Goal: Task Accomplishment & Management: Use online tool/utility

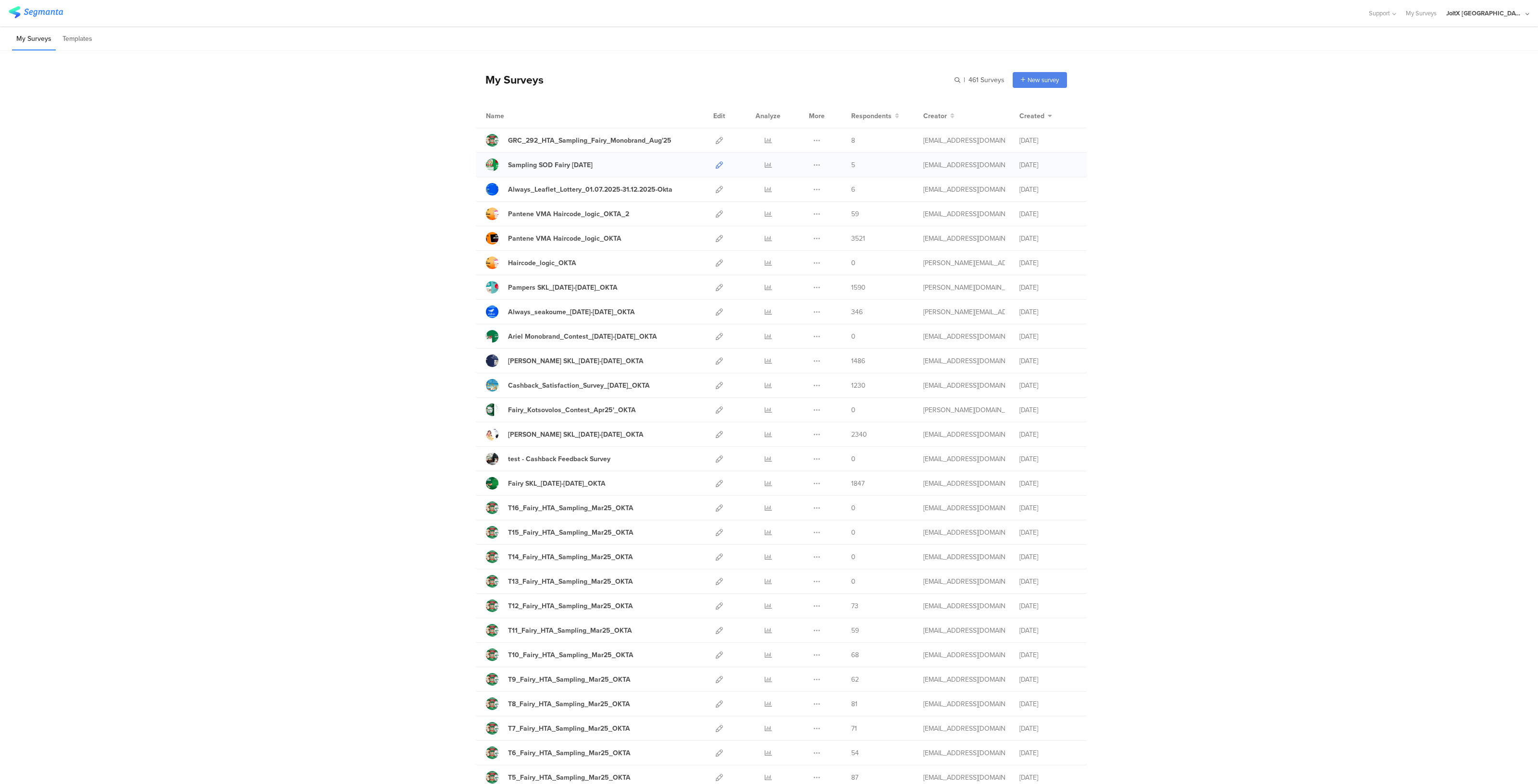
click at [716, 163] on icon at bounding box center [719, 164] width 7 height 7
click at [716, 140] on icon at bounding box center [719, 140] width 7 height 7
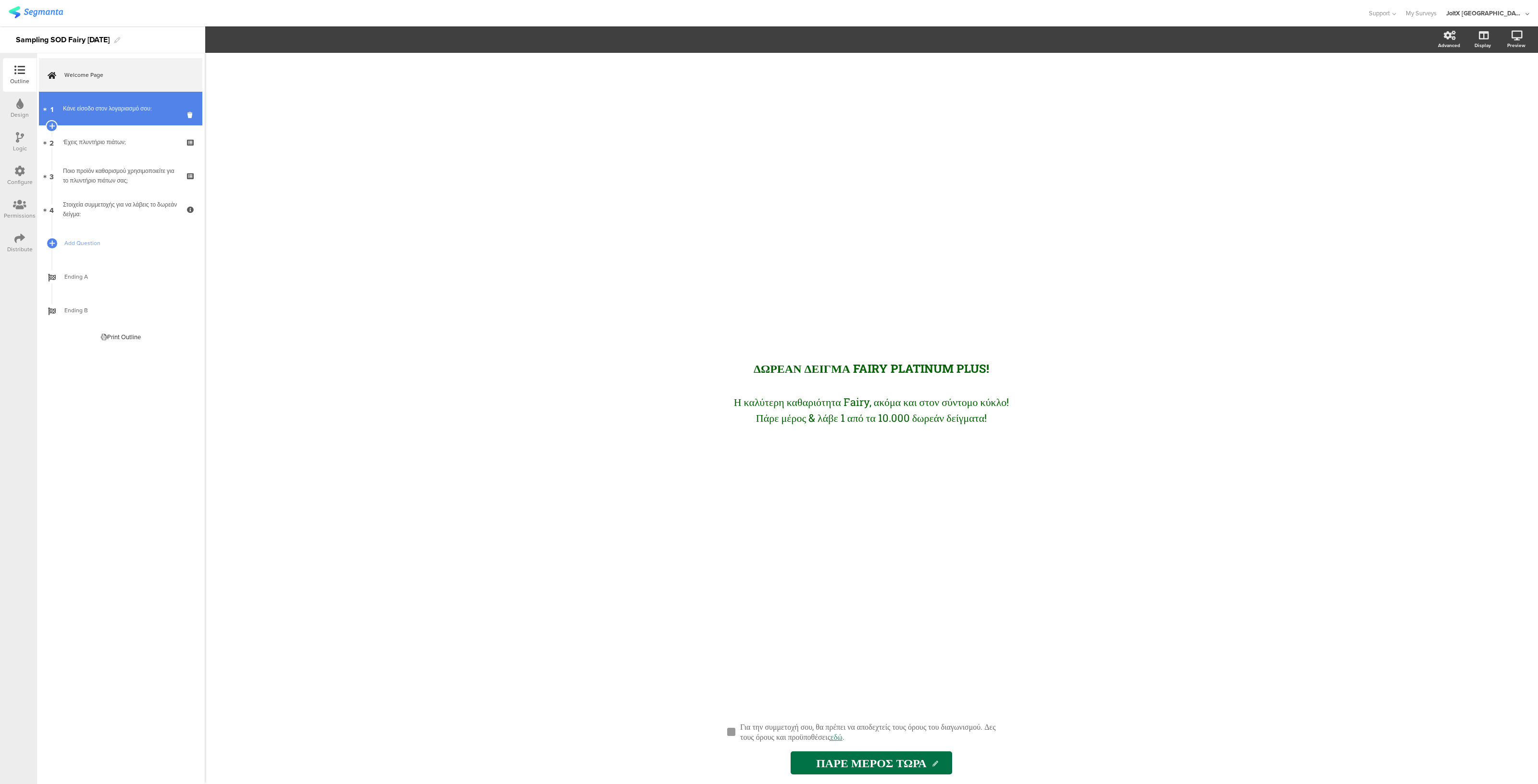
click at [111, 95] on link "1 Κάνε είσοδο στον λογαριασμό σου:" at bounding box center [120, 108] width 163 height 34
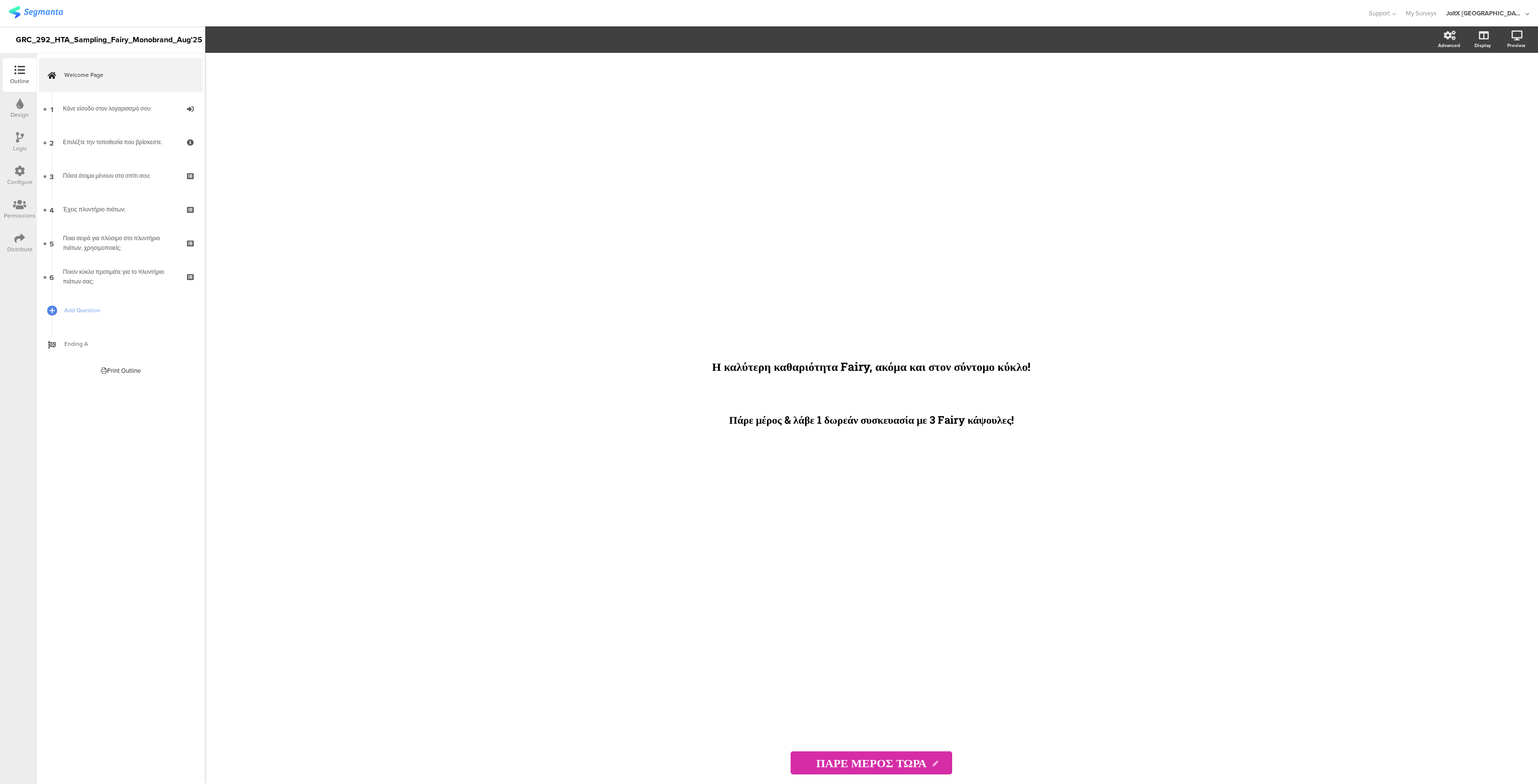
click at [23, 113] on div "Design" at bounding box center [20, 115] width 19 height 9
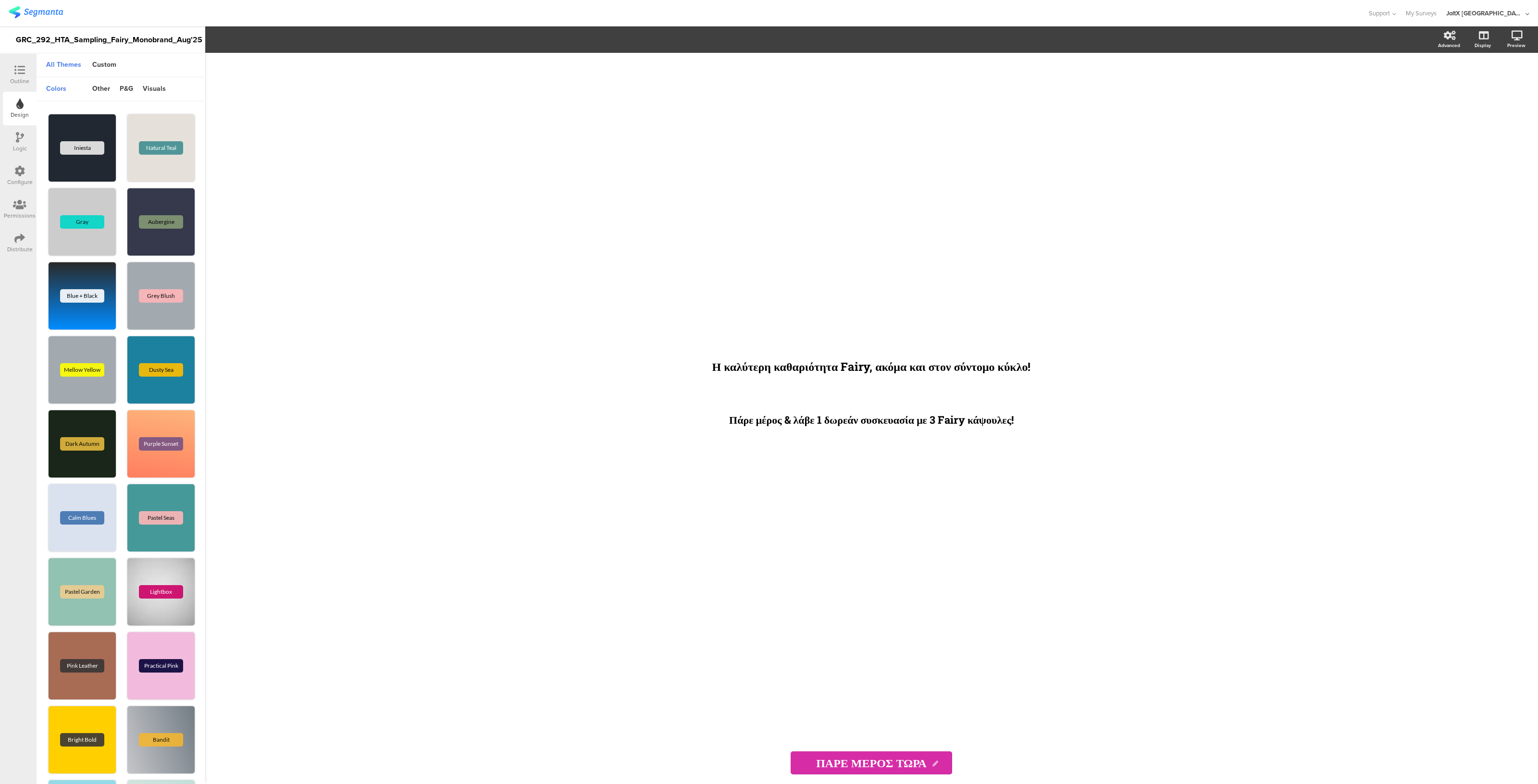
click at [20, 161] on div "Configure" at bounding box center [20, 175] width 34 height 34
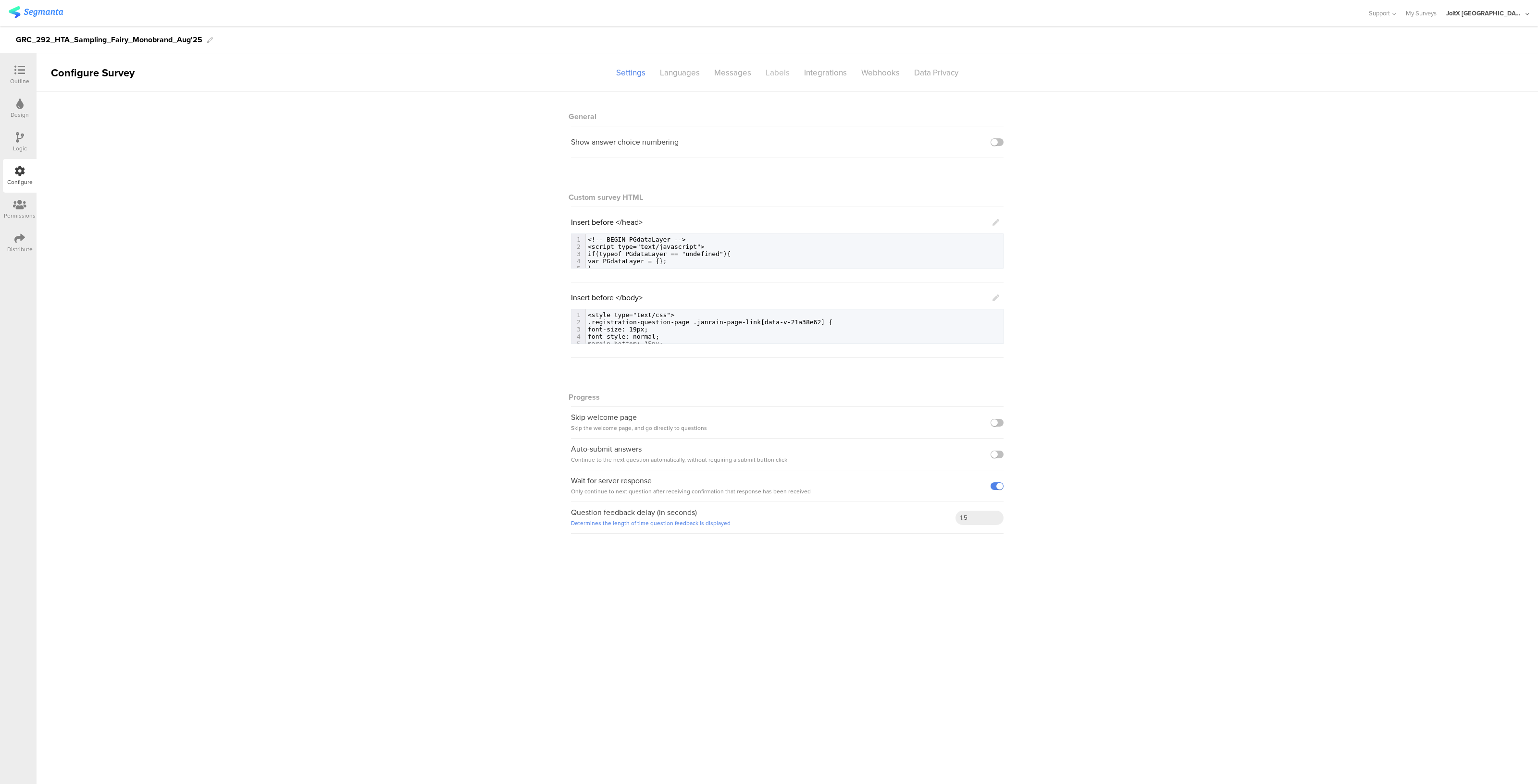
click at [772, 72] on div "Labels" at bounding box center [777, 73] width 38 height 17
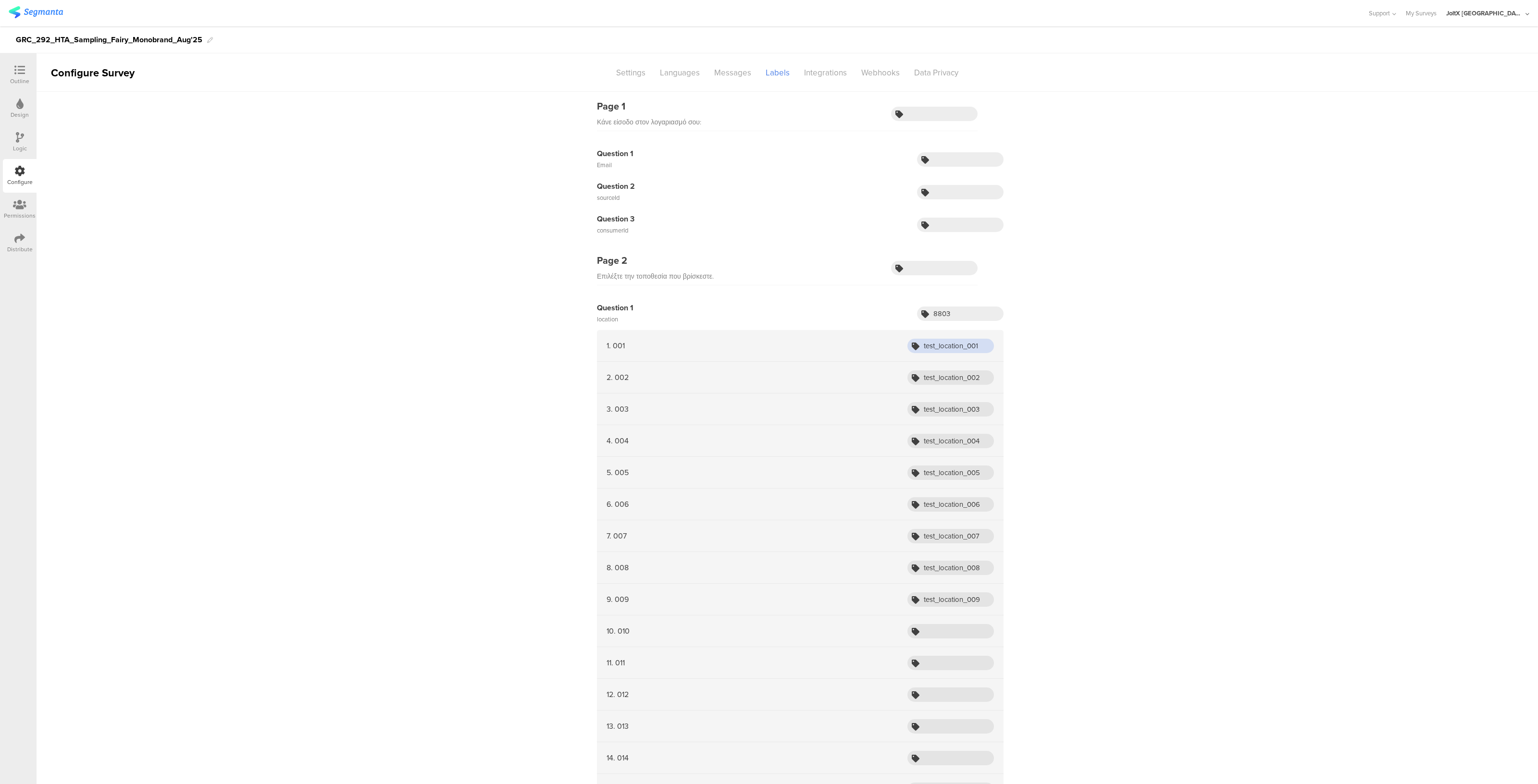
click at [948, 341] on input "test_location_001" at bounding box center [950, 346] width 86 height 15
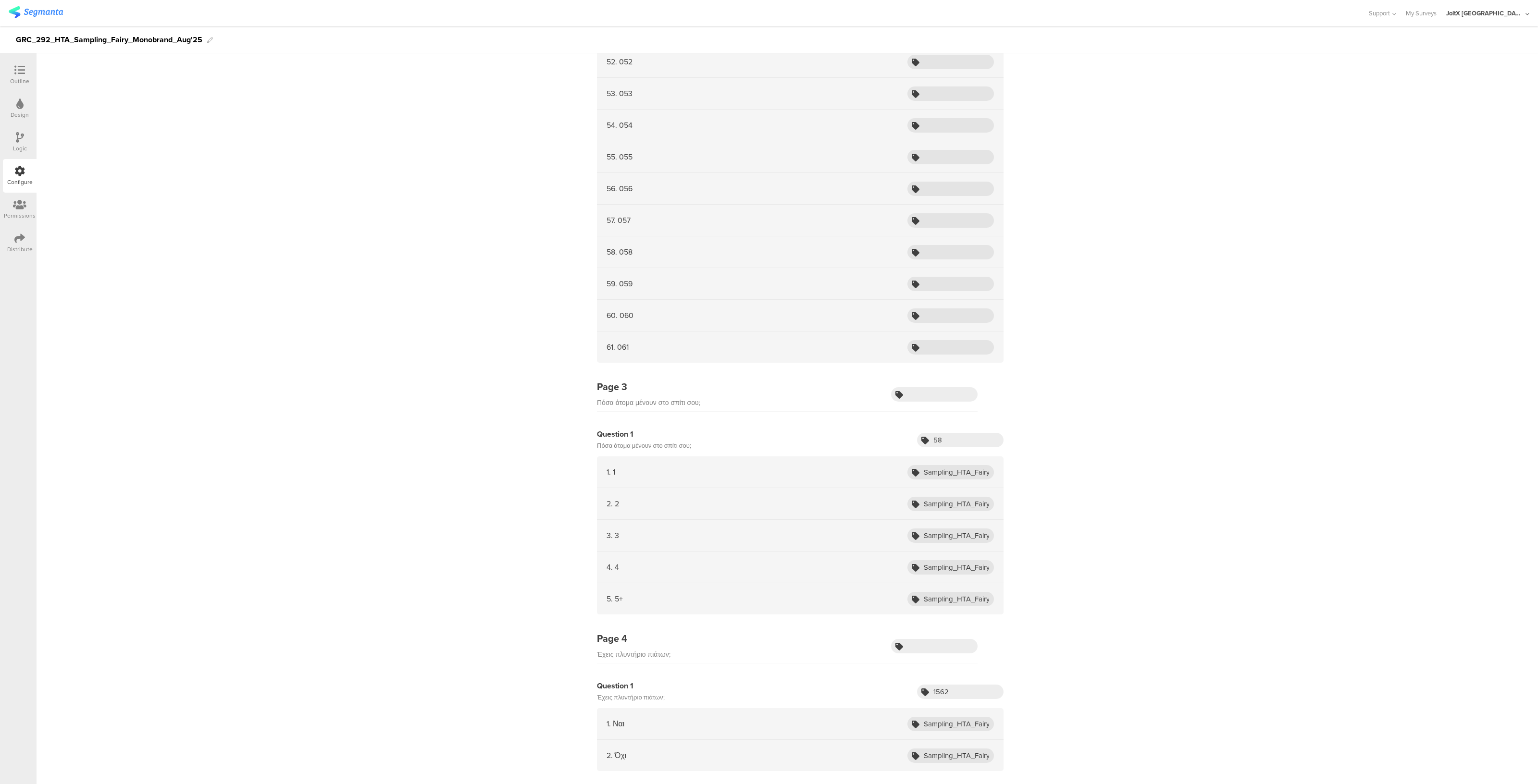
scroll to position [2008, 0]
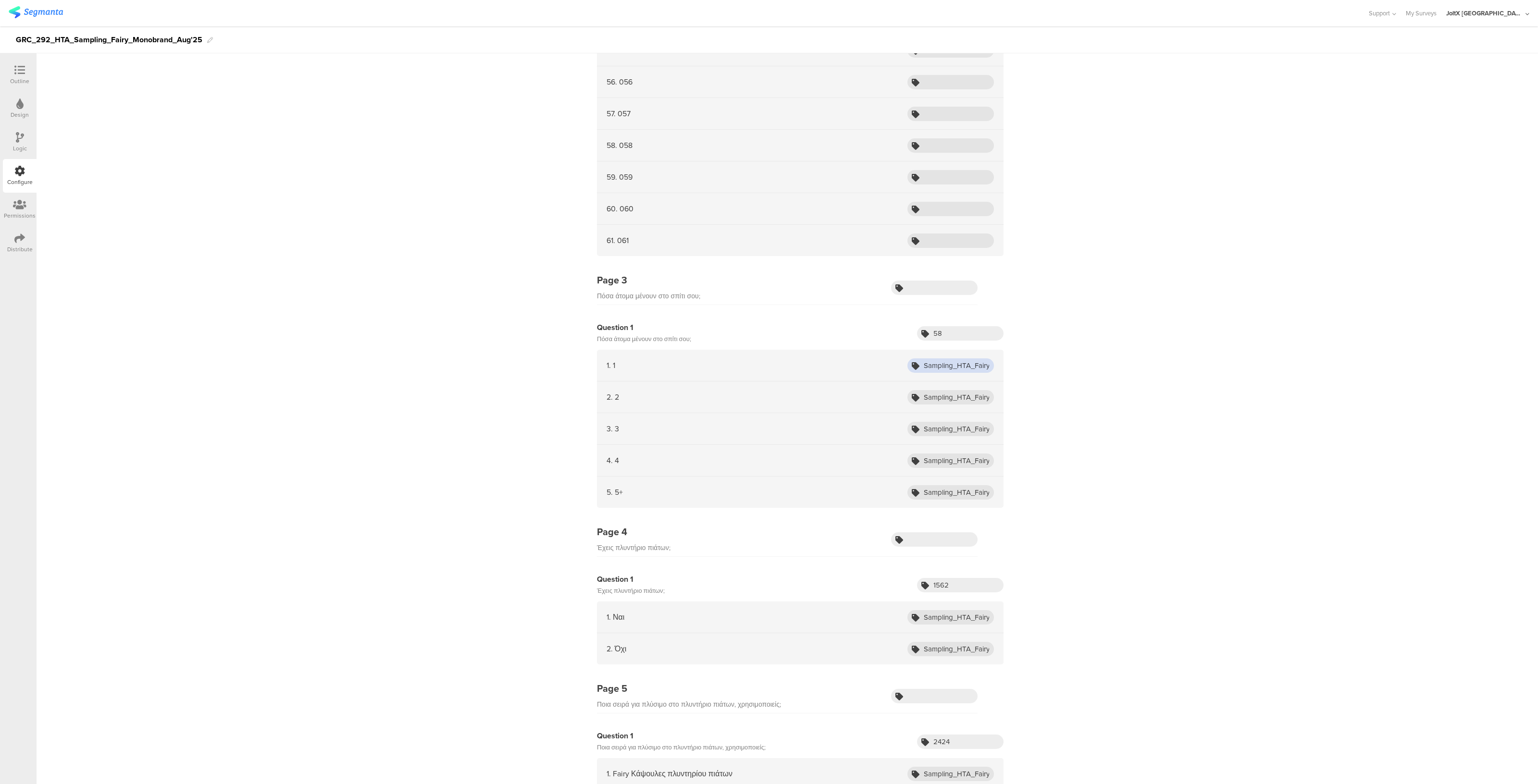
click at [943, 359] on input "Sampling_HTA_Fairy_Aug25_1" at bounding box center [950, 365] width 86 height 15
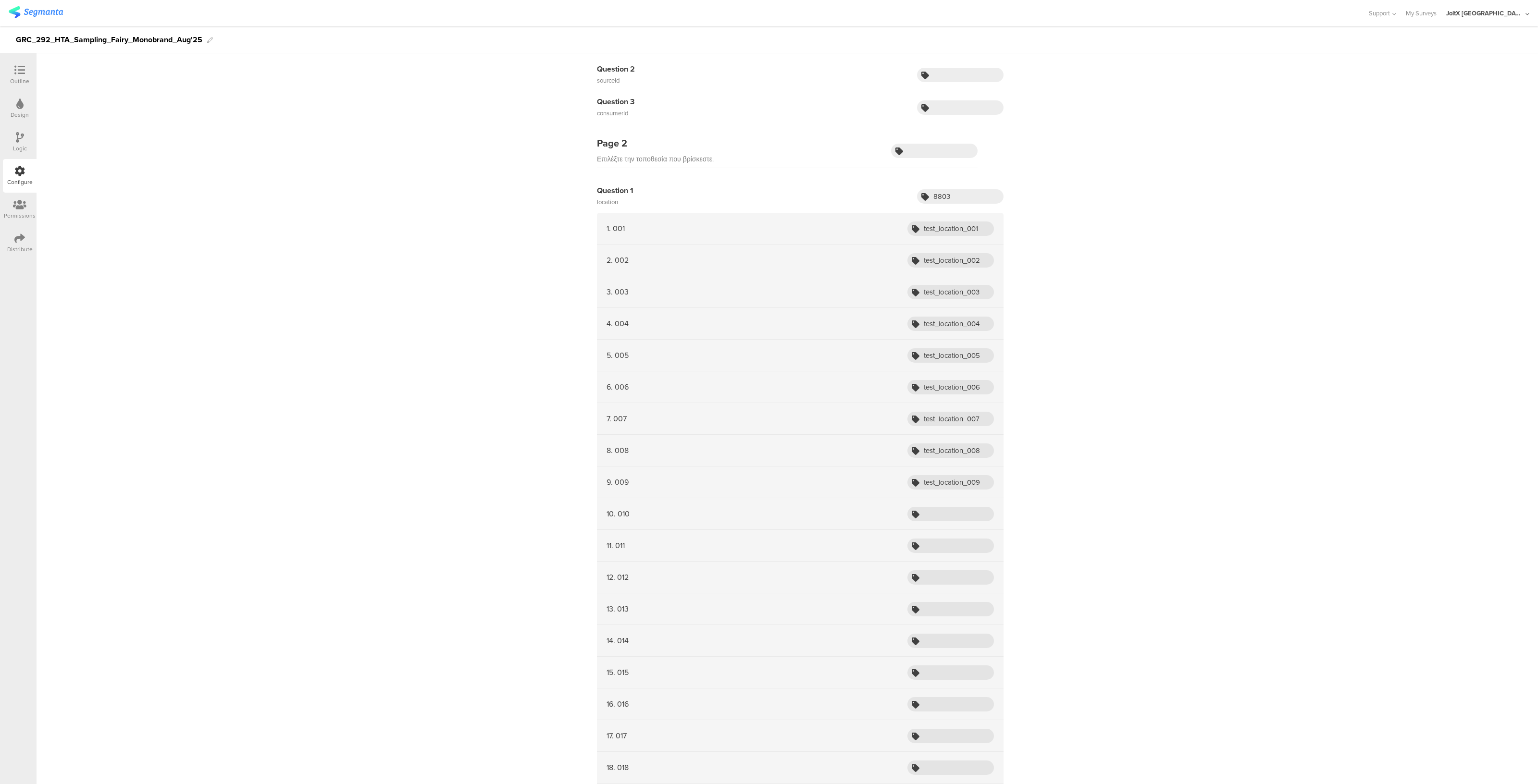
scroll to position [106, 0]
click at [957, 239] on input "test_location_001" at bounding box center [950, 239] width 86 height 15
paste input "Sampling_HTA_Fairy_Aug25_"
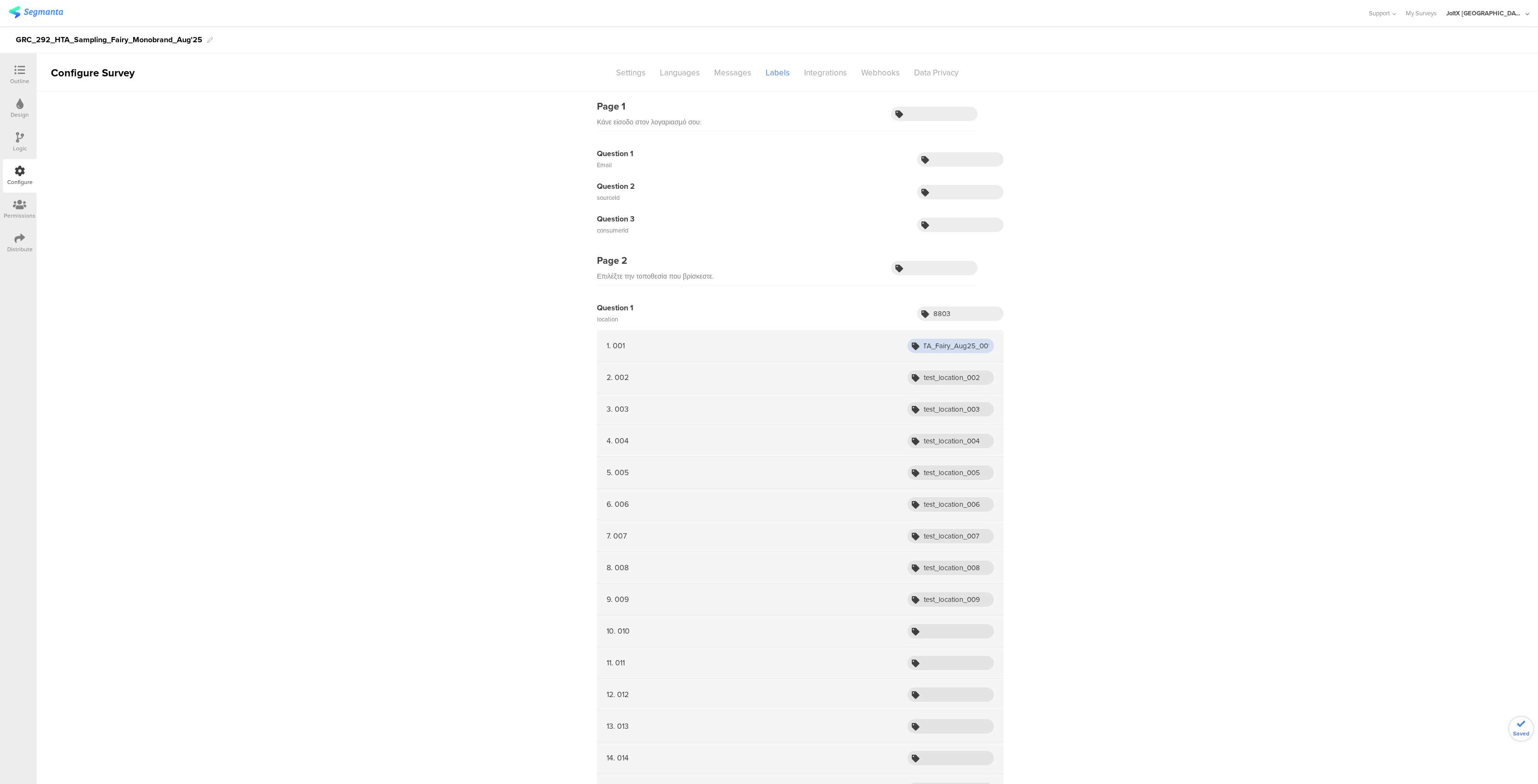
scroll to position [0, 77]
type input "Segmanta_Sampling_HTA_Fairy_Aug25_001"
click at [943, 374] on input "test_location_002" at bounding box center [950, 378] width 86 height 15
paste input "Segmanta_Sampling_HTA_Fairy_Aug25_001"
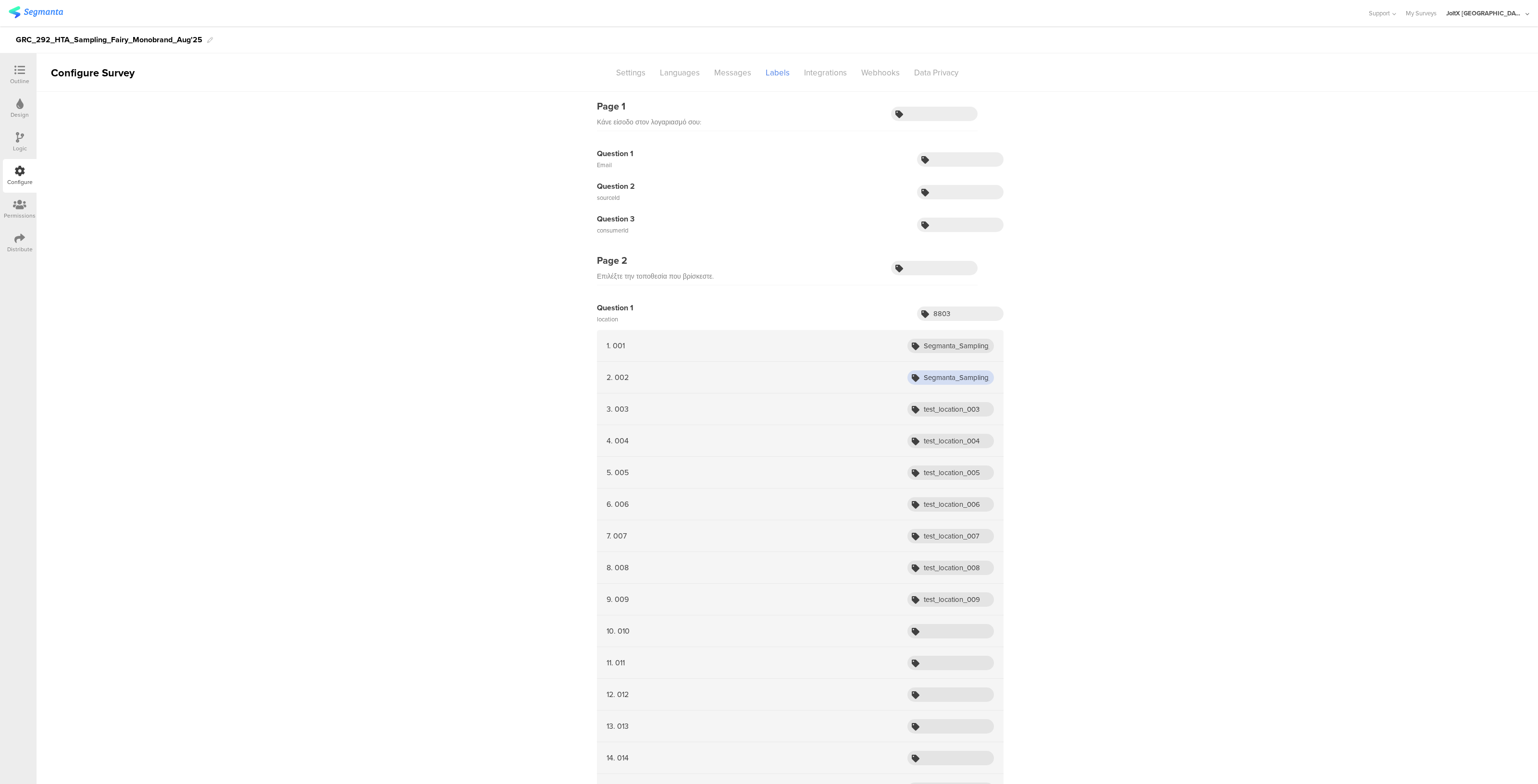
scroll to position [0, 77]
type input "Segmanta_Sampling_HTA_Fairy_Aug25_001"
click at [941, 408] on input "test_location_003" at bounding box center [950, 409] width 86 height 15
paste input "Segmanta_Sampling_HTA_Fairy_Aug25_001"
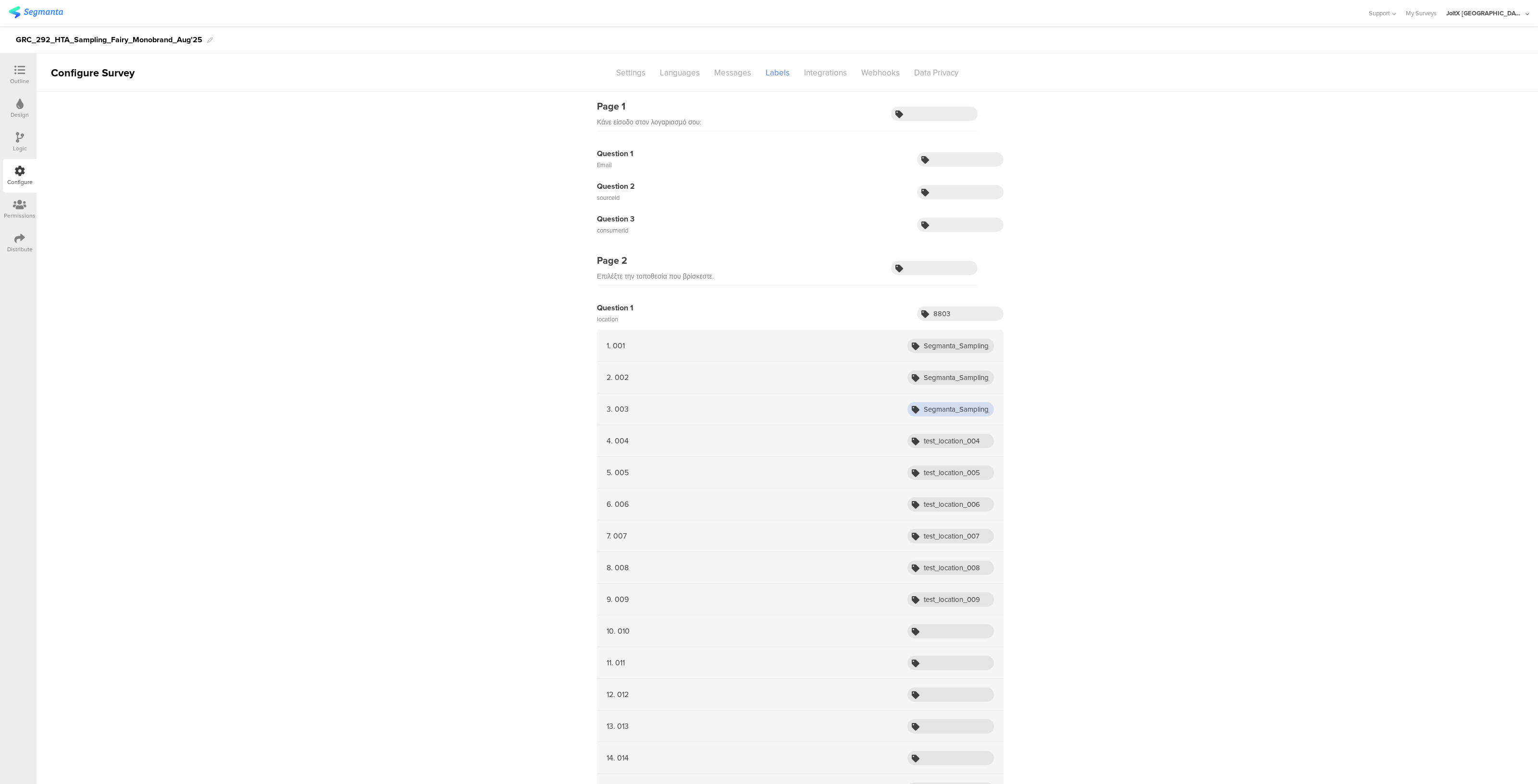
scroll to position [0, 77]
type input "Segmanta_Sampling_HTA_Fairy_Aug25_001"
click at [940, 438] on input "test_location_004" at bounding box center [950, 441] width 86 height 15
paste input "Segmanta_Sampling_HTA_Fairy_Aug25_001"
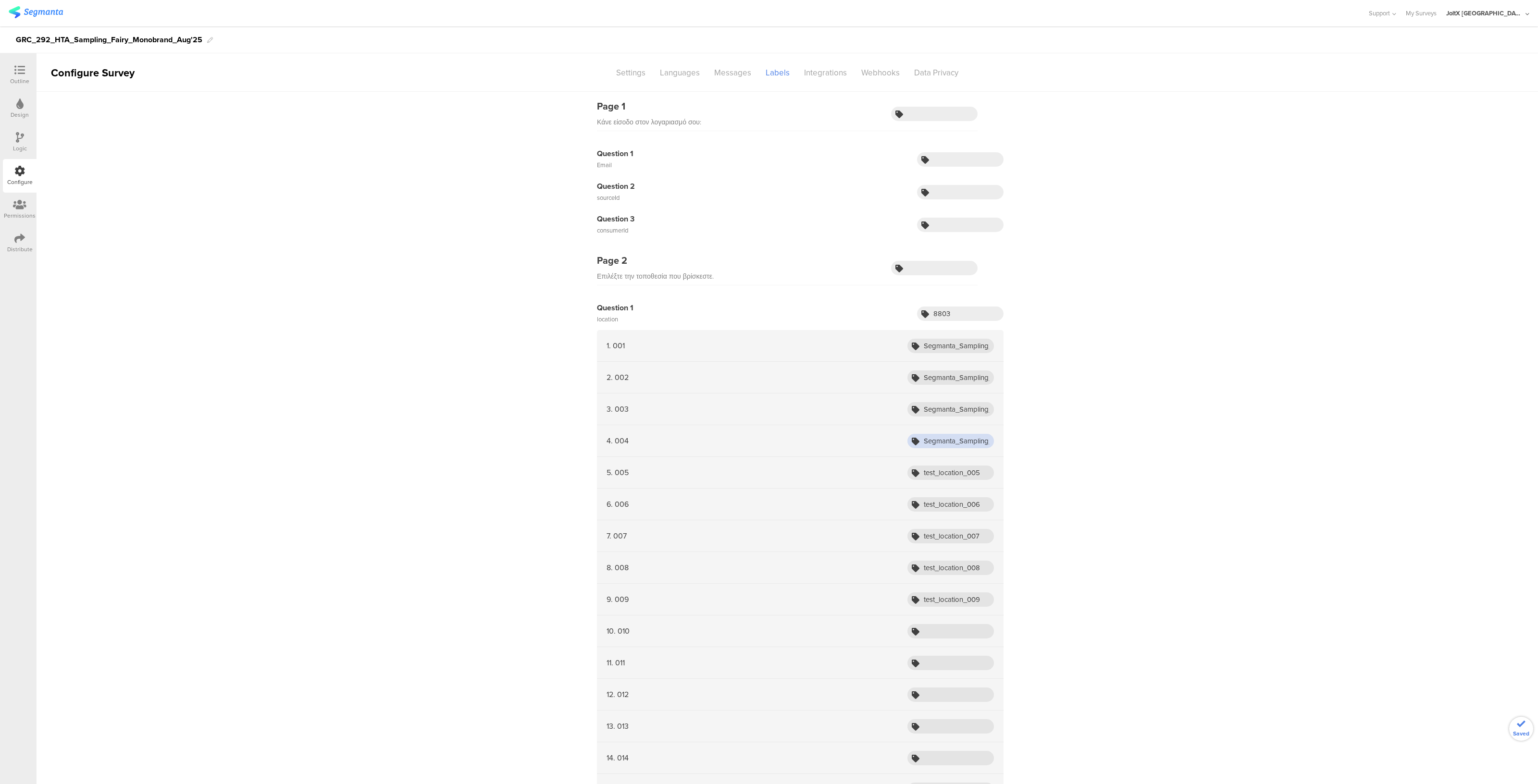
scroll to position [0, 77]
type input "Segmanta_Sampling_HTA_Fairy_Aug25_001"
click at [935, 479] on input "test_location_005" at bounding box center [950, 472] width 86 height 15
paste input "Segmanta_Sampling_HTA_Fairy_Aug25_001"
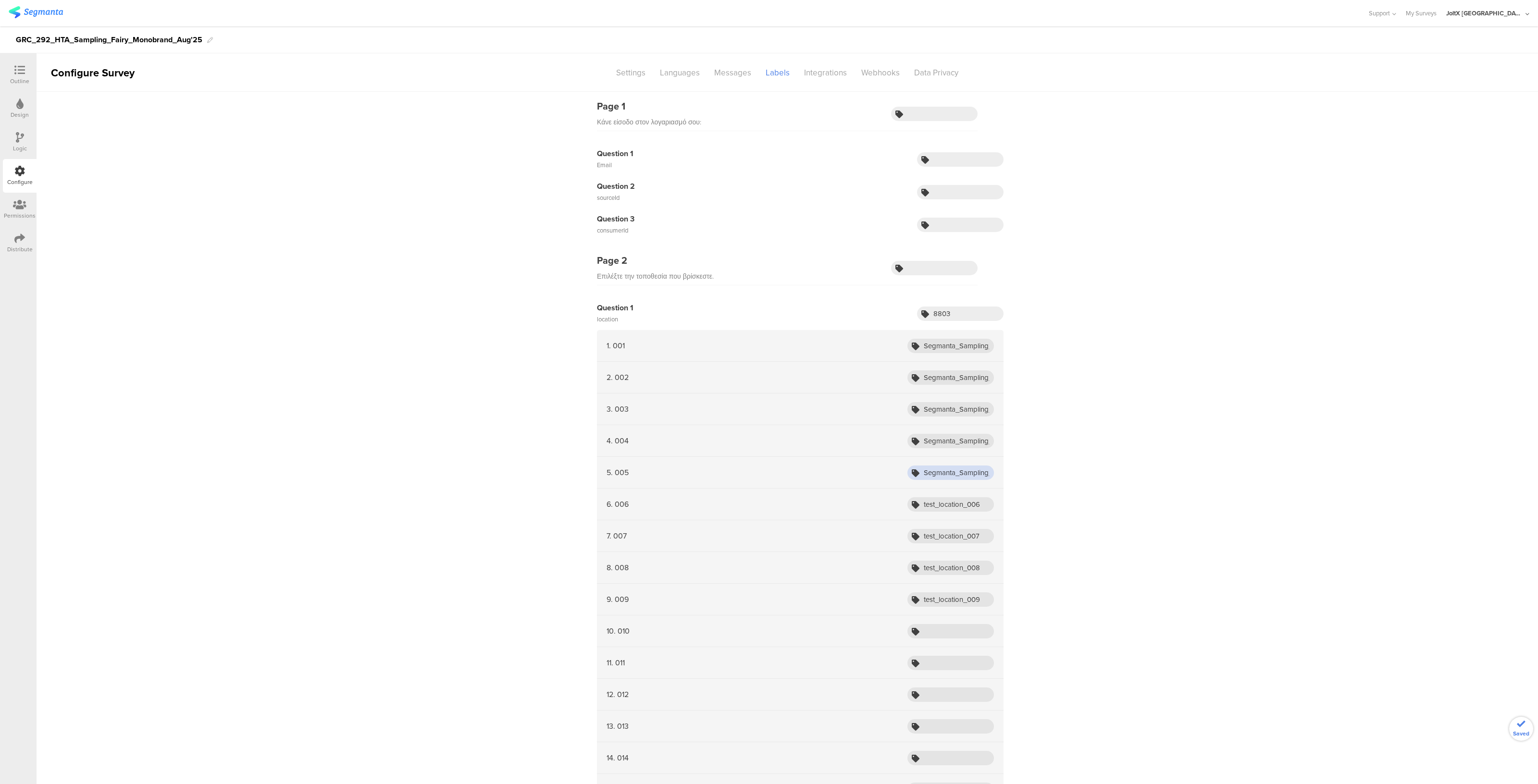
scroll to position [0, 77]
type input "Segmanta_Sampling_HTA_Fairy_Aug25_001"
click at [937, 506] on input "test_location_006" at bounding box center [950, 504] width 86 height 15
paste input "Segmanta_Sampling_HTA_Fairy_Aug25_001"
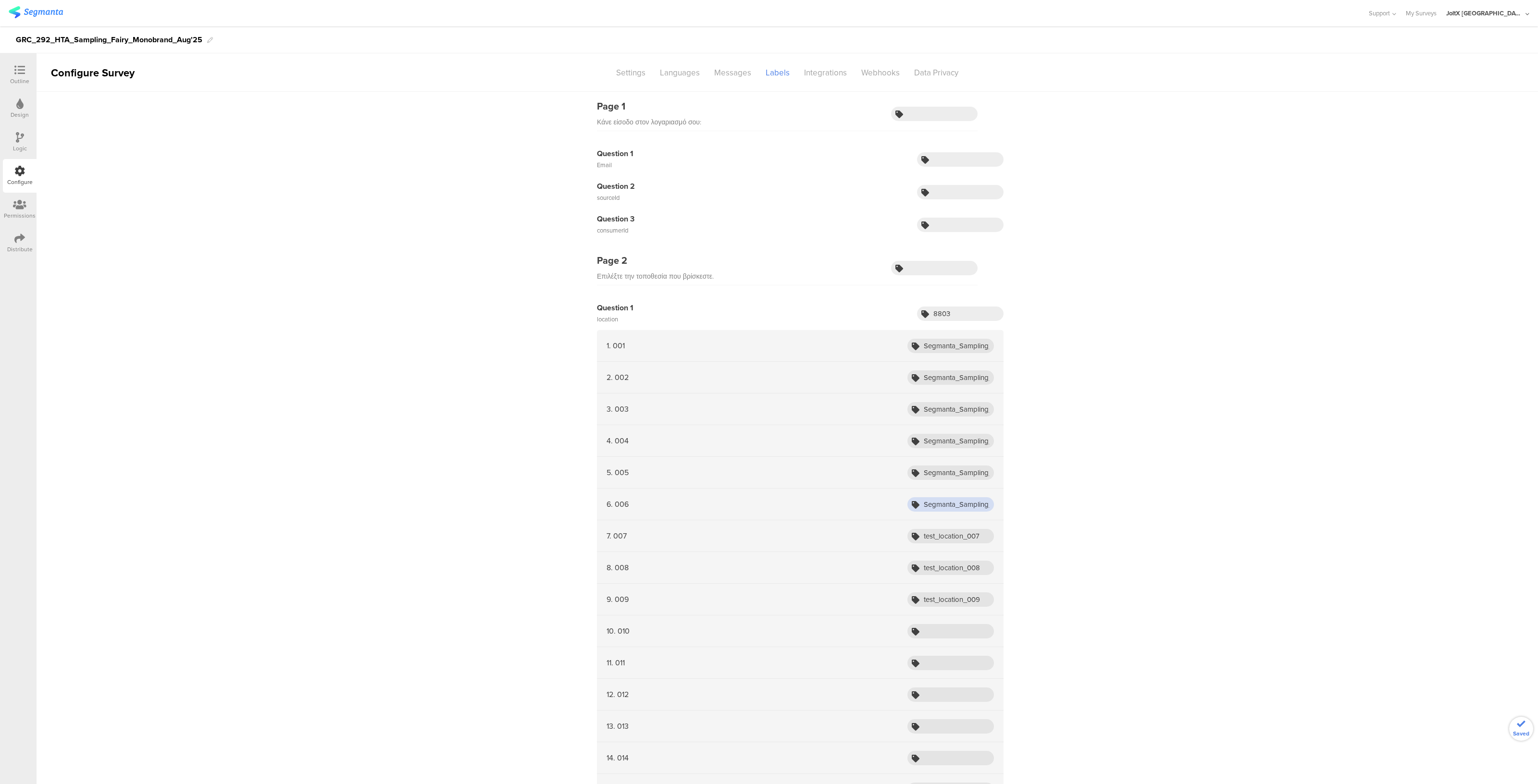
scroll to position [0, 77]
type input "Segmanta_Sampling_HTA_Fairy_Aug25_001"
click at [937, 530] on input "test_location_007" at bounding box center [950, 536] width 86 height 15
paste input "Segmanta_Sampling_HTA_Fairy_Aug25_001"
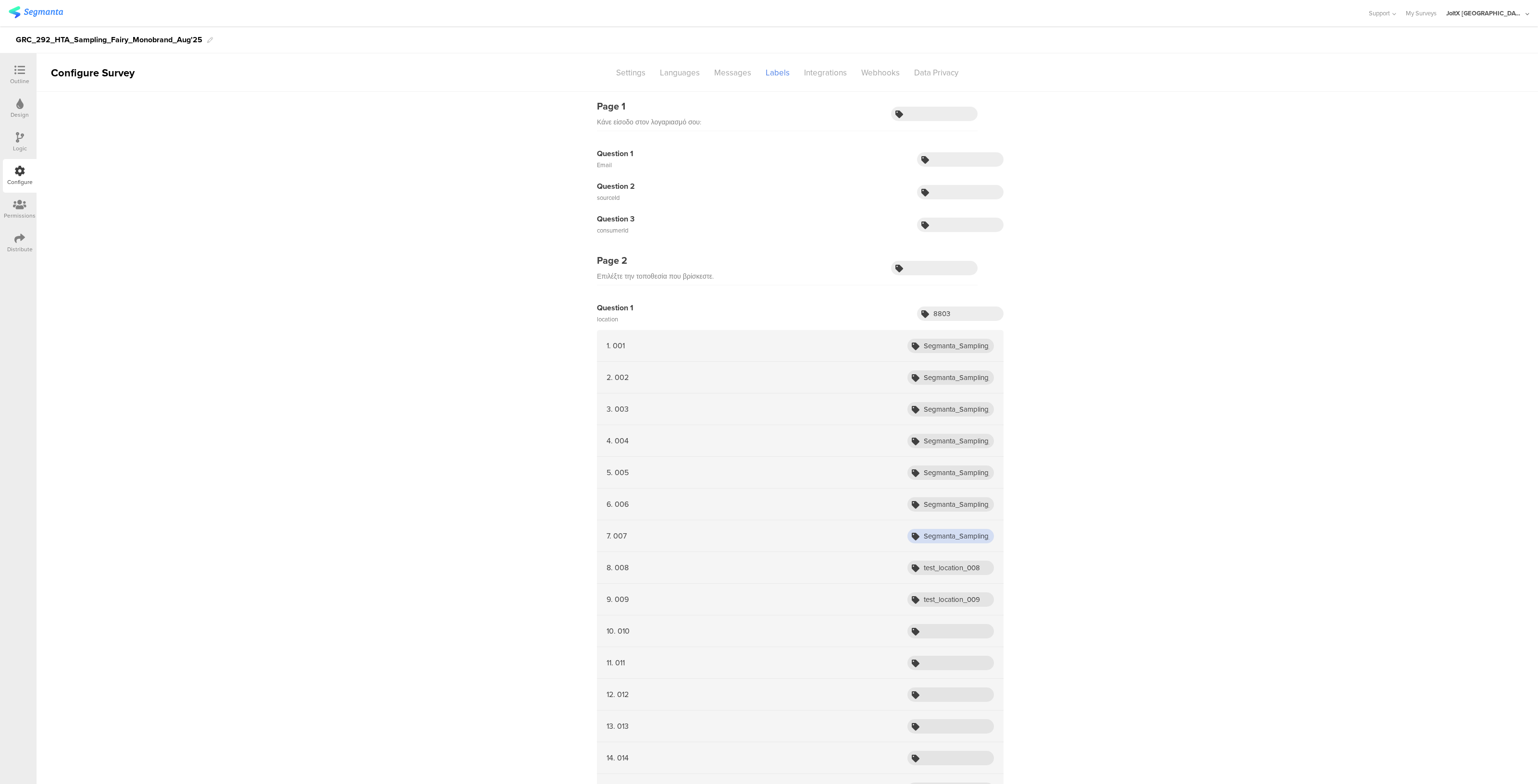
scroll to position [0, 77]
type input "Segmanta_Sampling_HTA_Fairy_Aug25_001"
click at [946, 568] on input "test_location_008" at bounding box center [950, 568] width 86 height 15
paste input "Segmanta_Sampling_HTA_Fairy_Aug25_001"
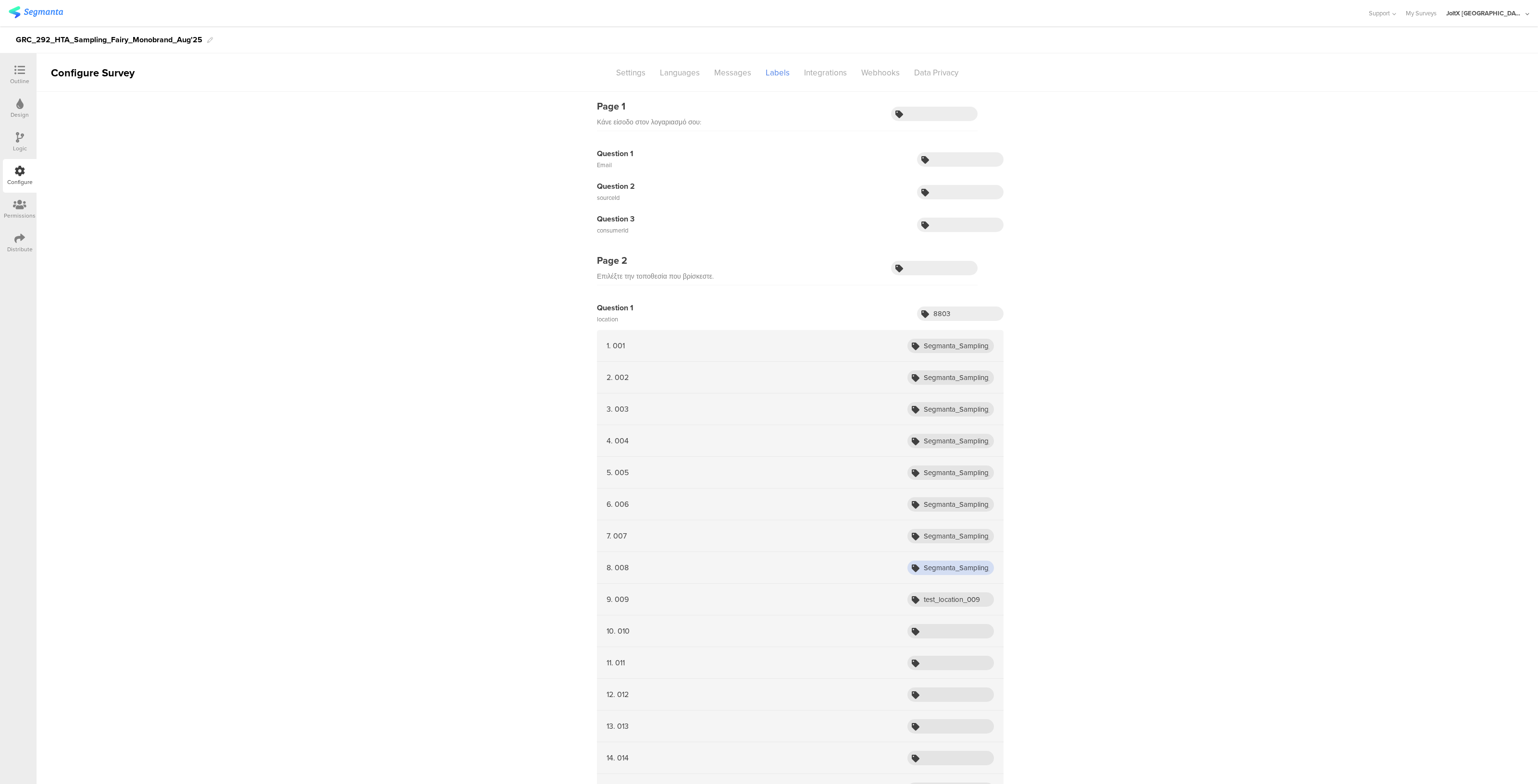
scroll to position [0, 77]
type input "Segmanta_Sampling_HTA_Fairy_Aug25_001"
click at [942, 593] on input "test_location_009" at bounding box center [950, 599] width 86 height 15
paste input "Segmanta_Sampling_HTA_Fairy_Aug25_001"
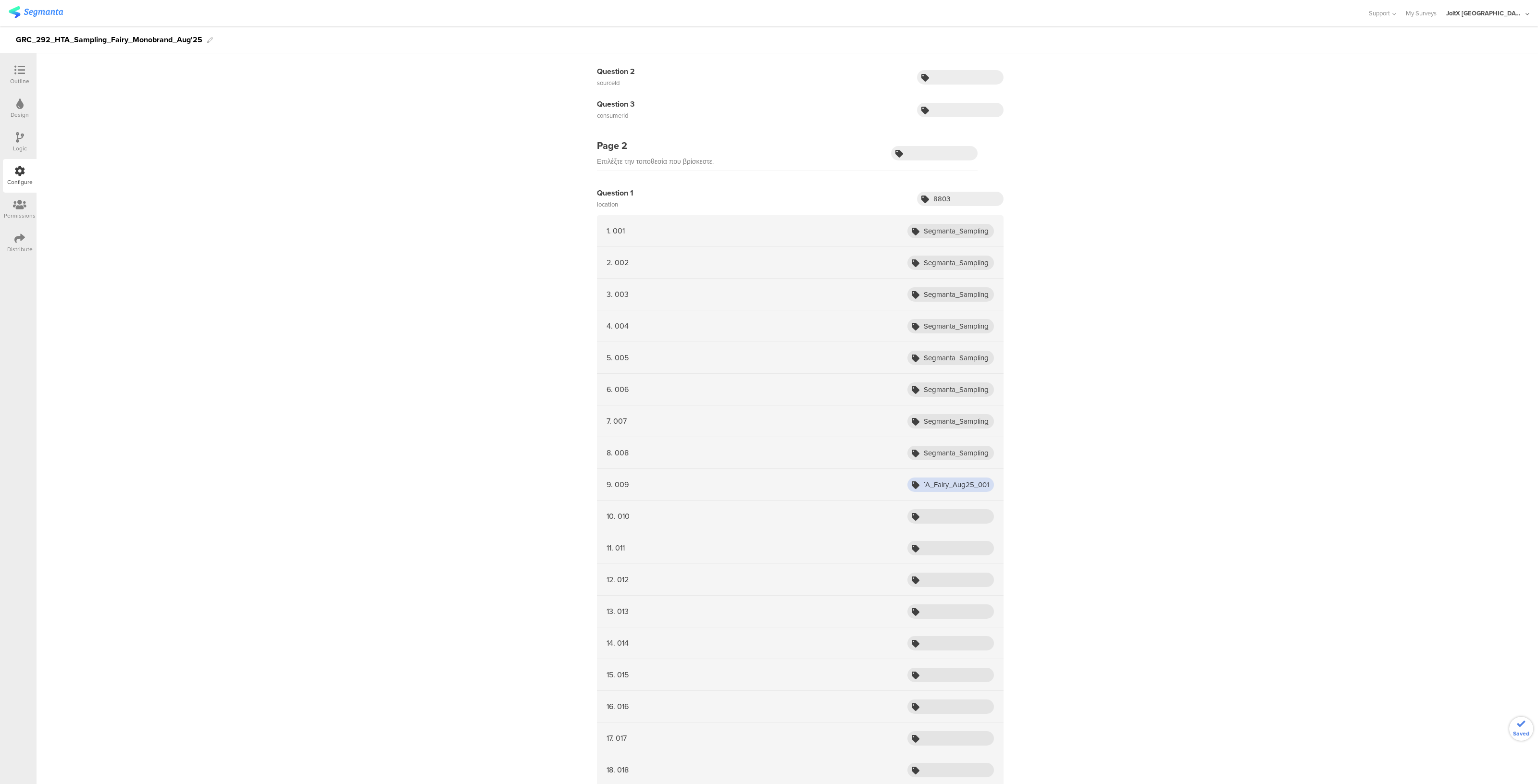
scroll to position [118, 0]
type input "Segmanta_Sampling_HTA_Fairy_Aug25_001"
click at [944, 513] on input "text" at bounding box center [950, 513] width 86 height 15
paste input "Segmanta_Sampling_HTA_Fairy_Aug25_001"
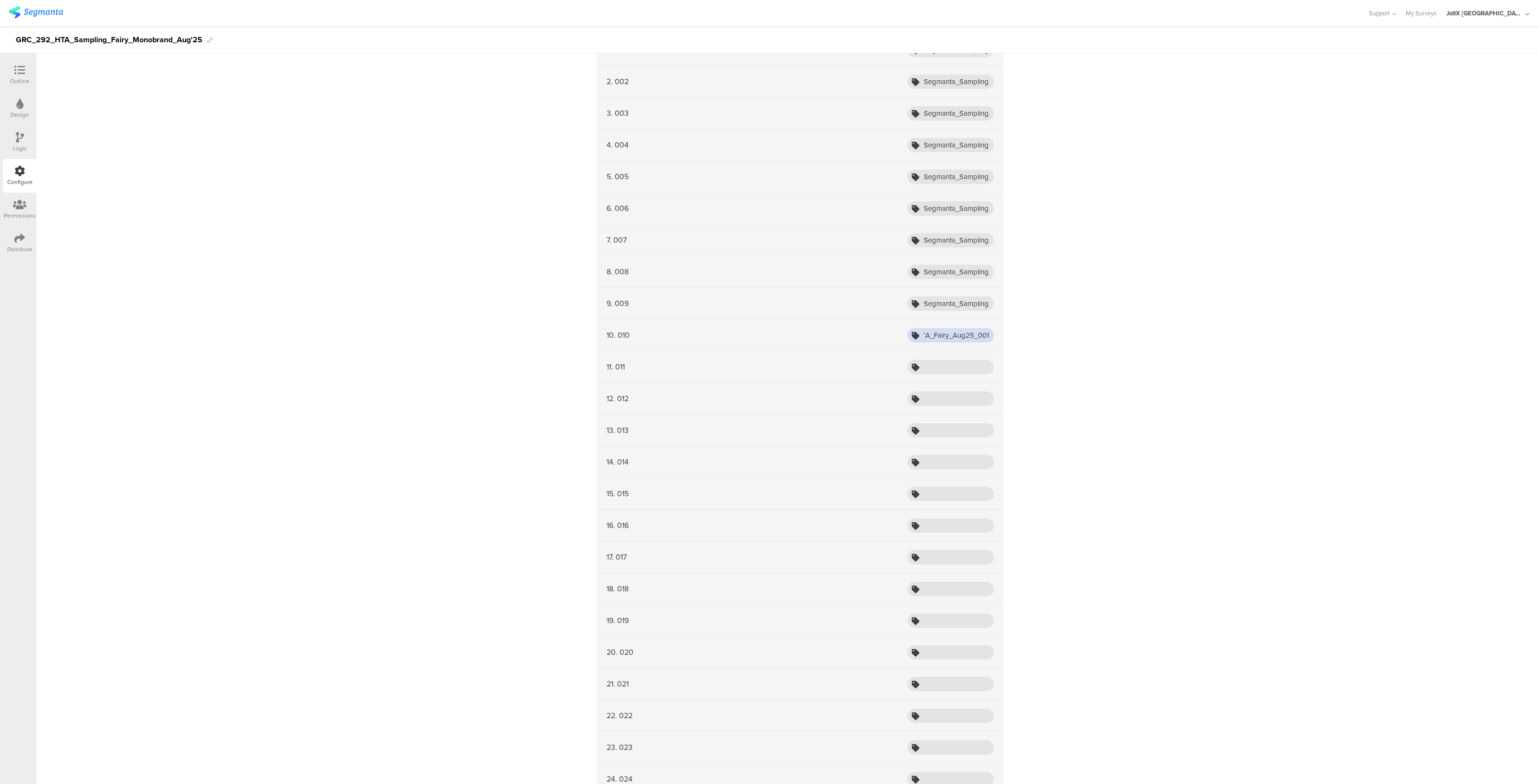
scroll to position [296, 0]
type input "Segmanta_Sampling_HTA_Fairy_Aug25_001"
click at [951, 361] on input "text" at bounding box center [950, 366] width 86 height 15
paste input "Segmanta_Sampling_HTA_Fairy_Aug25_001"
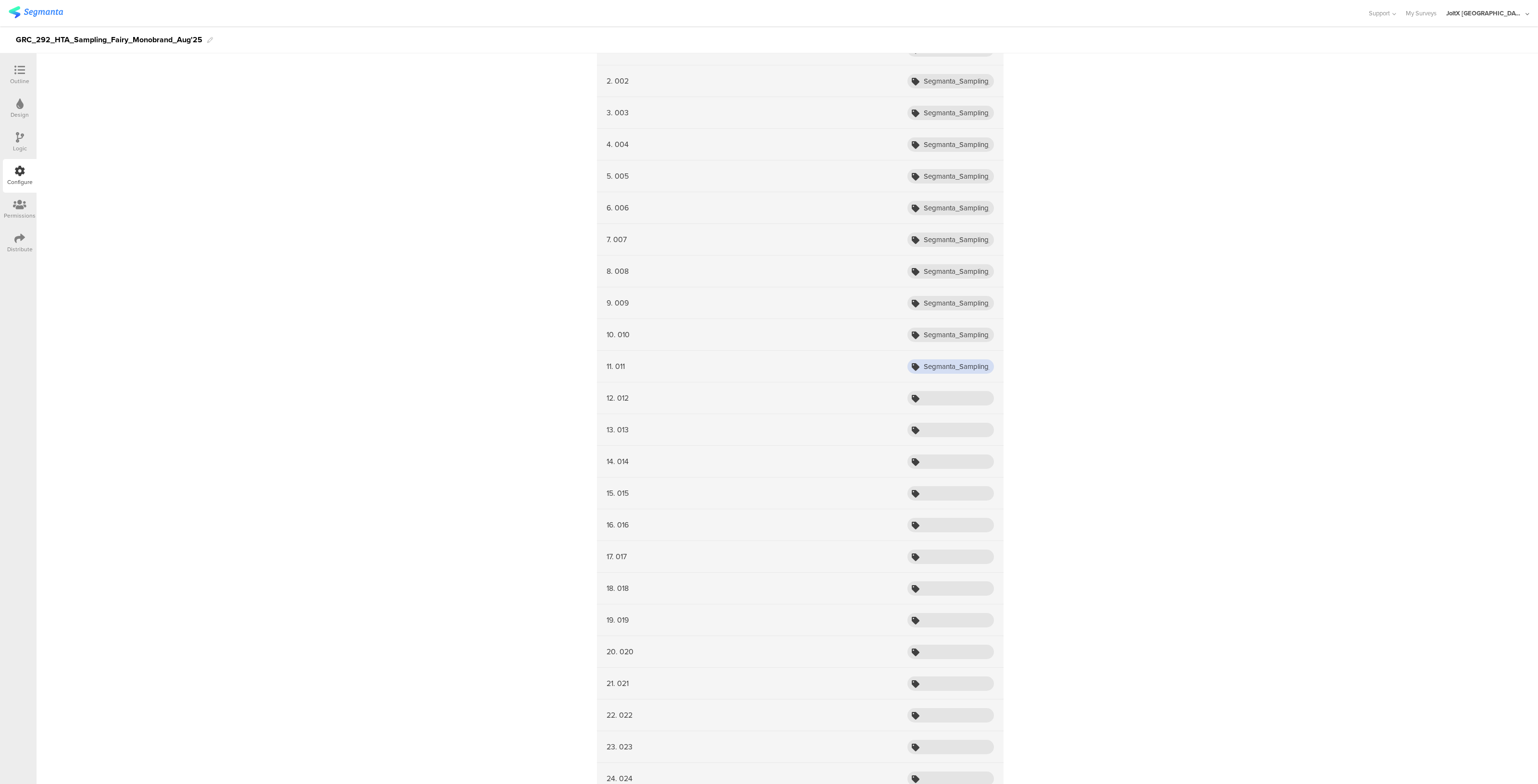
scroll to position [0, 77]
type input "Segmanta_Sampling_HTA_Fairy_Aug25_001"
click at [942, 395] on input "text" at bounding box center [950, 398] width 86 height 15
paste input "Segmanta_Sampling_HTA_Fairy_Aug25_001"
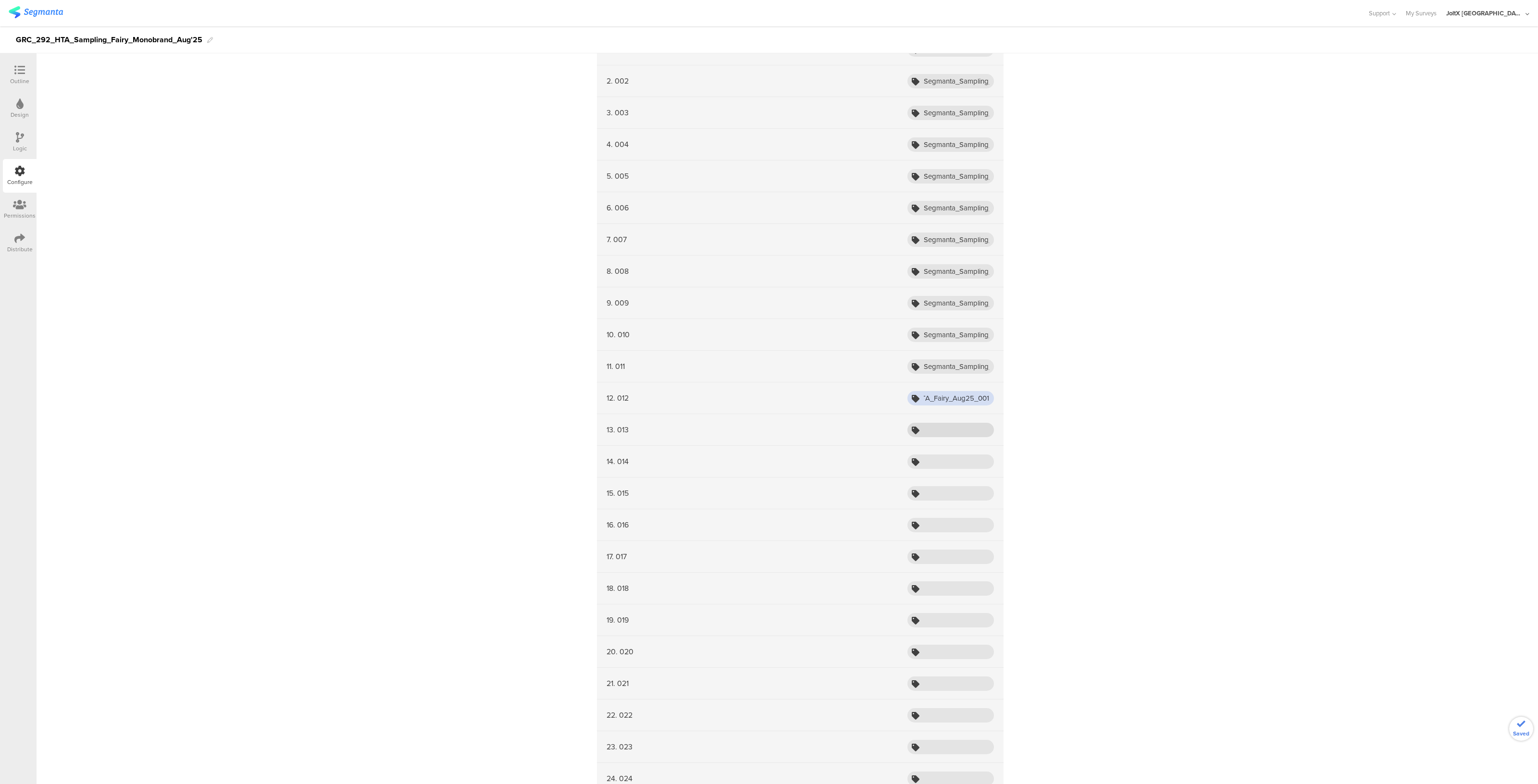
type input "Segmanta_Sampling_HTA_Fairy_Aug25_001"
click at [935, 426] on input "text" at bounding box center [950, 430] width 86 height 15
paste input "Segmanta_Sampling_HTA_Fairy_Aug25_001"
type input "Segmanta_Sampling_HTA_Fairy_Aug25_001"
paste input "Segmanta_Sampling_HTA_Fairy_Aug25_001"
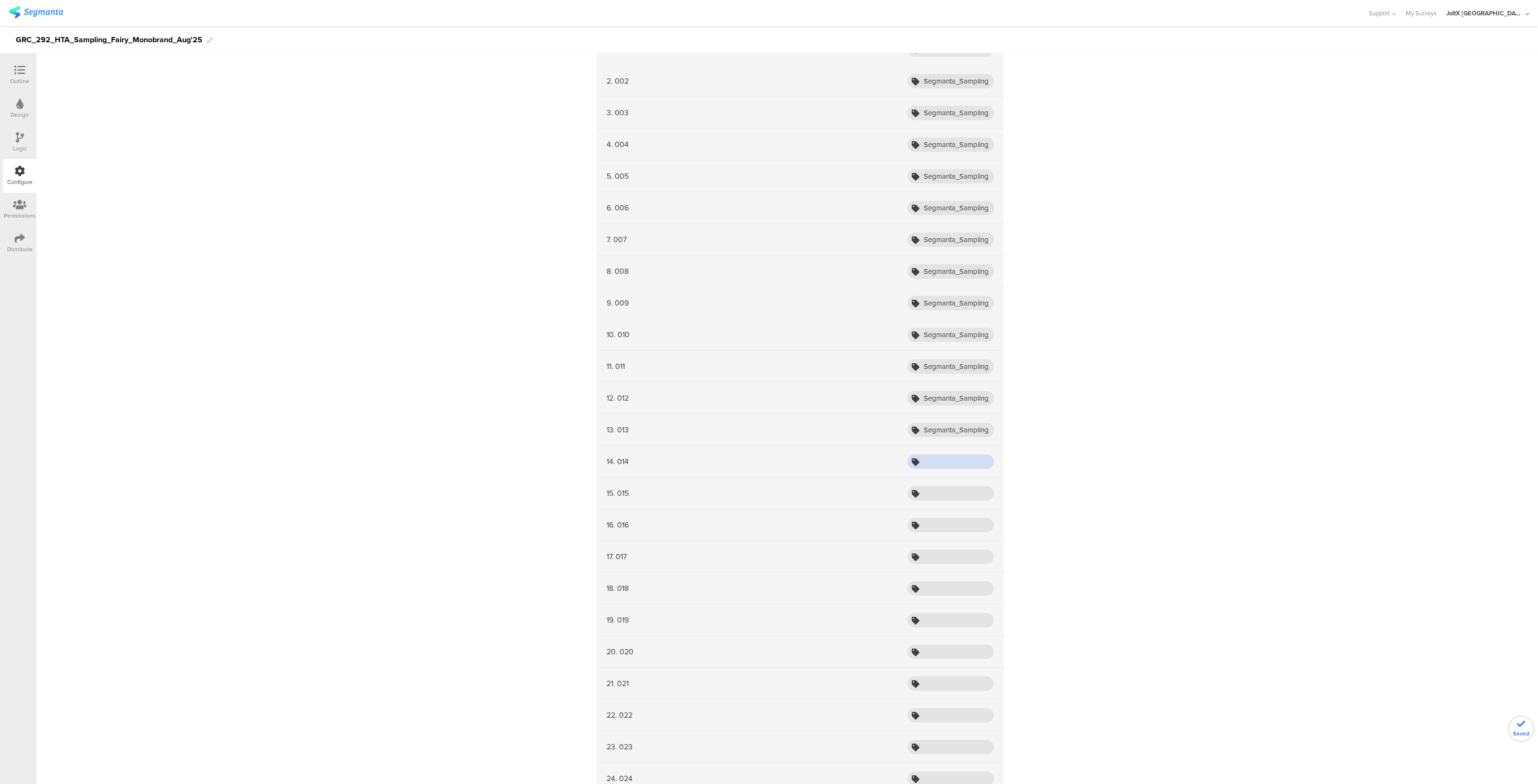
click at [929, 456] on input "text" at bounding box center [950, 461] width 86 height 15
type input "Segmanta_Sampling_HTA_Fairy_Aug25_001"
click at [928, 490] on input "text" at bounding box center [950, 493] width 86 height 15
paste input "Segmanta_Sampling_HTA_Fairy_Aug25_001"
type input "Segmanta_Sampling_HTA_Fairy_Aug25_001"
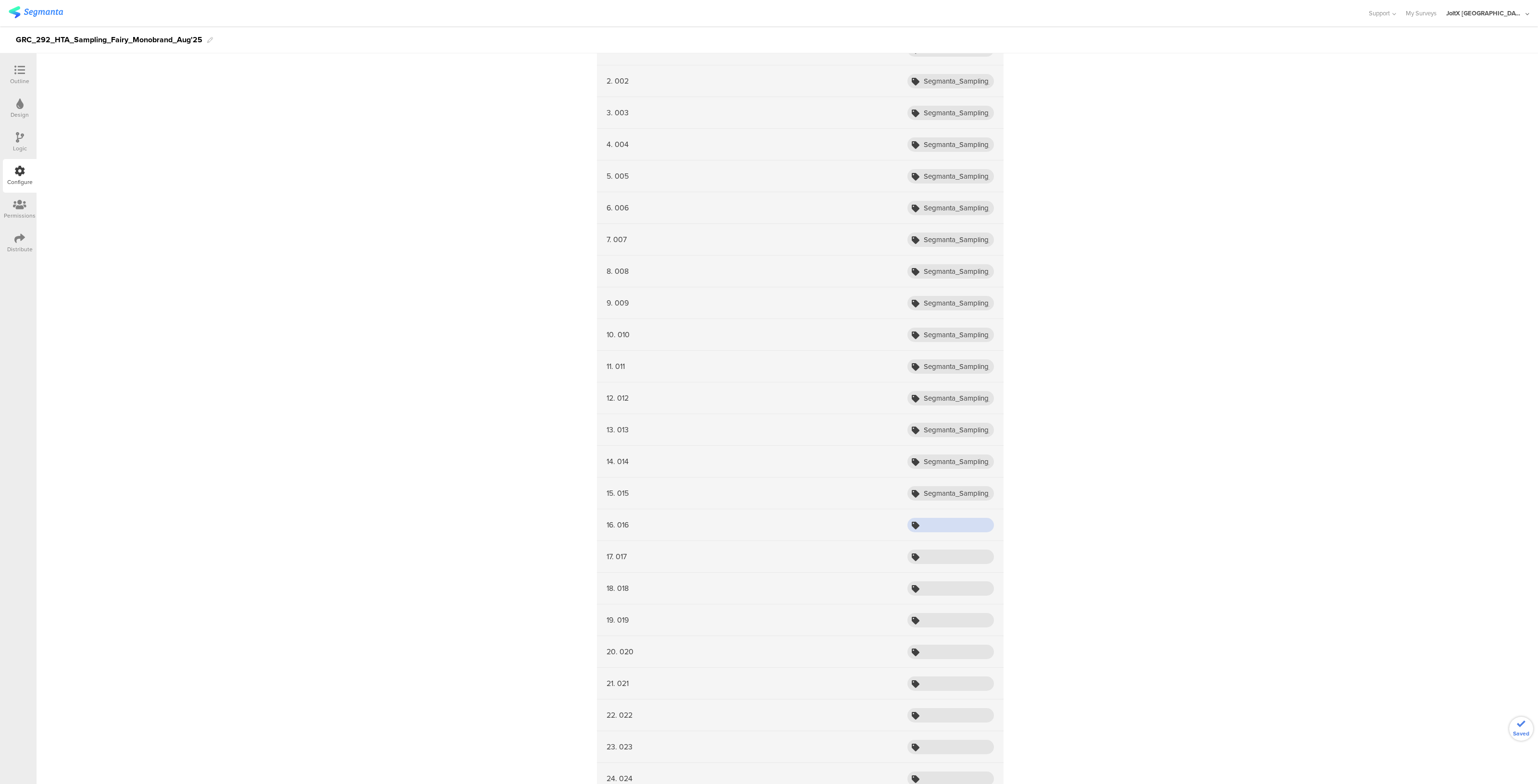
paste input "Segmanta_Sampling_HTA_Fairy_Aug25_001"
click at [928, 525] on input "Segmanta_Sampling_HTA_Fairy_Aug25_001" at bounding box center [950, 525] width 86 height 15
type input "Segmanta_Sampling_HTA_Fairy_Aug25_001"
click at [932, 545] on div "17. 017" at bounding box center [800, 557] width 407 height 32
paste input "Segmanta_Sampling_HTA_Fairy_Aug25_001"
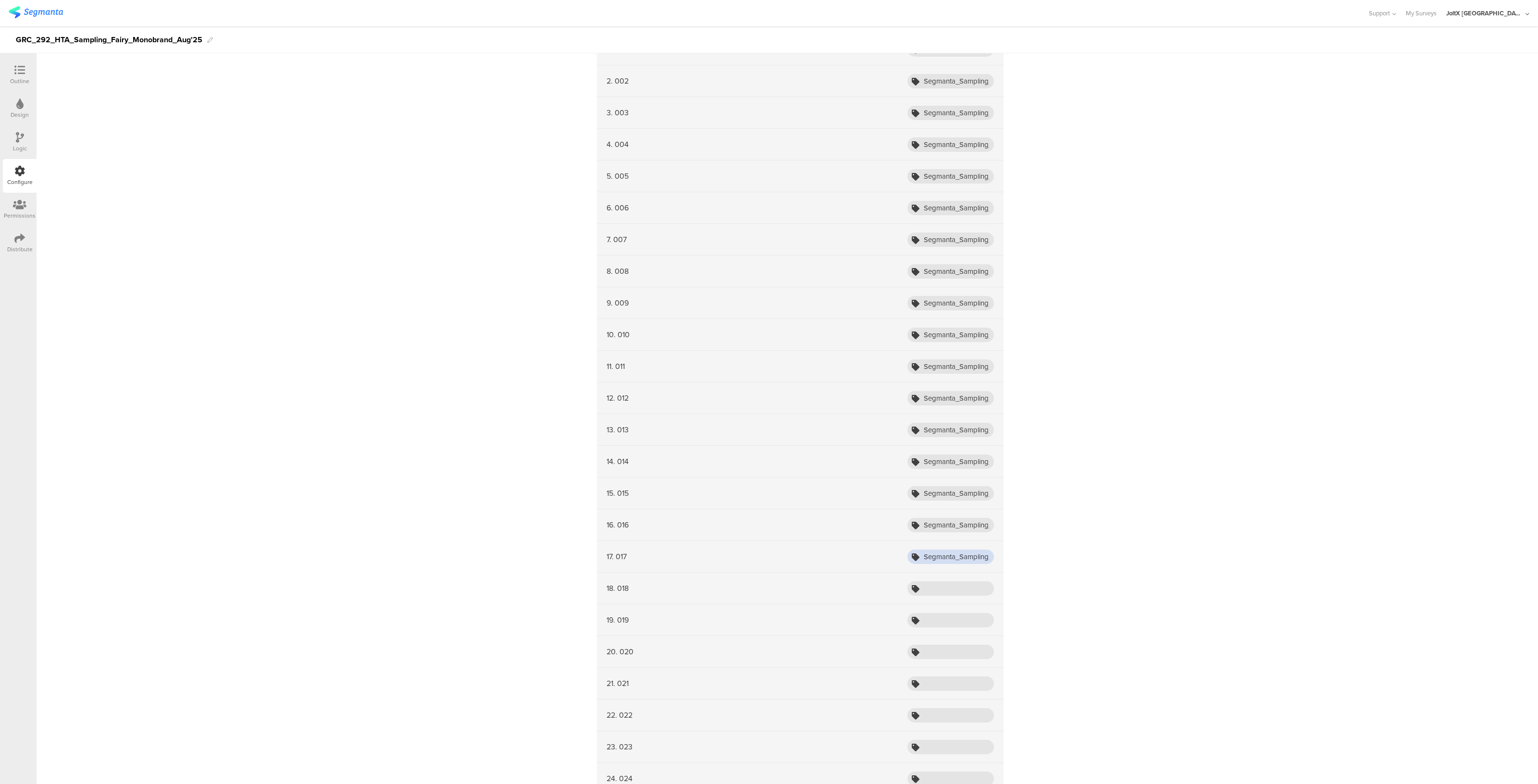
click at [932, 550] on input "Segmanta_Sampling_HTA_Fairy_Aug25_001" at bounding box center [950, 557] width 86 height 15
type input "Segmanta_Sampling_HTA_Fairy_Aug25_001"
paste input "Segmanta_Sampling_HTA_Fairy_Aug25_001"
click at [932, 582] on input "Segmanta_Sampling_HTA_Fairy_Aug25_001" at bounding box center [950, 588] width 86 height 15
type input "Segmanta_Sampling_HTA_Fairy_Aug25_001"
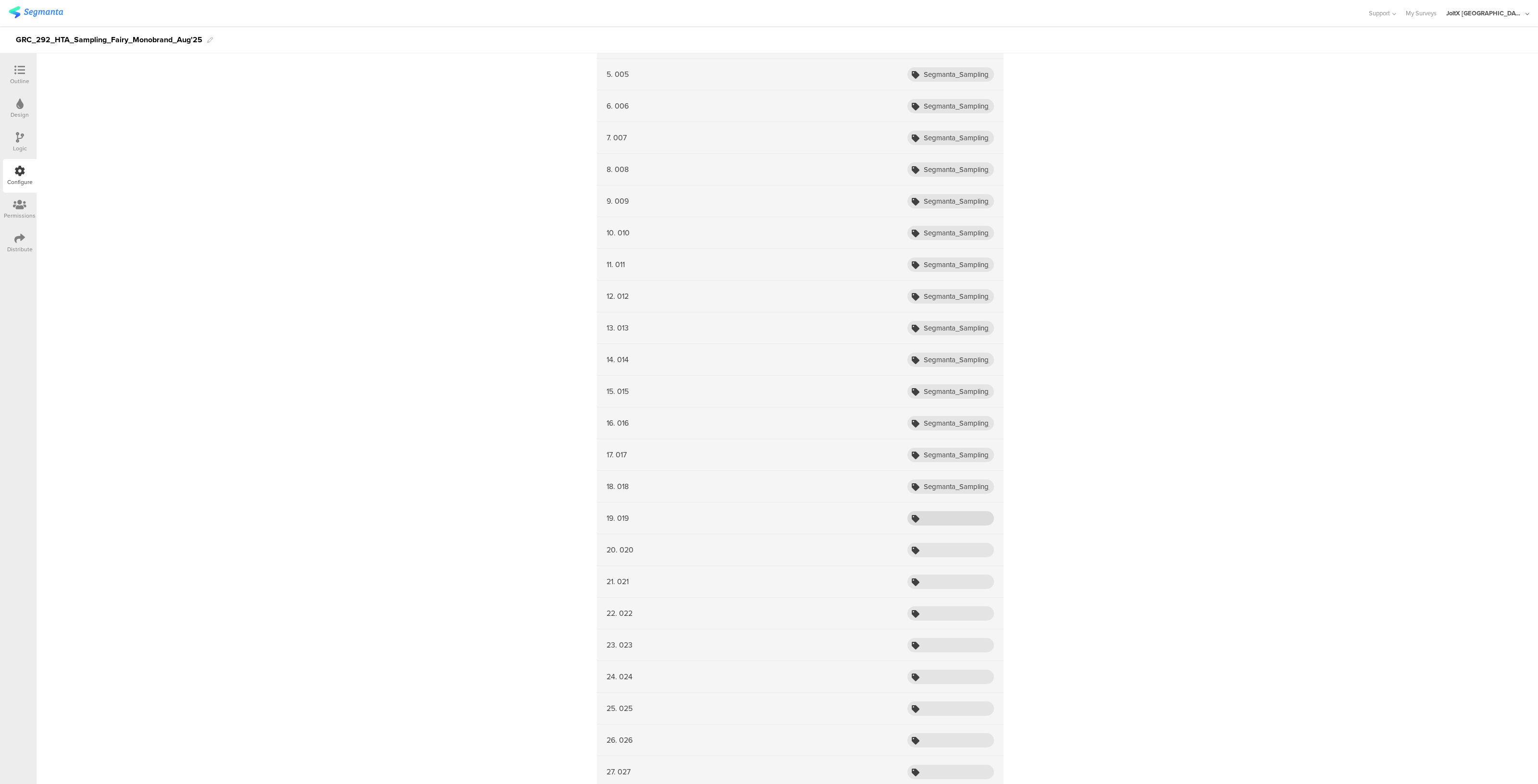
drag, startPoint x: 940, startPoint y: 508, endPoint x: 937, endPoint y: 516, distance: 8.5
click at [937, 516] on div "19. 019" at bounding box center [800, 518] width 407 height 32
click at [937, 516] on input "text" at bounding box center [950, 518] width 86 height 15
paste input "Segmanta_Sampling_HTA_Fairy_Aug25_001"
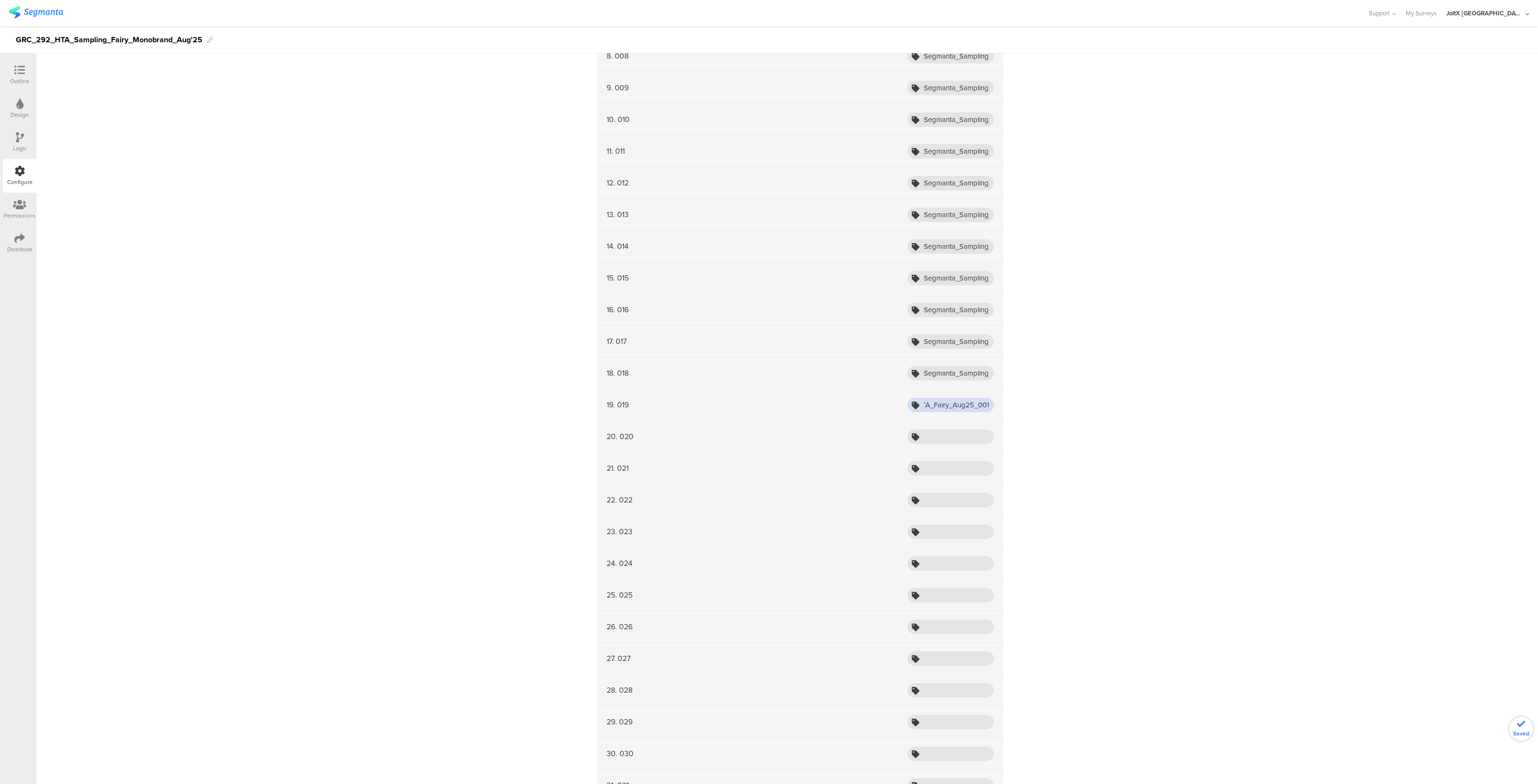
type input "Segmanta_Sampling_HTA_Fairy_Aug25_001"
click at [942, 443] on div "20. 020" at bounding box center [800, 437] width 407 height 32
paste input "Segmanta_Sampling_HTA_Fairy_Aug25_001"
click at [943, 438] on input "Segmanta_Sampling_HTA_Fairy_Aug25_001" at bounding box center [950, 436] width 86 height 15
type input "Segmanta_Sampling_HTA_Fairy_Aug25_001"
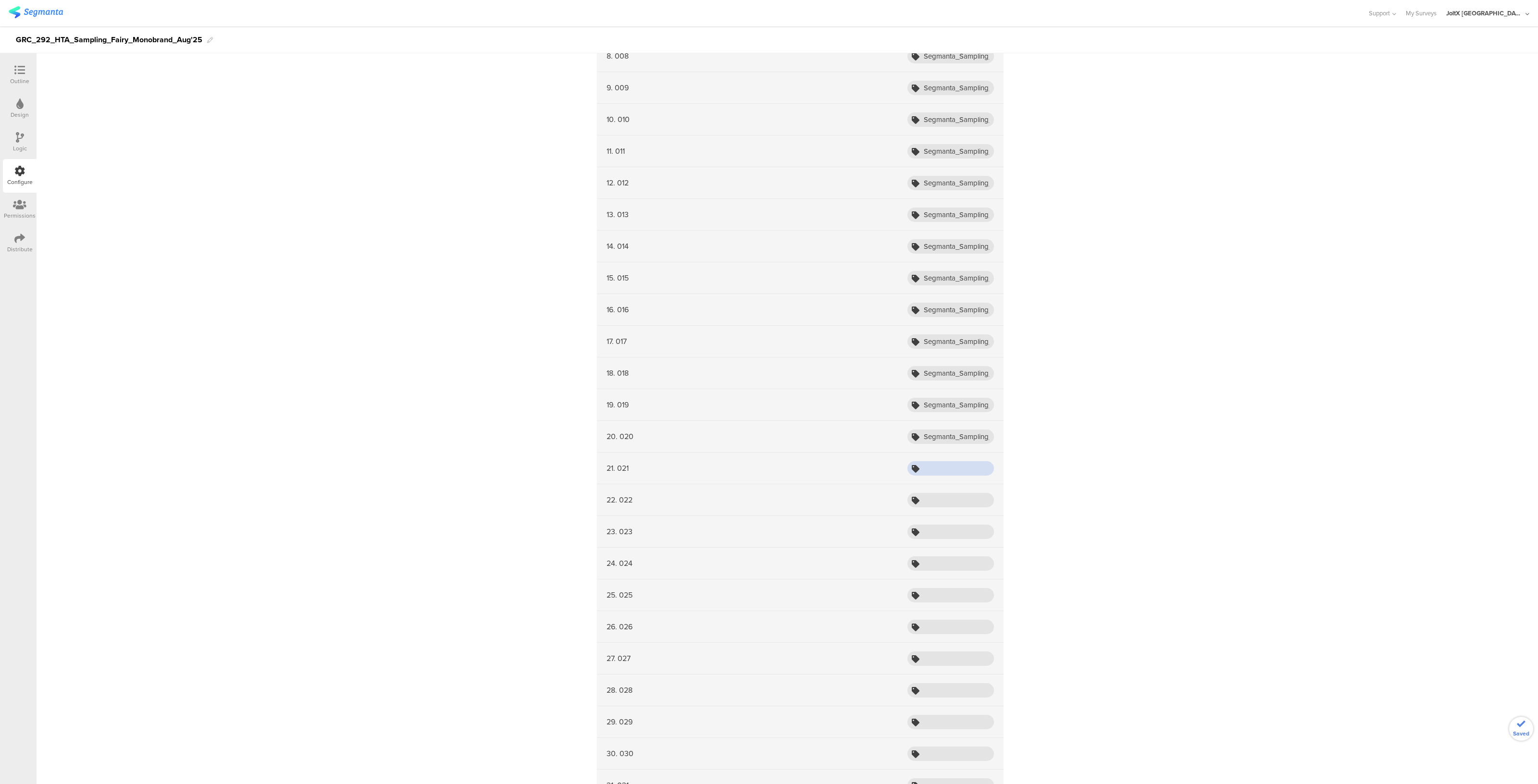
paste input "Segmanta_Sampling_HTA_Fairy_Aug25_001"
click at [937, 463] on input "Segmanta_Sampling_HTA_Fairy_Aug25_001" at bounding box center [950, 468] width 86 height 15
type input "Segmanta_Sampling_HTA_Fairy_Aug25_001"
paste input "Segmanta_Sampling_HTA_Fairy_Aug25_001"
click at [935, 498] on input "Segmanta_Sampling_HTA_Fairy_Aug25_001" at bounding box center [950, 500] width 86 height 15
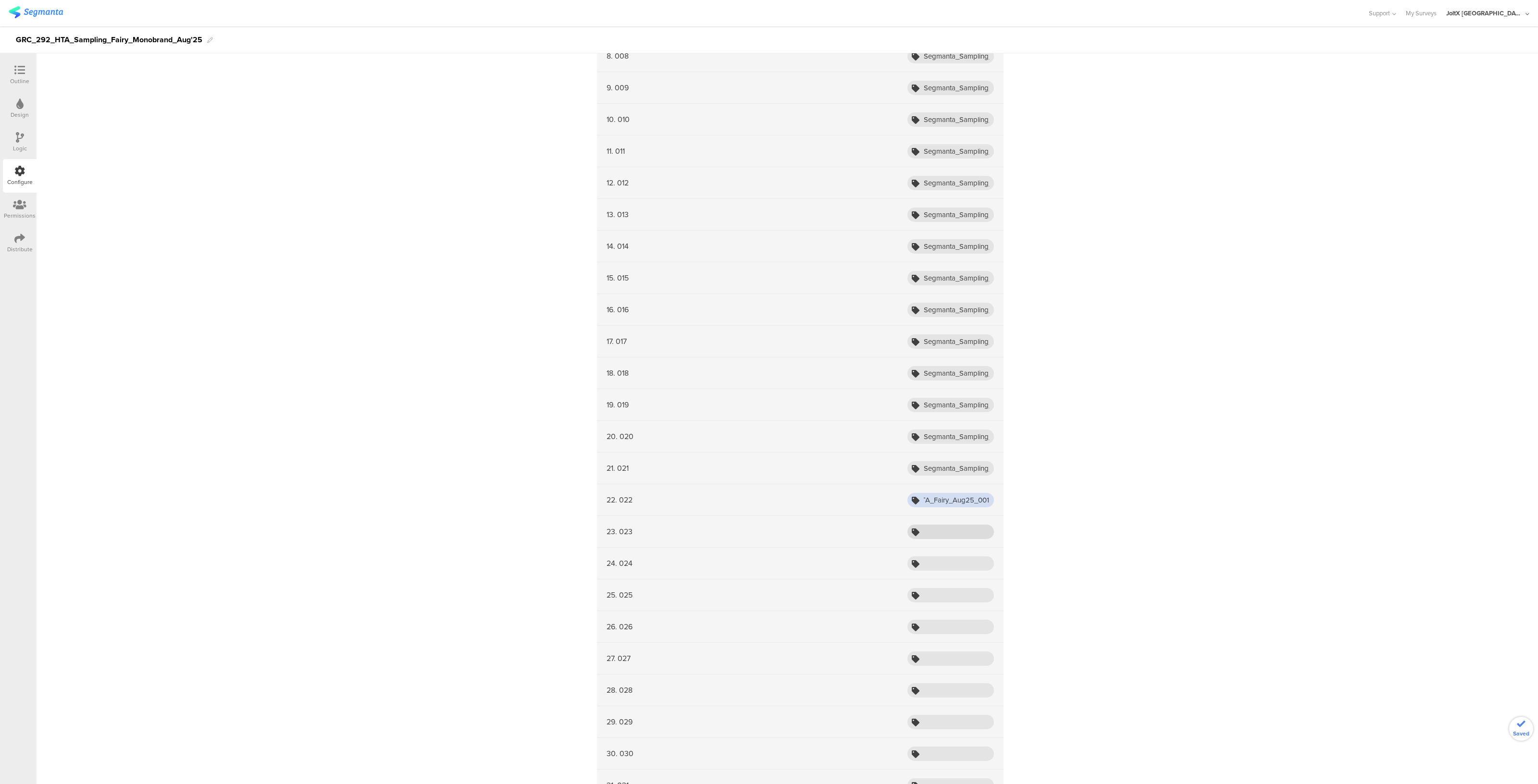
type input "Segmanta_Sampling_HTA_Fairy_Aug25_001"
paste input "Segmanta_Sampling_HTA_Fairy_Aug25_001"
click at [934, 525] on input "Segmanta_Sampling_HTA_Fairy_Aug25_001" at bounding box center [950, 532] width 86 height 15
type input "Segmanta_Sampling_HTA_Fairy_Aug25_001"
paste input "Segmanta_Sampling_HTA_Fairy_Aug25_001"
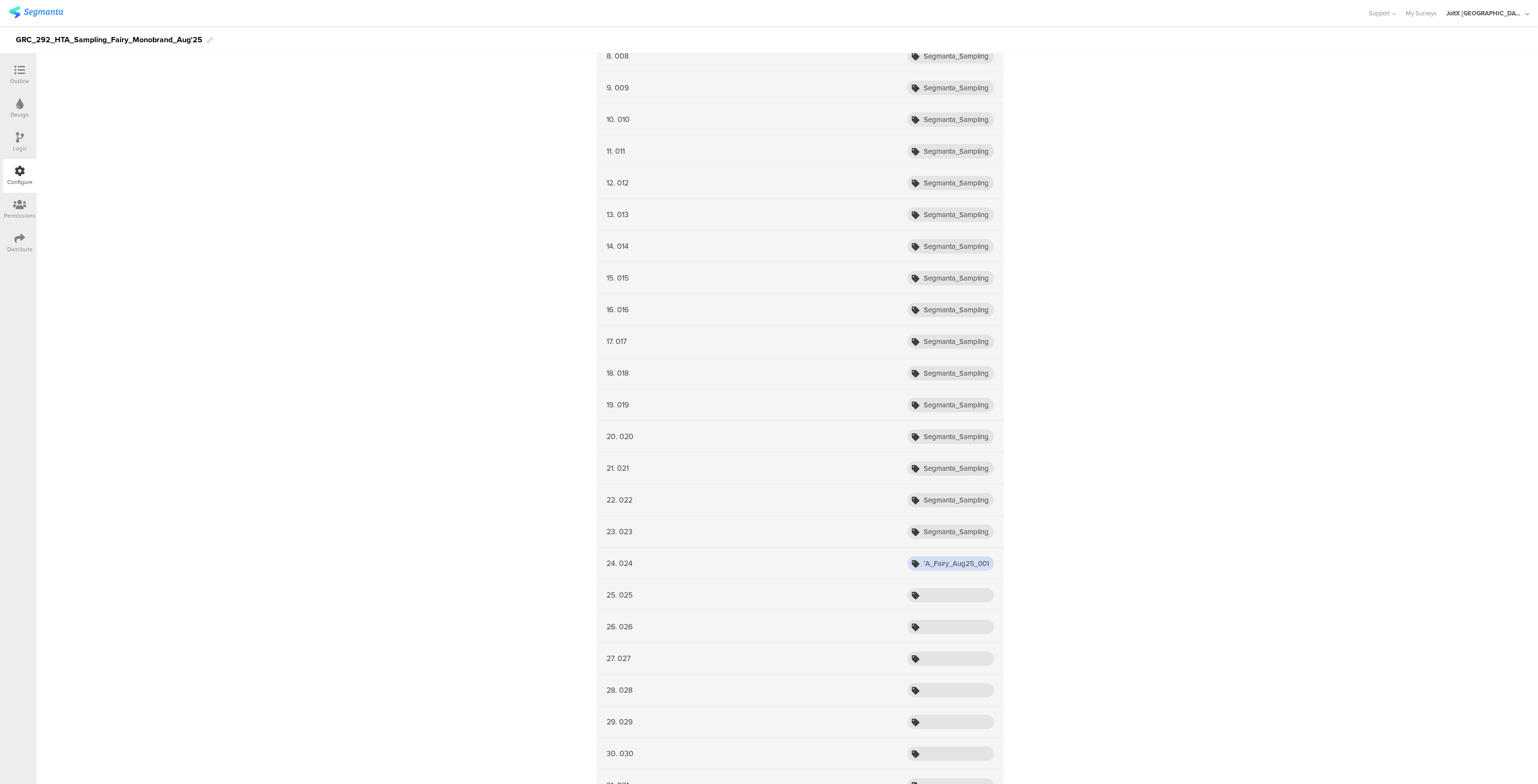
click at [933, 556] on input "Segmanta_Sampling_HTA_Fairy_Aug25_001" at bounding box center [950, 563] width 86 height 15
type input "Segmanta_Sampling_HTA_Fairy_Aug25_001"
paste input "Segmanta_Sampling_HTA_Fairy_Aug25_001"
click at [933, 593] on input "text" at bounding box center [950, 595] width 86 height 15
type input "Segmanta_Sampling_HTA_Fairy_Aug25_001"
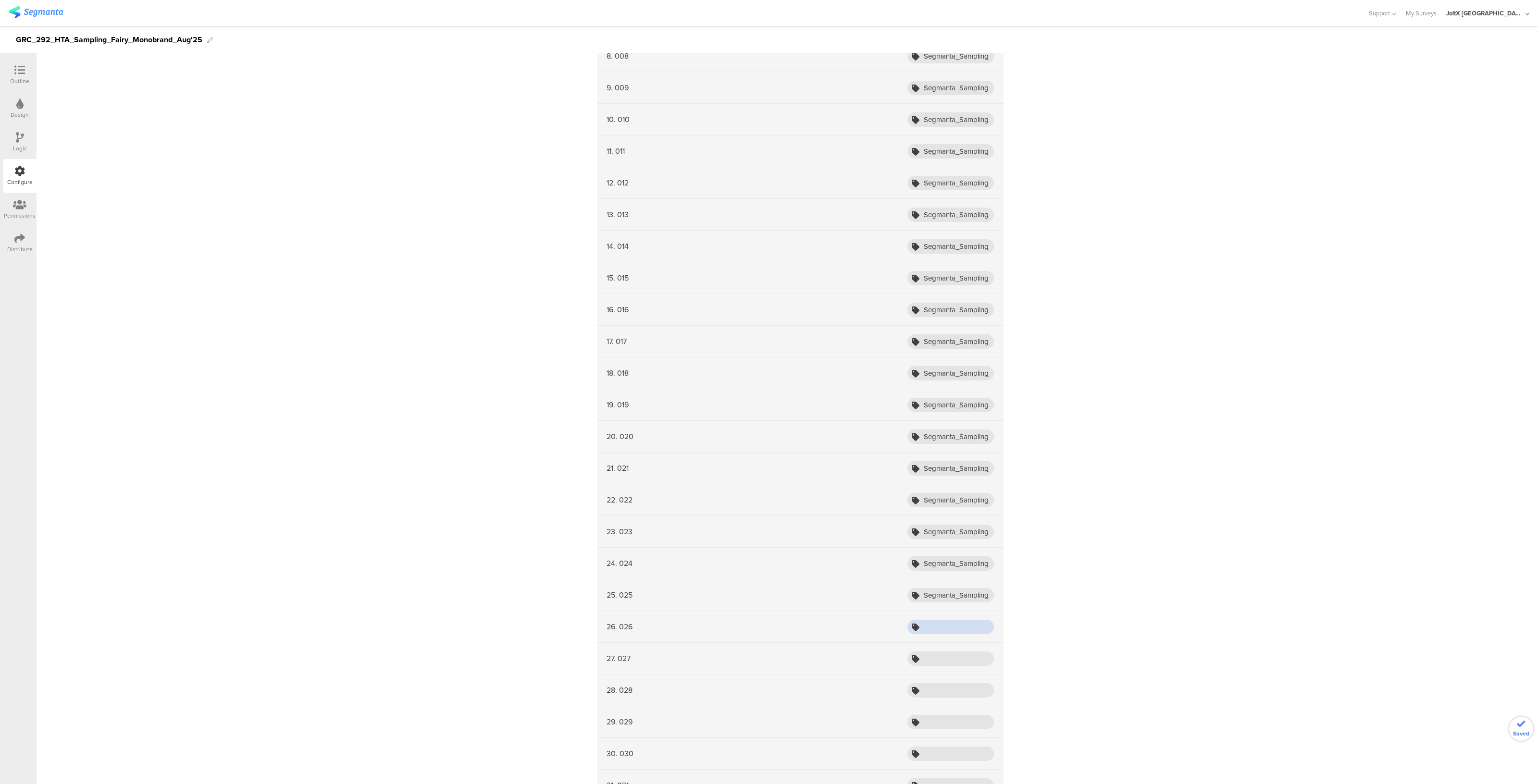
paste input "Segmanta_Sampling_HTA_Fairy_Aug25_001"
click at [932, 620] on input "text" at bounding box center [950, 627] width 86 height 15
type input "Segmanta_Sampling_HTA_Fairy_Aug25_001"
paste input "Segmanta_Sampling_HTA_Fairy_Aug25_001"
click at [957, 340] on input "Segmanta_Sampling_HTA_Fairy_Aug25_001" at bounding box center [950, 339] width 86 height 15
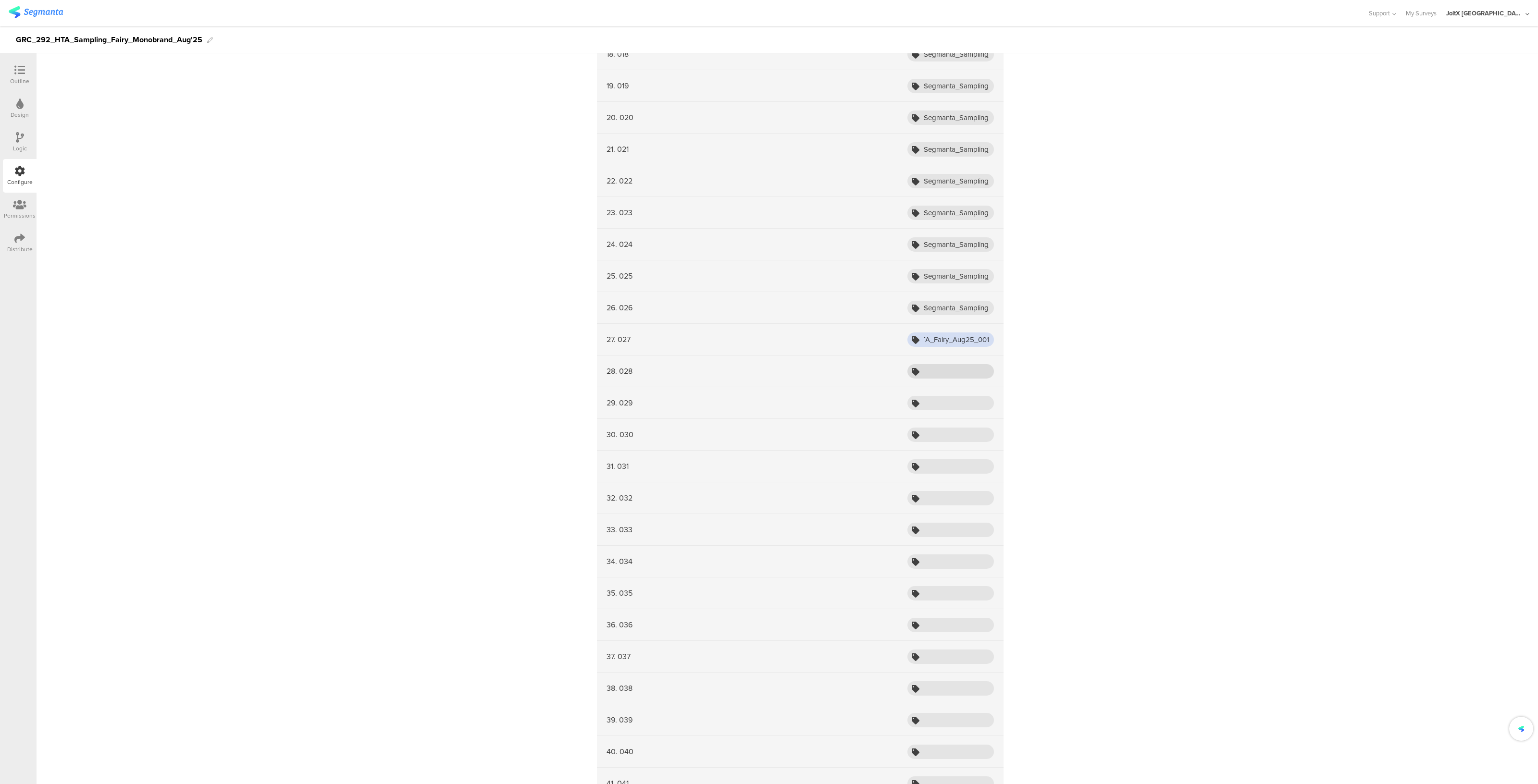
type input "Segmanta_Sampling_HTA_Fairy_Aug25_001"
paste input "Segmanta_Sampling_HTA_Fairy_Aug25_001"
click at [943, 371] on input "Segmanta_Sampling_HTA_Fairy_Aug25_001" at bounding box center [950, 371] width 86 height 15
type input "Segmanta_Sampling_HTA_Fairy_Aug25_001"
paste input "Segmanta_Sampling_HTA_Fairy_Aug25_001"
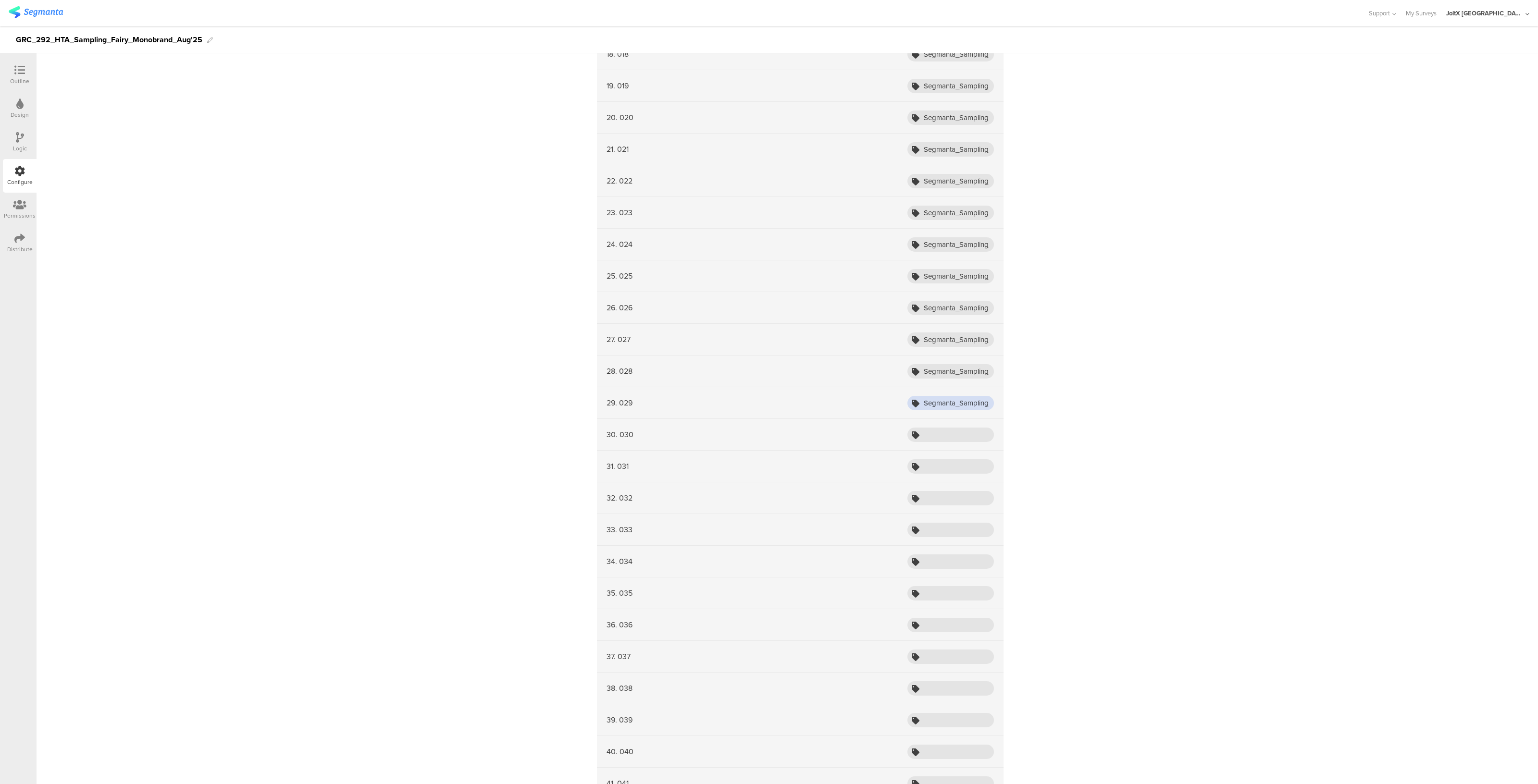
click at [938, 397] on input "Segmanta_Sampling_HTA_Fairy_Aug25_001" at bounding box center [950, 403] width 86 height 15
type input "Segmanta_Sampling_HTA_Fairy_Aug25_001"
paste input "Segmanta_Sampling_HTA_Fairy_Aug25_001"
click at [935, 429] on input "Segmanta_Sampling_HTA_Fairy_Aug25_001" at bounding box center [950, 435] width 86 height 15
type input "Segmanta_Sampling_HTA_Fairy_Aug25_001"
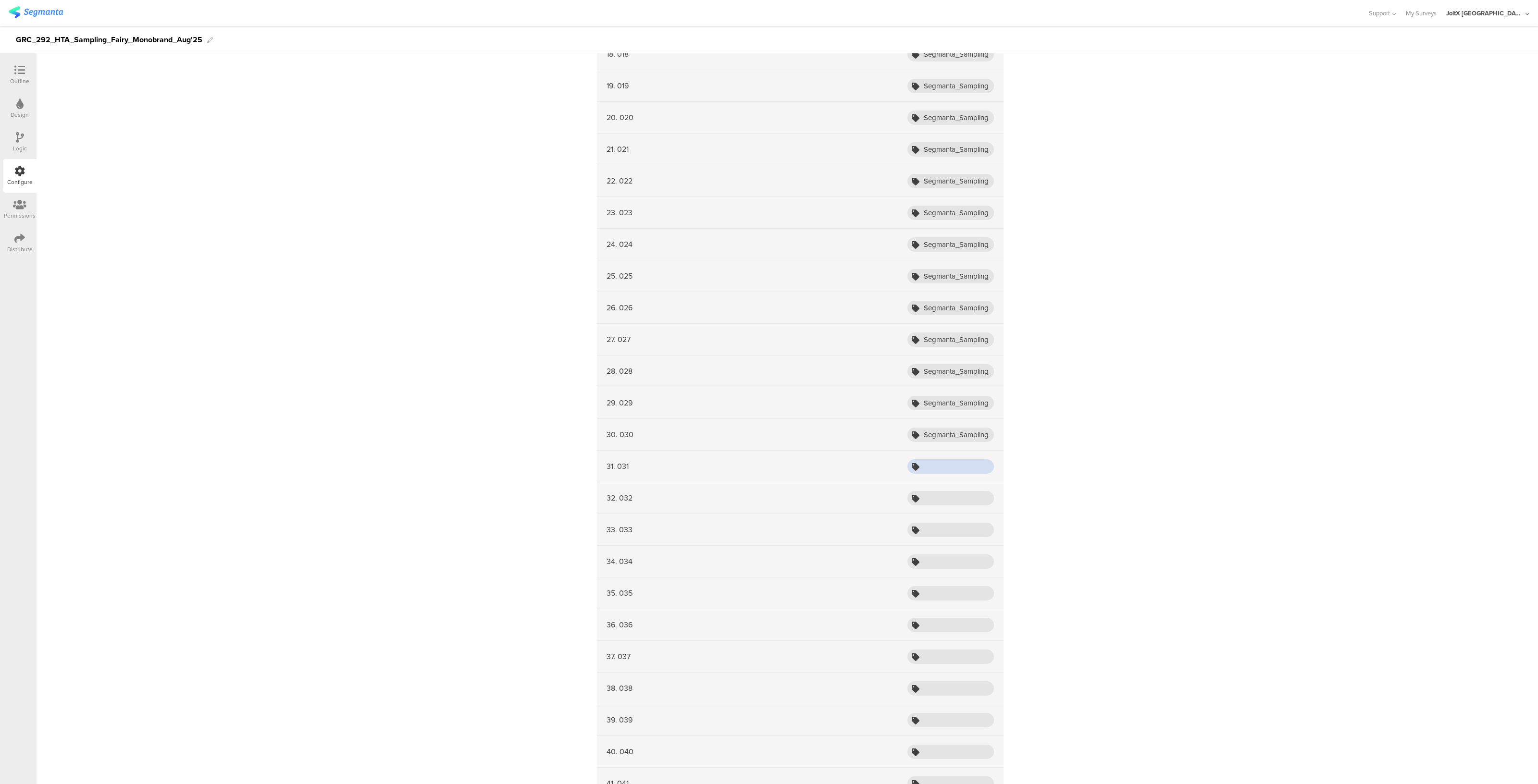
paste input "Segmanta_Sampling_HTA_Fairy_Aug25_001"
click at [928, 465] on input "Segmanta_Sampling_HTA_Fairy_Aug25_001" at bounding box center [950, 467] width 86 height 15
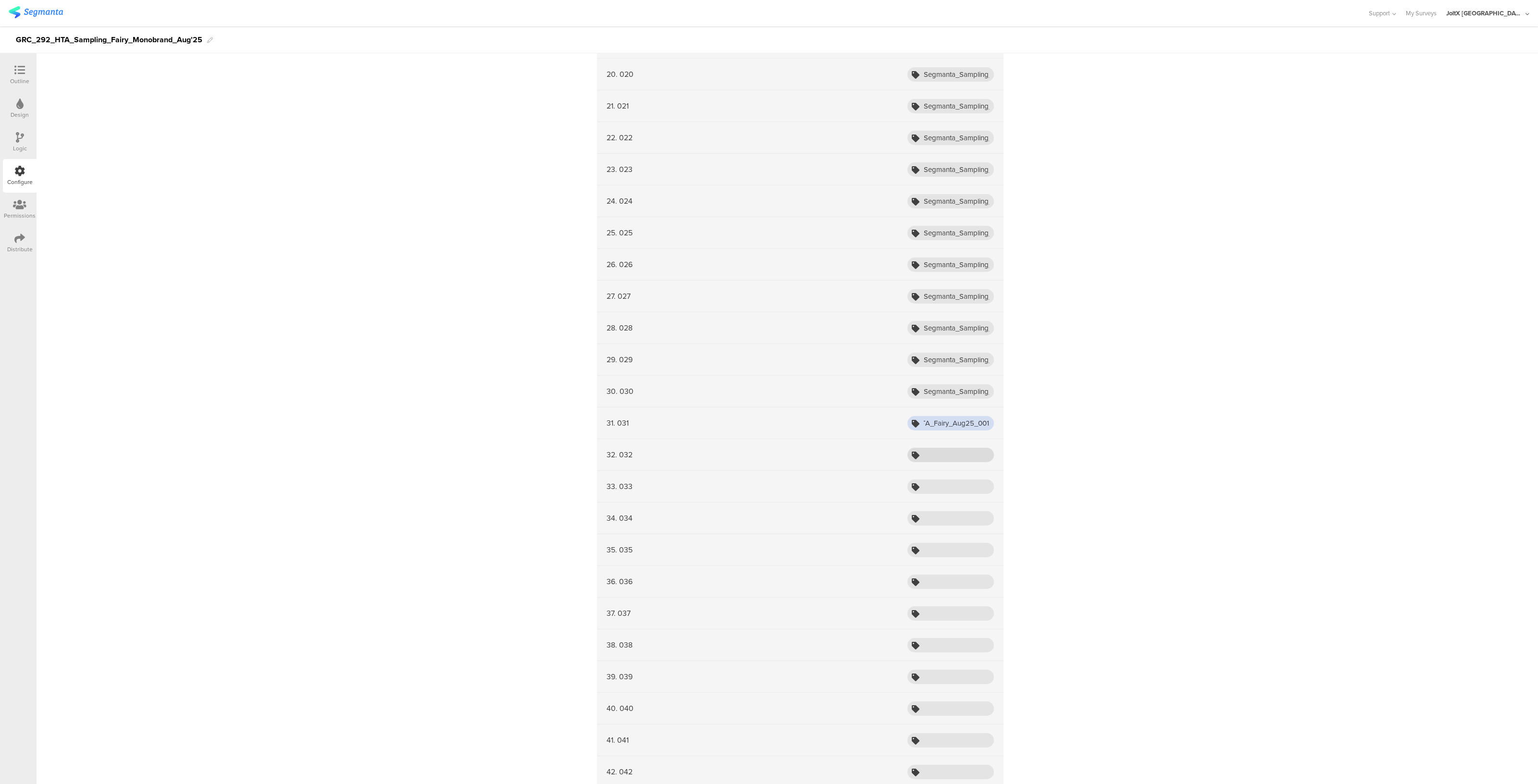
type input "Segmanta_Sampling_HTA_Fairy_Aug25_001"
paste input "Segmanta_Sampling_HTA_Fairy_Aug25_001"
click at [936, 448] on input "Segmanta_Sampling_HTA_Fairy_Aug25_001" at bounding box center [950, 455] width 86 height 15
type input "Segmanta_Sampling_HTA_Fairy_Aug25_001"
paste input "Segmanta_Sampling_HTA_Fairy_Aug25_001"
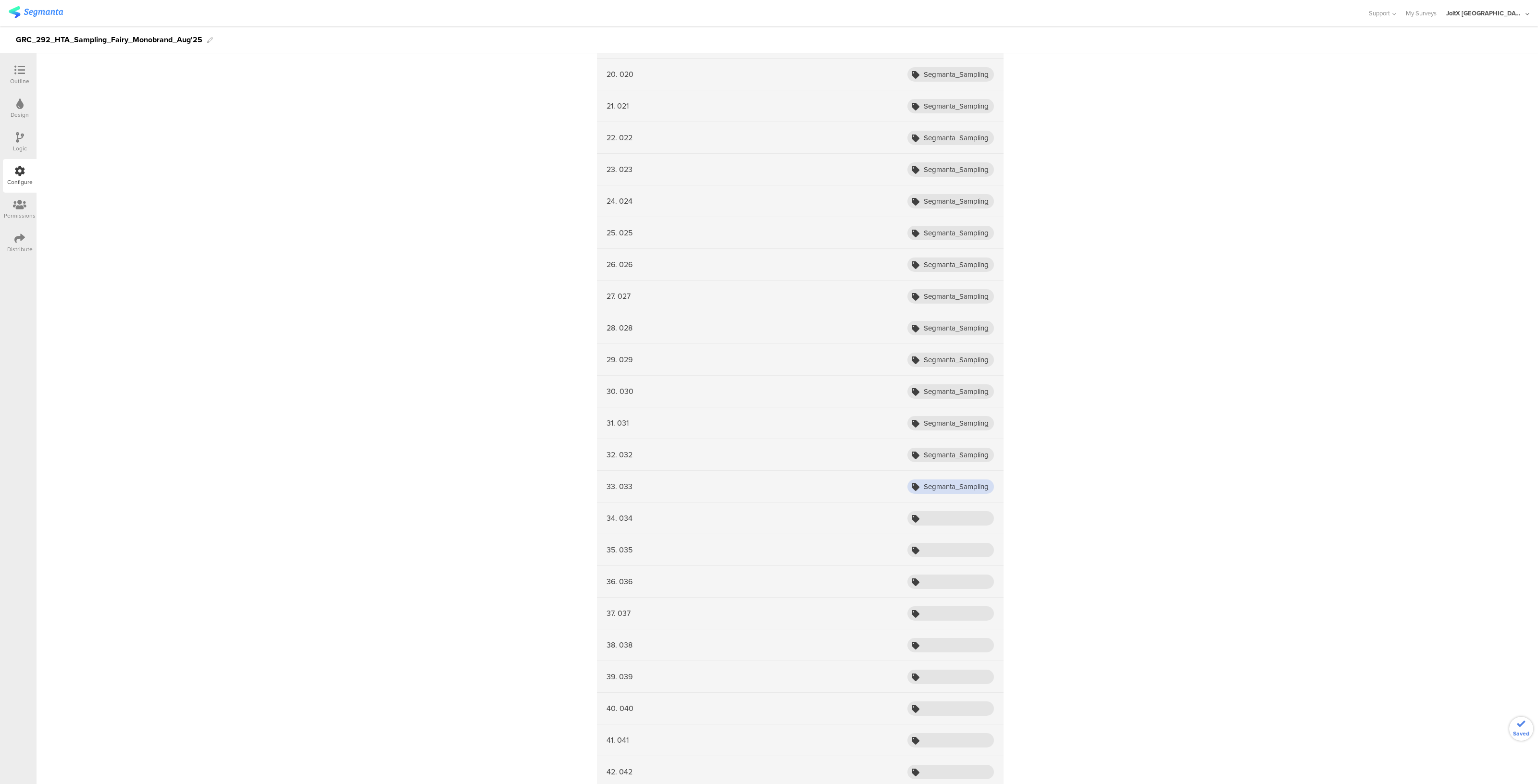
click at [931, 488] on input "Segmanta_Sampling_HTA_Fairy_Aug25_001" at bounding box center [950, 486] width 86 height 15
type input "Segmanta_Sampling_HTA_Fairy_Aug25_001"
paste input "Segmanta_Sampling_HTA_Fairy_Aug25_001"
click at [931, 511] on input "Segmanta_Sampling_HTA_Fairy_Aug25_001" at bounding box center [950, 518] width 86 height 15
type input "Segmanta_Sampling_HTA_Fairy_Aug25_001"
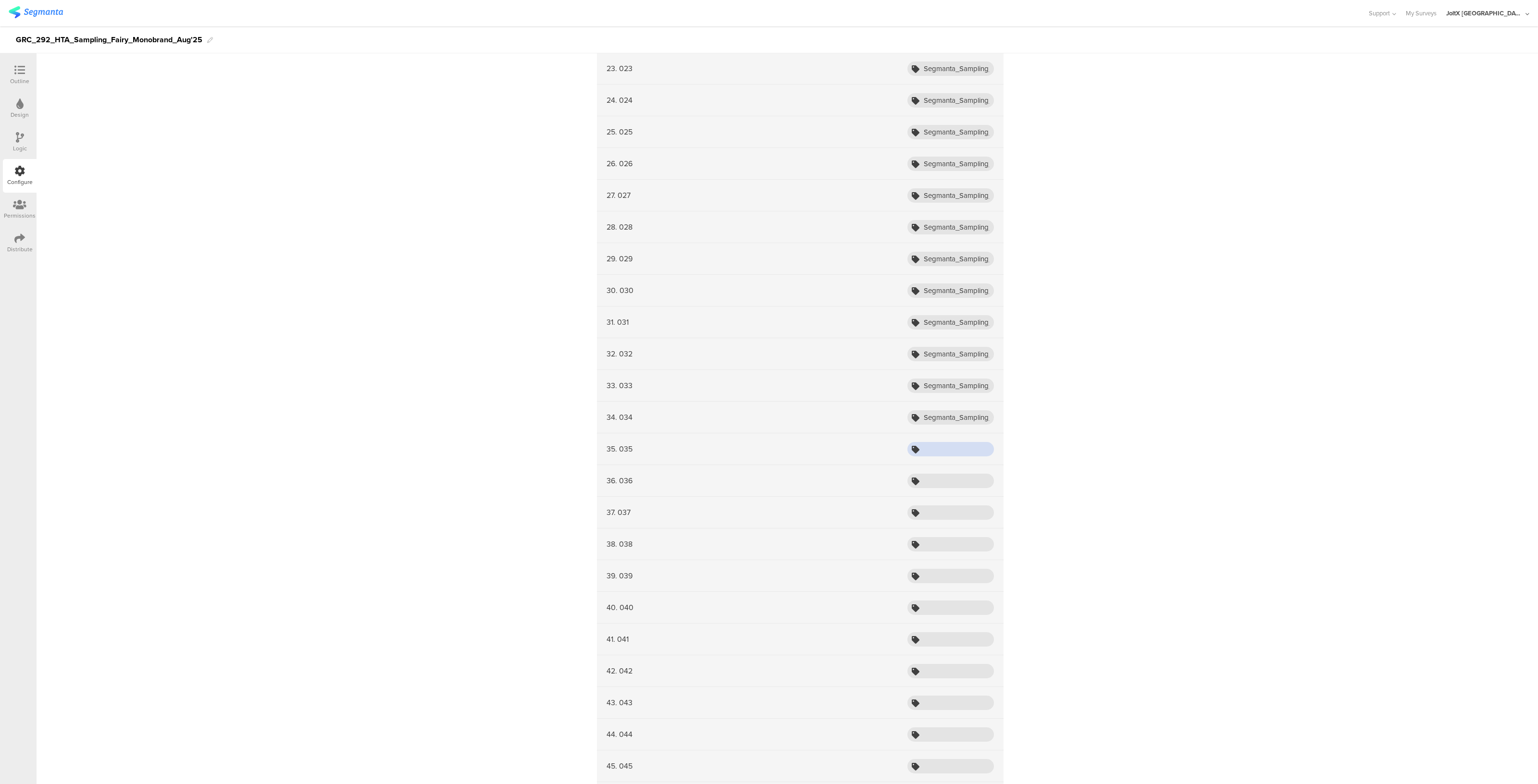
click at [935, 444] on input "text" at bounding box center [950, 449] width 86 height 15
paste input "Segmanta_Sampling_HTA_Fairy_Aug25_001"
type input "Segmanta_Sampling_HTA_Fairy_Aug25_001"
click at [943, 477] on input "text" at bounding box center [950, 481] width 86 height 15
paste input "Segmanta_Sampling_HTA_Fairy_Aug25_001"
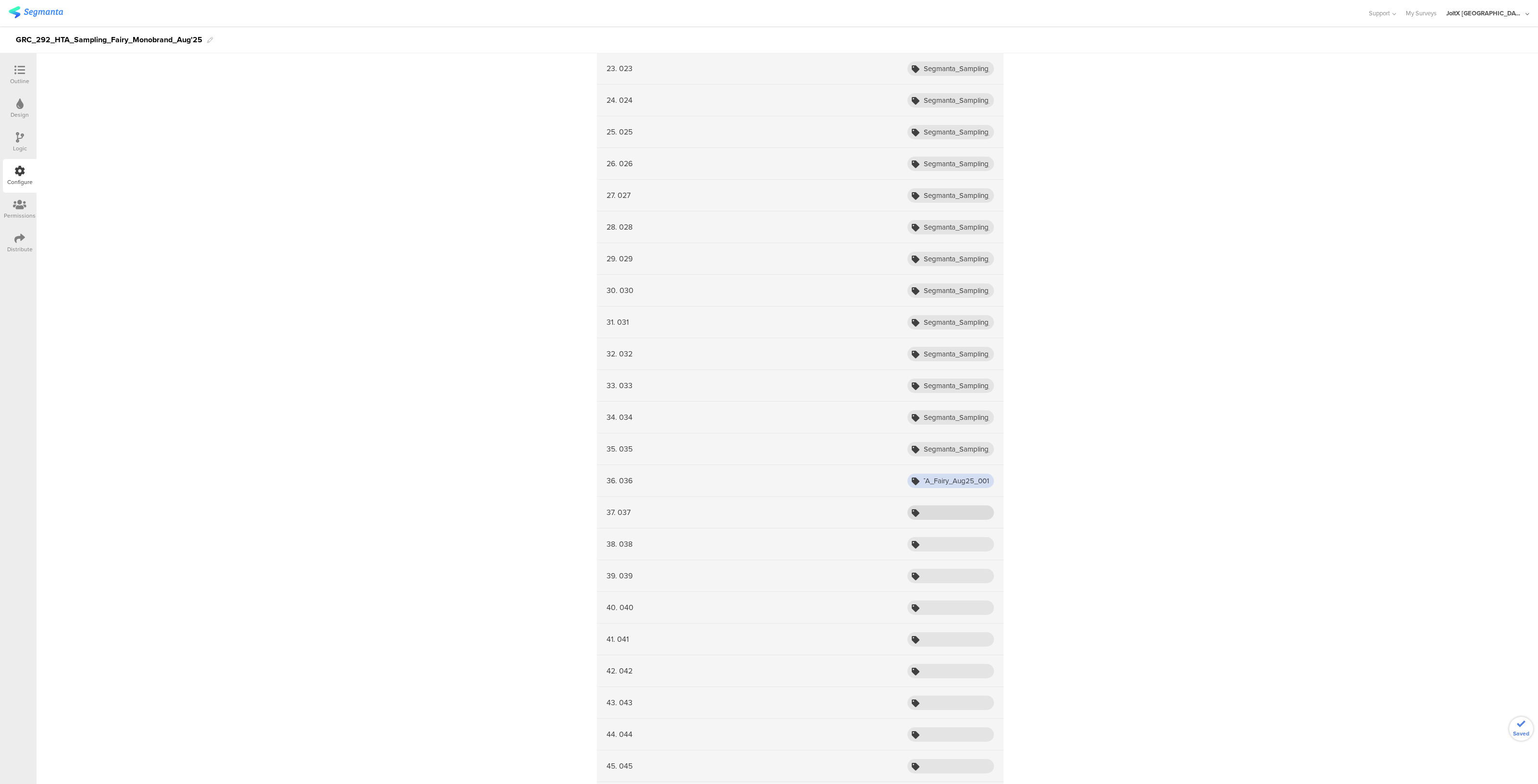
type input "Segmanta_Sampling_HTA_Fairy_Aug25_001"
click at [942, 509] on input "text" at bounding box center [950, 513] width 86 height 15
paste input "Segmanta_Sampling_HTA_Fairy_Aug25_001"
type input "Segmanta_Sampling_HTA_Fairy_Aug25_001"
paste input "Segmanta_Sampling_HTA_Fairy_Aug25_001"
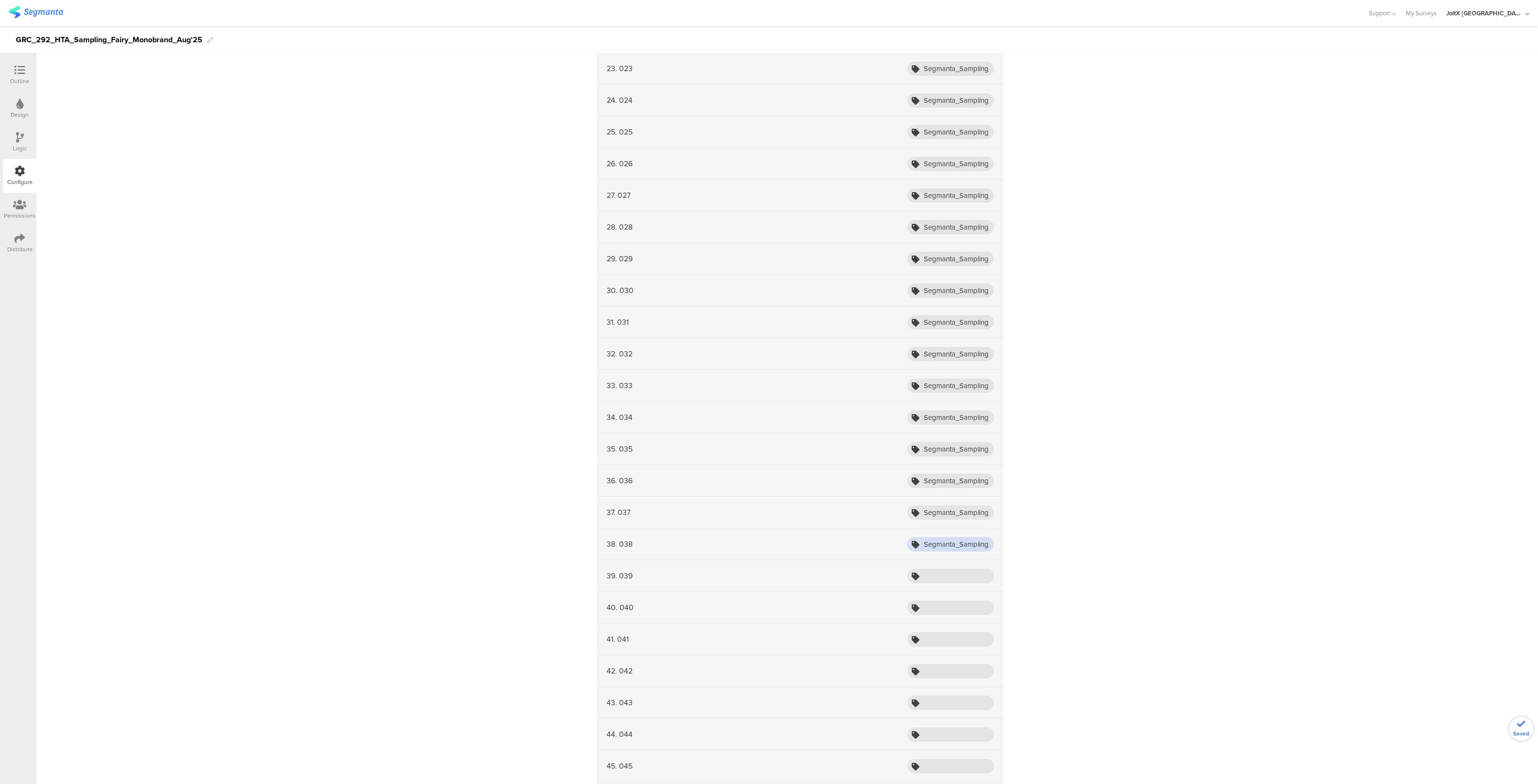
click at [933, 537] on input "Segmanta_Sampling_HTA_Fairy_Aug25_001" at bounding box center [950, 544] width 86 height 15
type input "Segmanta_Sampling_HTA_Fairy_Aug25_001"
paste input "Segmanta_Sampling_HTA_Fairy_Aug25_001"
click at [930, 577] on input "Segmanta_Sampling_HTA_Fairy_Aug25_001" at bounding box center [950, 576] width 86 height 15
type input "Segmanta_Sampling_HTA_Fairy_Aug25_001"
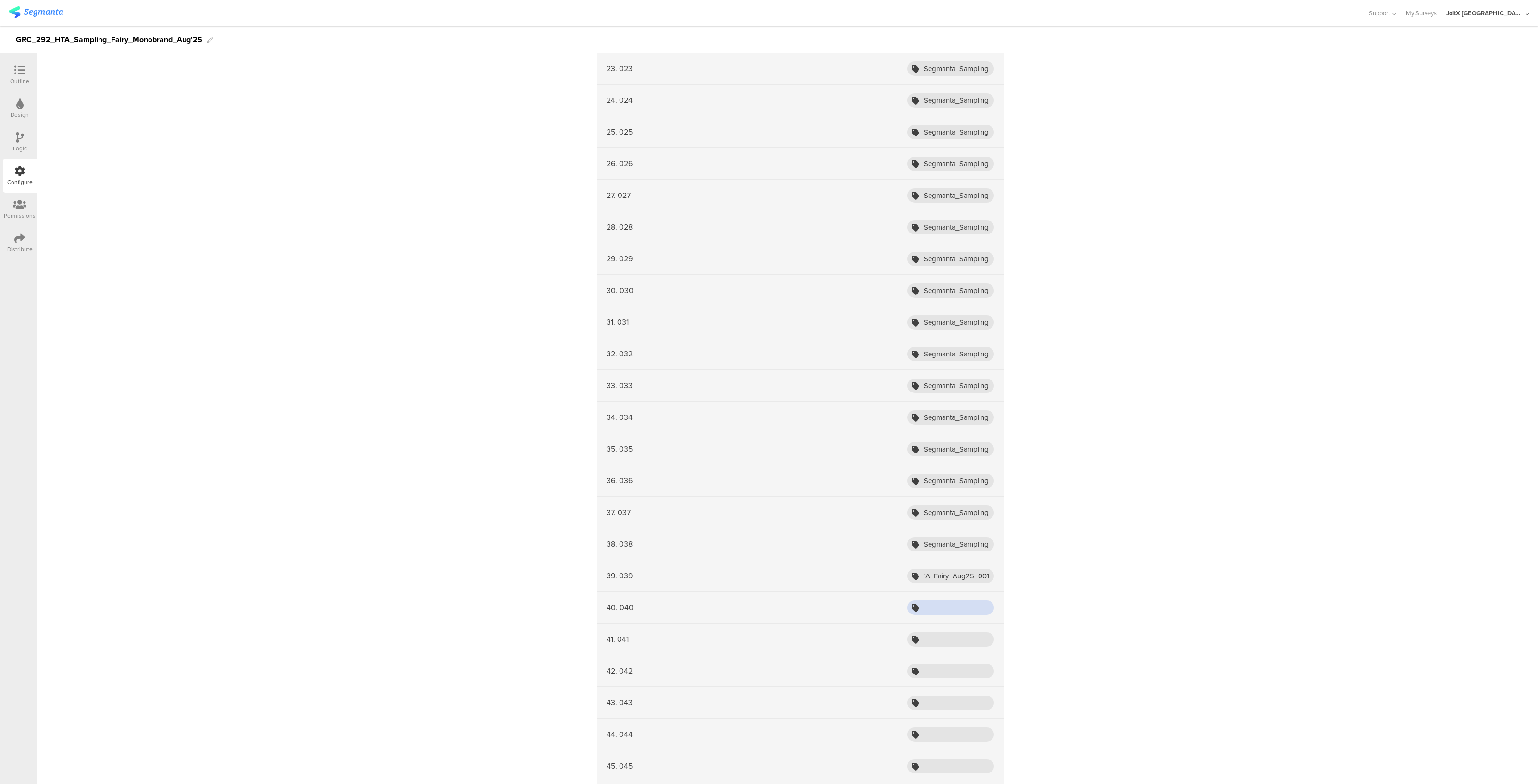
paste input "Segmanta_Sampling_HTA_Fairy_Aug25_001"
click at [928, 600] on input "Segmanta_Sampling_HTA_Fairy_Aug25_001" at bounding box center [950, 607] width 86 height 15
type input "Segmanta_Sampling_HTA_Fairy_Aug25_001"
paste input "Segmanta_Sampling_HTA_Fairy_Aug25_001"
click at [928, 632] on input "Segmanta_Sampling_HTA_Fairy_Aug25_001" at bounding box center [950, 639] width 86 height 15
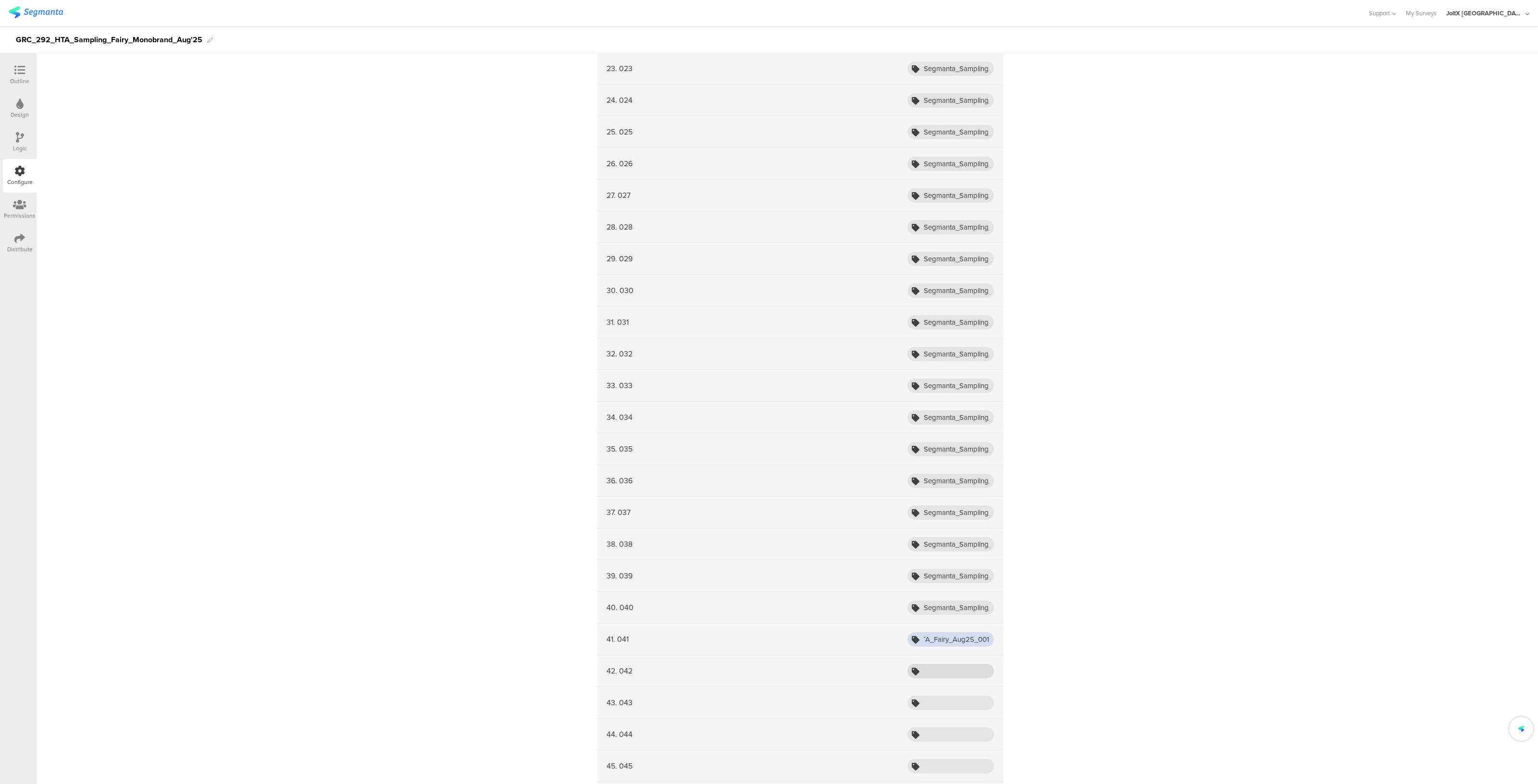
type input "Segmanta_Sampling_HTA_Fairy_Aug25_001"
paste input "Segmanta_Sampling_HTA_Fairy_Aug25_001"
click at [928, 664] on input "Segmanta_Sampling_HTA_Fairy_Aug25_001" at bounding box center [950, 671] width 86 height 15
type input "Segmanta_Sampling_HTA_Fairy_Aug25_001"
paste input "Segmanta_Sampling_HTA_Fairy_Aug25_001"
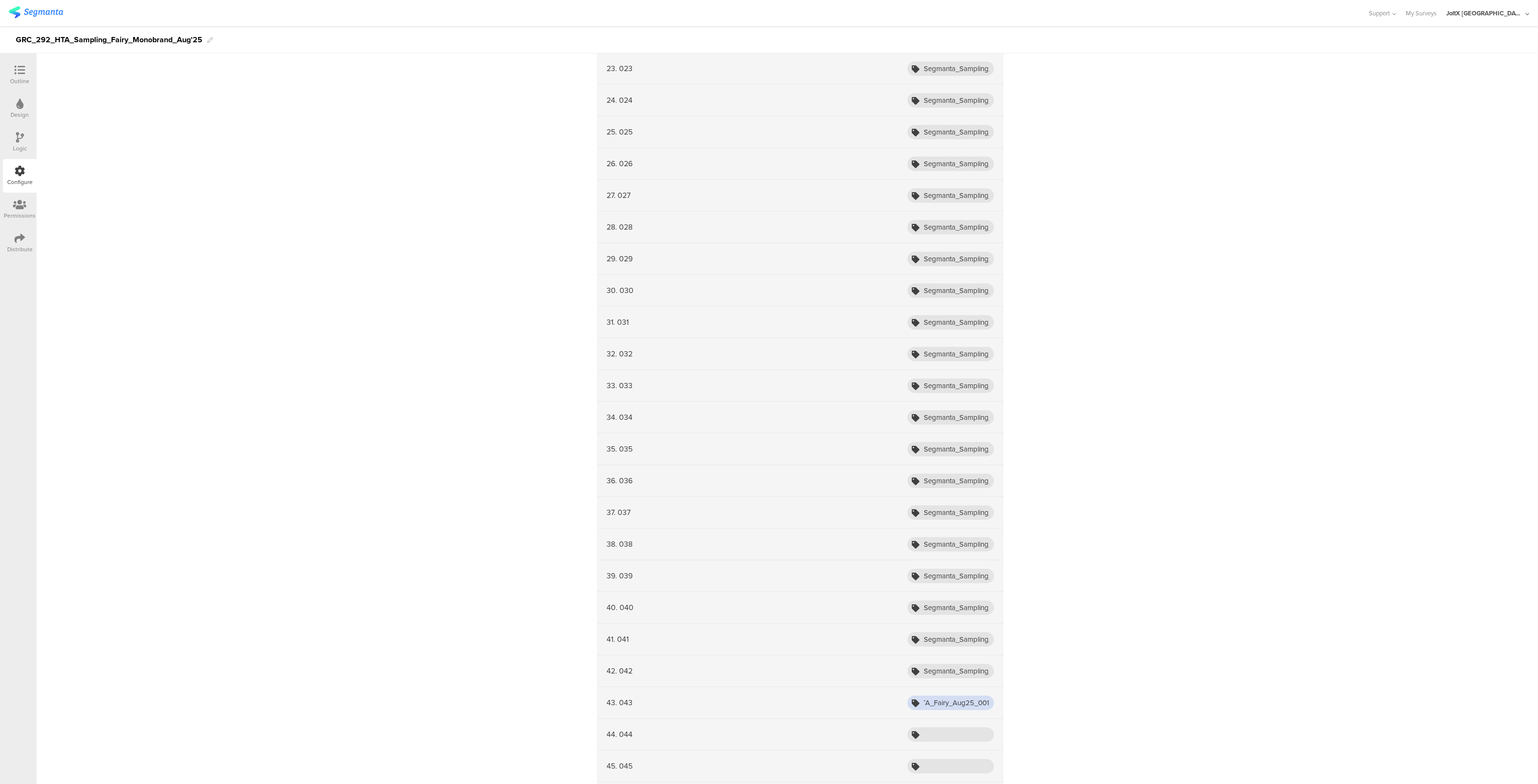
click at [934, 700] on input "Segmanta_Sampling_HTA_Fairy_Aug25_001" at bounding box center [950, 703] width 86 height 15
type input "Segmanta_Sampling_HTA_Fairy_Aug25_001"
click at [935, 728] on input "text" at bounding box center [950, 734] width 86 height 15
paste input "Segmanta_Sampling_HTA_Fairy_Aug25_001"
type input "Segmanta_Sampling_HTA_Fairy_Aug25_001"
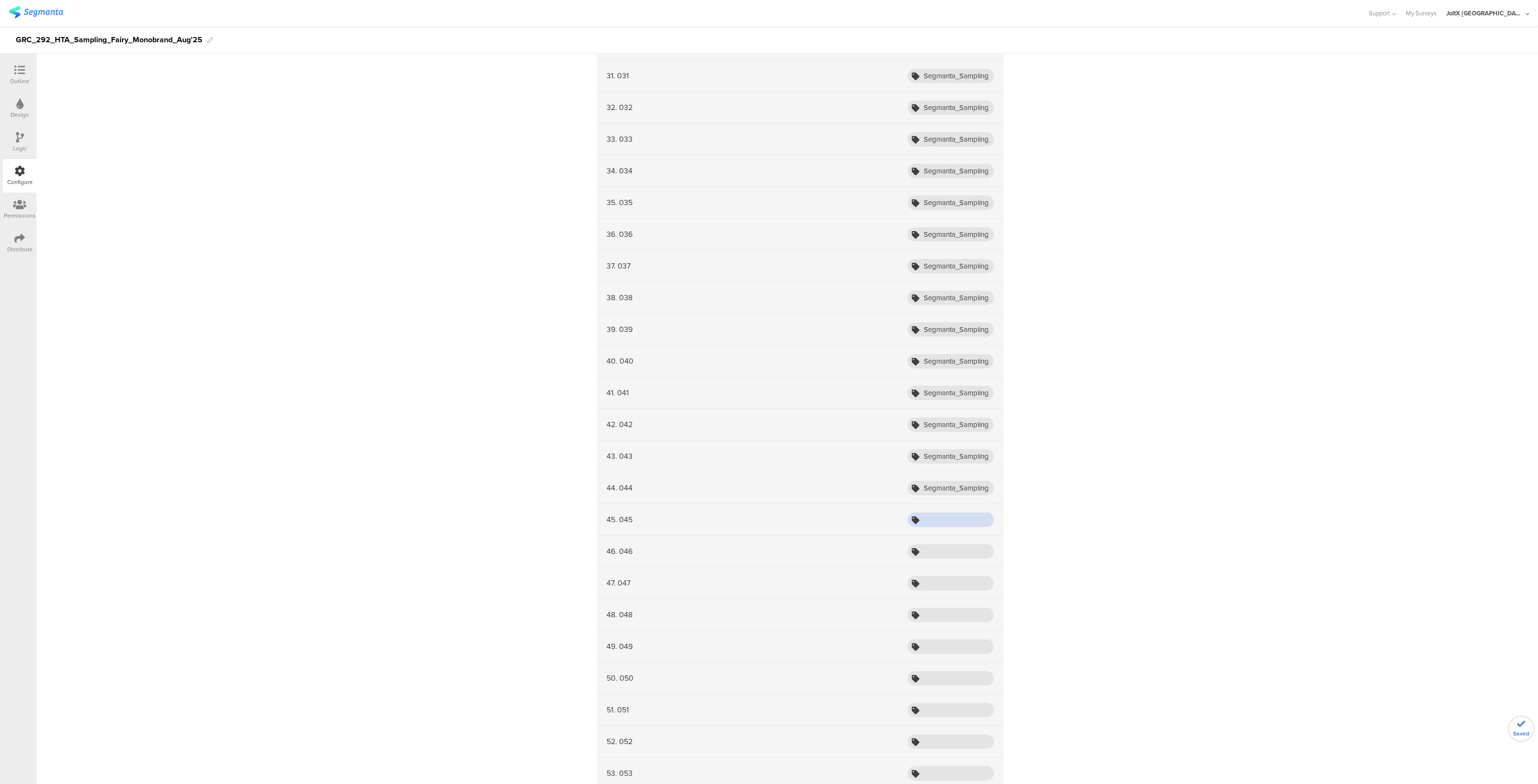
paste input "Segmanta_Sampling_HTA_Fairy_Aug25_001"
click at [966, 513] on input "Segmanta_Sampling_HTA_Fairy_Aug25_001" at bounding box center [950, 520] width 86 height 15
type input "Segmanta_Sampling_HTA_Fairy_Aug25_001"
paste input "Segmanta_Sampling_HTA_Fairy_Aug25_001"
click at [951, 544] on input "Segmanta_Sampling_HTA_Fairy_Aug25_001" at bounding box center [950, 551] width 86 height 15
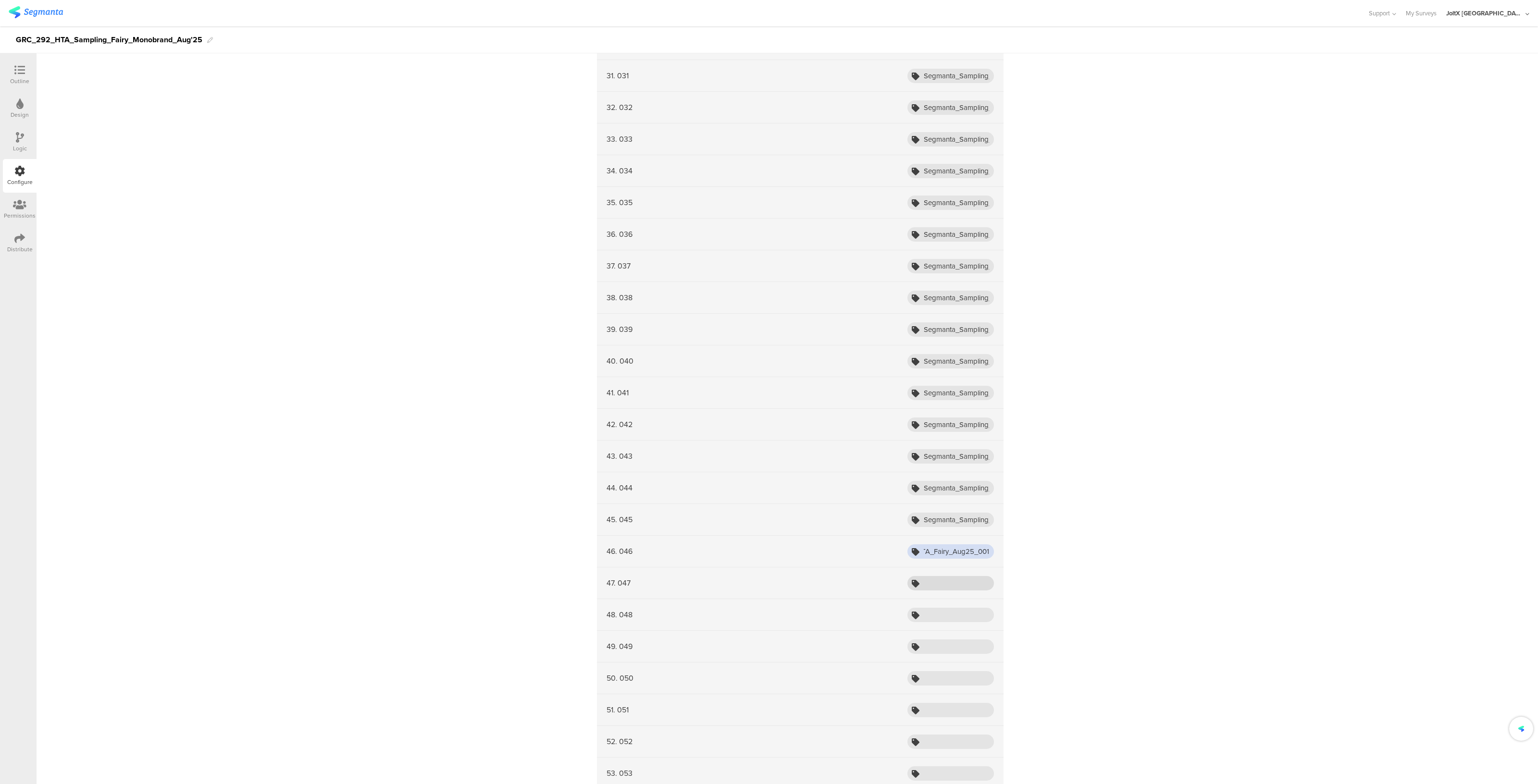
type input "Segmanta_Sampling_HTA_Fairy_Aug25_001"
paste input "Segmanta_Sampling_HTA_Fairy_Aug25_001"
click at [945, 576] on input "Segmanta_Sampling_HTA_Fairy_Aug25_001" at bounding box center [950, 583] width 86 height 15
type input "Segmanta_Sampling_HTA_Fairy_Aug25_001"
paste input "Segmanta_Sampling_HTA_Fairy_Aug25_001"
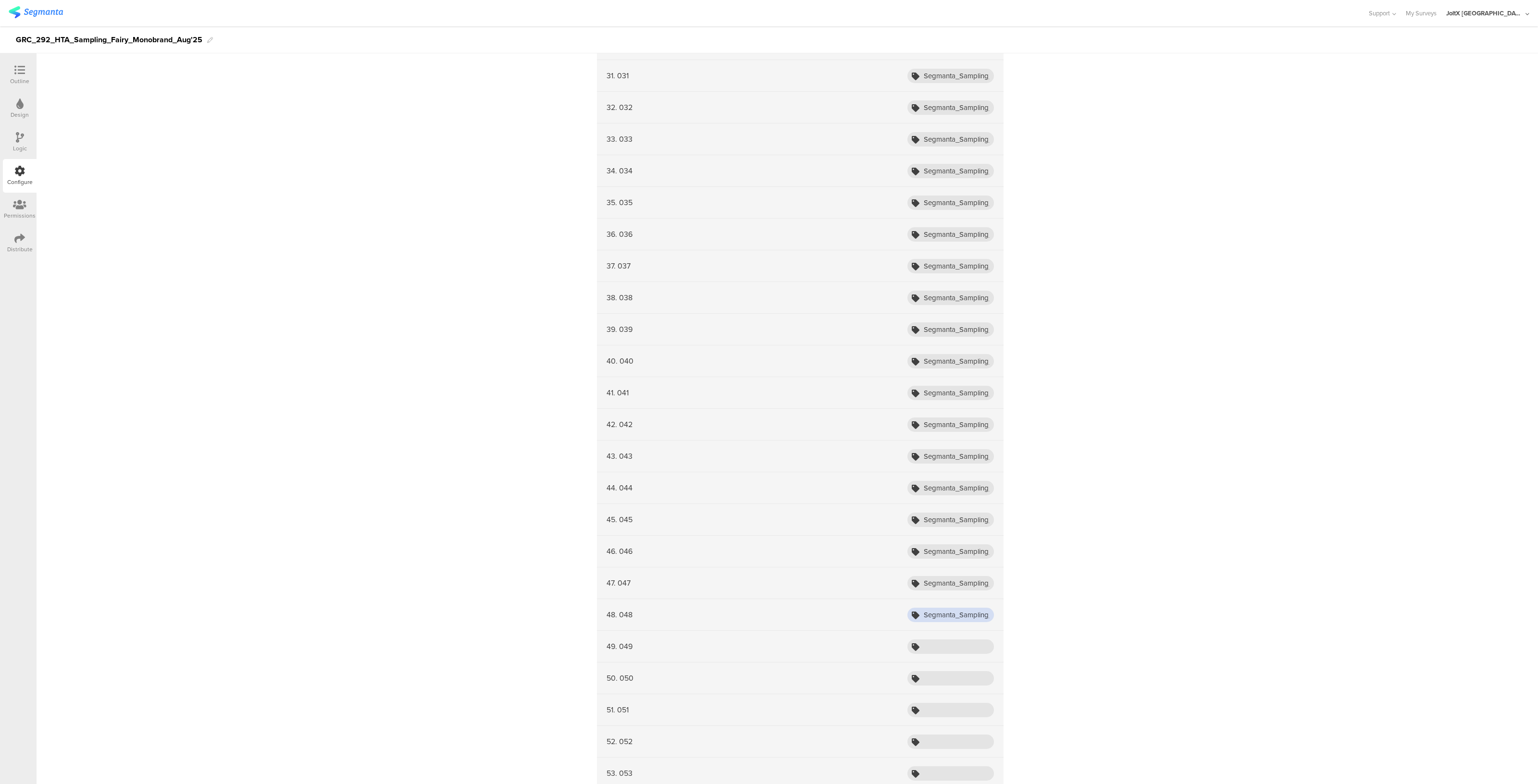
click at [934, 612] on input "Segmanta_Sampling_HTA_Fairy_Aug25_001" at bounding box center [950, 615] width 86 height 15
type input "Segmanta_Sampling_HTA_Fairy_Aug25_001"
click at [925, 639] on input "text" at bounding box center [950, 646] width 86 height 15
paste input "Segmanta_Sampling_HTA_Fairy_Aug25_001"
type input "Segmanta_Sampling_HTA_Fairy_Aug25_001"
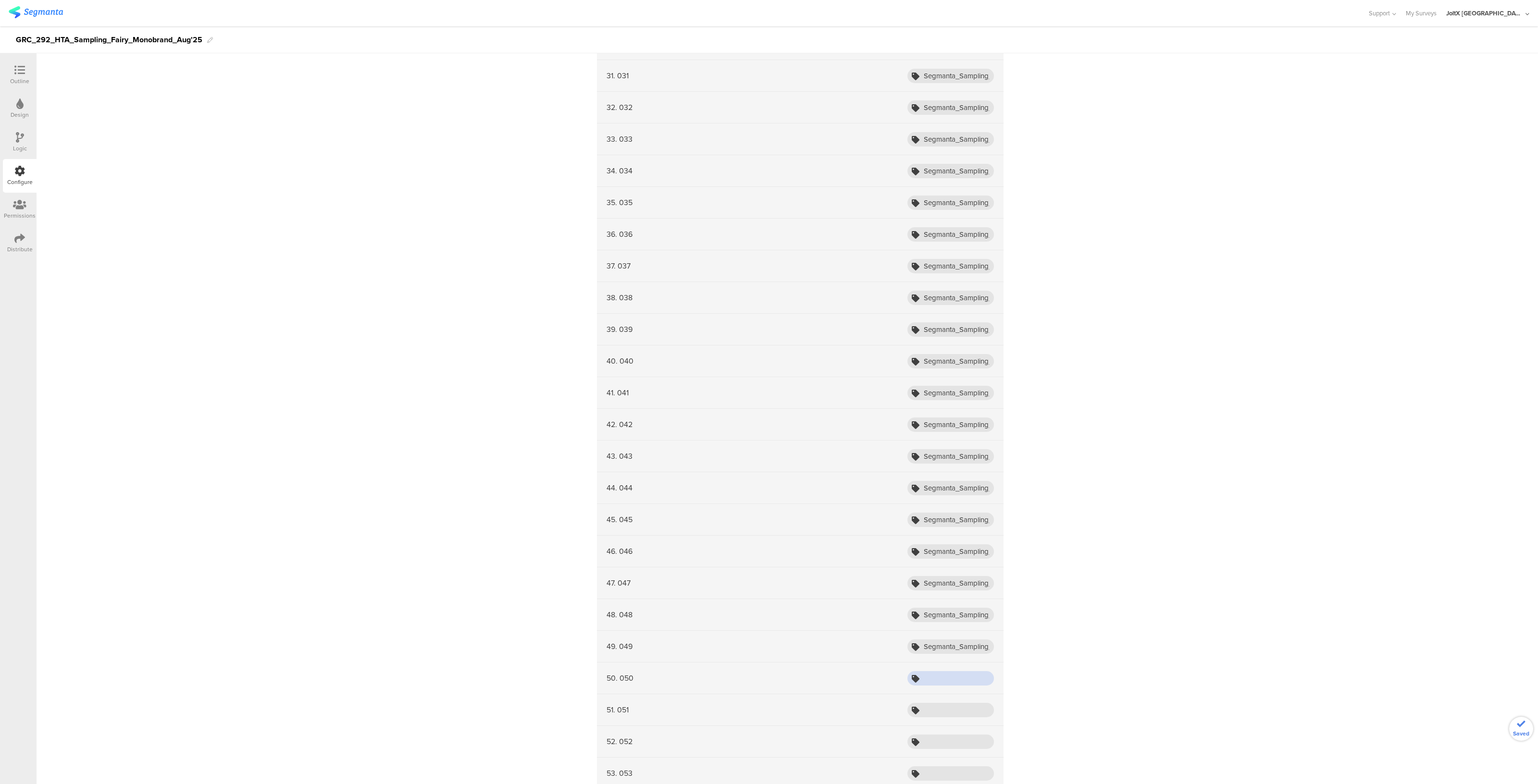
paste
click at [928, 678] on input "Segmanta_Sampling_HTA_Fairy_Aug25_001" at bounding box center [950, 678] width 86 height 15
type input "Segmanta_Sampling_HTA_Fairy_Aug25_001"
click at [930, 703] on input "Segmanta_Sampling_HTA_Fairy_Aug25_001" at bounding box center [950, 710] width 86 height 15
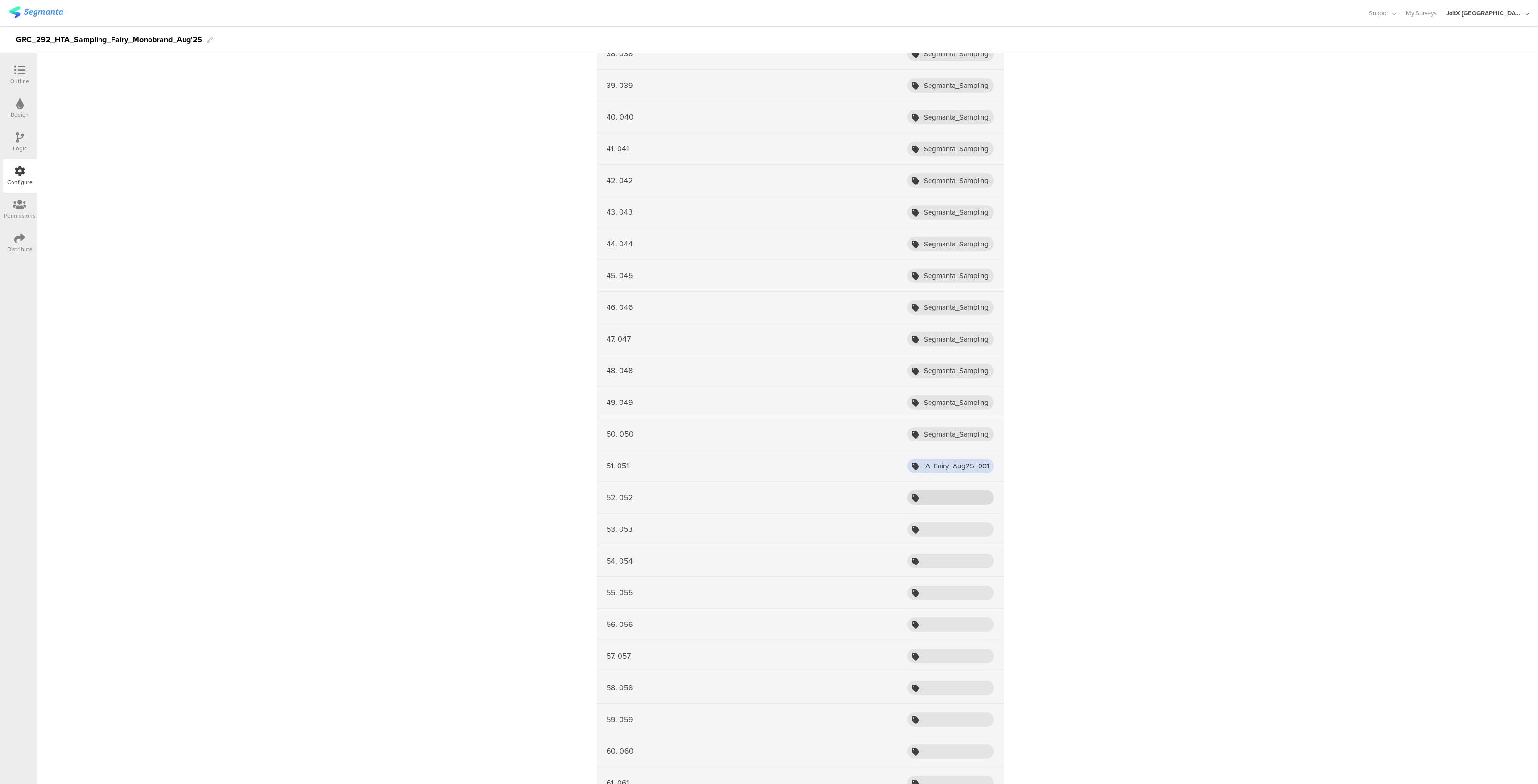
type input "Segmanta_Sampling_HTA_Fairy_Aug25_001"
paste input "Segmanta_Sampling_HTA_Fairy_Aug25_001"
click at [944, 491] on input "text" at bounding box center [950, 497] width 86 height 15
type input "Segmanta_Sampling_HTA_Fairy_Aug25_001"
click at [935, 532] on div "53. 053" at bounding box center [800, 529] width 407 height 32
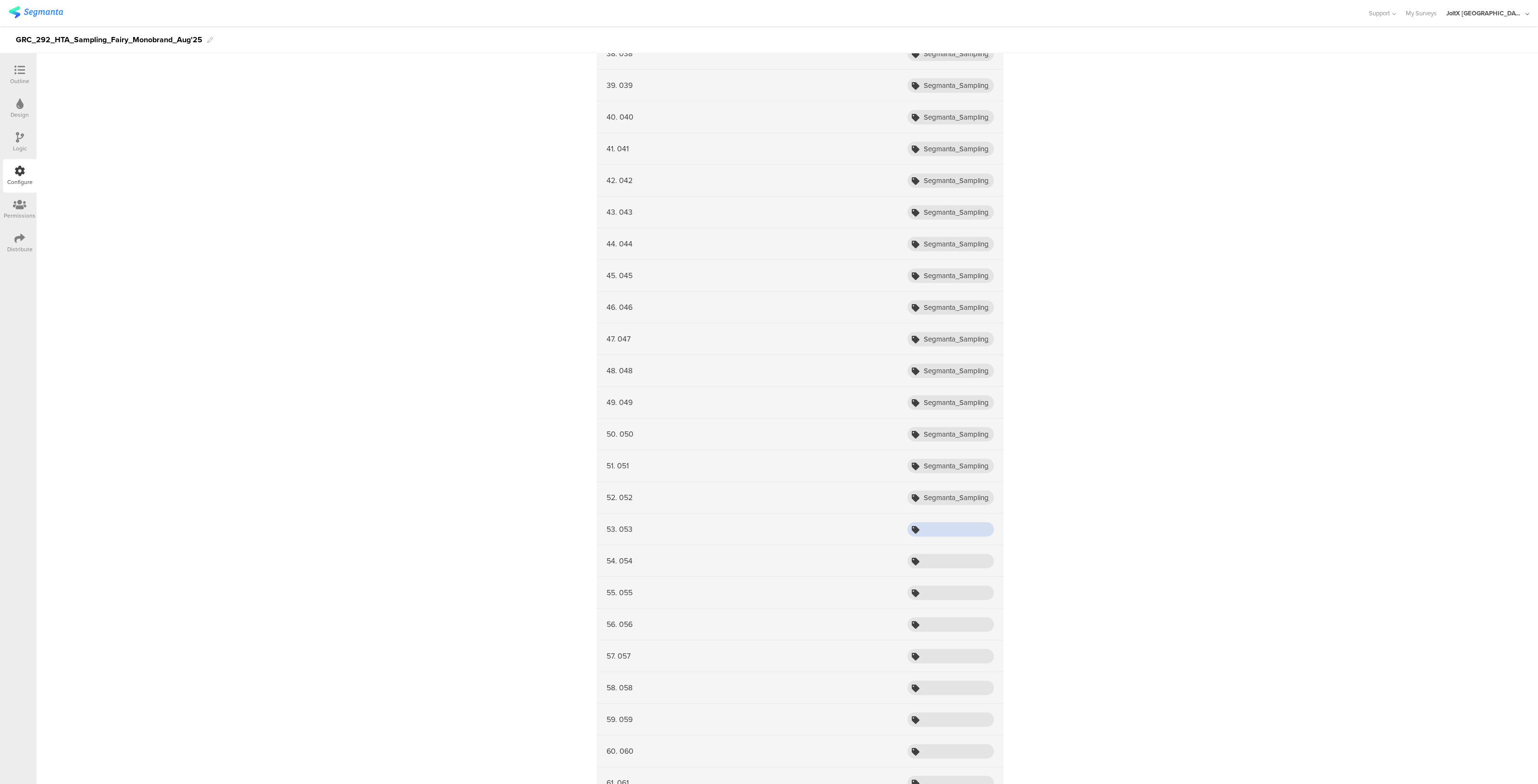
paste input "Segmanta_Sampling_HTA_Fairy_Aug25_001"
click at [935, 527] on input "Segmanta_Sampling_HTA_Fairy_Aug25_001" at bounding box center [950, 529] width 86 height 15
type input "Segmanta_Sampling_HTA_Fairy_Aug25_001"
paste input "Segmanta_Sampling_HTA_Fairy_Aug25_001"
click at [934, 554] on input "Segmanta_Sampling_HTA_Fairy_Aug25_001" at bounding box center [950, 561] width 86 height 15
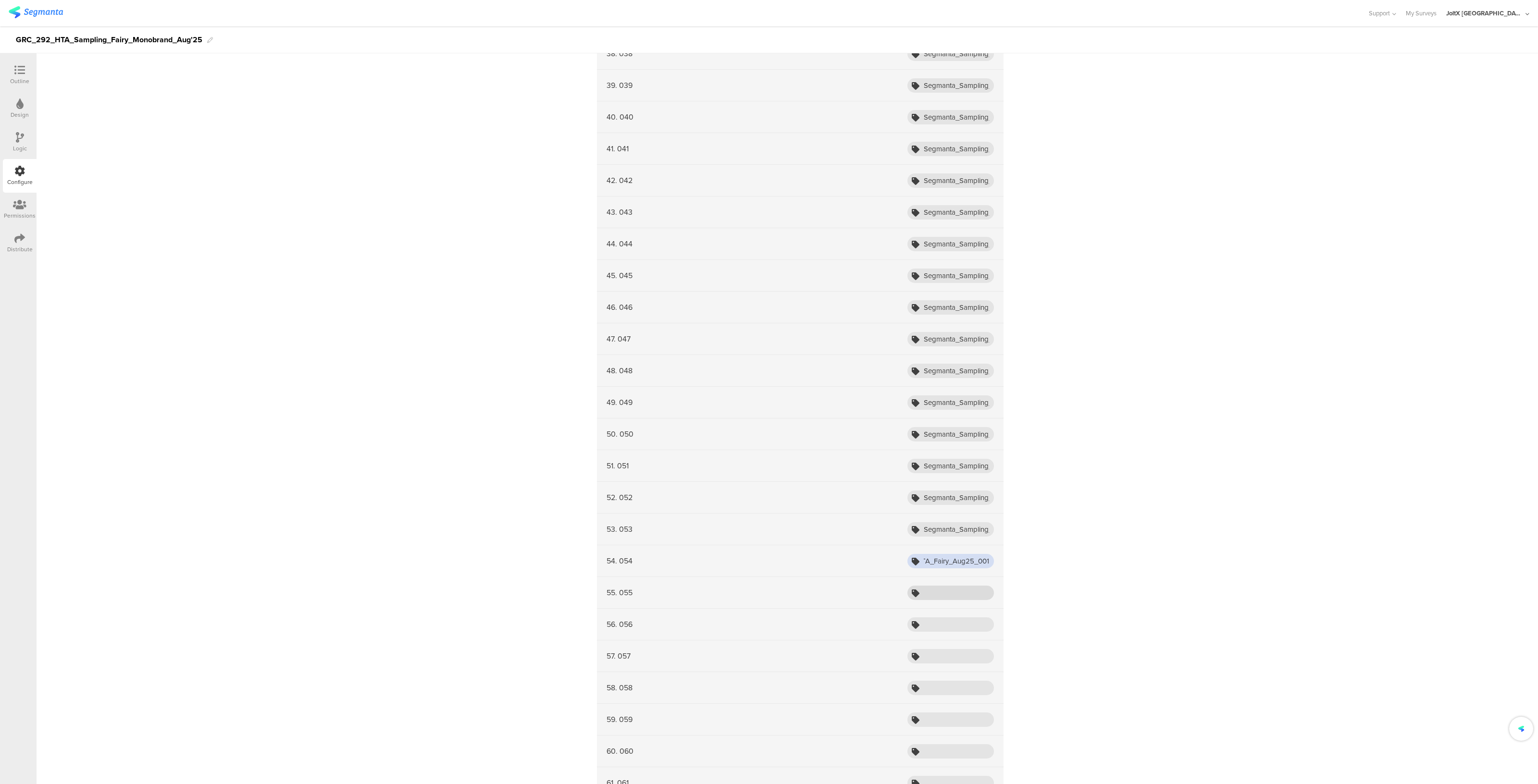
type input "Segmanta_Sampling_HTA_Fairy_Aug25_001"
paste input "Segmanta_Sampling_HTA_Fairy_Aug25_001"
click at [932, 586] on input "Segmanta_Sampling_HTA_Fairy_Aug25_001" at bounding box center [950, 593] width 86 height 15
type input "Segmanta_Sampling_HTA_Fairy_Aug25_001"
paste input "Segmanta_Sampling_HTA_Fairy_Aug25_001"
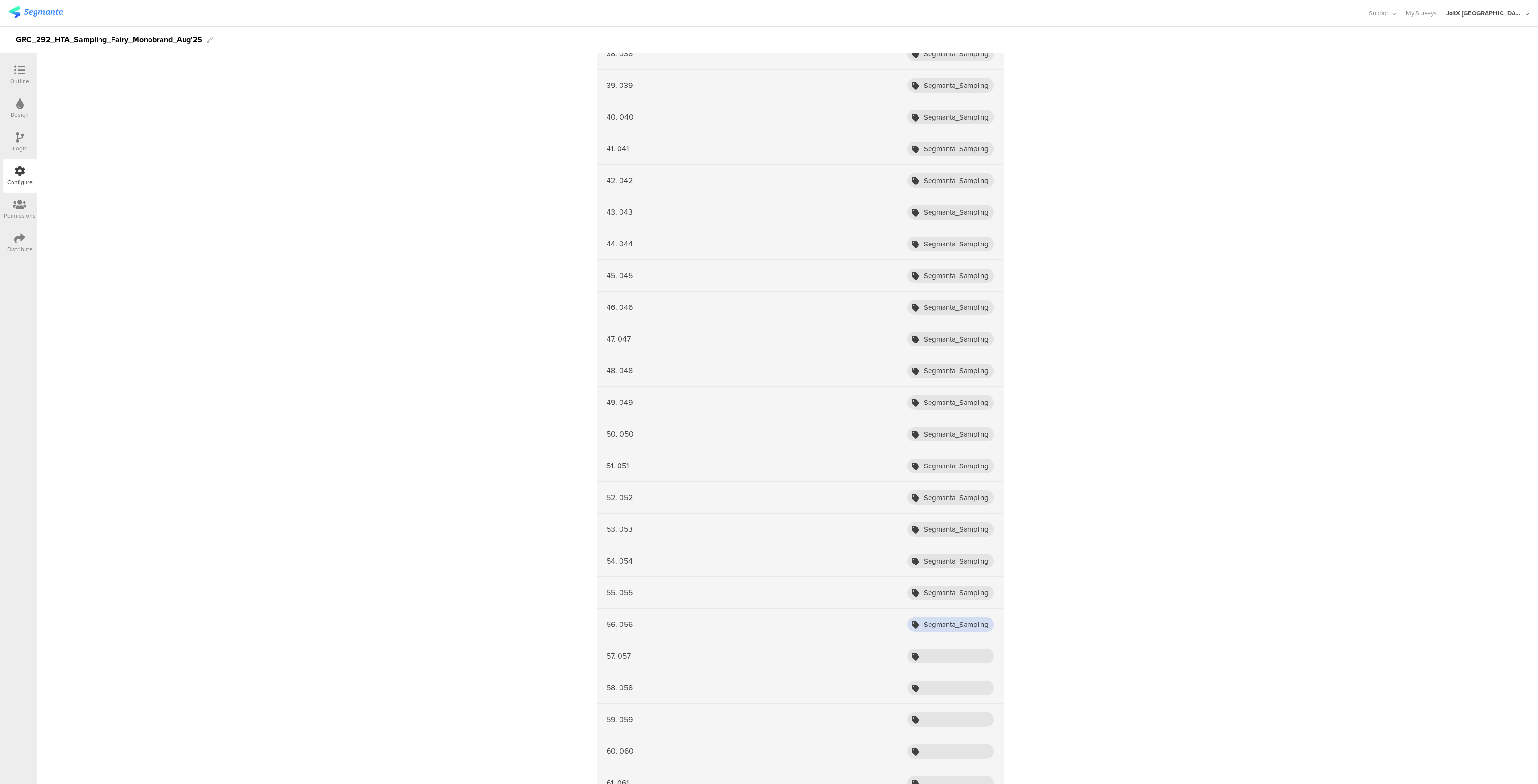
click at [934, 618] on input "Segmanta_Sampling_HTA_Fairy_Aug25_001" at bounding box center [950, 625] width 86 height 15
type input "Segmanta_Sampling_HTA_Fairy_Aug25_001"
paste input "Segmanta_Sampling_HTA_Fairy_Aug25_001"
click at [934, 649] on input "Segmanta_Sampling_HTA_Fairy_Aug25_001" at bounding box center [950, 656] width 86 height 15
type input "Segmanta_Sampling_HTA_Fairy_Aug25_001"
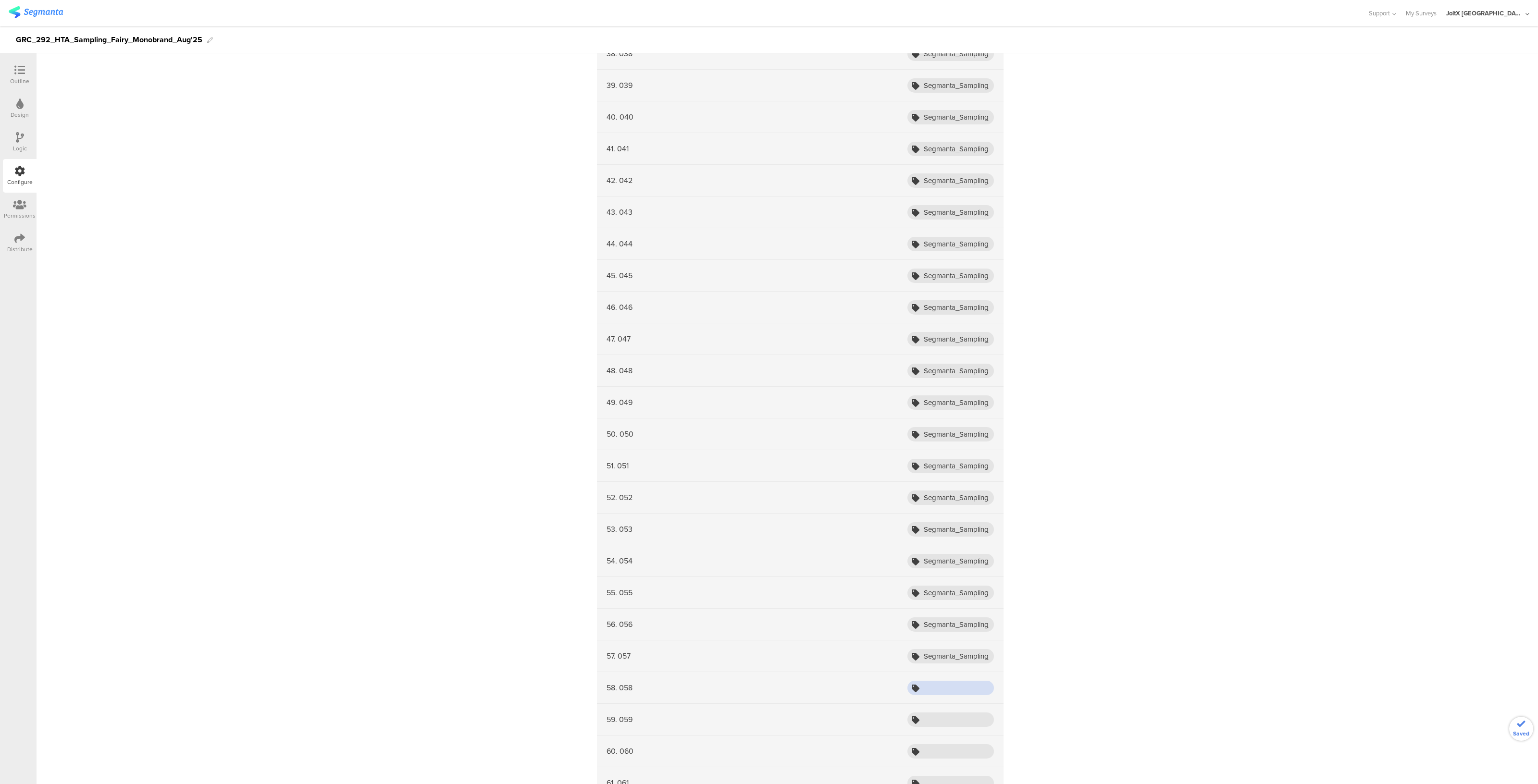
paste input "Segmanta_Sampling_HTA_Fairy_Aug25_001"
click at [932, 683] on input "Segmanta_Sampling_HTA_Fairy_Aug25_001" at bounding box center [950, 688] width 86 height 15
type input "Segmanta_Sampling_HTA_Fairy_Aug25_001"
click at [930, 723] on div "59. 059" at bounding box center [800, 720] width 407 height 32
paste input "Segmanta_Sampling_HTA_Fairy_Aug25_001"
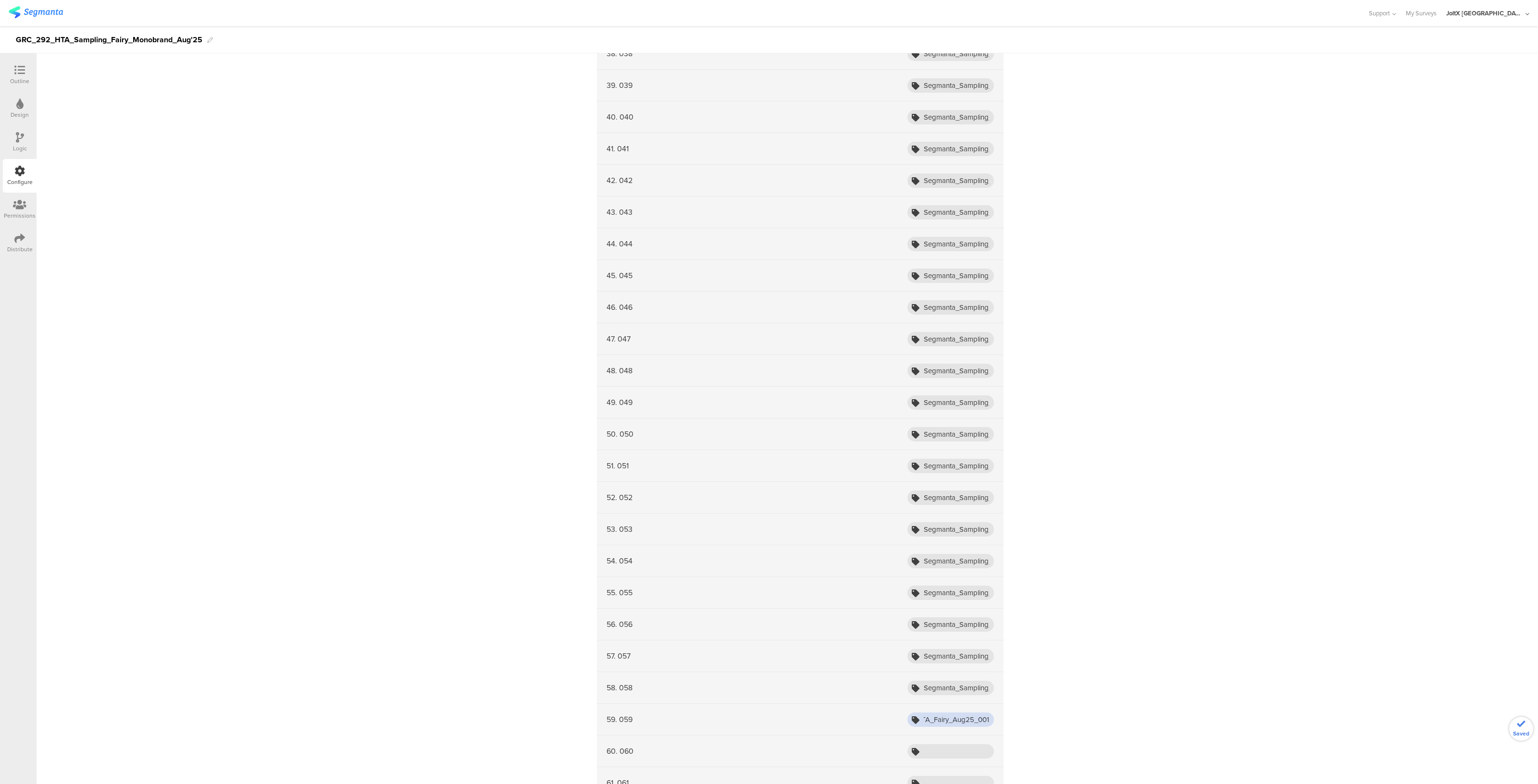
click at [930, 719] on input "Segmanta_Sampling_HTA_Fairy_Aug25_001" at bounding box center [950, 719] width 86 height 15
type input "Segmanta_Sampling_HTA_Fairy_Aug25_001"
paste input "Segmanta_Sampling_HTA_Fairy_Aug25_001"
click at [928, 748] on input "Segmanta_Sampling_HTA_Fairy_Aug25_001" at bounding box center [950, 751] width 86 height 15
type input "Segmanta_Sampling_HTA_Fairy_Aug25_001"
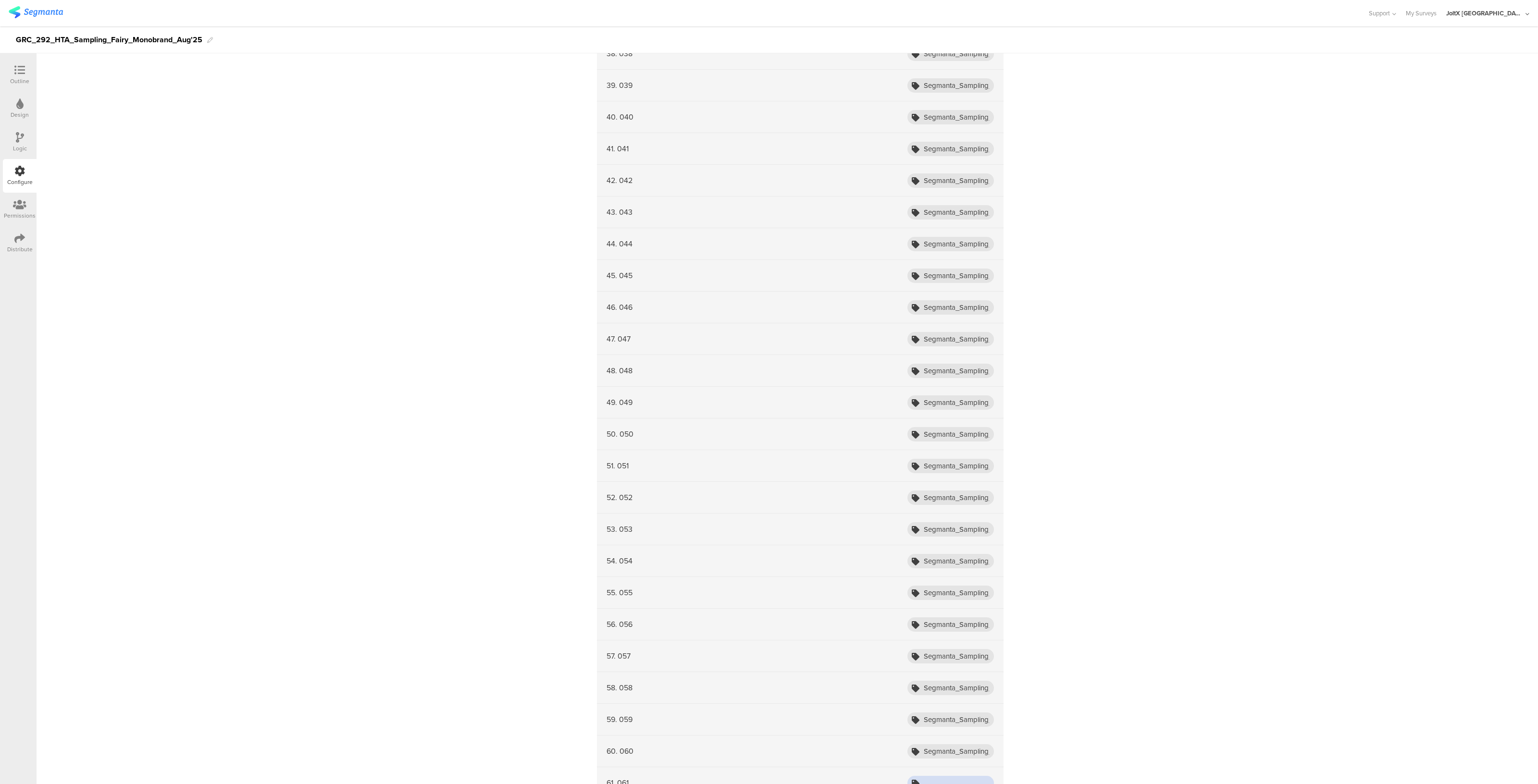
paste input "Segmanta_Sampling_HTA_Fairy_Aug25_001"
click at [932, 776] on input "Segmanta_Sampling_HTA_Fairy_Aug25_001" at bounding box center [950, 783] width 86 height 15
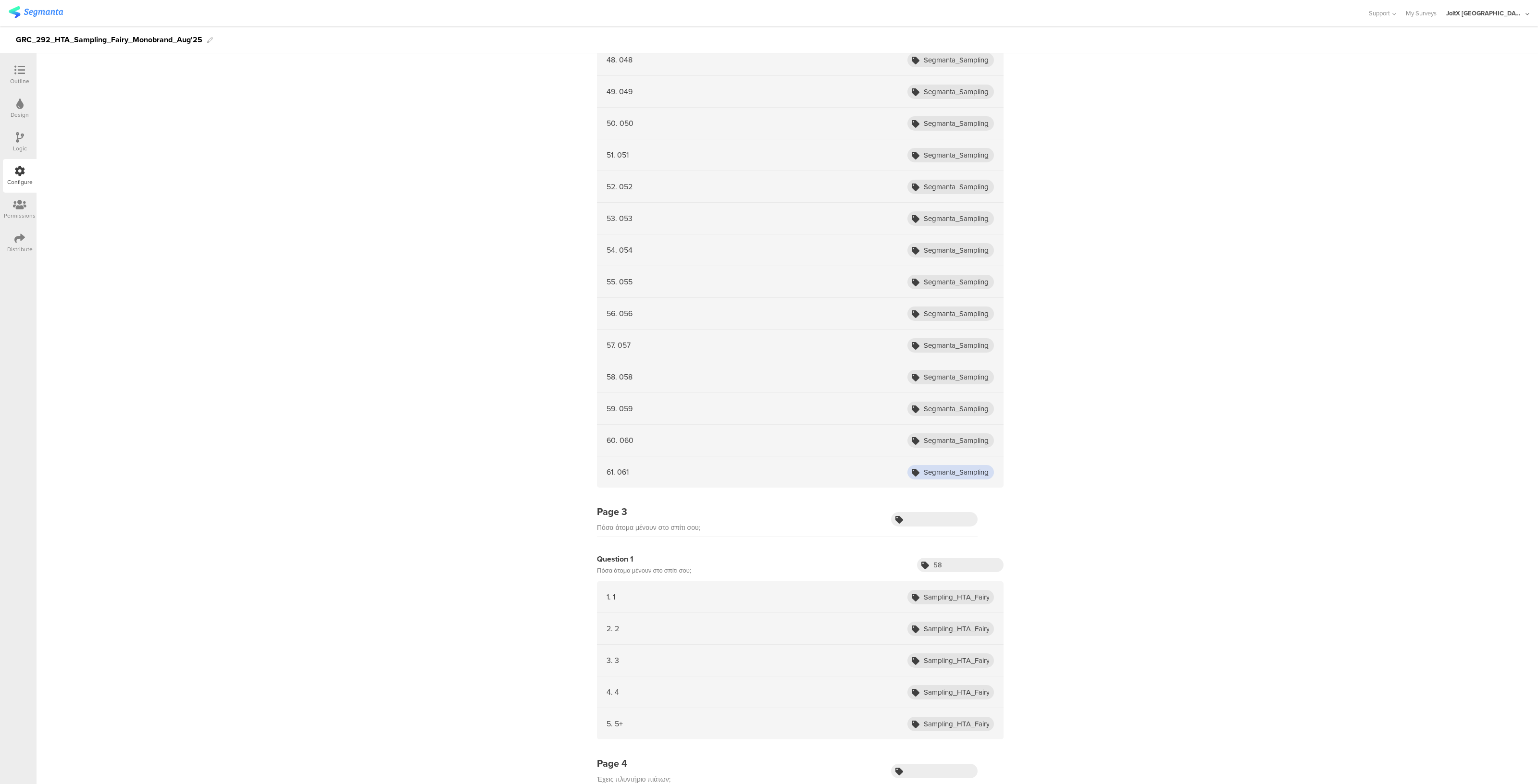
click at [947, 467] on input "Segmanta_Sampling_HTA_Fairy_Aug25_001" at bounding box center [950, 472] width 86 height 15
type input "Segmanta_Sampling_HTA_Fairy_Aug25_061"
click at [966, 436] on input "Segmanta_Sampling_HTA_Fairy_Aug25_001" at bounding box center [950, 440] width 86 height 15
type input "Segmanta_Sampling_HTA_Fairy_Aug25_060"
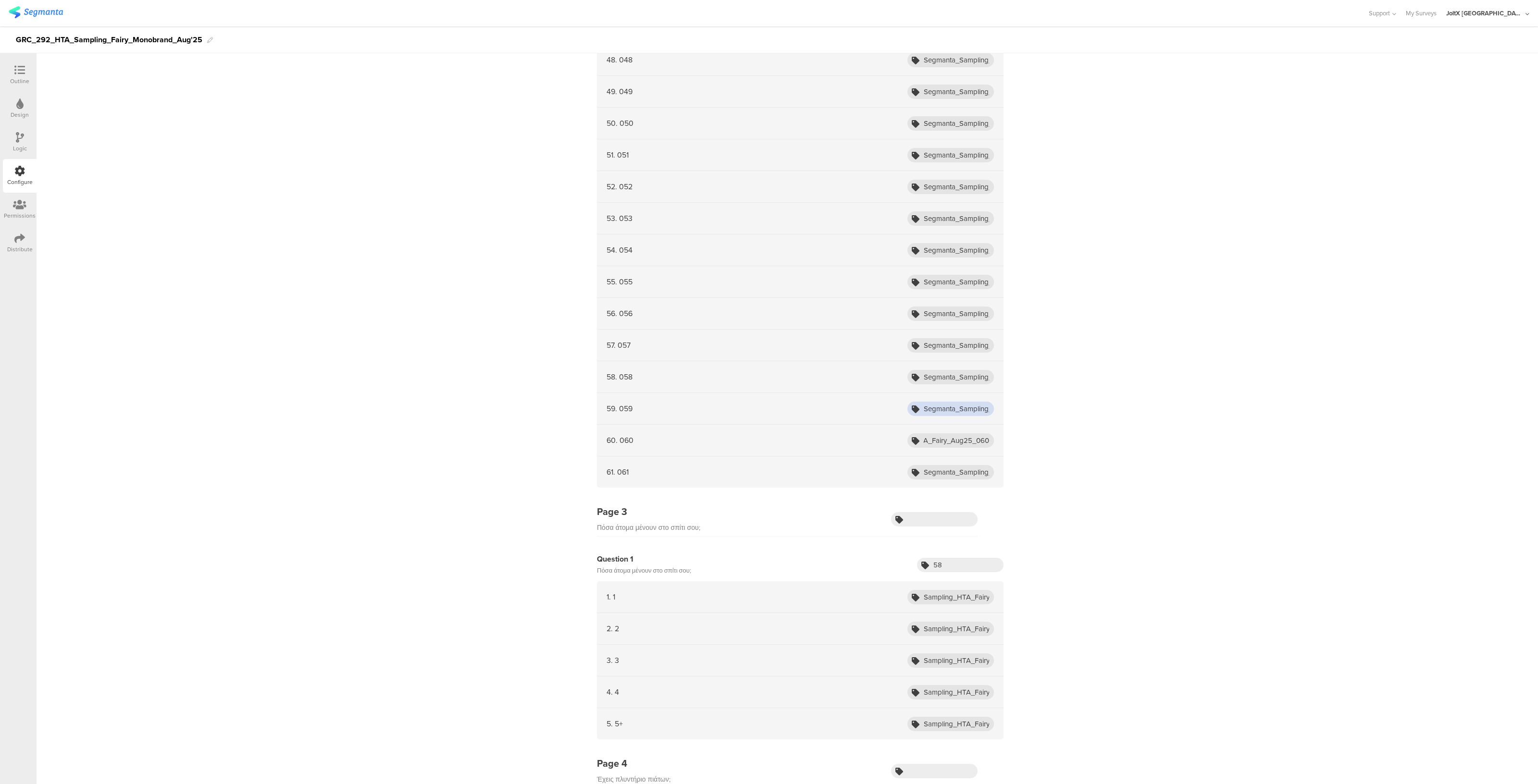
scroll to position [0, 0]
click at [974, 402] on input "Segmanta_Sampling_HTA_Fairy_Aug25_001" at bounding box center [950, 409] width 86 height 15
type input "Segmanta_Sampling_HTA_Fairy_Aug25_059"
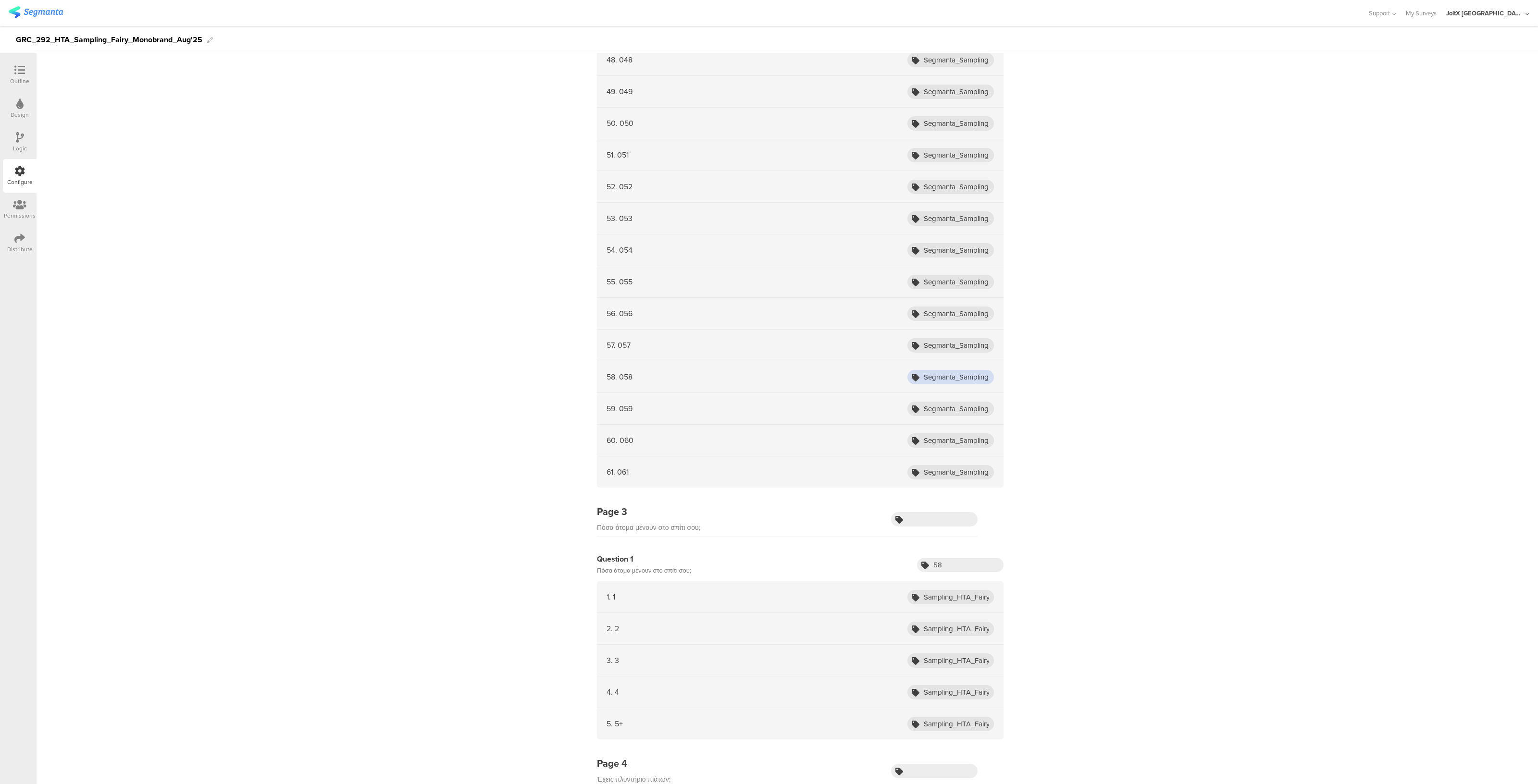
click at [972, 370] on input "Segmanta_Sampling_HTA_Fairy_Aug25_001" at bounding box center [950, 377] width 86 height 15
type input "Segmanta_Sampling_HTA_Fairy_Aug25_058"
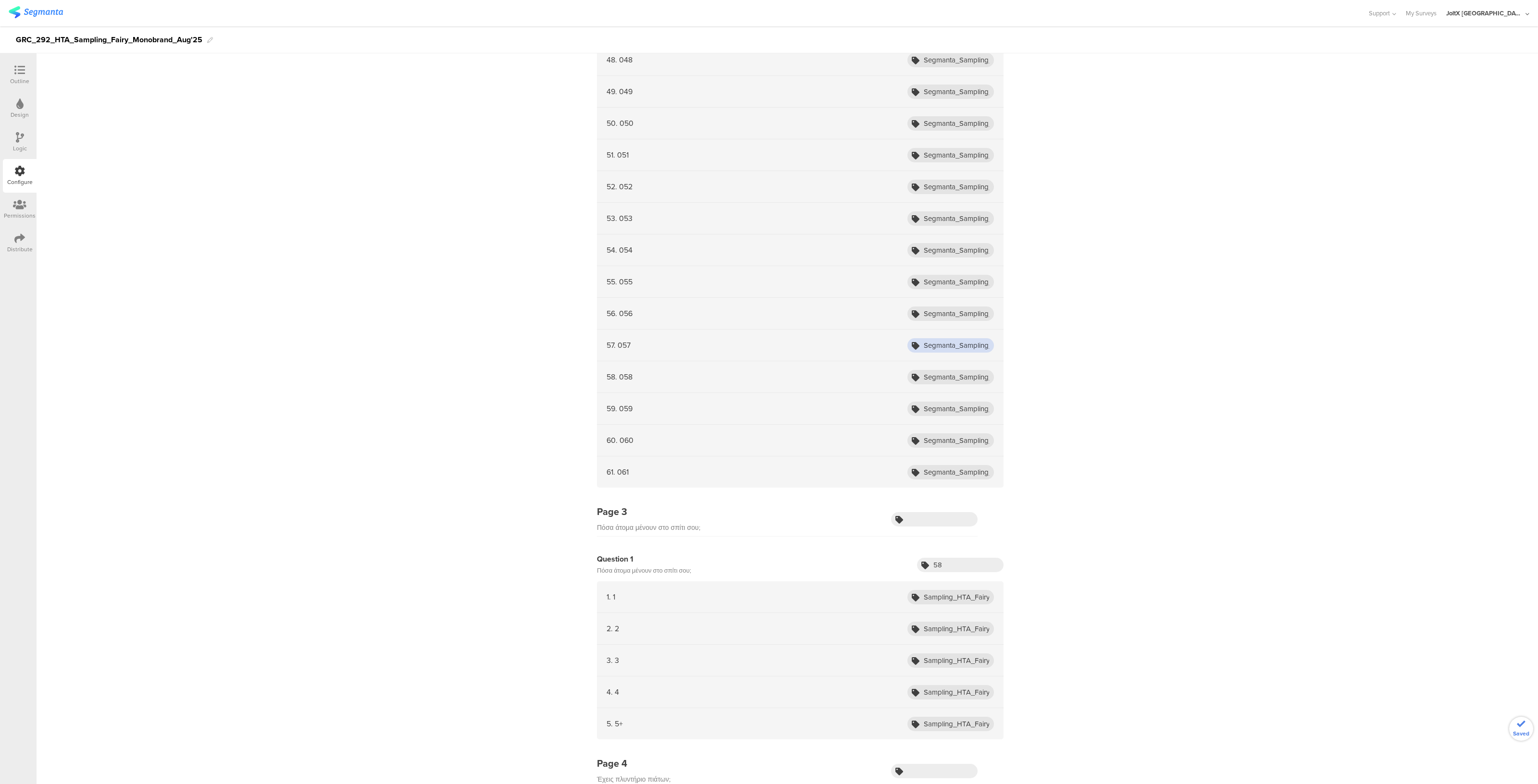
click at [976, 338] on input "Segmanta_Sampling_HTA_Fairy_Aug25_001" at bounding box center [950, 345] width 86 height 15
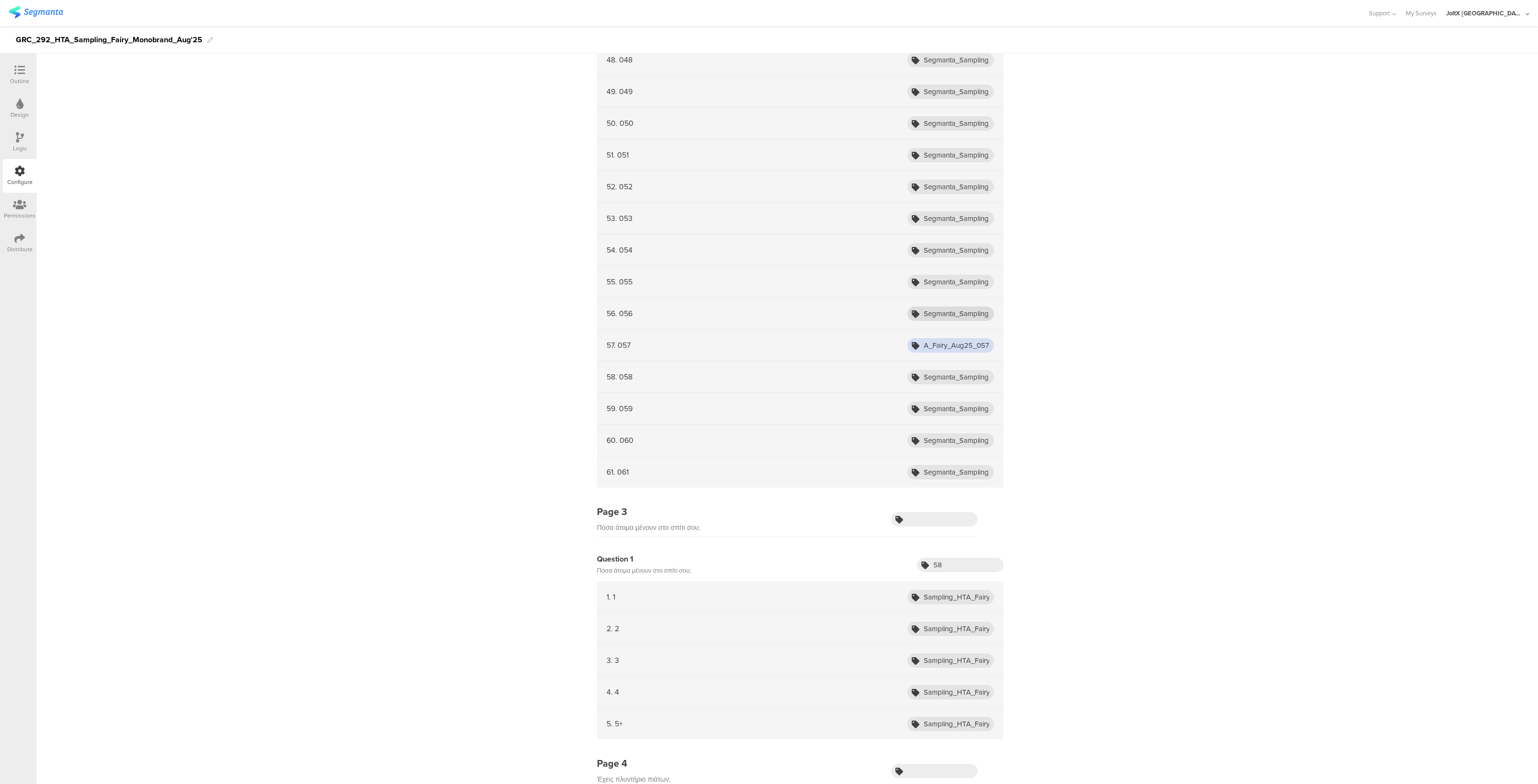
type input "Segmanta_Sampling_HTA_Fairy_Aug25_057"
click at [971, 313] on input "Segmanta_Sampling_HTA_Fairy_Aug25_001" at bounding box center [950, 314] width 86 height 15
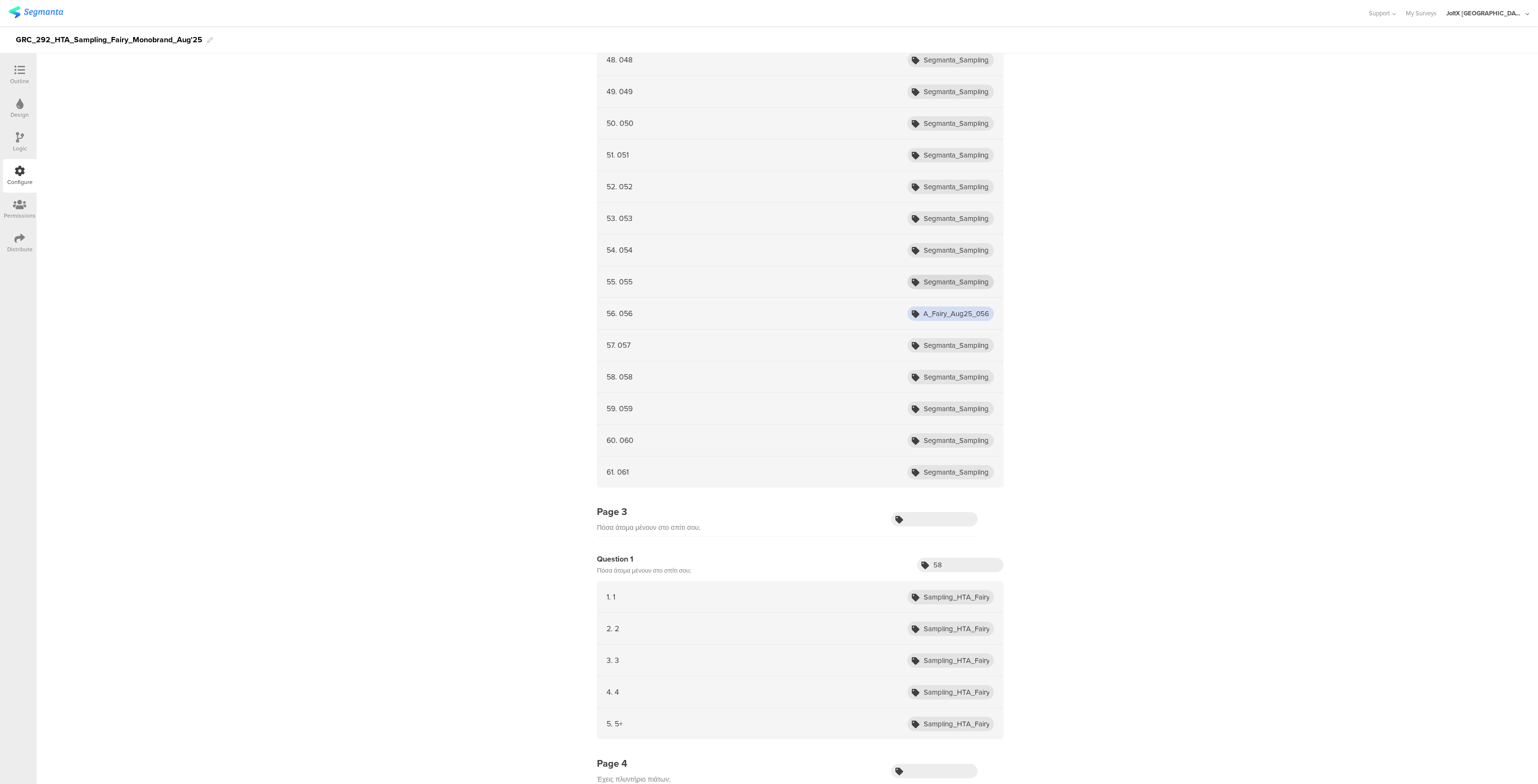
type input "Segmanta_Sampling_HTA_Fairy_Aug25_056"
click at [971, 279] on input "Segmanta_Sampling_HTA_Fairy_Aug25_001" at bounding box center [950, 282] width 86 height 15
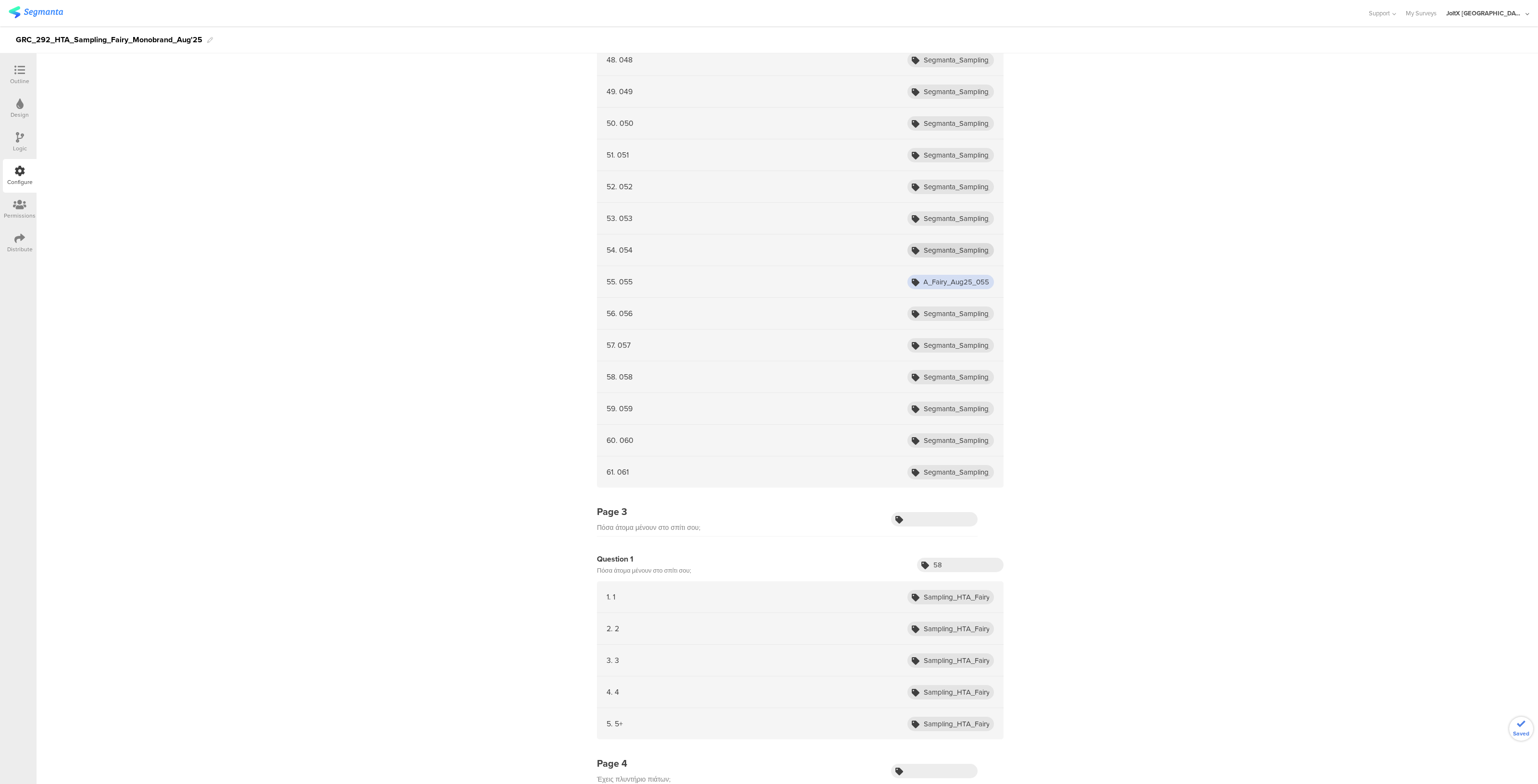
type input "Segmanta_Sampling_HTA_Fairy_Aug25_055"
click at [977, 244] on input "Segmanta_Sampling_HTA_Fairy_Aug25_001" at bounding box center [950, 250] width 86 height 15
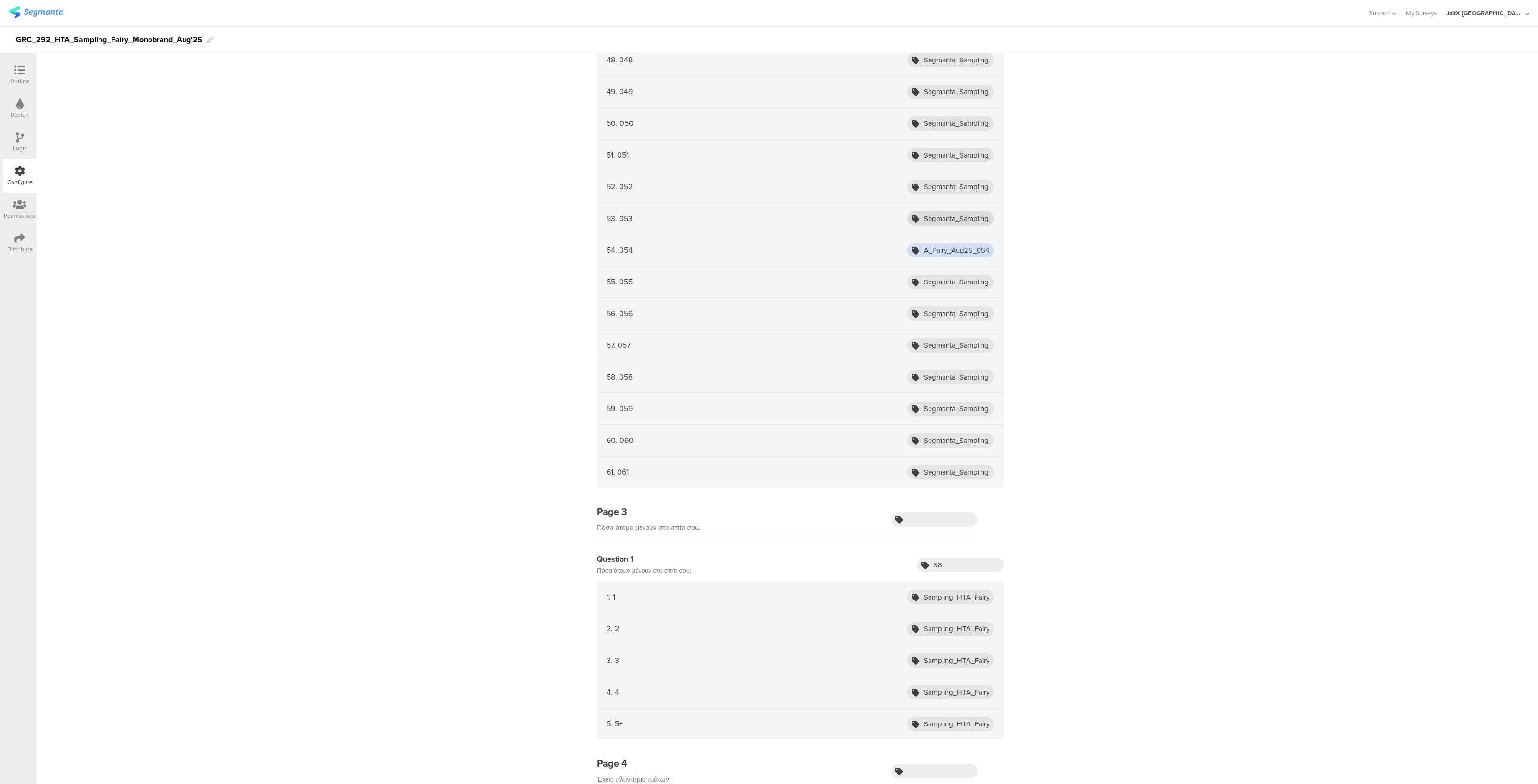
type input "Segmanta_Sampling_HTA_Fairy_Aug25_054"
click at [976, 212] on input "Segmanta_Sampling_HTA_Fairy_Aug25_001" at bounding box center [950, 218] width 86 height 15
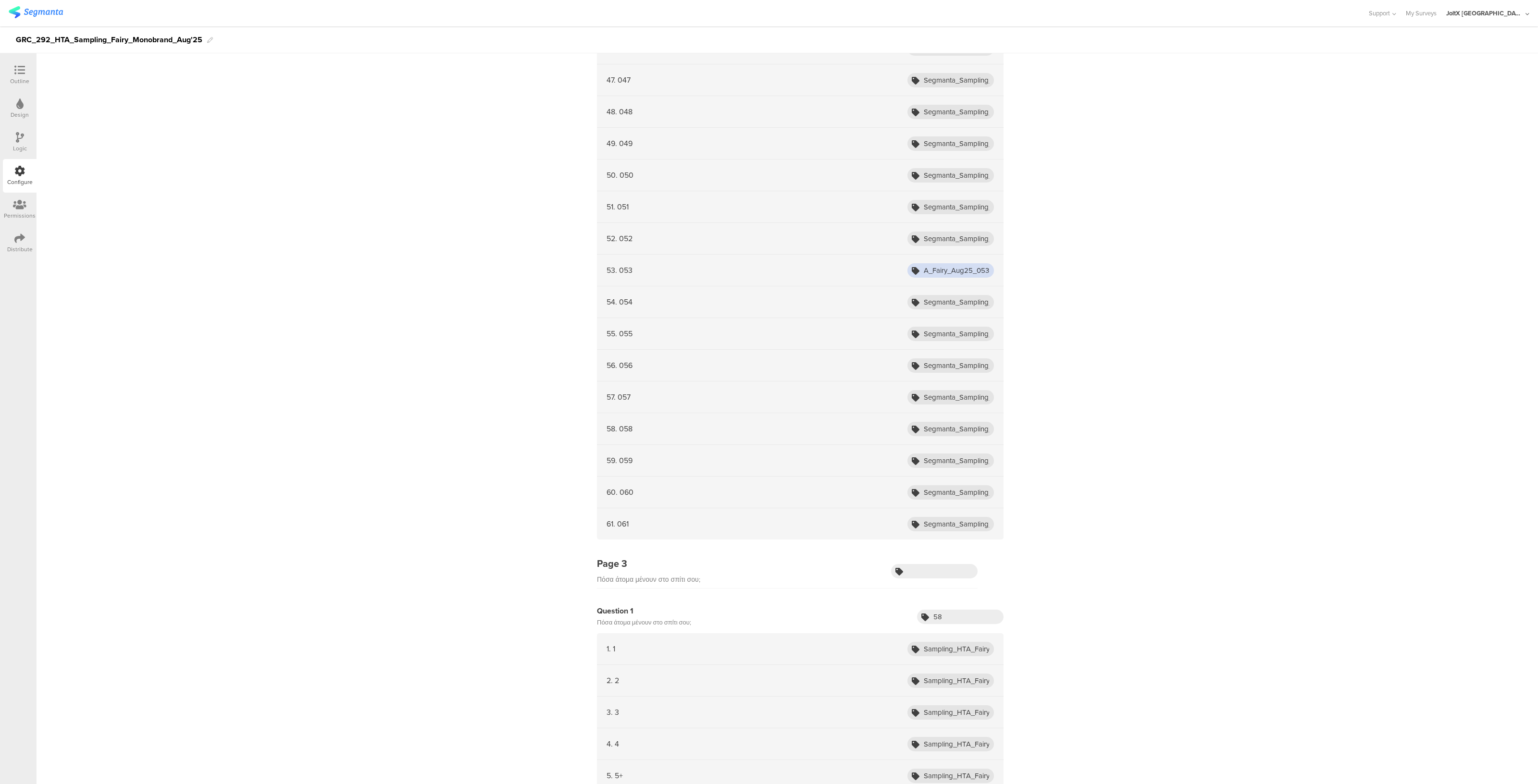
scroll to position [1723, 0]
type input "Segmanta_Sampling_HTA_Fairy_Aug25_053"
click at [971, 232] on input "Segmanta_Sampling_HTA_Fairy_Aug25_001" at bounding box center [950, 239] width 86 height 15
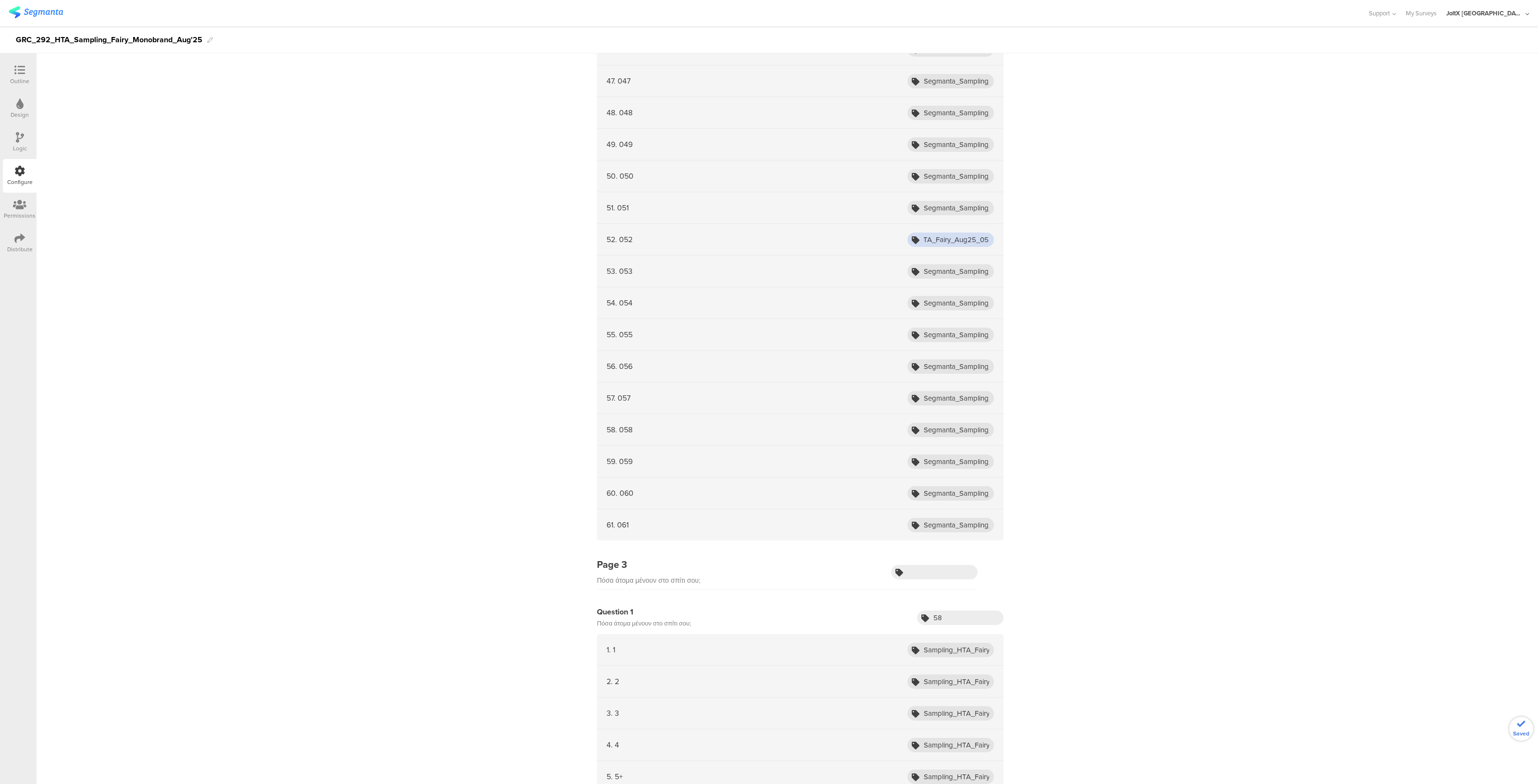
scroll to position [0, 79]
type input "Segmanta_Sampling_HTA_Fairy_Aug25_052"
click at [968, 201] on input "Segmanta_Sampling_HTA_Fairy_Aug25_001" at bounding box center [950, 208] width 86 height 15
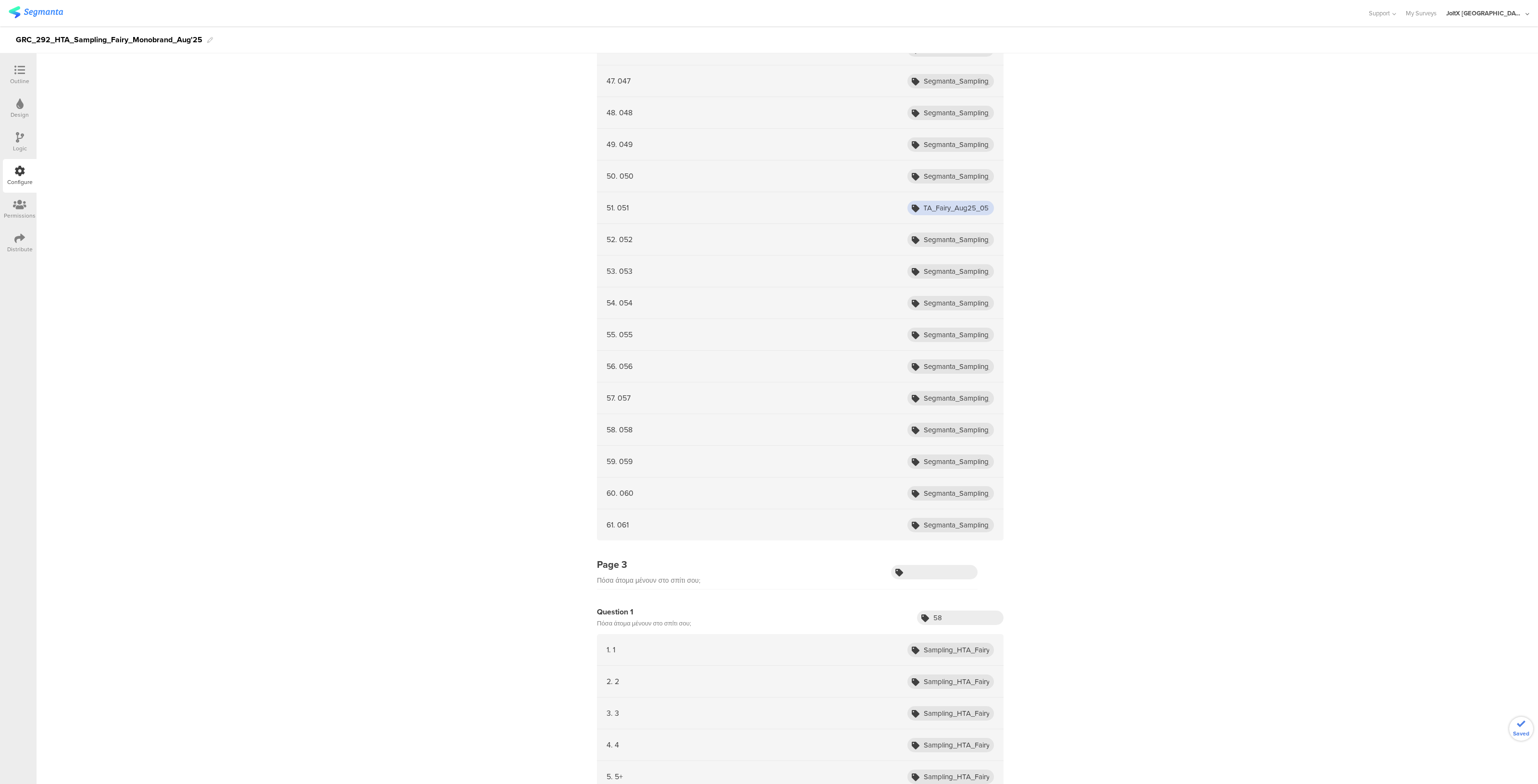
scroll to position [0, 77]
type input "Segmanta_Sampling_HTA_Fairy_Aug25_051"
click at [978, 172] on input "Segmanta_Sampling_HTA_Fairy_Aug25_001" at bounding box center [950, 176] width 86 height 15
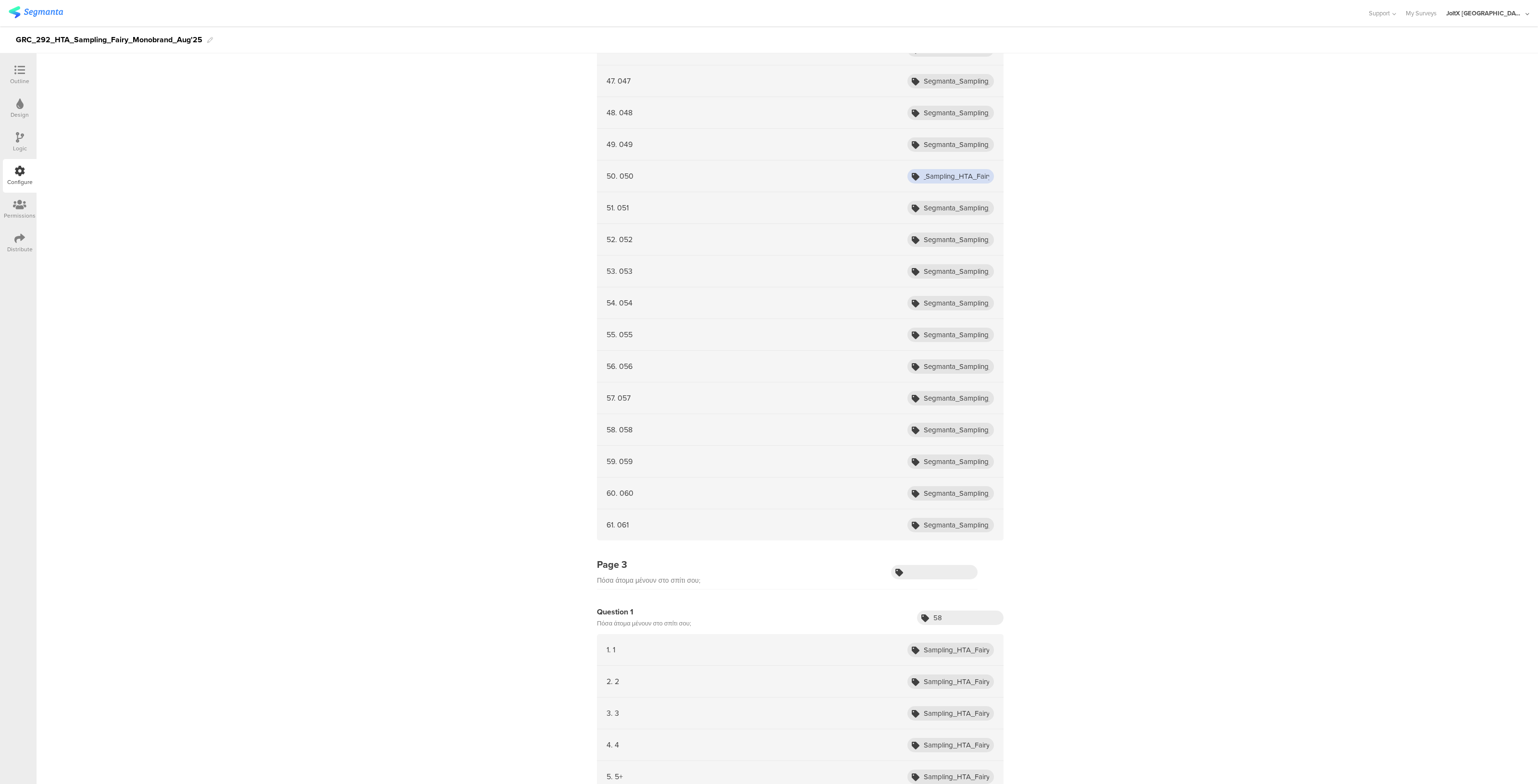
click at [978, 172] on input "Segmanta_Sampling_HTA_Fairy_Aug25_001" at bounding box center [950, 176] width 86 height 15
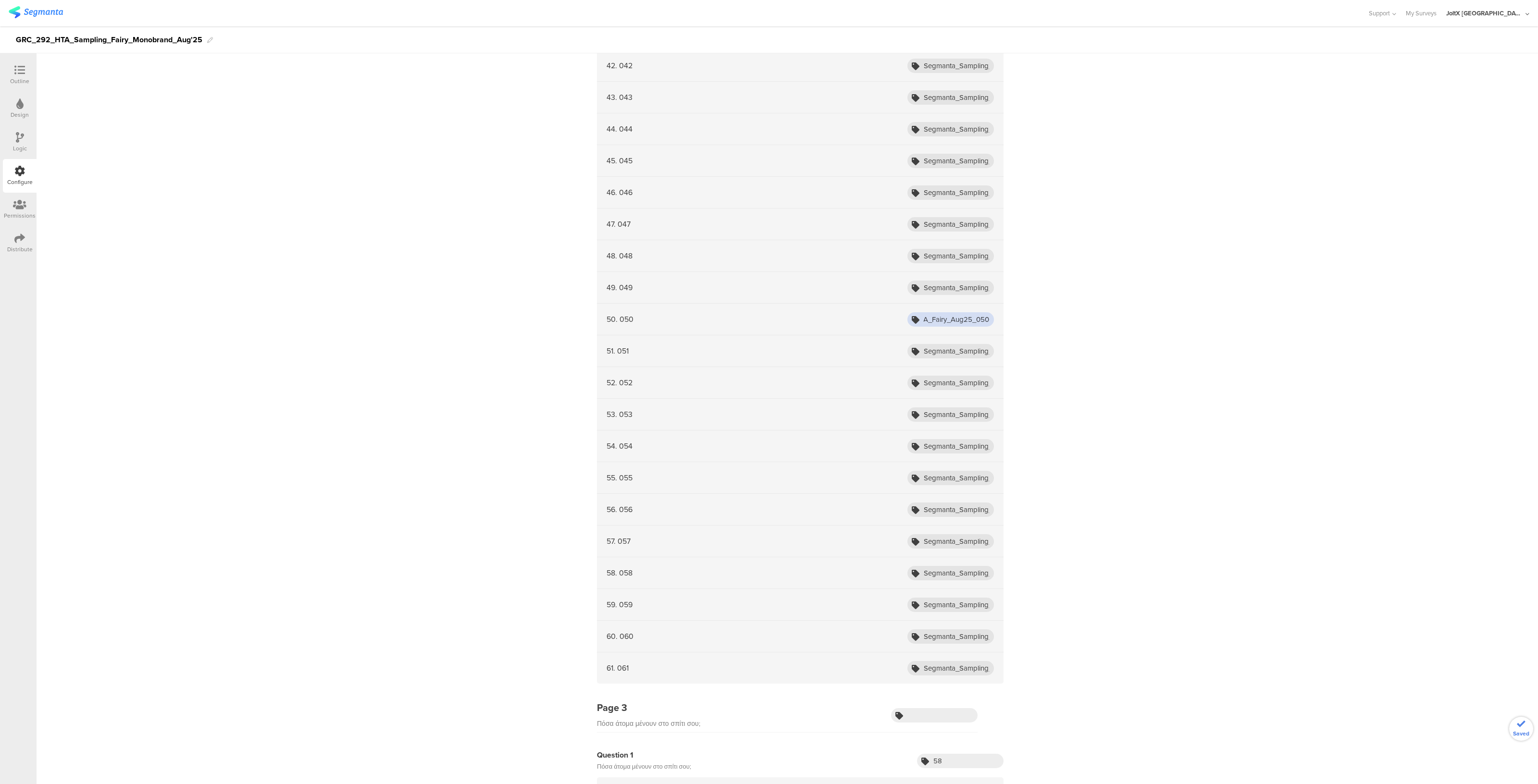
scroll to position [1579, 0]
type input "Segmanta_Sampling_HTA_Fairy_Aug25_050"
click at [964, 284] on input "Segmanta_Sampling_HTA_Fairy_Aug25_001" at bounding box center [950, 289] width 86 height 15
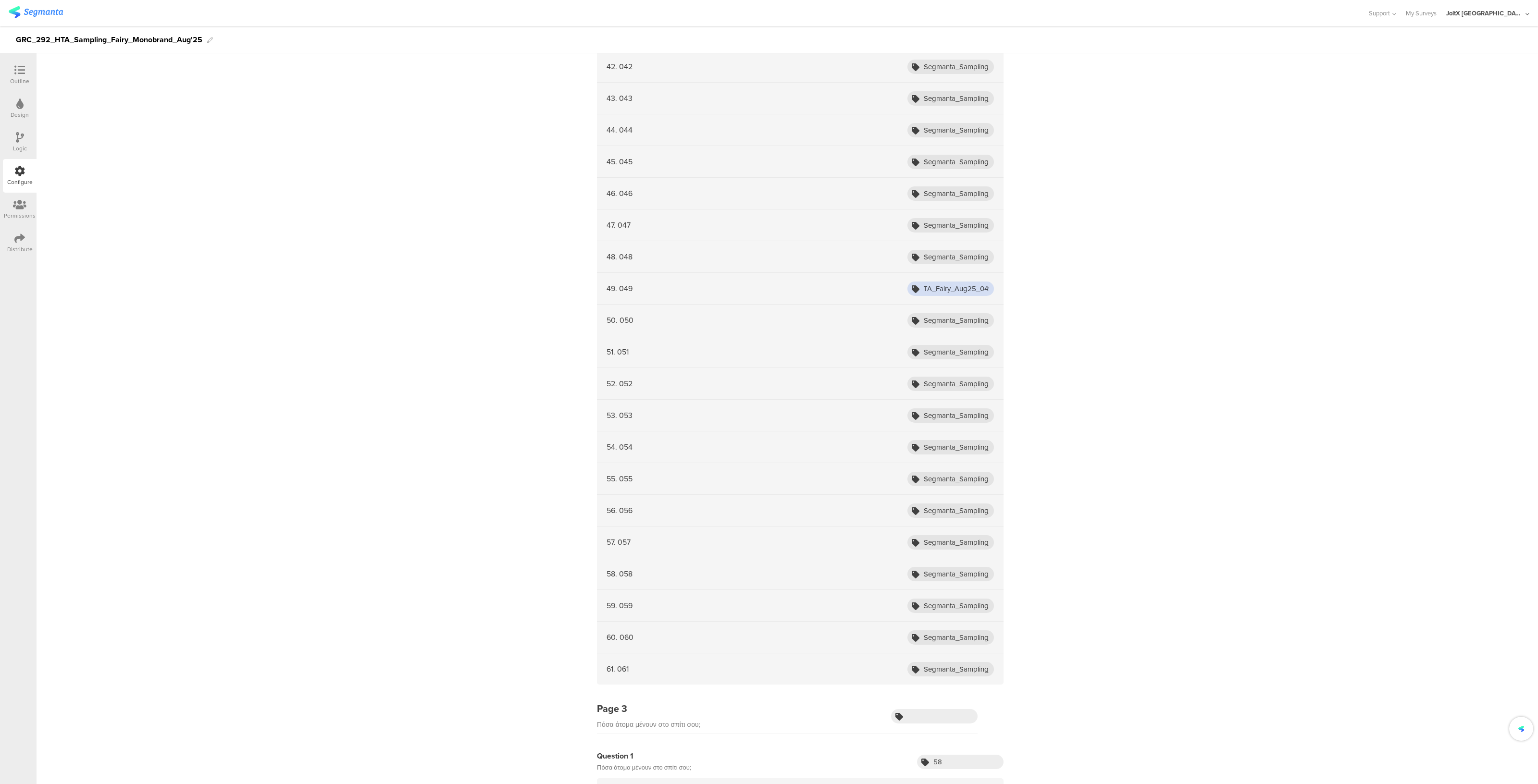
scroll to position [0, 79]
type input "Segmanta_Sampling_HTA_Fairy_Aug25_049"
click at [978, 252] on input "Segmanta_Sampling_HTA_Fairy_Aug25_001" at bounding box center [950, 257] width 86 height 15
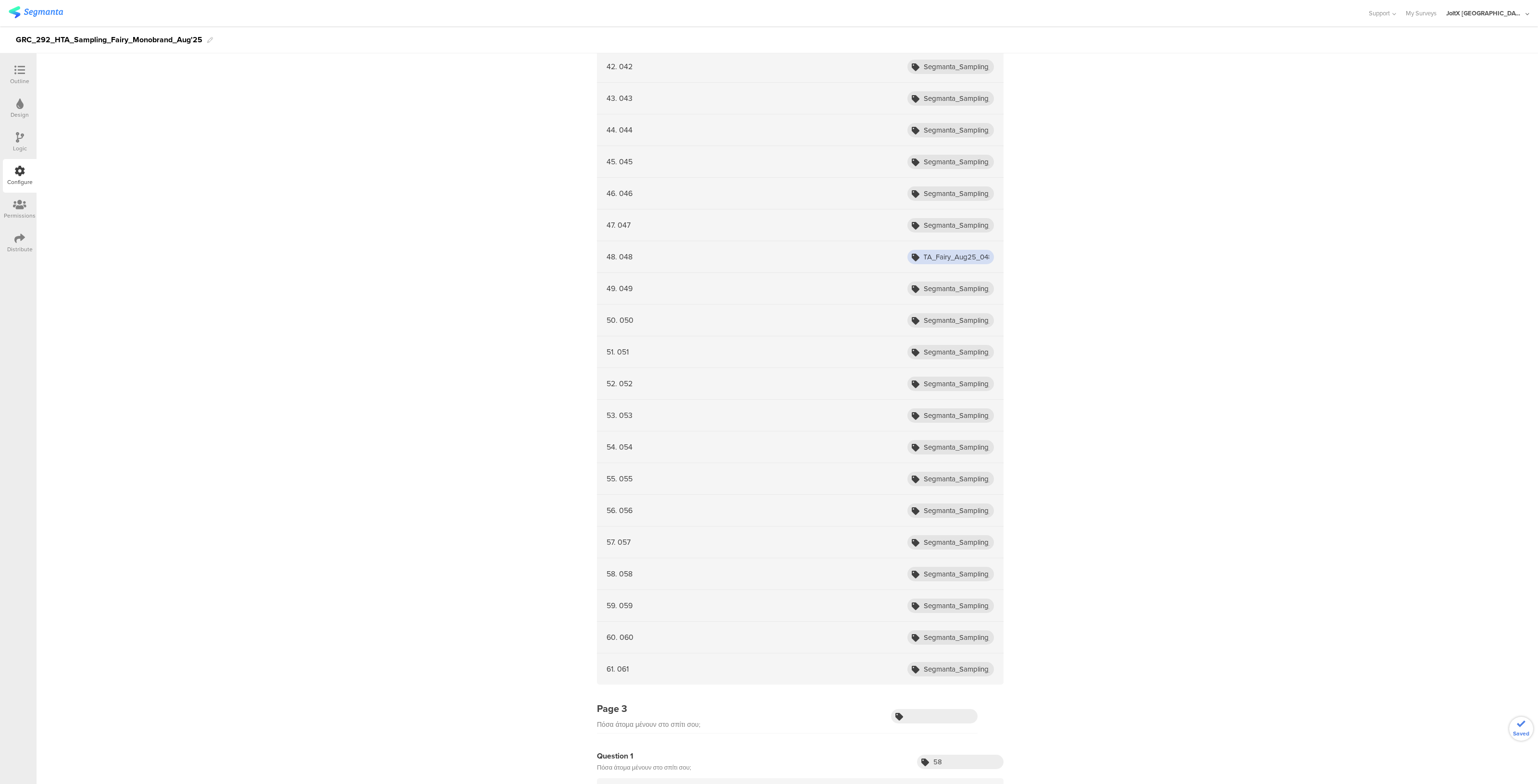
scroll to position [0, 79]
type input "Segmanta_Sampling_HTA_Fairy_Aug25_048"
click at [977, 220] on input "Segmanta_Sampling_HTA_Fairy_Aug25_001" at bounding box center [950, 225] width 86 height 15
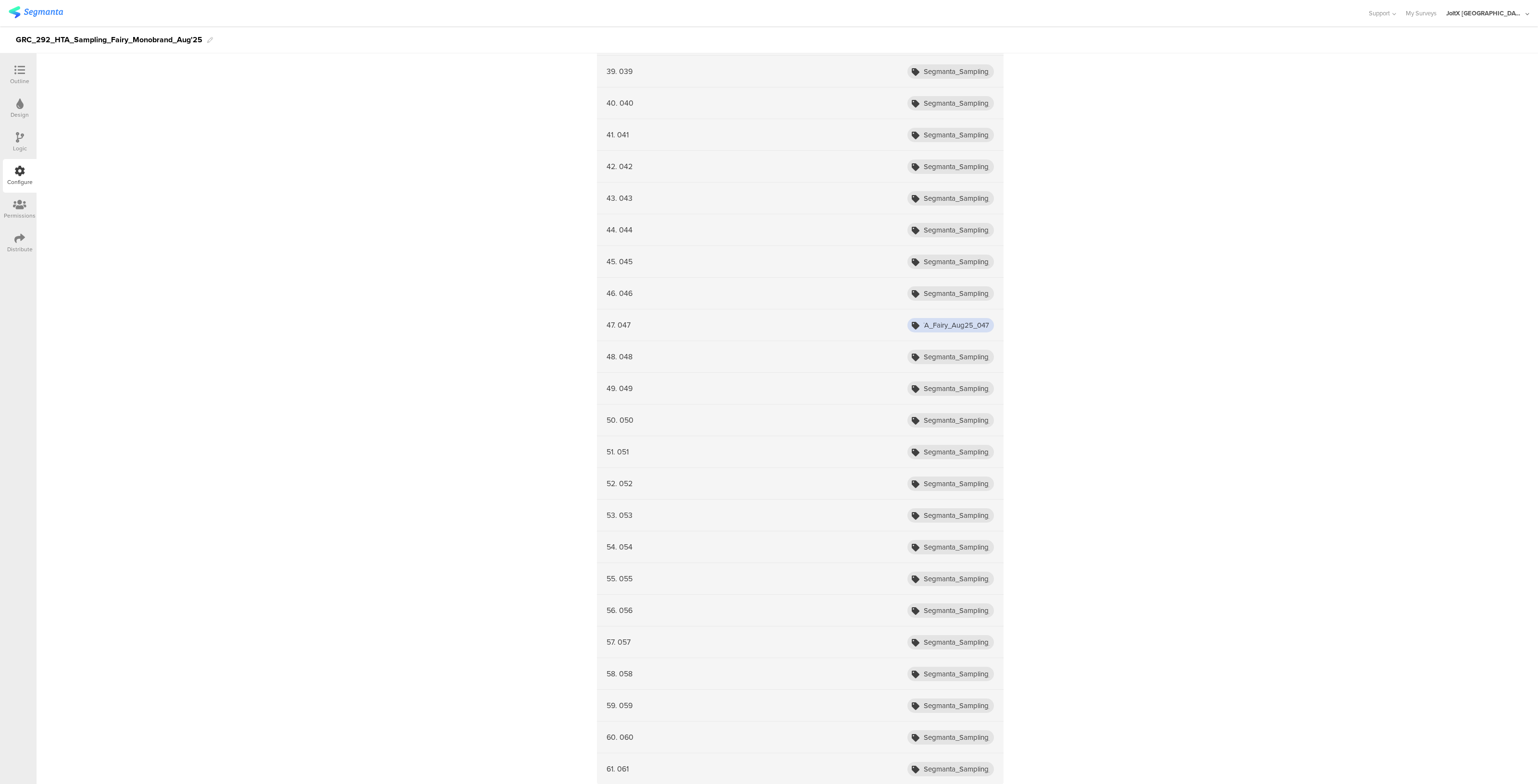
scroll to position [1476, 0]
type input "Segmanta_Sampling_HTA_Fairy_Aug25_047"
click at [966, 293] on input "Segmanta_Sampling_HTA_Fairy_Aug25_001" at bounding box center [950, 297] width 86 height 15
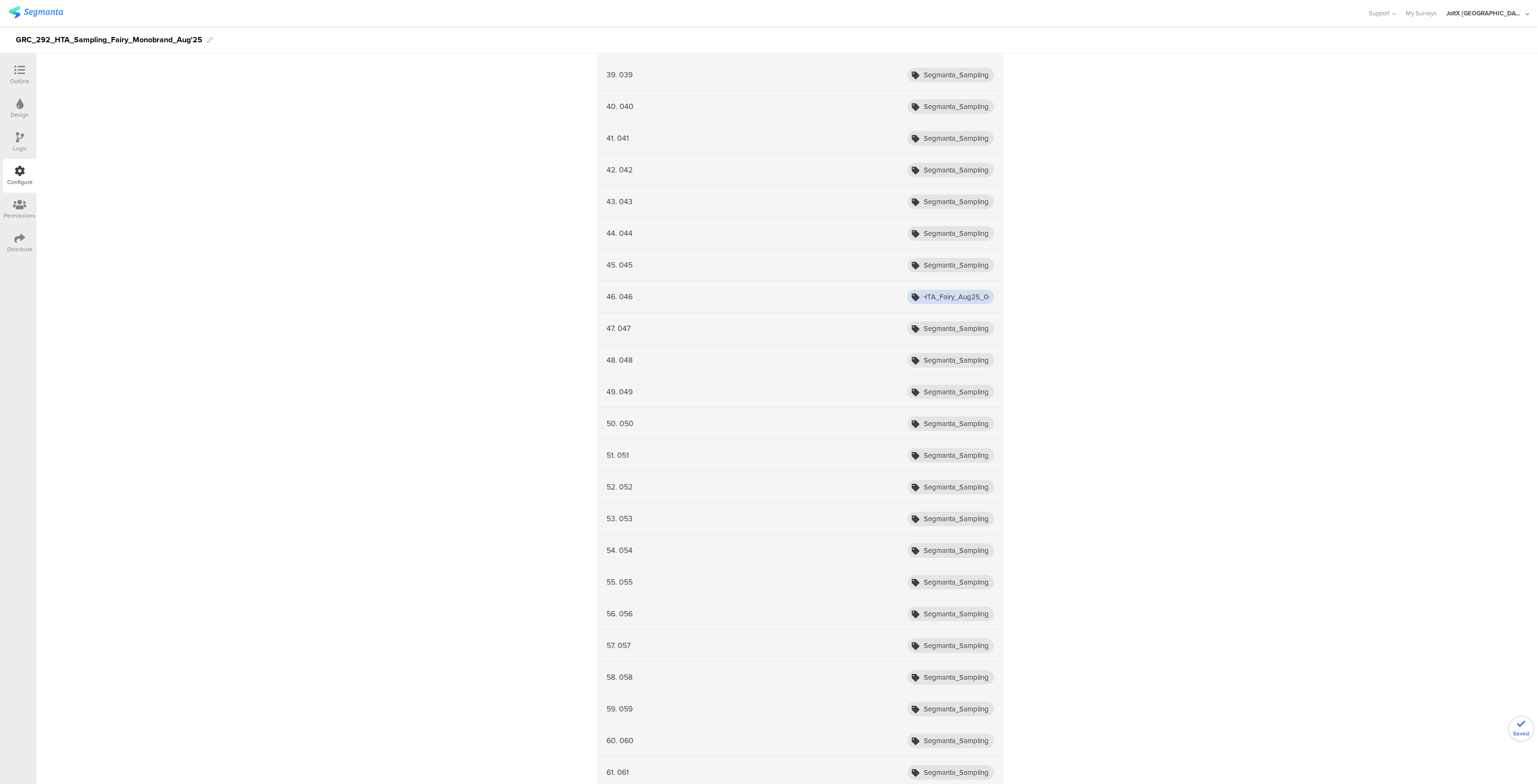
scroll to position [0, 79]
type input "Segmanta_Sampling_HTA_Fairy_Aug25_046"
click at [981, 265] on input "Segmanta_Sampling_HTA_Fairy_Aug25_001" at bounding box center [950, 265] width 86 height 15
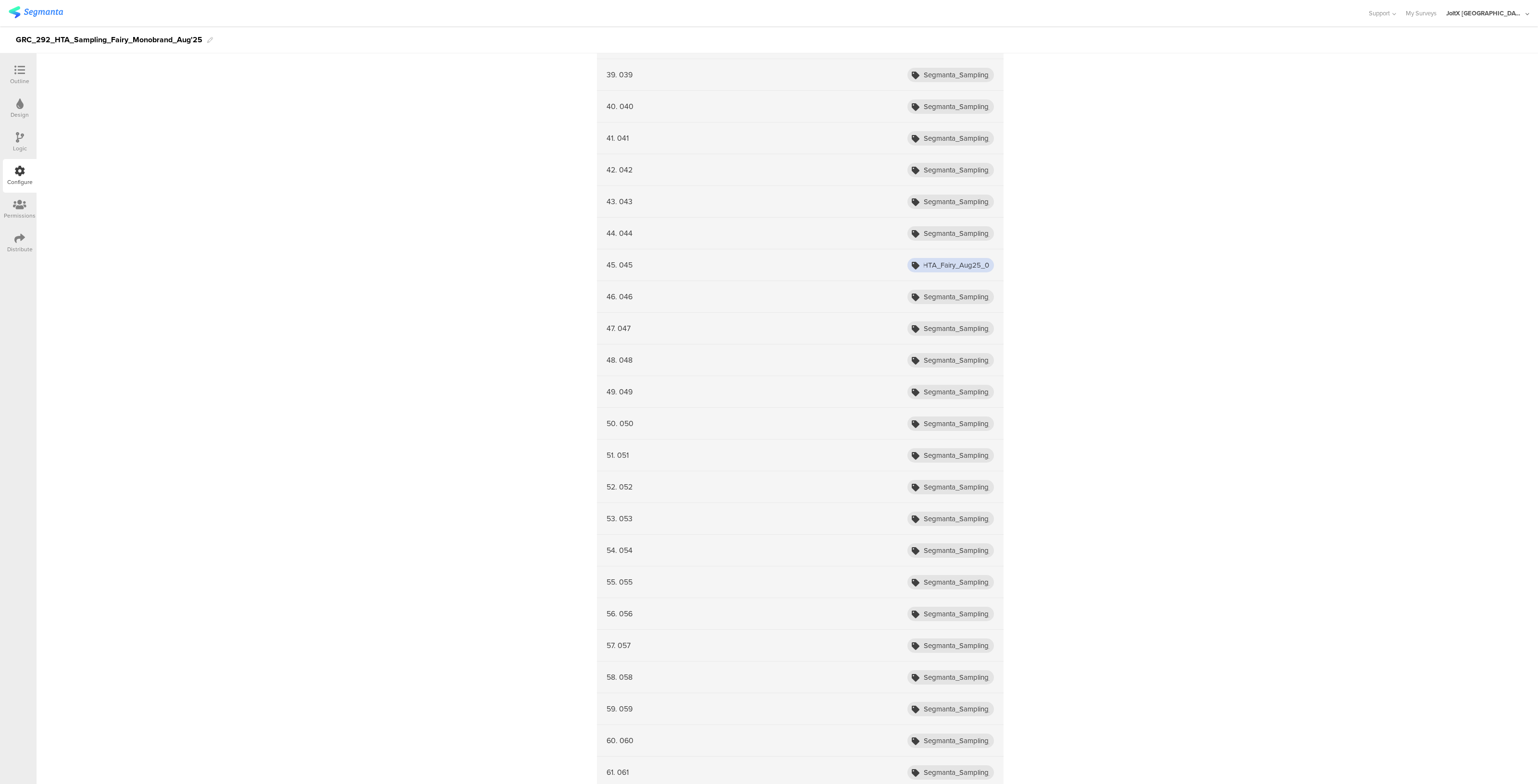
scroll to position [0, 70]
type input "Segmanta_Sampling_HTA_Fairy_Aug25_045"
click at [983, 229] on input "Segmanta_Sampling_HTA_Fairy_Aug25_001" at bounding box center [950, 234] width 86 height 15
type input "Segmanta_Sampling_HTA_Fairy_Aug25_044"
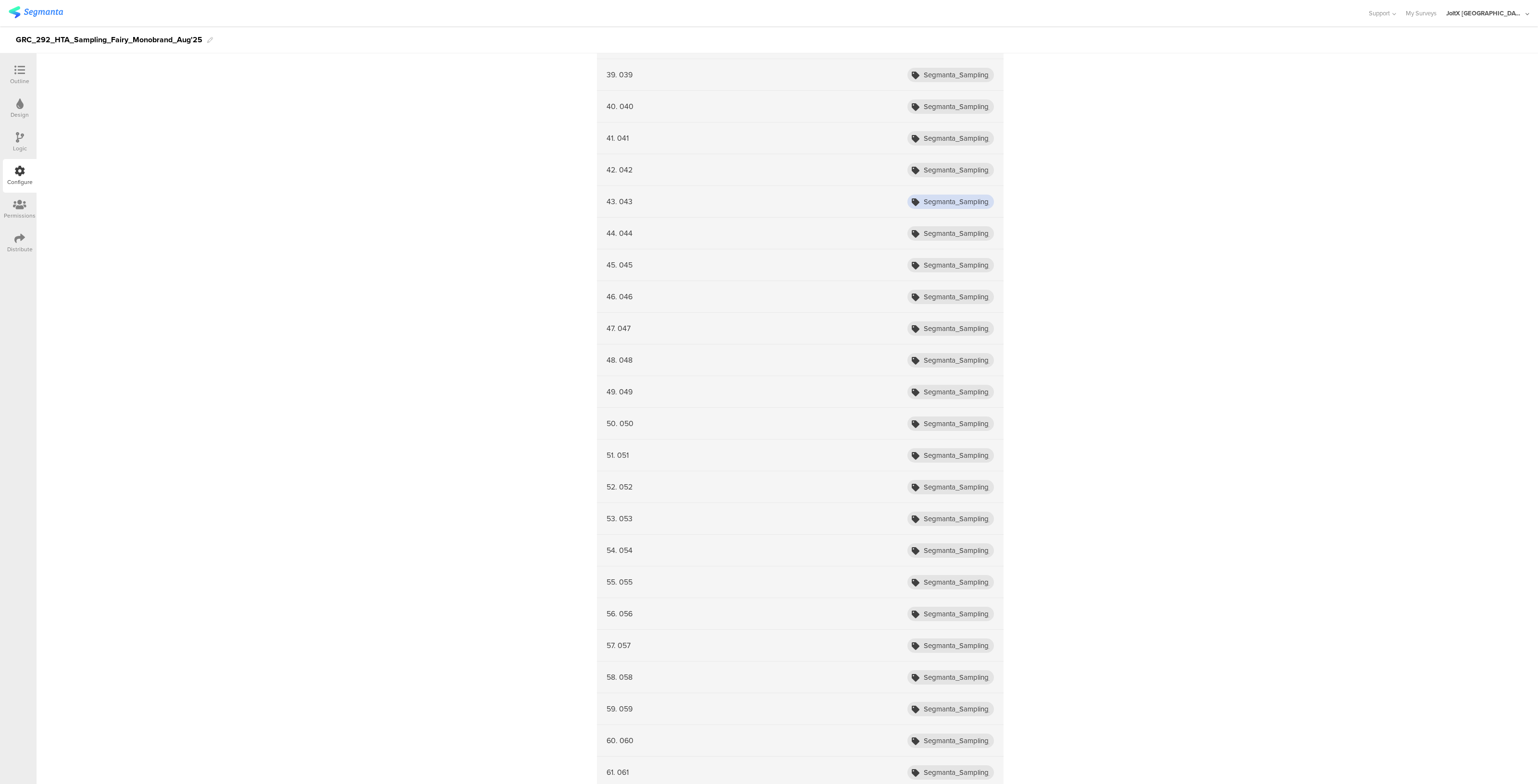
click at [980, 197] on input "Segmanta_Sampling_HTA_Fairy_Aug25_001" at bounding box center [950, 202] width 86 height 15
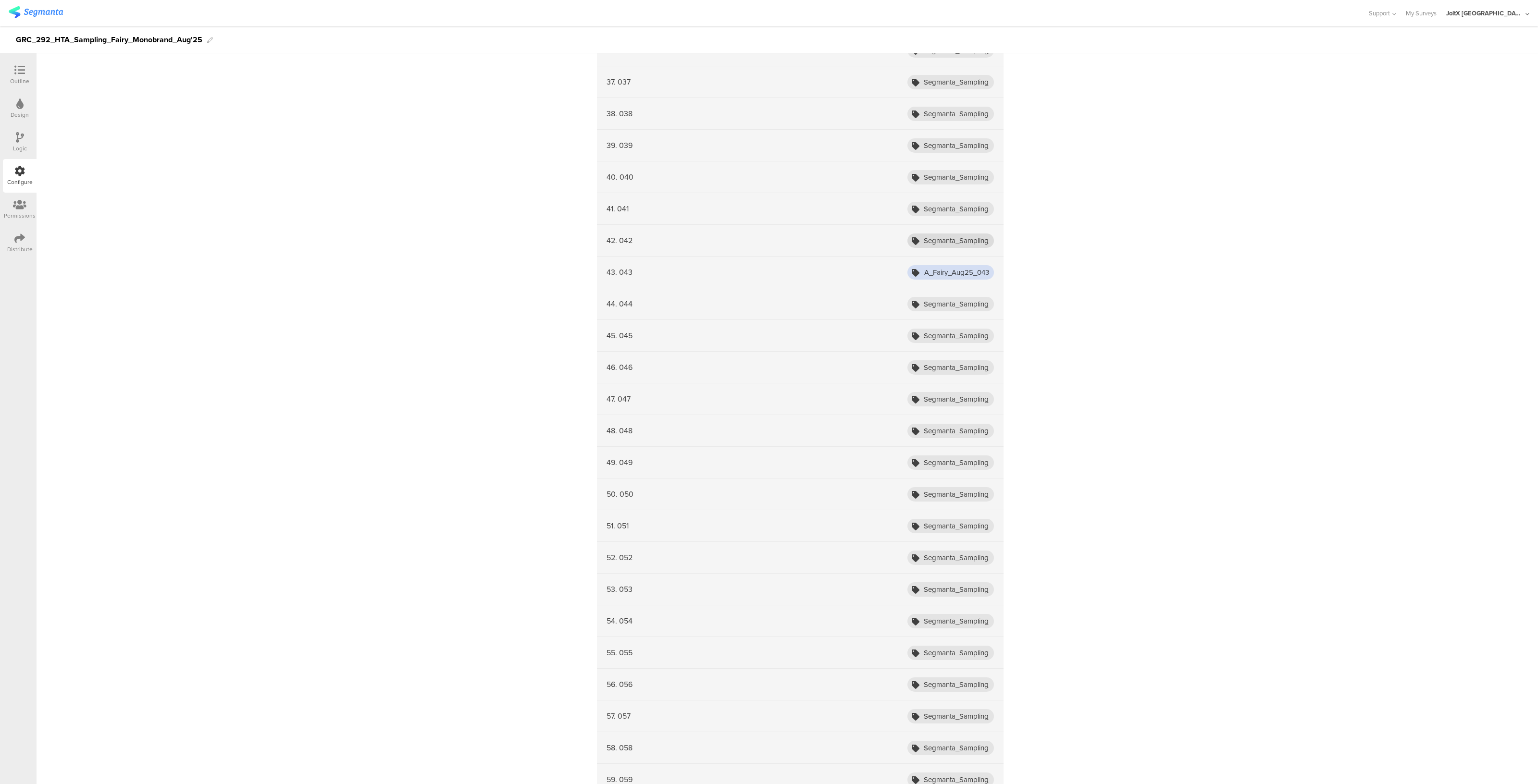
type input "Segmanta_Sampling_HTA_Fairy_Aug25_043"
click at [977, 237] on input "Segmanta_Sampling_HTA_Fairy_Aug25_001" at bounding box center [950, 241] width 86 height 15
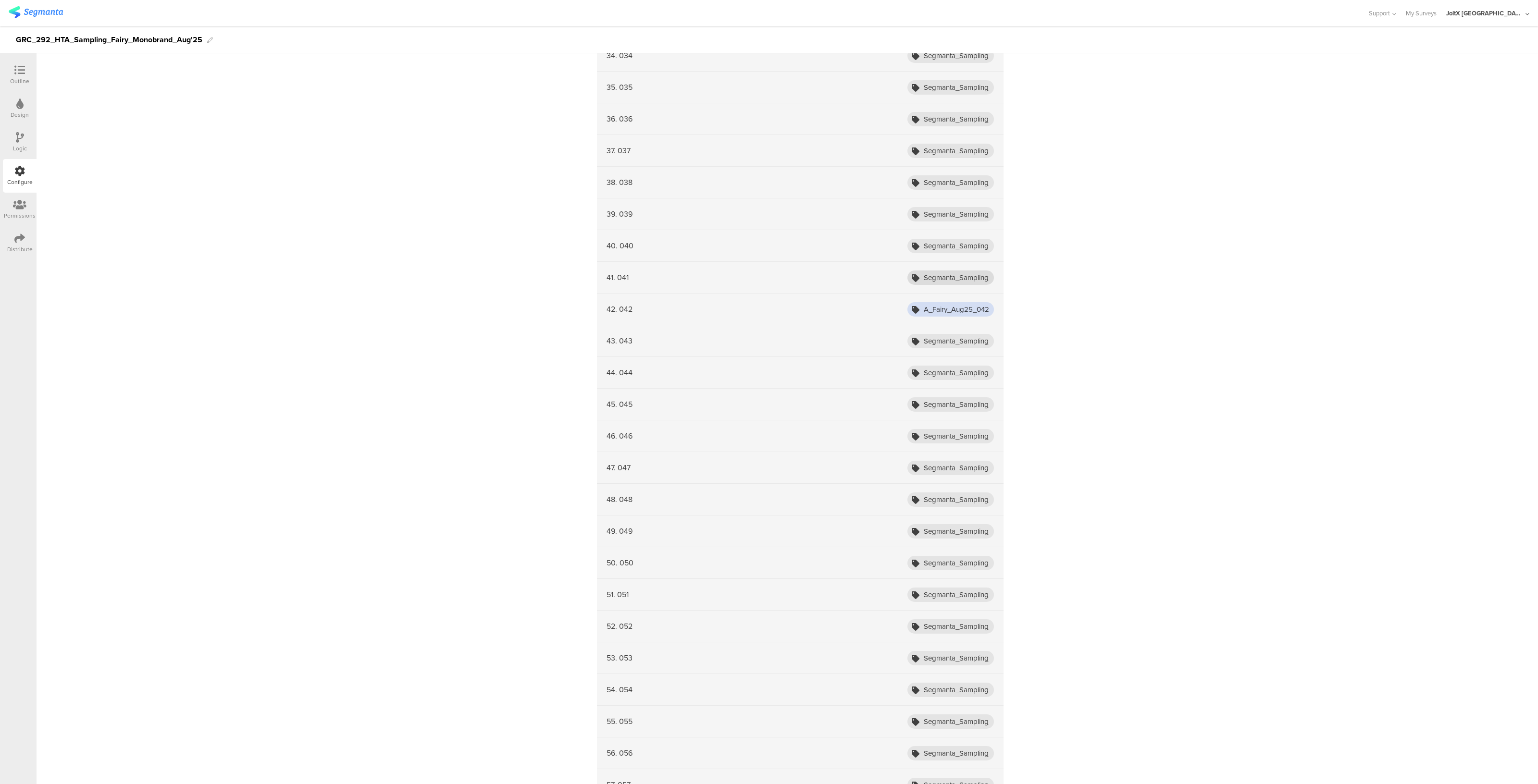
type input "Segmanta_Sampling_HTA_Fairy_Aug25_042"
click at [978, 275] on input "Segmanta_Sampling_HTA_Fairy_Aug25_001" at bounding box center [950, 278] width 86 height 15
type input "Segmanta_Sampling_HTA_Fairy_Aug25_041"
click at [980, 239] on input "Segmanta_Sampling_HTA_Fairy_Aug25_001" at bounding box center [950, 246] width 86 height 15
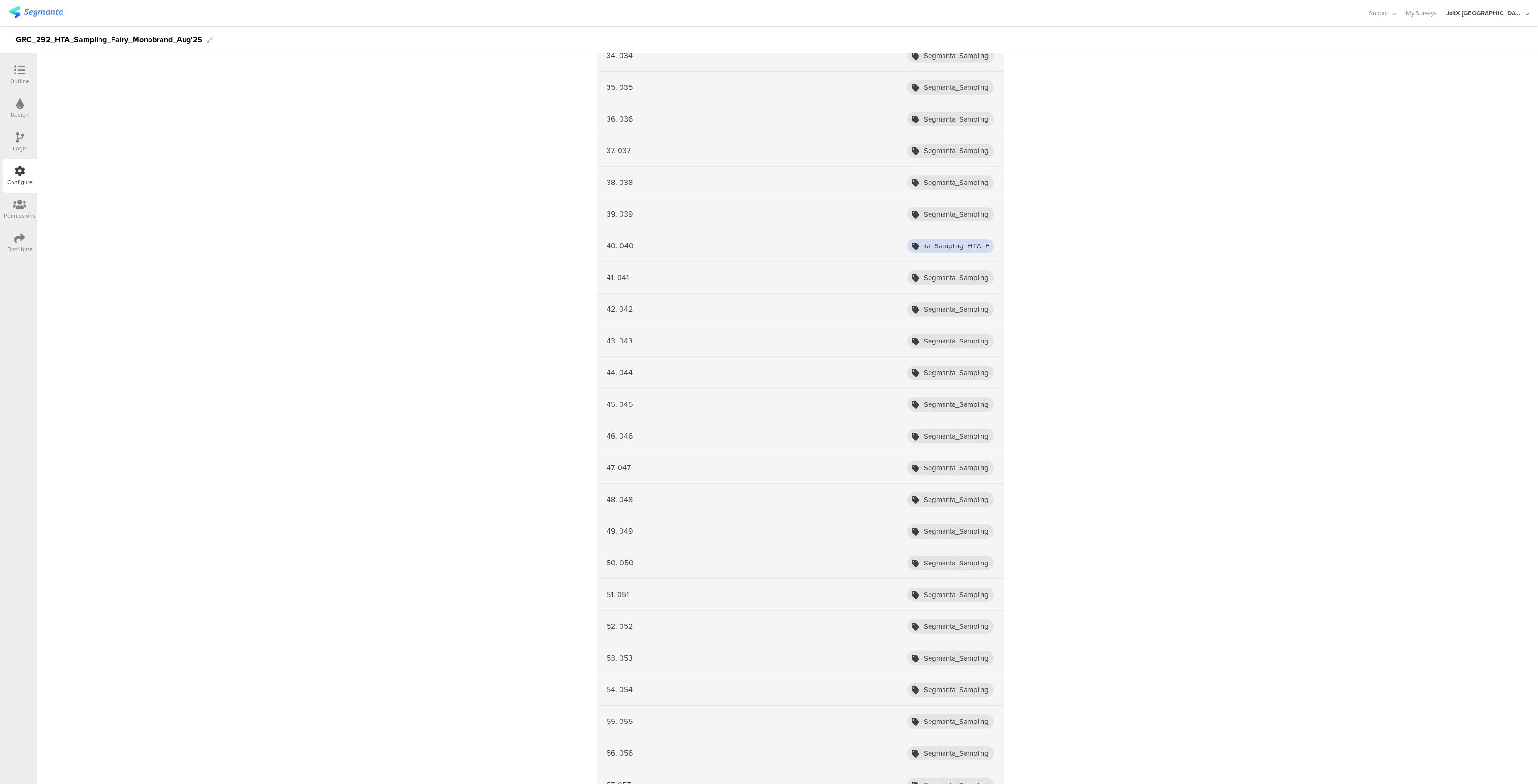
click at [980, 239] on input "Segmanta_Sampling_HTA_Fairy_Aug25_001" at bounding box center [950, 246] width 86 height 15
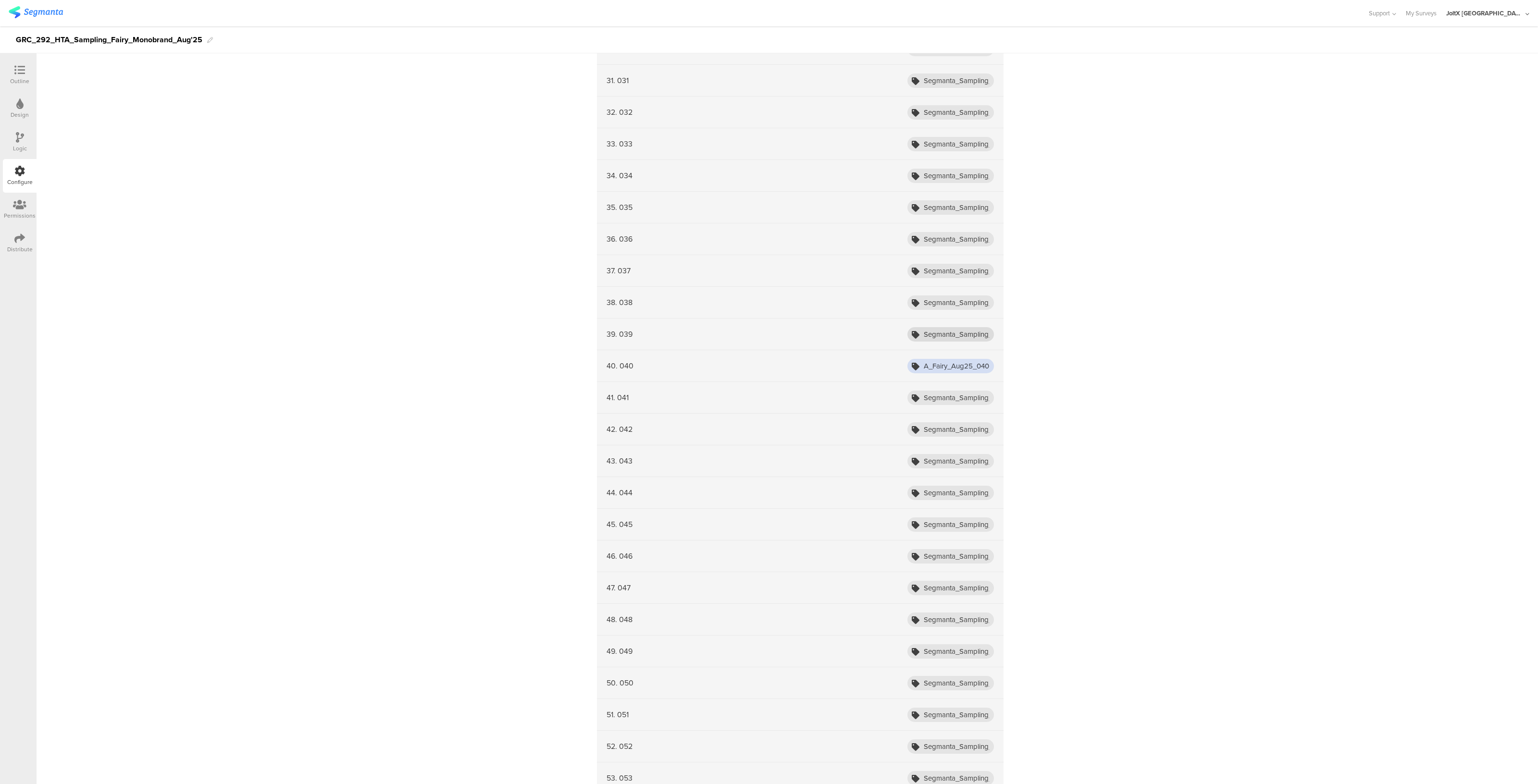
type input "Segmanta_Sampling_HTA_Fairy_Aug25_040"
click at [979, 335] on input "Segmanta_Sampling_HTA_Fairy_Aug25_001" at bounding box center [950, 334] width 86 height 15
type input "Segmanta_Sampling_HTA_Fairy_Aug25_039"
click at [973, 298] on input "Segmanta_Sampling_HTA_Fairy_Aug25_001" at bounding box center [950, 303] width 86 height 15
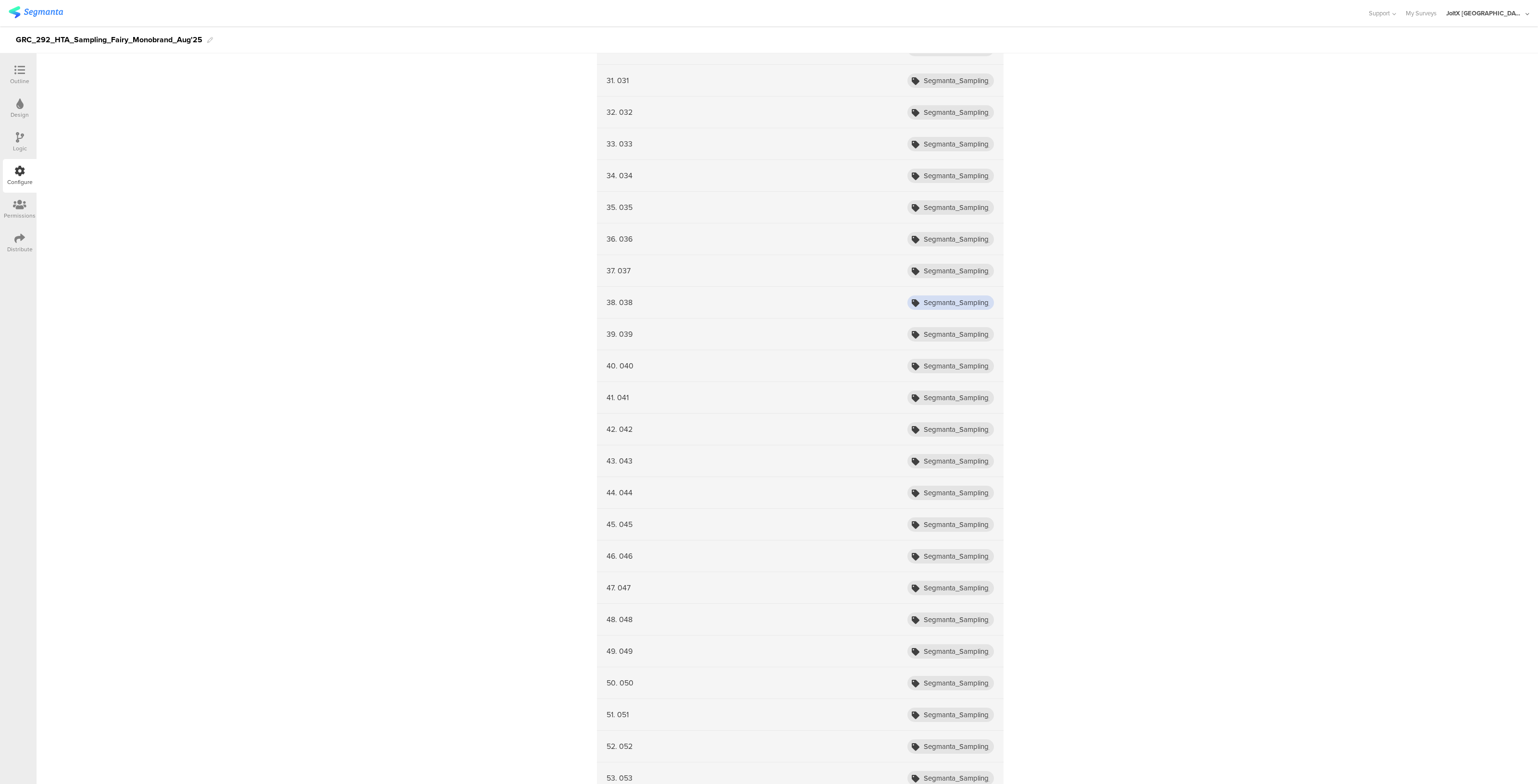
click at [973, 298] on input "Segmanta_Sampling_HTA_Fairy_Aug25_001" at bounding box center [950, 303] width 86 height 15
type input "Segmanta_Sampling_HTA_Fairy_Aug25_038"
click at [976, 268] on input "Segmanta_Sampling_HTA_Fairy_Aug25_001" at bounding box center [950, 271] width 86 height 15
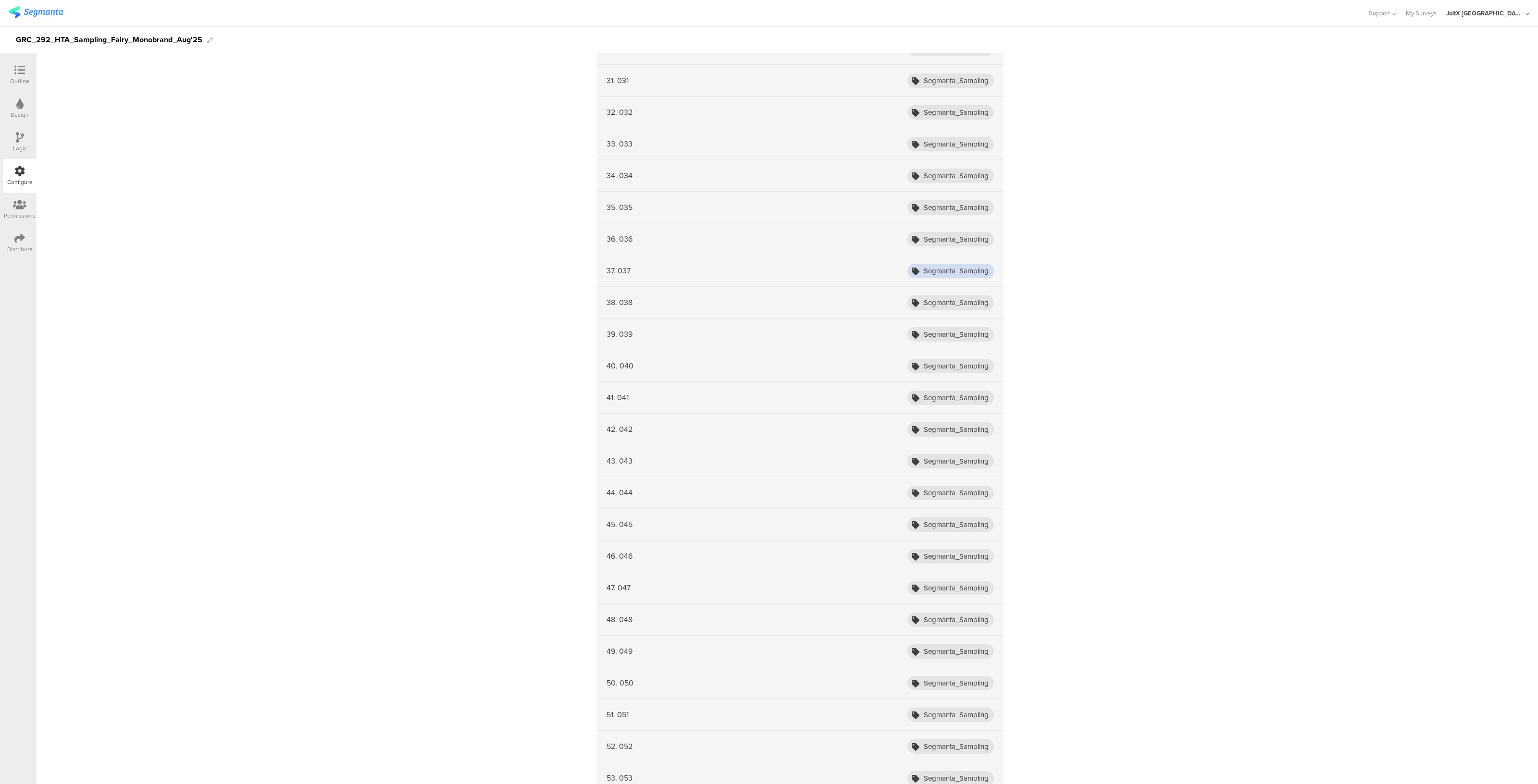
click at [976, 268] on input "Segmanta_Sampling_HTA_Fairy_Aug25_001" at bounding box center [950, 271] width 86 height 15
type input "Segmanta_Sampling_HTA_Fairy_Aug25_037"
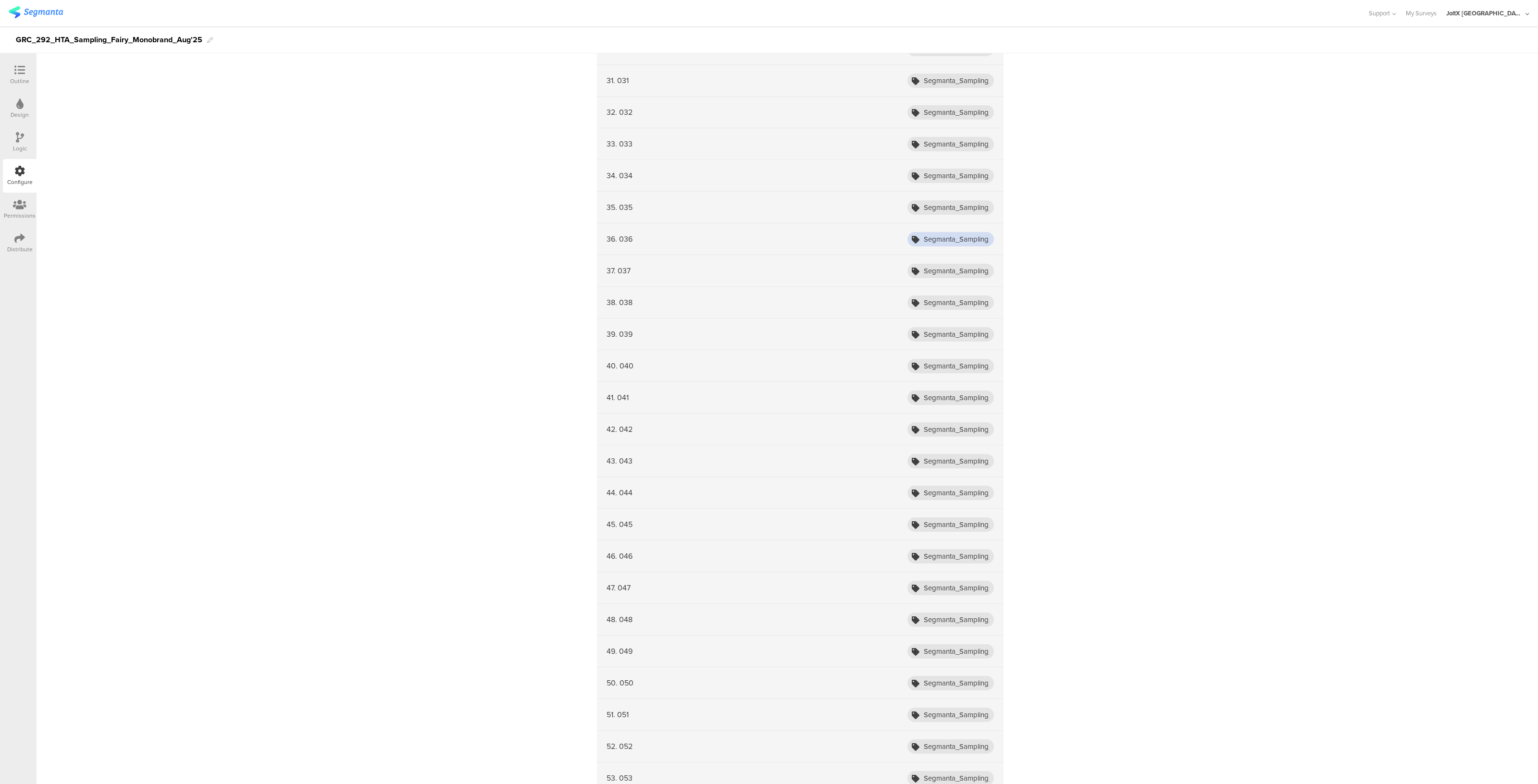
click at [973, 234] on input "Segmanta_Sampling_HTA_Fairy_Aug25_001" at bounding box center [950, 239] width 86 height 15
type input "Segmanta_Sampling_HTA_Fairy_Aug25_036"
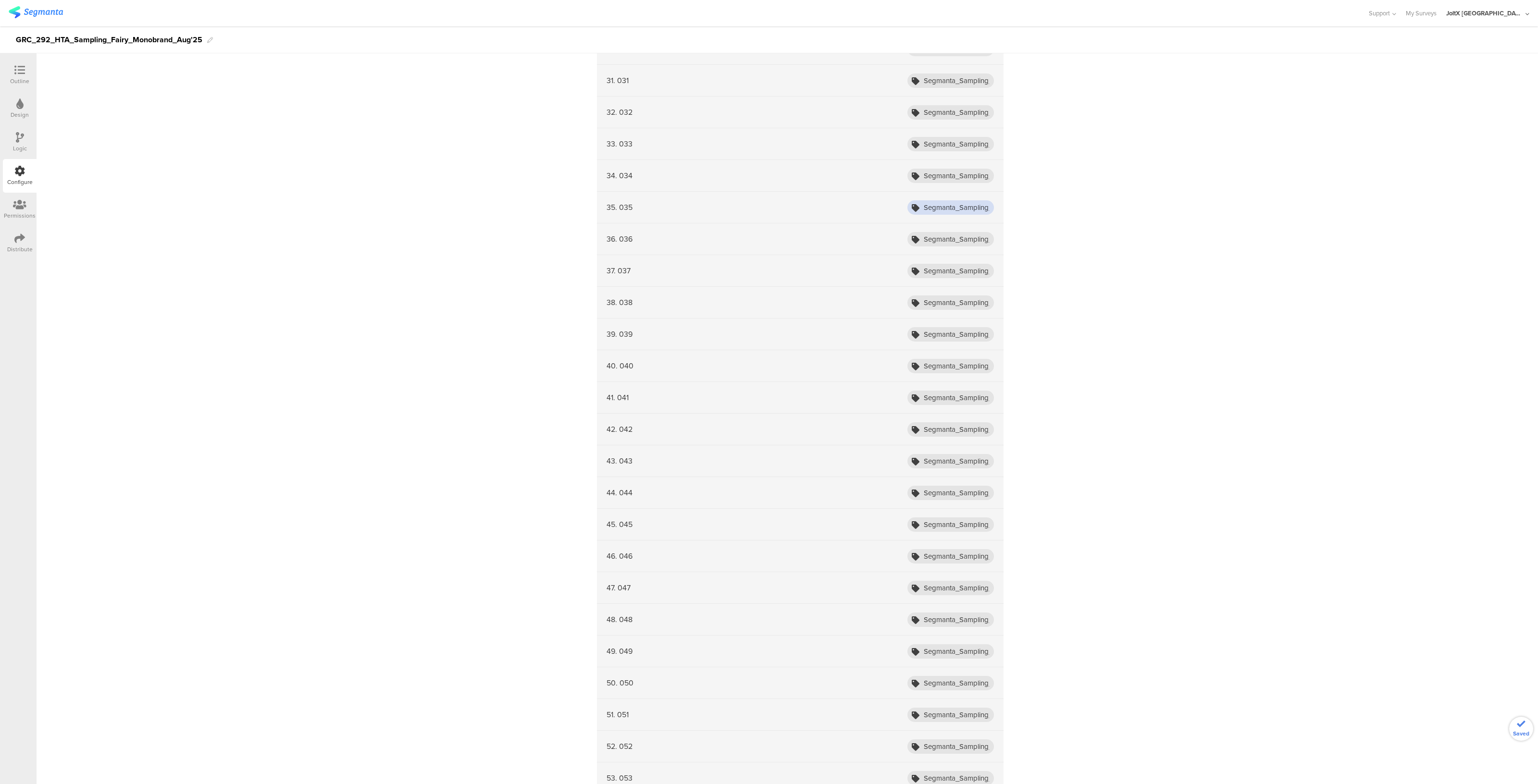
click at [976, 204] on input "Segmanta_Sampling_HTA_Fairy_Aug25_001" at bounding box center [950, 207] width 86 height 15
type input "Segmanta_Sampling_HTA_Fairy_Aug25_035"
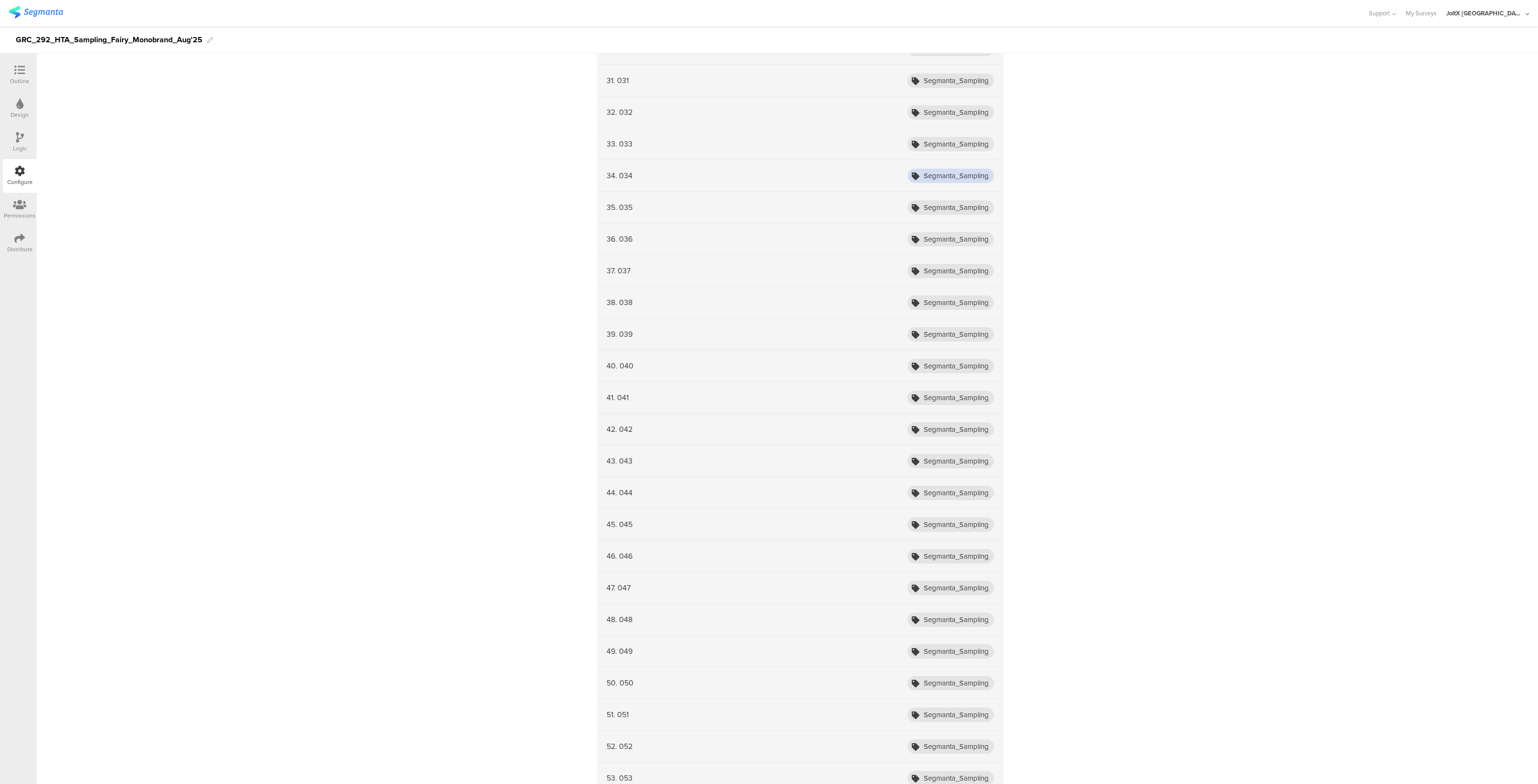
click at [980, 170] on input "Segmanta_Sampling_HTA_Fairy_Aug25_001" at bounding box center [950, 175] width 86 height 15
type input "Segmanta_Sampling_HTA_Fairy_Aug25_034"
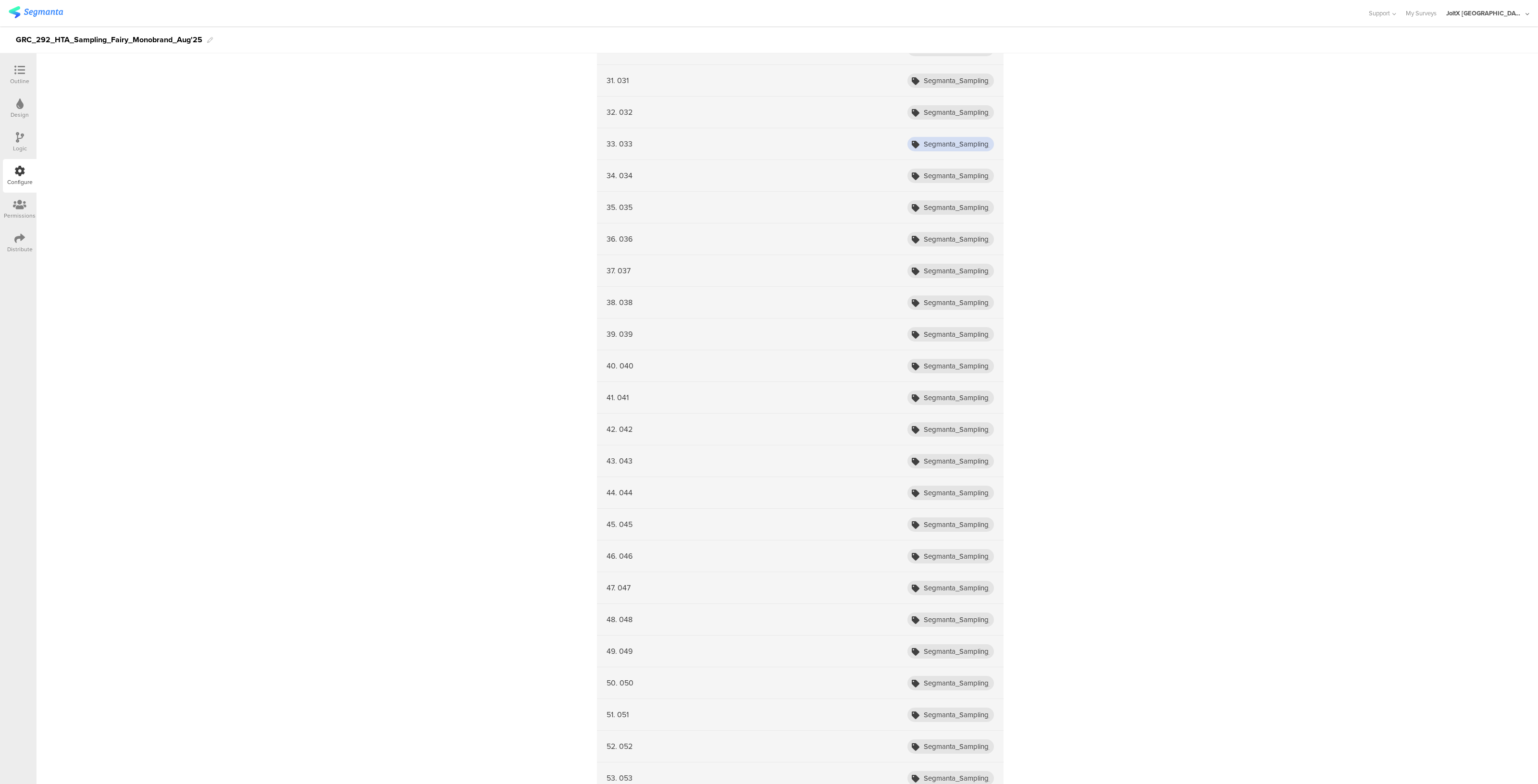
click at [980, 143] on input "Segmanta_Sampling_HTA_Fairy_Aug25_001" at bounding box center [950, 144] width 86 height 15
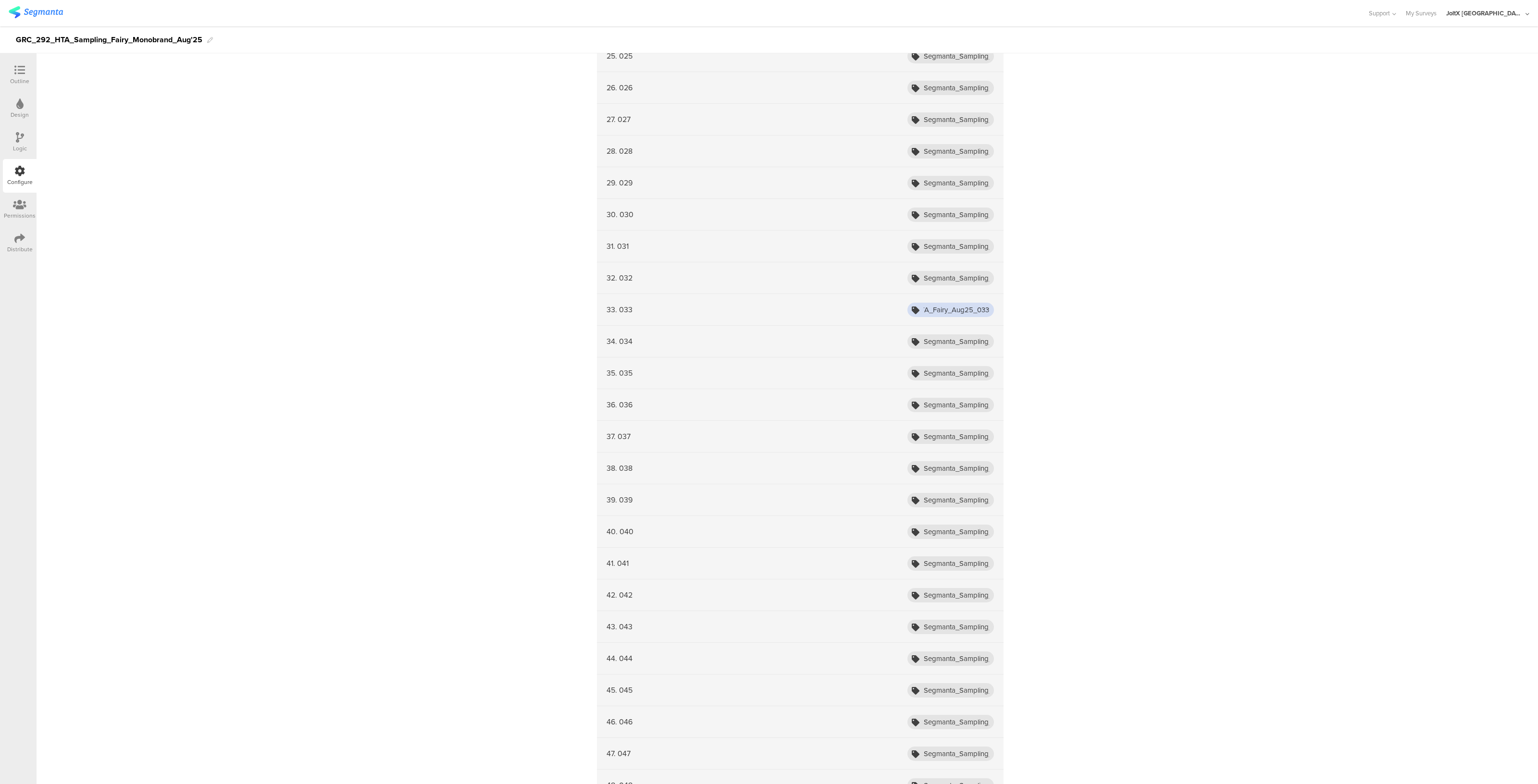
scroll to position [1043, 0]
type input "Segmanta_Sampling_HTA_Fairy_Aug25_033"
click at [981, 283] on input "Segmanta_Sampling_HTA_Fairy_Aug25_001" at bounding box center [950, 285] width 86 height 15
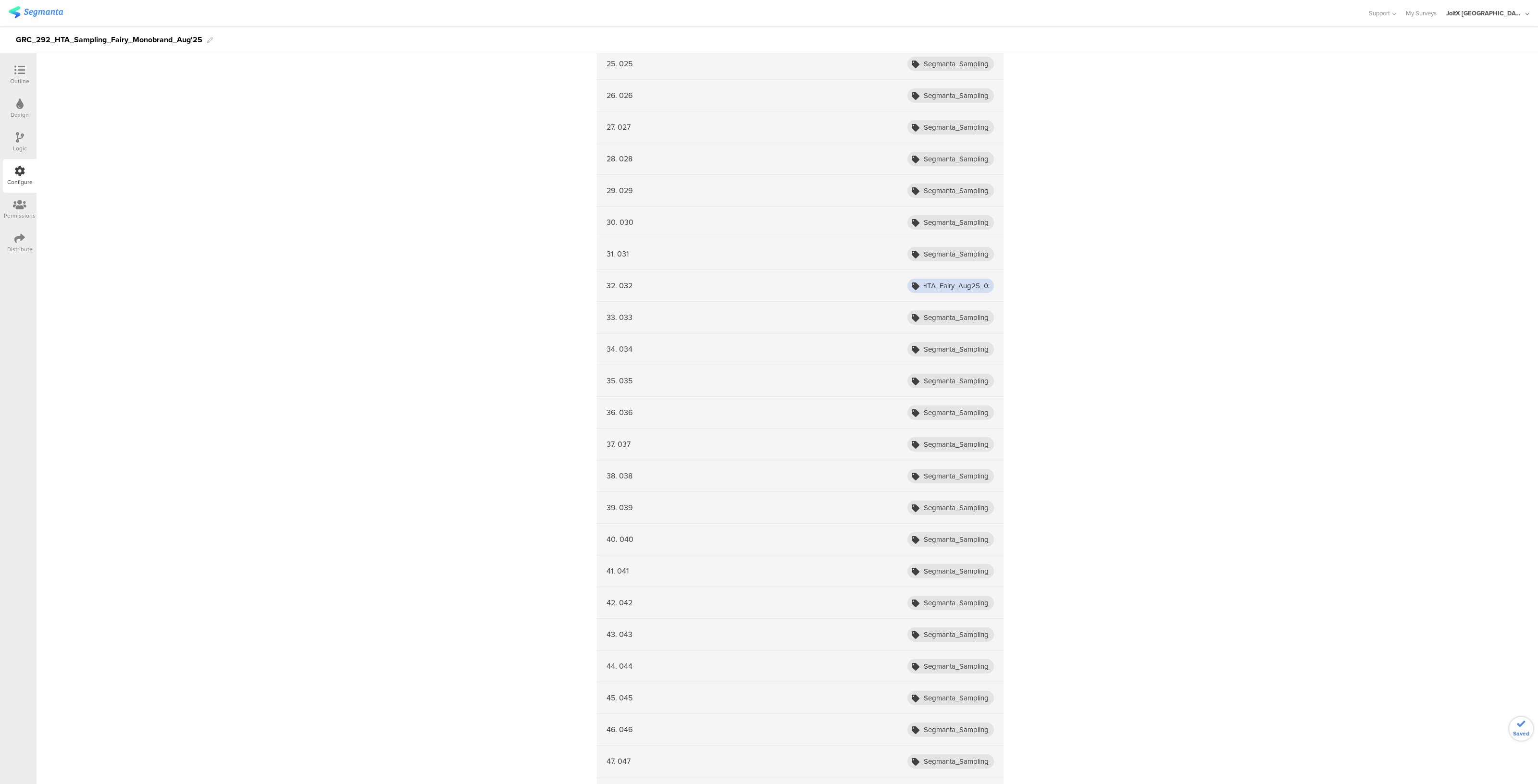
scroll to position [0, 79]
type input "Segmanta_Sampling_HTA_Fairy_Aug25_032"
click at [980, 253] on input "Segmanta_Sampling_HTA_Fairy_Aug25_001" at bounding box center [950, 254] width 86 height 15
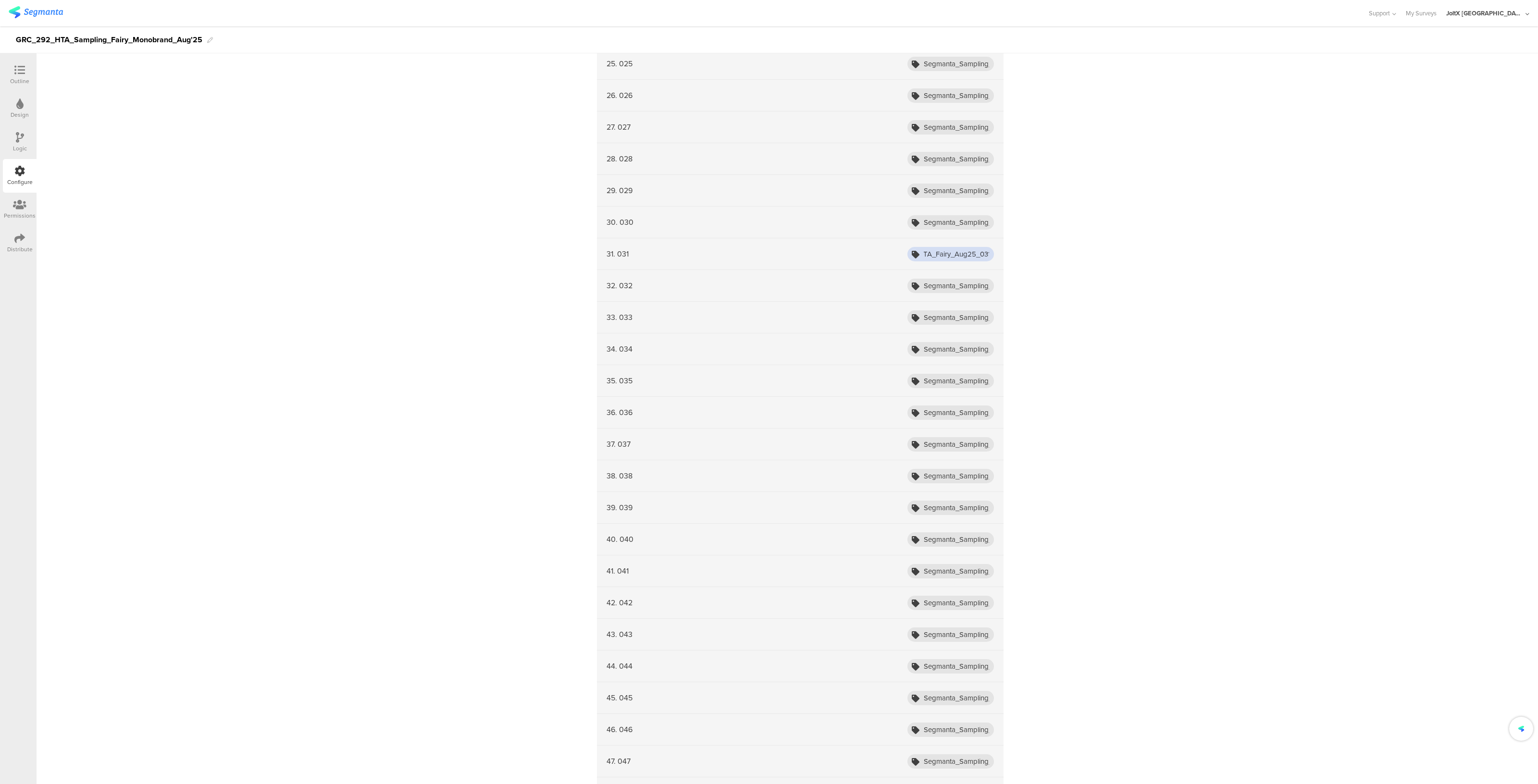
scroll to position [0, 77]
type input "Segmanta_Sampling_HTA_Fairy_Aug25_031"
click at [976, 227] on input "Segmanta_Sampling_HTA_Fairy_Aug25_001" at bounding box center [950, 222] width 86 height 15
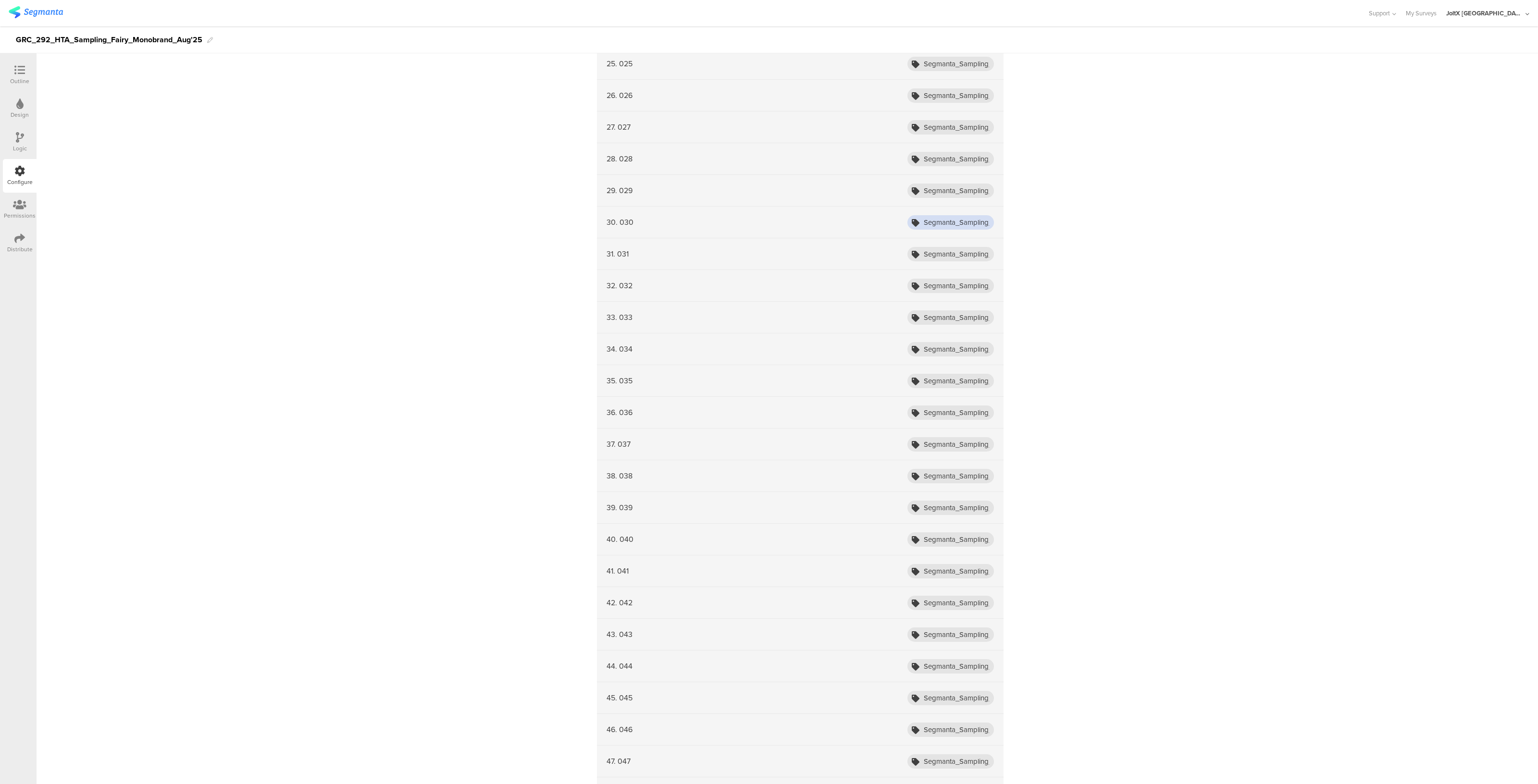
click at [977, 215] on input "Segmanta_Sampling_HTA_Fairy_Aug25_001" at bounding box center [950, 222] width 86 height 15
type input "Segmanta_Sampling_HTA_Fairy_Aug25_030"
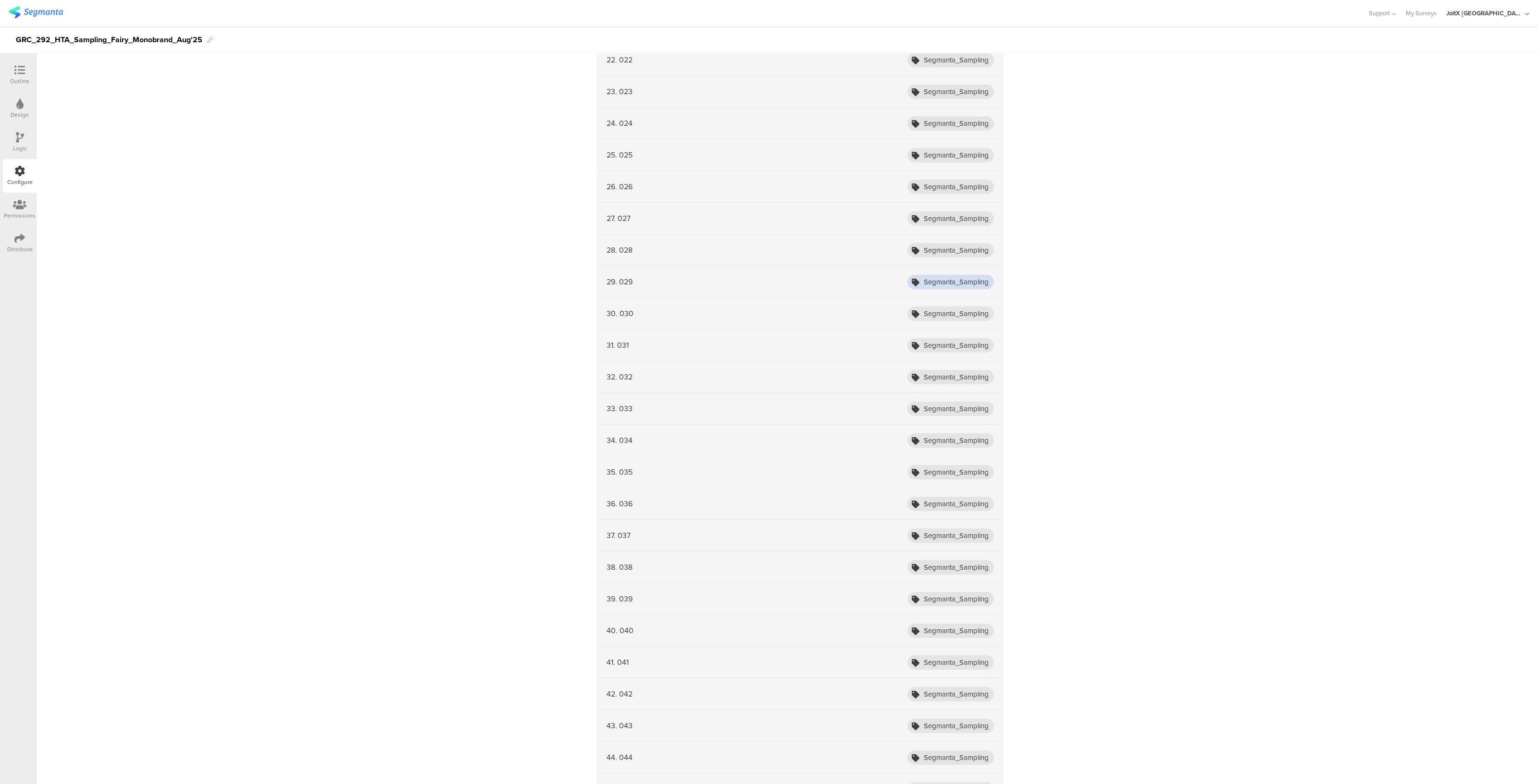
click at [978, 282] on input "Segmanta_Sampling_HTA_Fairy_Aug25_001" at bounding box center [950, 282] width 86 height 15
type input "Segmanta_Sampling_HTA_Fairy_Aug25_029"
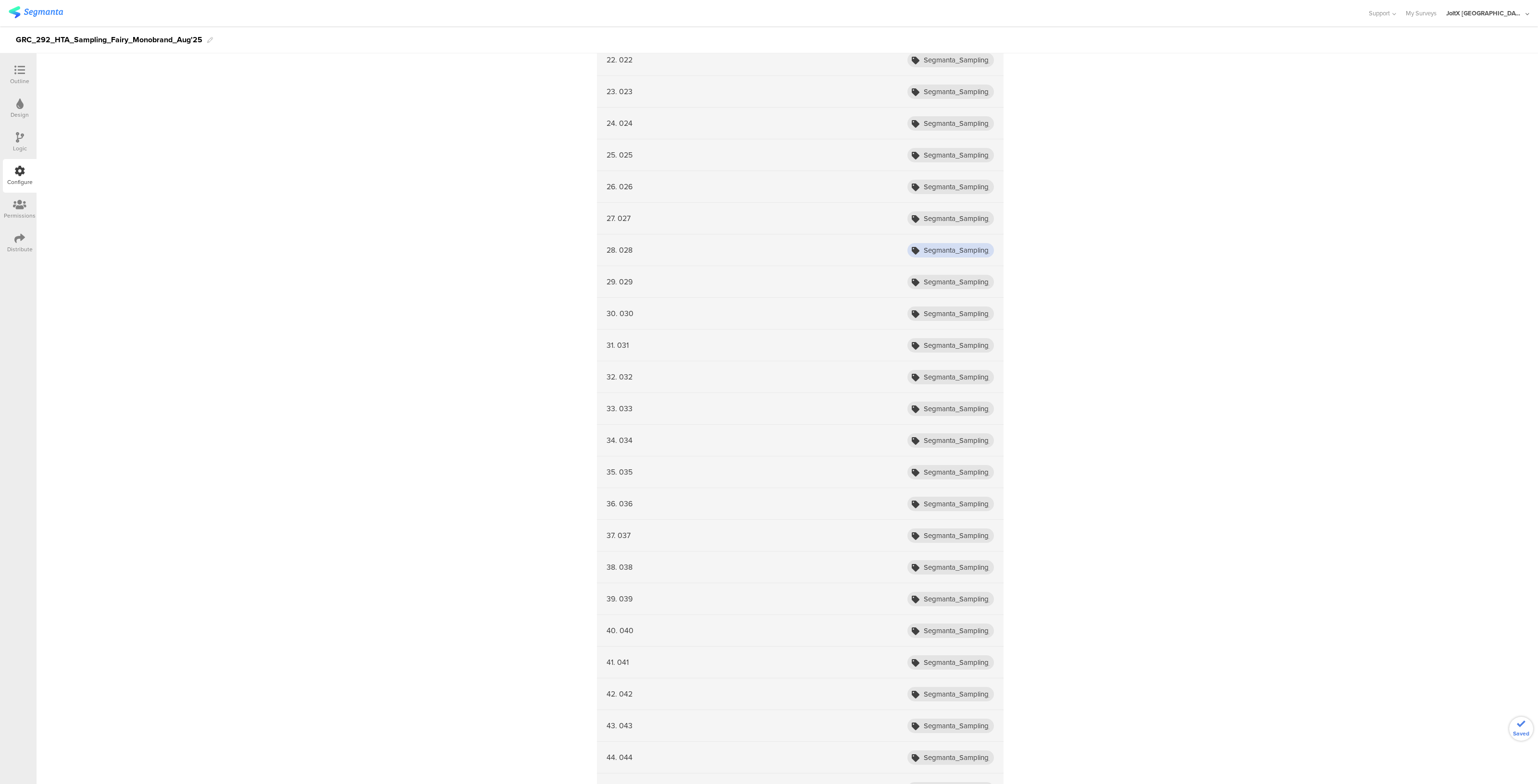
click at [980, 249] on input "Segmanta_Sampling_HTA_Fairy_Aug25_001" at bounding box center [950, 250] width 86 height 15
type input "Segmanta_Sampling_HTA_Fairy_Aug25_028"
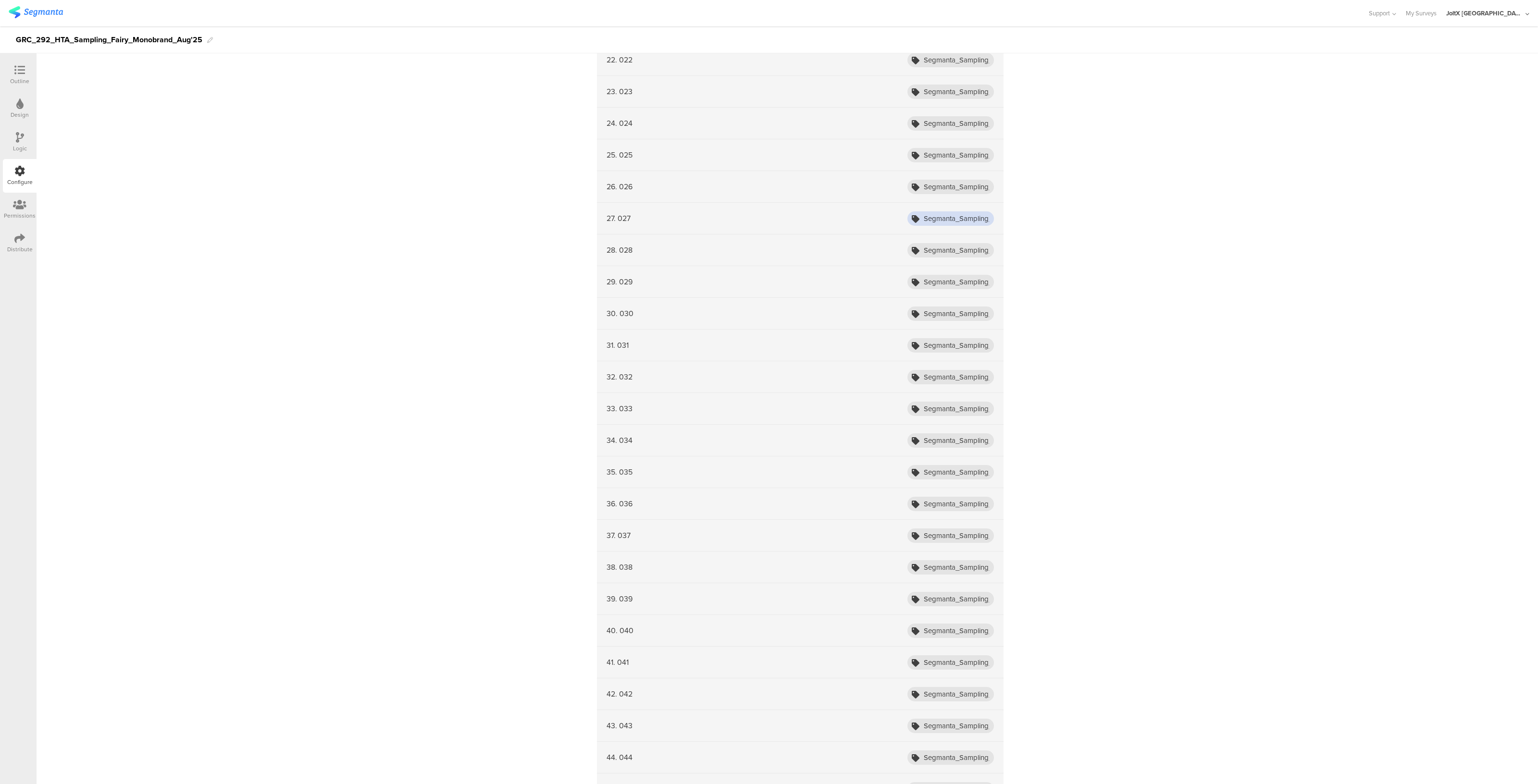
click at [979, 215] on input "Segmanta_Sampling_HTA_Fairy_Aug25_001" at bounding box center [950, 218] width 86 height 15
type input "Segmanta_Sampling_HTA_Fairy_Aug25_027"
click at [978, 180] on input "Segmanta_Sampling_HTA_Fairy_Aug25_001" at bounding box center [950, 187] width 86 height 15
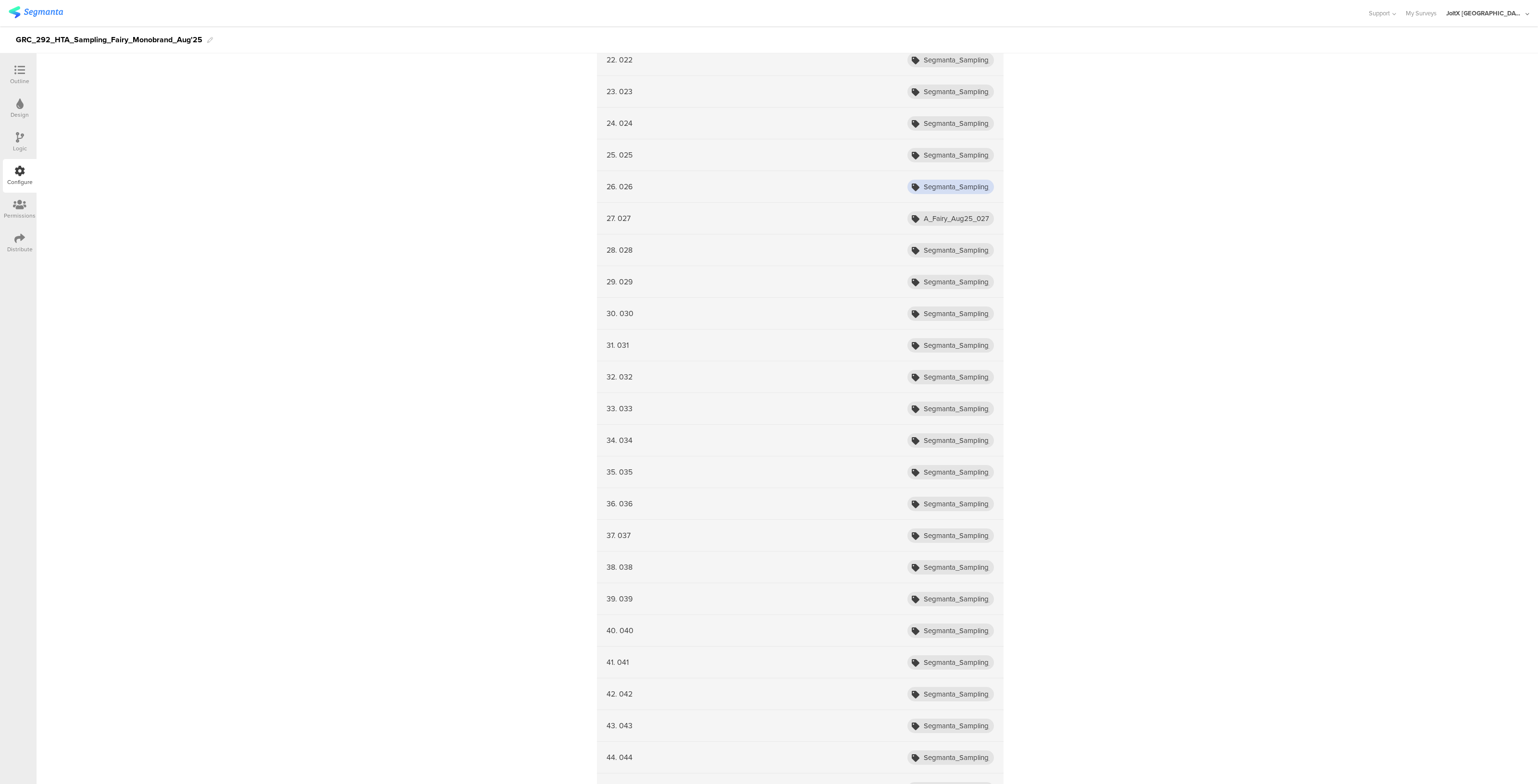
scroll to position [0, 0]
click at [978, 180] on input "Segmanta_Sampling_HTA_Fairy_Aug25_001" at bounding box center [950, 187] width 86 height 15
type input "Segmanta_Sampling_HTA_Fairy_Aug25_026"
click at [972, 249] on input "Segmanta_Sampling_HTA_Fairy_Aug25_001" at bounding box center [950, 255] width 86 height 15
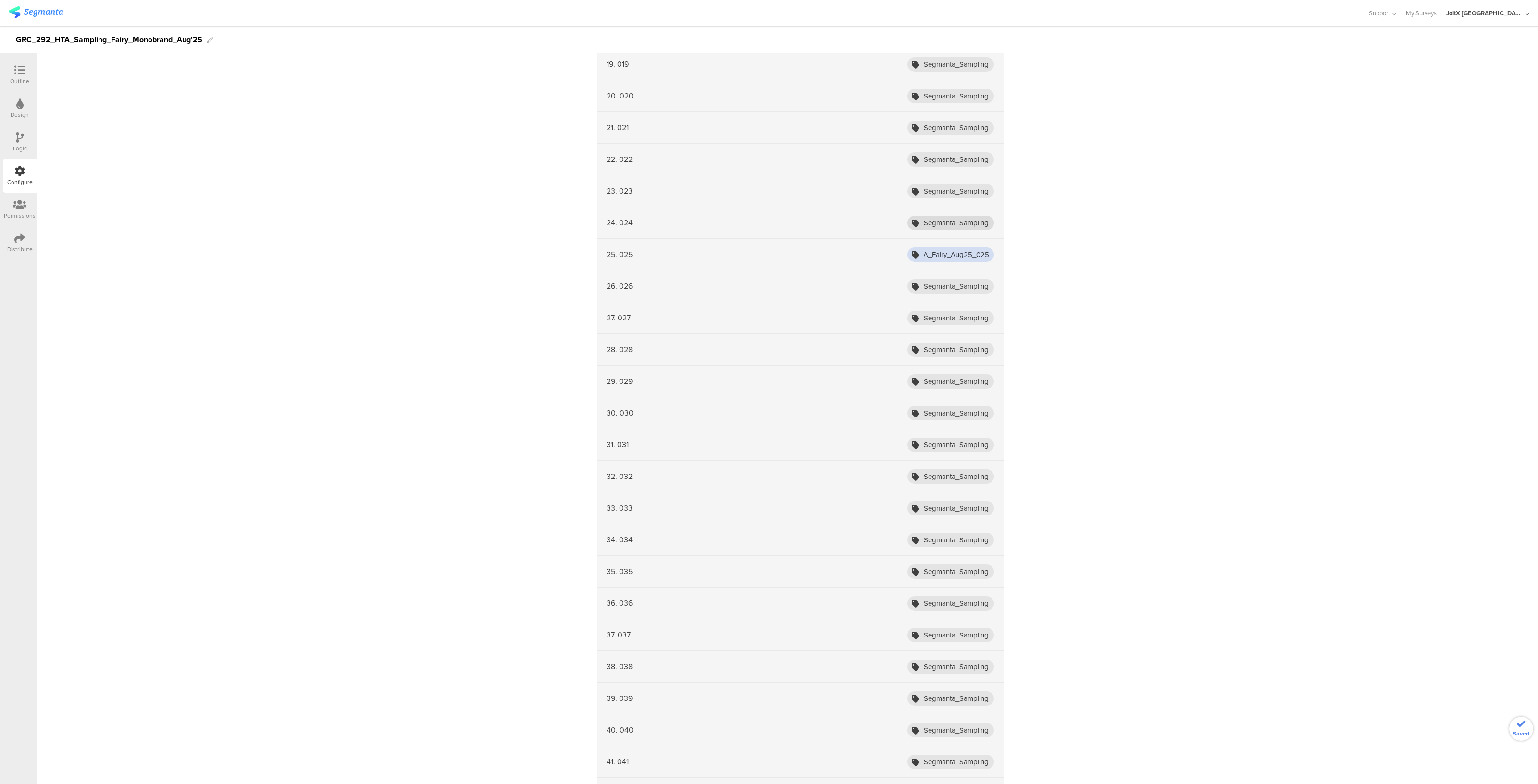
type input "Segmanta_Sampling_HTA_Fairy_Aug25_025"
click at [978, 227] on input "Segmanta_Sampling_HTA_Fairy_Aug25_001" at bounding box center [950, 223] width 86 height 15
type input "Segmanta_Sampling_HTA_Fairy_Aug25_024"
click at [979, 189] on input "Segmanta_Sampling_HTA_Fairy_Aug25_001" at bounding box center [950, 191] width 86 height 15
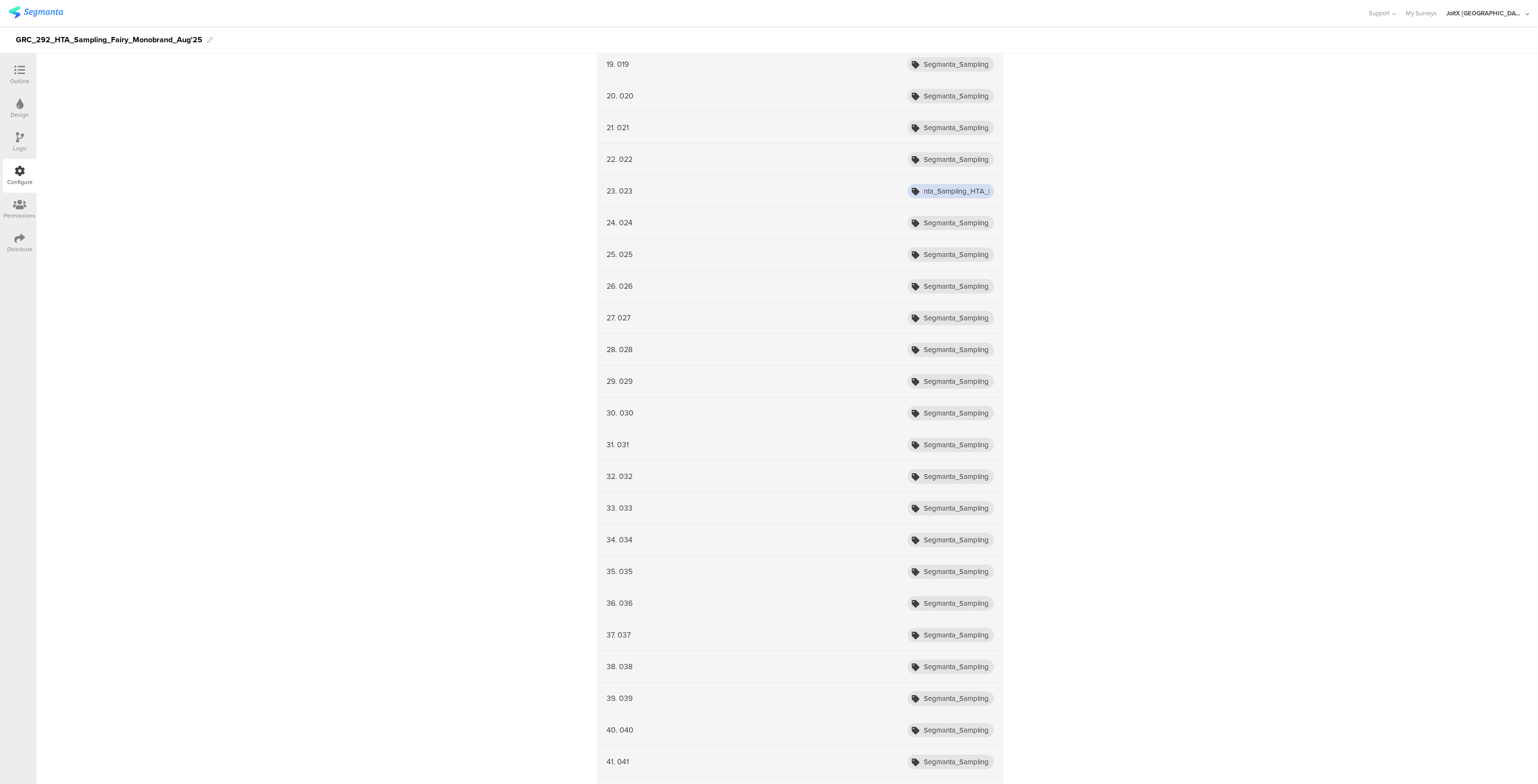
click at [979, 189] on input "Segmanta_Sampling_HTA_Fairy_Aug25_001" at bounding box center [950, 191] width 86 height 15
type input "Segmanta_Sampling_HTA_Fairy_Aug25_023"
click at [980, 157] on input "Segmanta_Sampling_HTA_Fairy_Aug25_001" at bounding box center [950, 159] width 86 height 15
type input "Segmanta_Sampling_HTA_Fairy_Aug25_022"
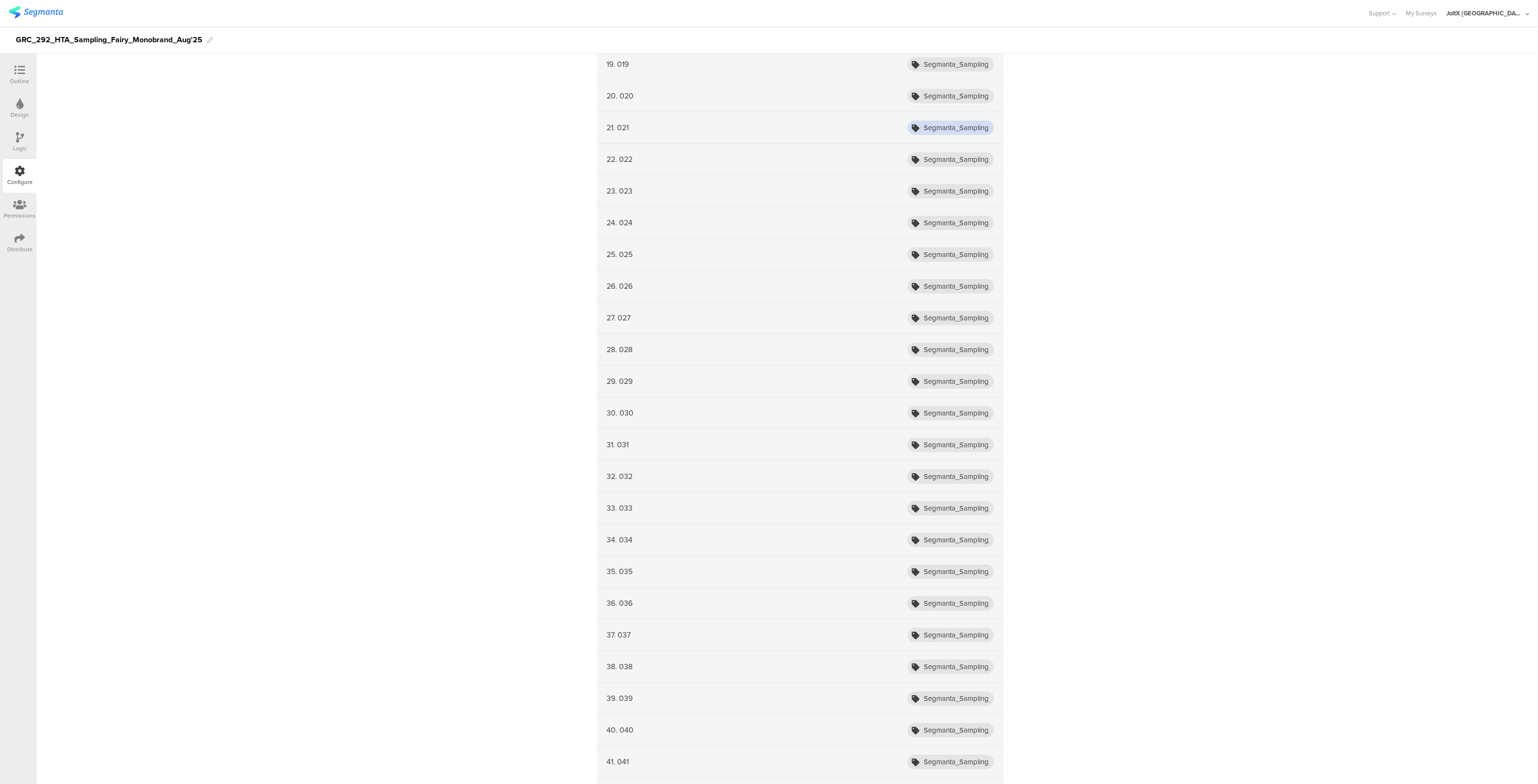
click at [983, 122] on input "Segmanta_Sampling_HTA_Fairy_Aug25_001" at bounding box center [950, 127] width 86 height 15
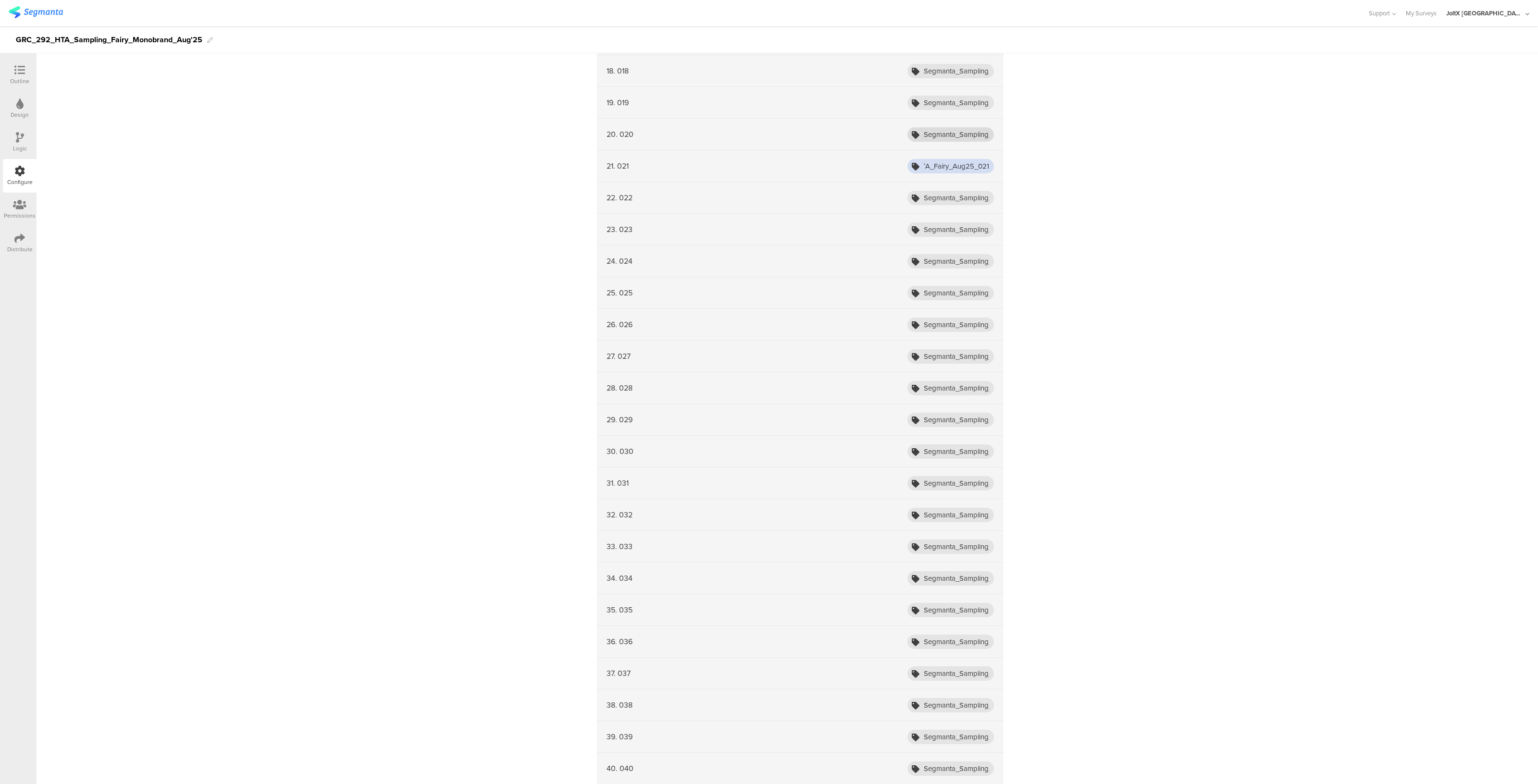
type input "Segmanta_Sampling_HTA_Fairy_Aug25_021"
click at [979, 132] on input "Segmanta_Sampling_HTA_Fairy_Aug25_001" at bounding box center [950, 134] width 86 height 15
type input "Segmanta_Sampling_HTA_Fairy_Aug25_020"
click at [980, 298] on input "Segmanta_Sampling_HTA_Fairy_Aug25_001" at bounding box center [950, 301] width 86 height 15
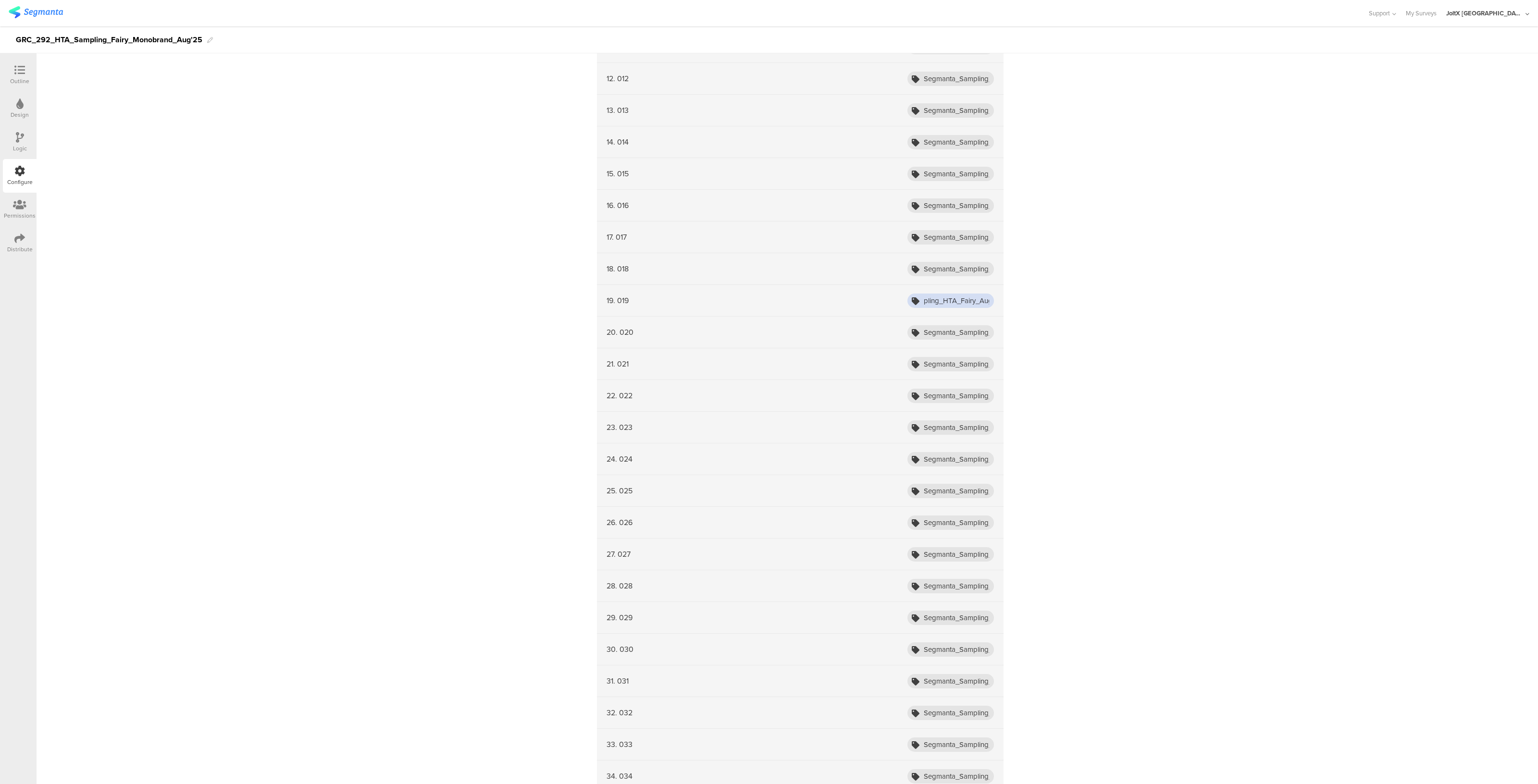
click at [980, 298] on input "Segmanta_Sampling_HTA_Fairy_Aug25_001" at bounding box center [950, 301] width 86 height 15
type input "Segmanta_Sampling_HTA_Fairy_Aug25_019"
click at [982, 271] on input "Segmanta_Sampling_HTA_Fairy_Aug25_001" at bounding box center [950, 269] width 86 height 15
type input "Segmanta_Sampling_HTA_Fairy_Aug25_018"
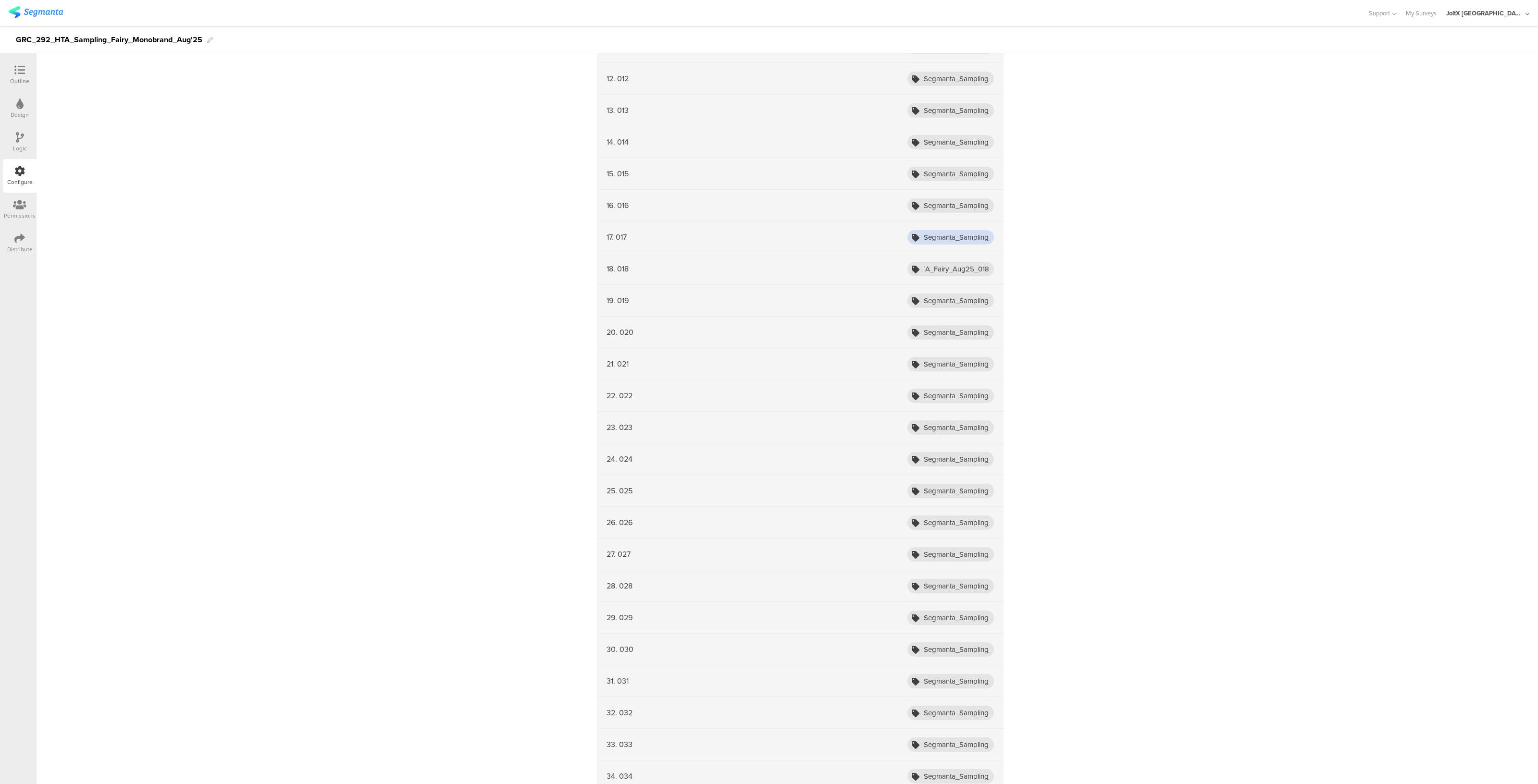
click at [984, 238] on input "Segmanta_Sampling_HTA_Fairy_Aug25_001" at bounding box center [950, 237] width 86 height 15
type input "Segmanta_Sampling_HTA_Fairy_Aug25_017"
click at [981, 202] on input "Segmanta_Sampling_HTA_Fairy_Aug25_001" at bounding box center [950, 205] width 86 height 15
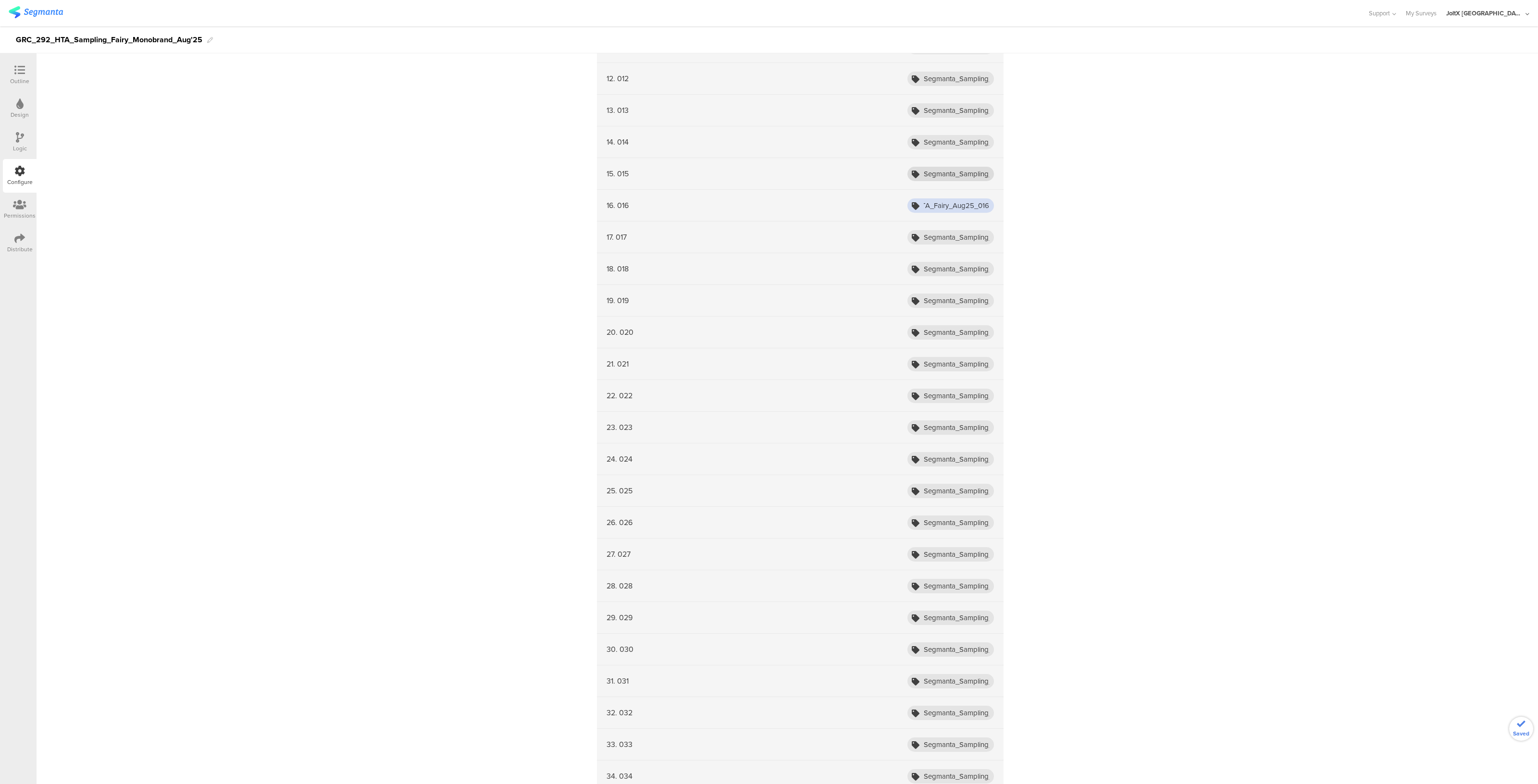
type input "Segmanta_Sampling_HTA_Fairy_Aug25_016"
click at [980, 170] on input "Segmanta_Sampling_HTA_Fairy_Aug25_001" at bounding box center [950, 173] width 86 height 15
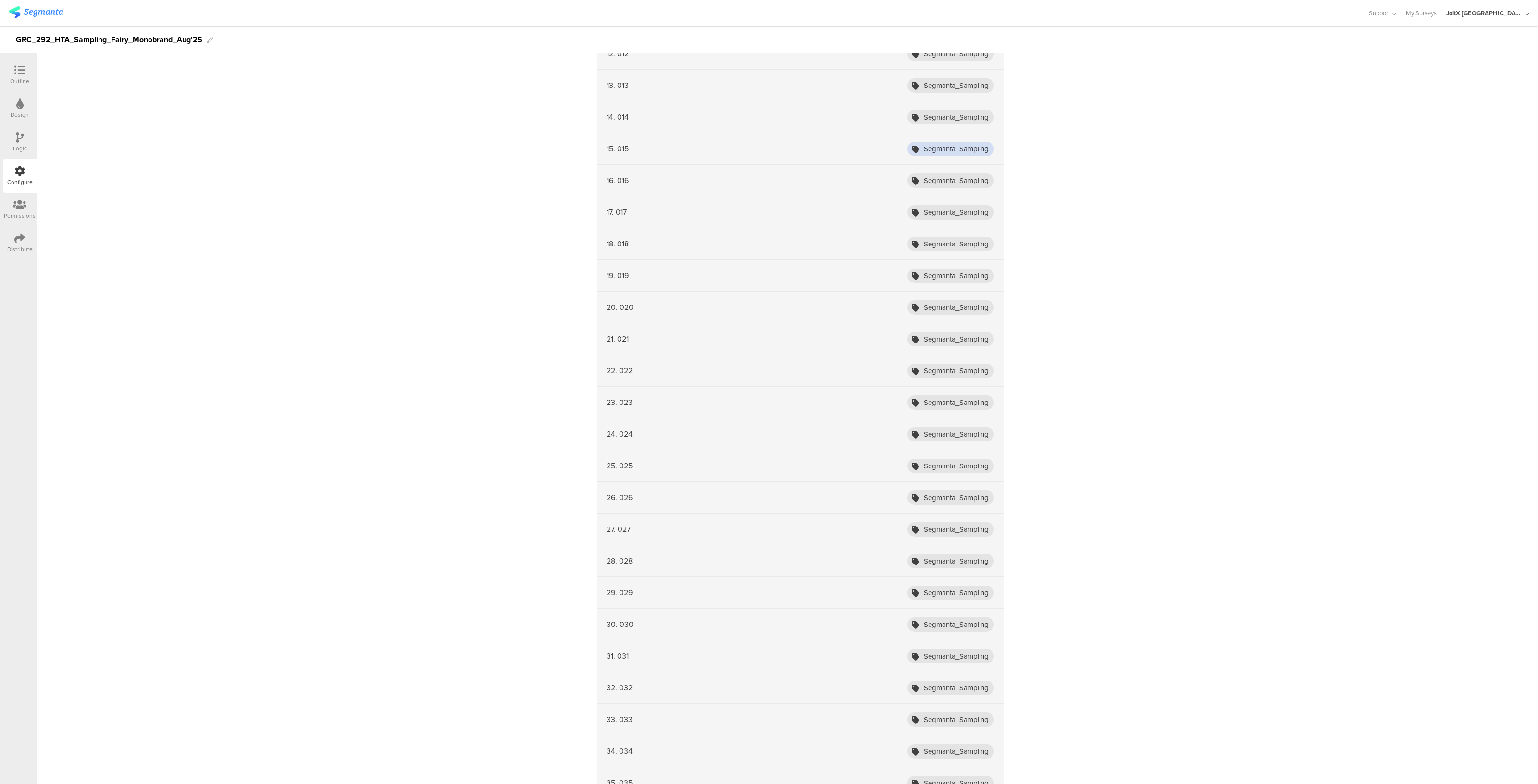
click at [964, 145] on input "Segmanta_Sampling_HTA_Fairy_Aug25_001" at bounding box center [950, 148] width 86 height 15
type input "Segmanta_Sampling_HTA_Fairy_Aug25_015"
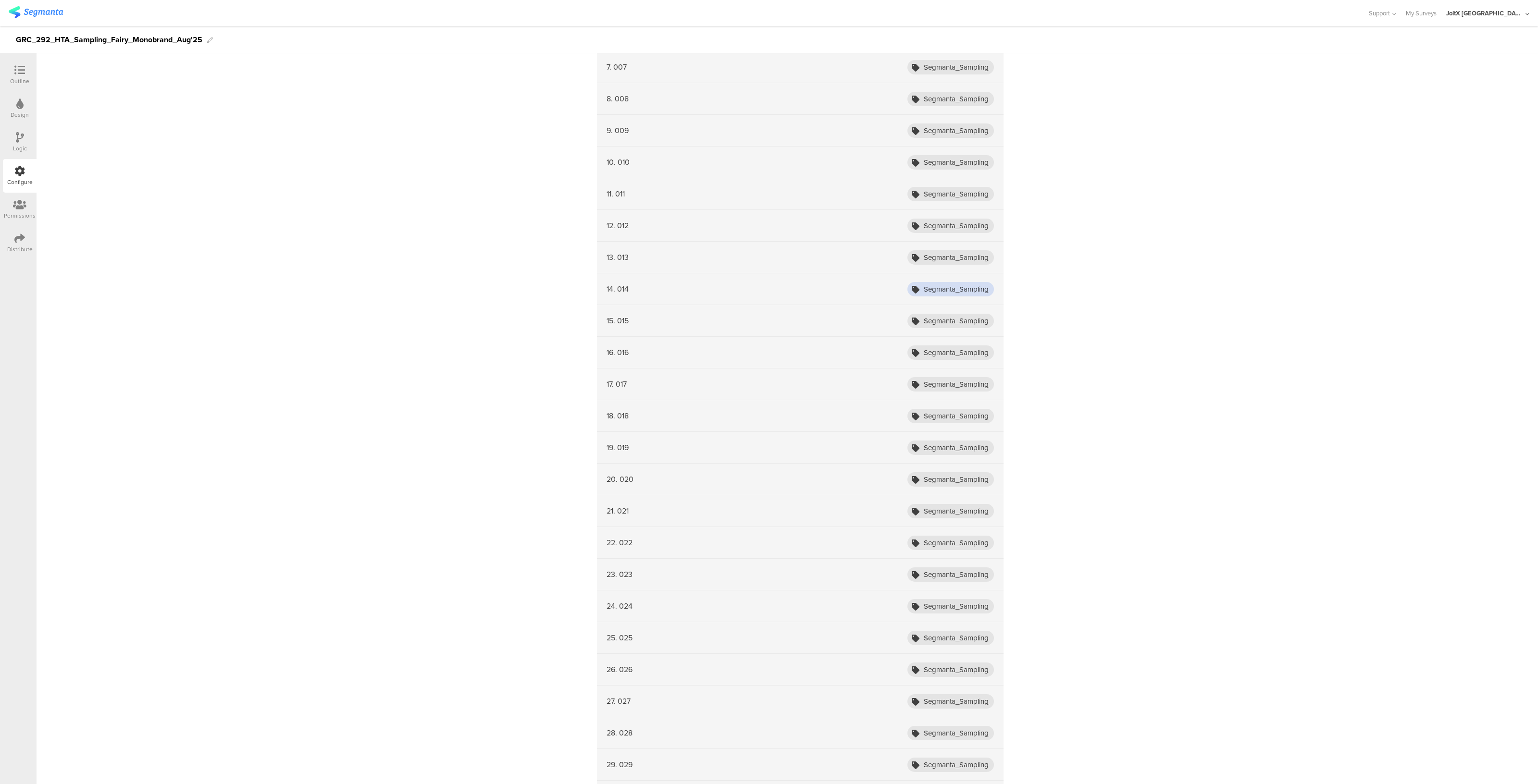
click at [968, 291] on input "Segmanta_Sampling_HTA_Fairy_Aug25_001" at bounding box center [950, 289] width 86 height 15
type input "Segmanta_Sampling_HTA_Fairy_Aug25_014"
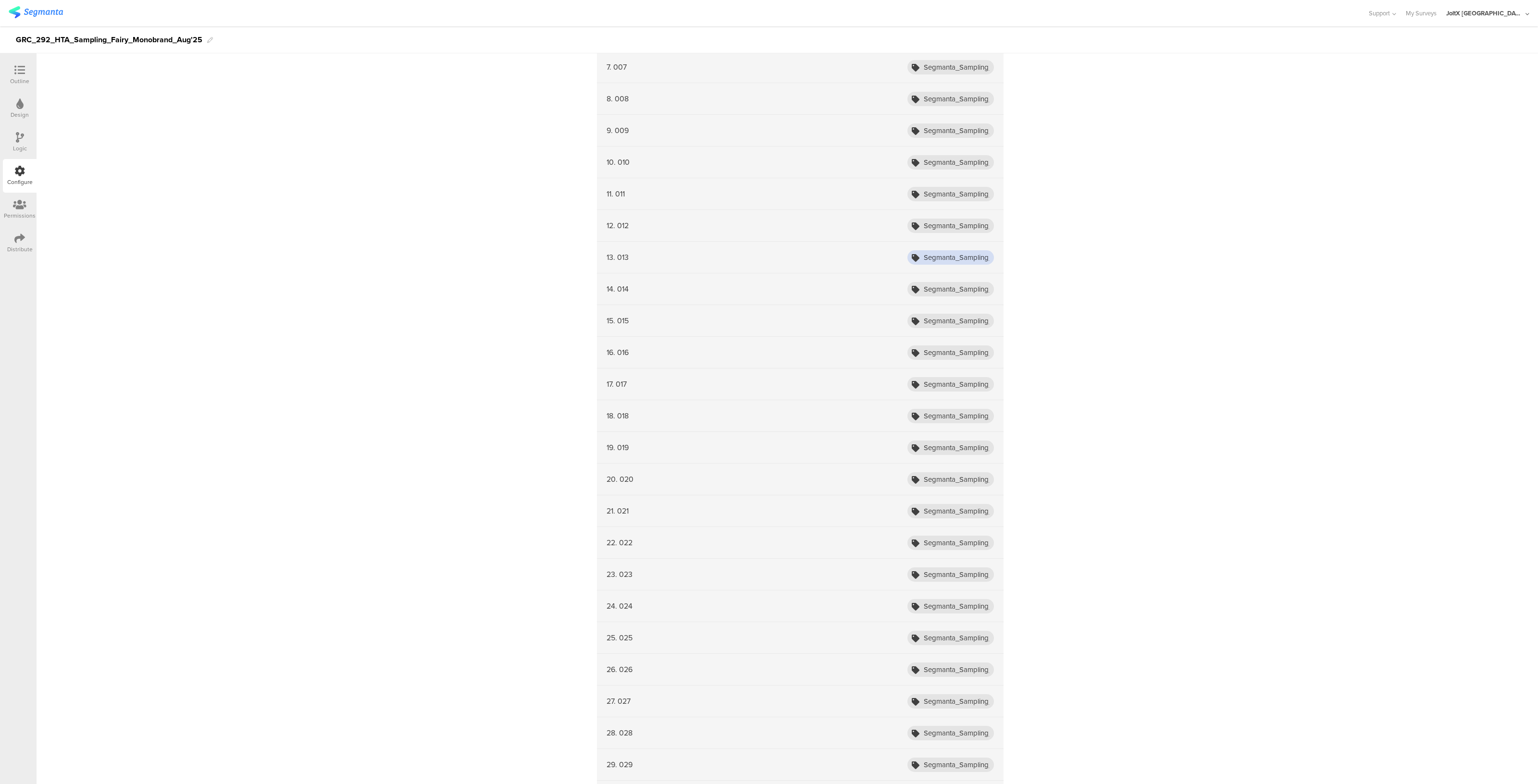
click at [979, 253] on input "Segmanta_Sampling_HTA_Fairy_Aug25_001" at bounding box center [950, 257] width 86 height 15
type input "Segmanta_Sampling_HTA_Fairy_Aug25_013"
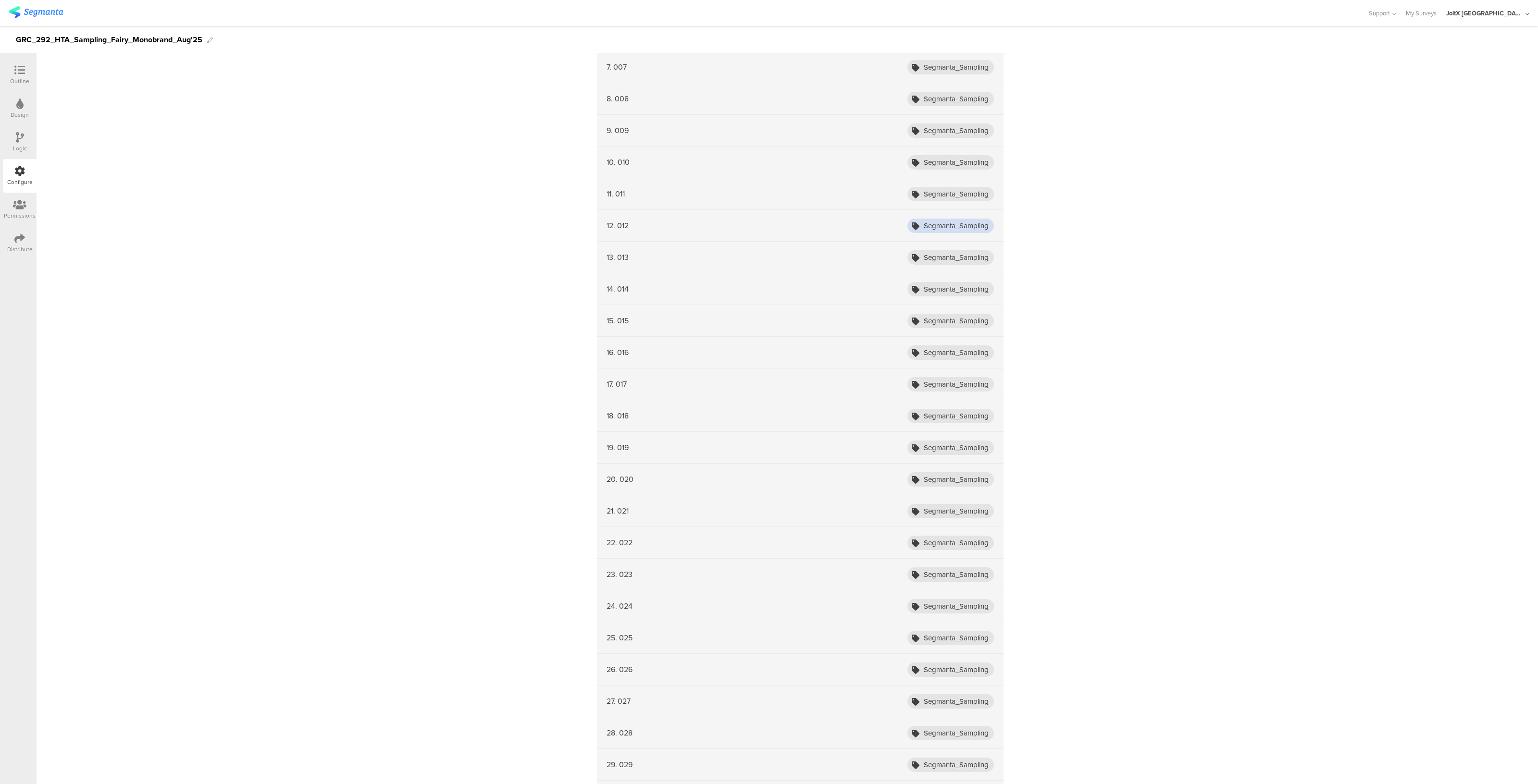
click at [960, 225] on input "Segmanta_Sampling_HTA_Fairy_Aug25_001" at bounding box center [950, 226] width 86 height 15
type input "Segmanta_Sampling_HTA_Fairy_Aug25_012"
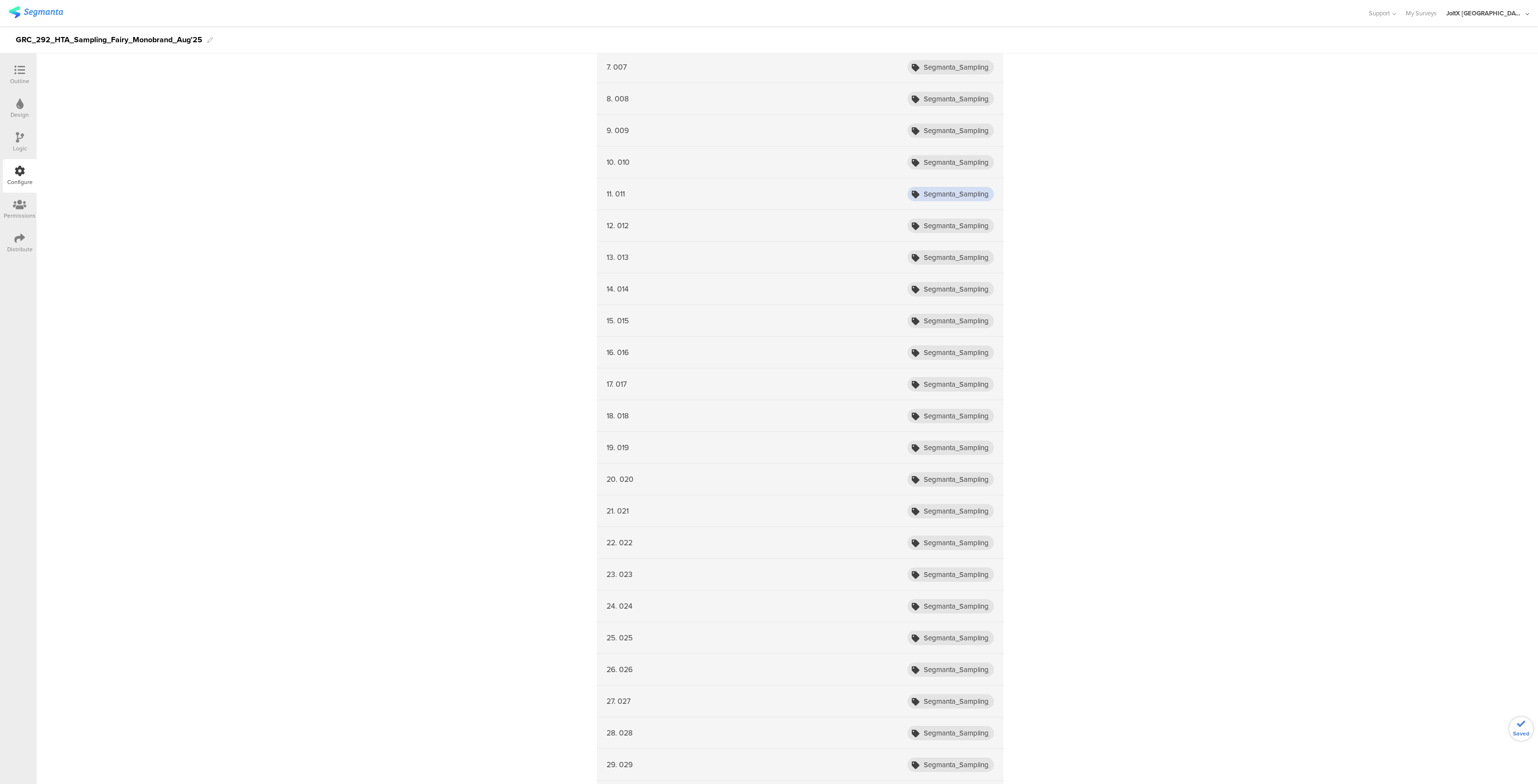
click at [971, 190] on input "Segmanta_Sampling_HTA_Fairy_Aug25_001" at bounding box center [950, 194] width 86 height 15
type input "Segmanta_Sampling_HTA_Fairy_Aug25_011"
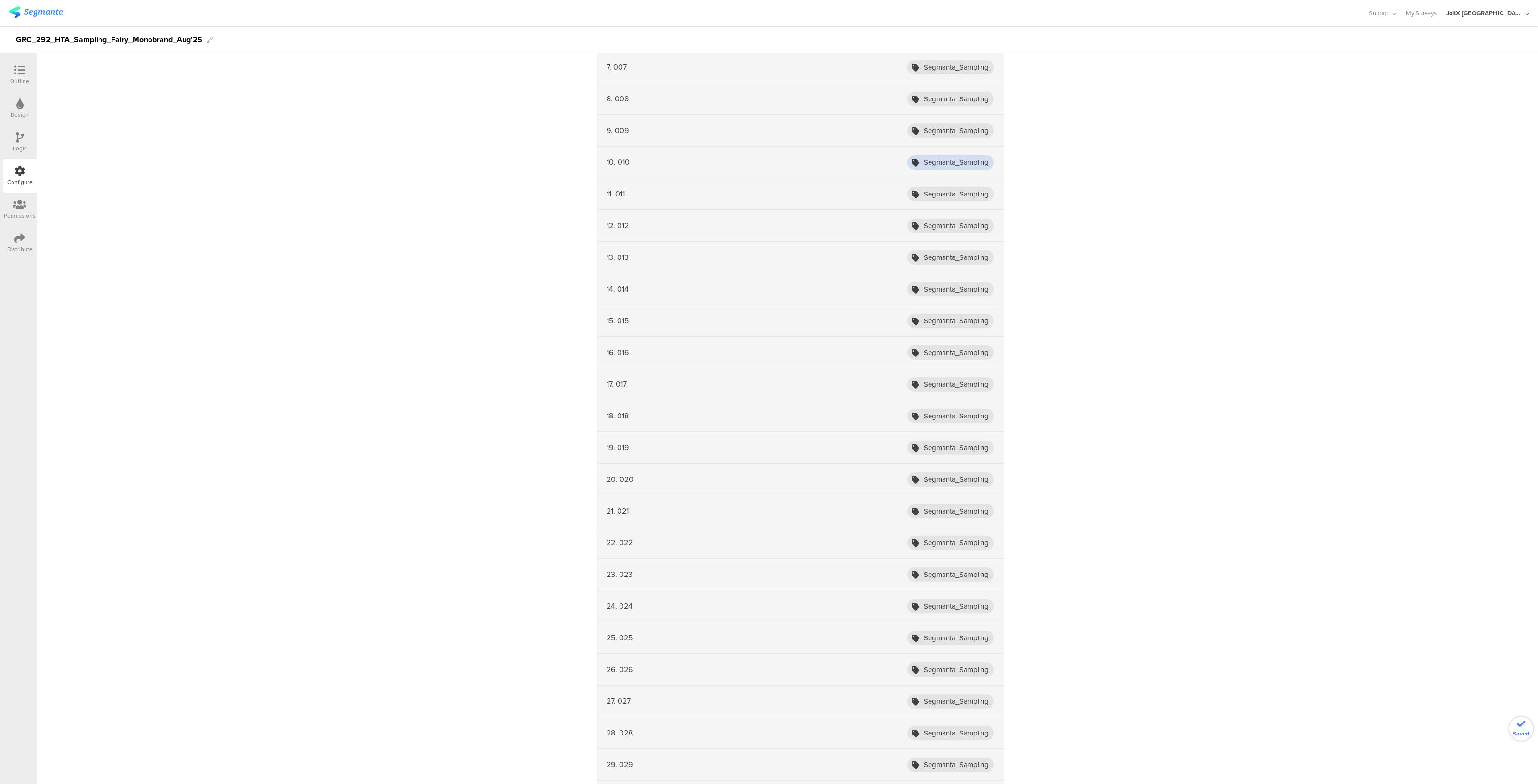
click at [967, 157] on input "Segmanta_Sampling_HTA_Fairy_Aug25_001" at bounding box center [950, 162] width 86 height 15
type input "Segmanta_Sampling_HTA_Fairy_Aug25_010"
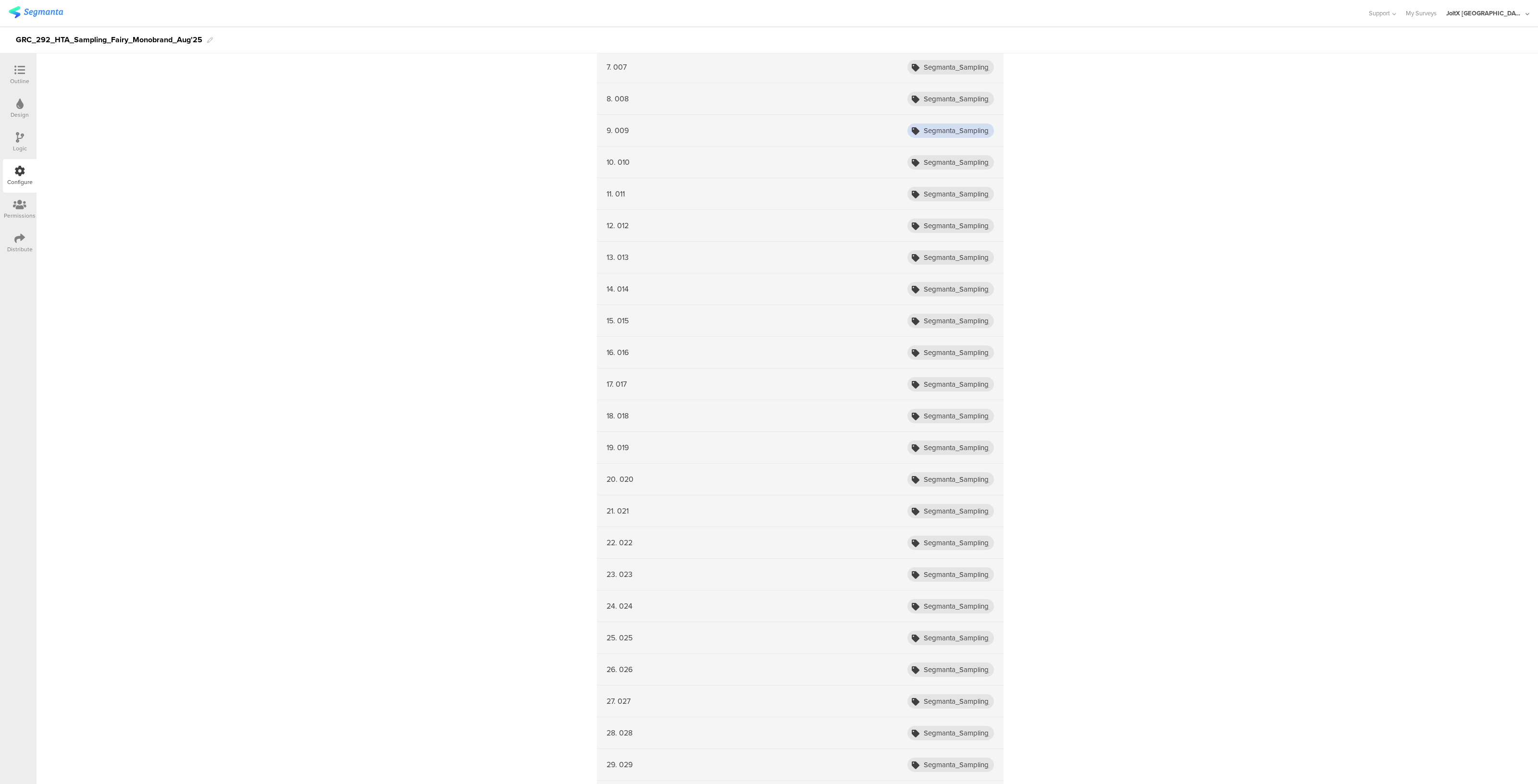
click at [968, 126] on input "Segmanta_Sampling_HTA_Fairy_Aug25_001" at bounding box center [950, 131] width 86 height 15
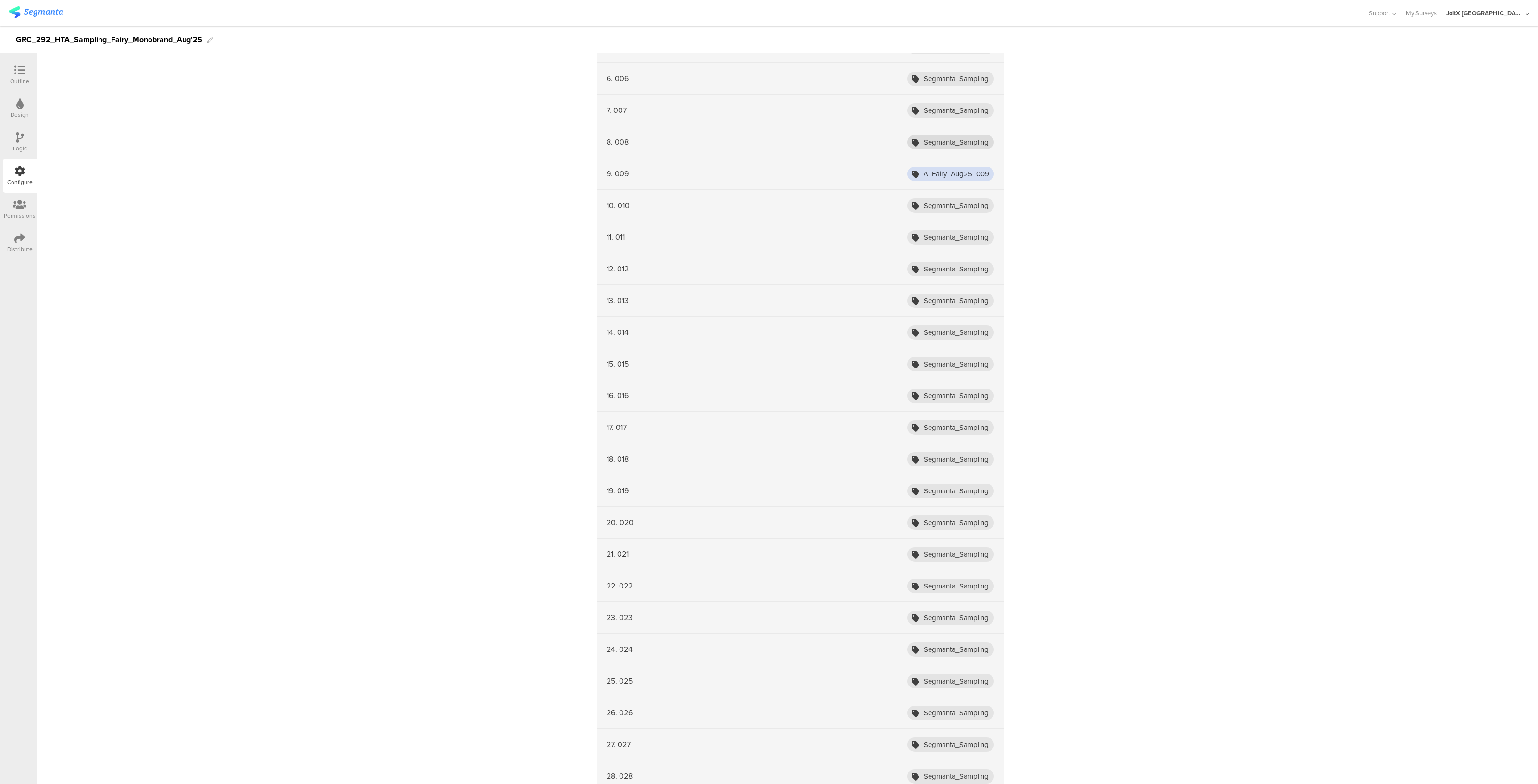
type input "Segmanta_Sampling_HTA_Fairy_Aug25_009"
click at [970, 135] on input "Segmanta_Sampling_HTA_Fairy_Aug25_001" at bounding box center [950, 142] width 86 height 15
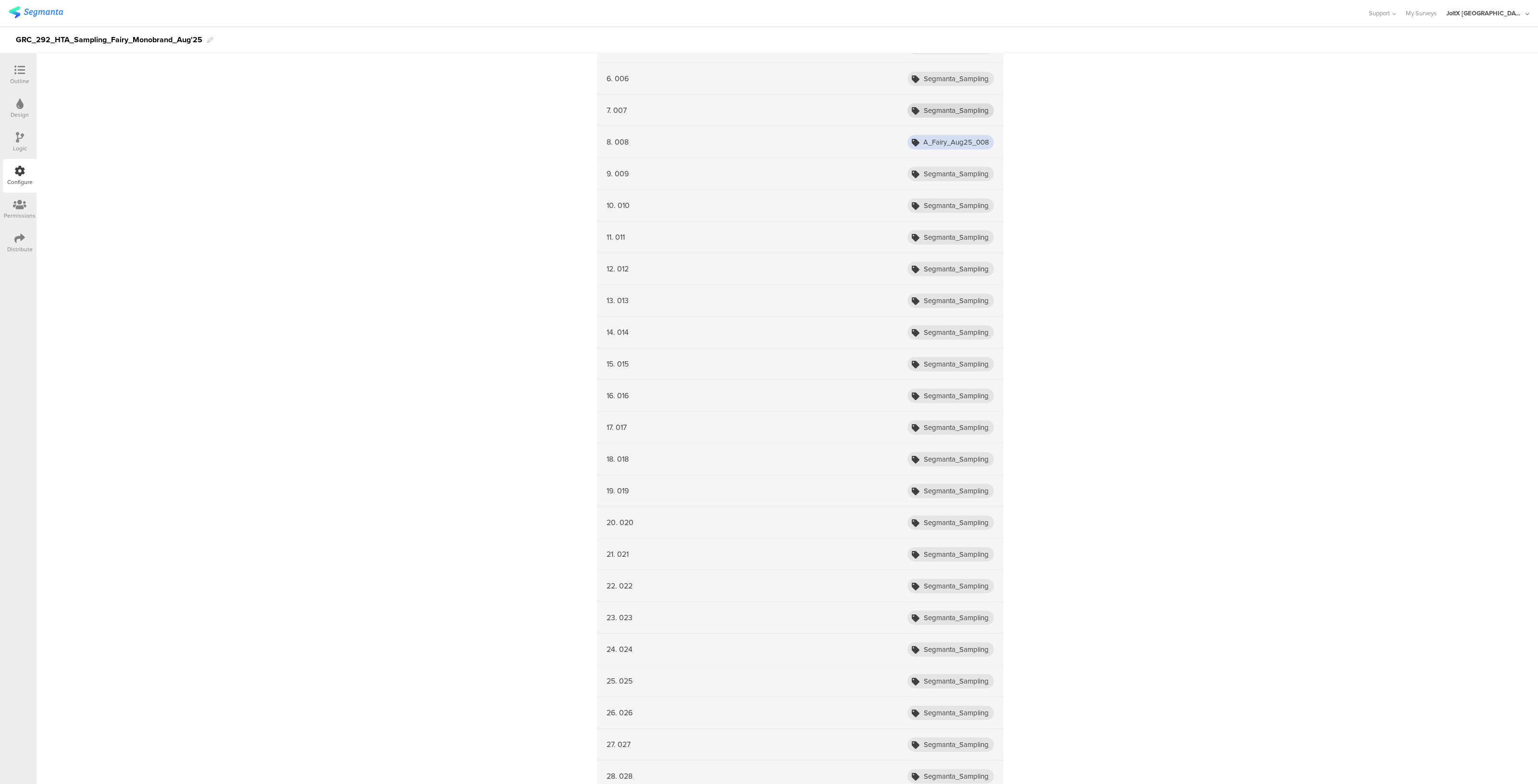
type input "Segmanta_Sampling_HTA_Fairy_Aug25_008"
click at [974, 109] on input "Segmanta_Sampling_HTA_Fairy_Aug25_001" at bounding box center [950, 110] width 86 height 15
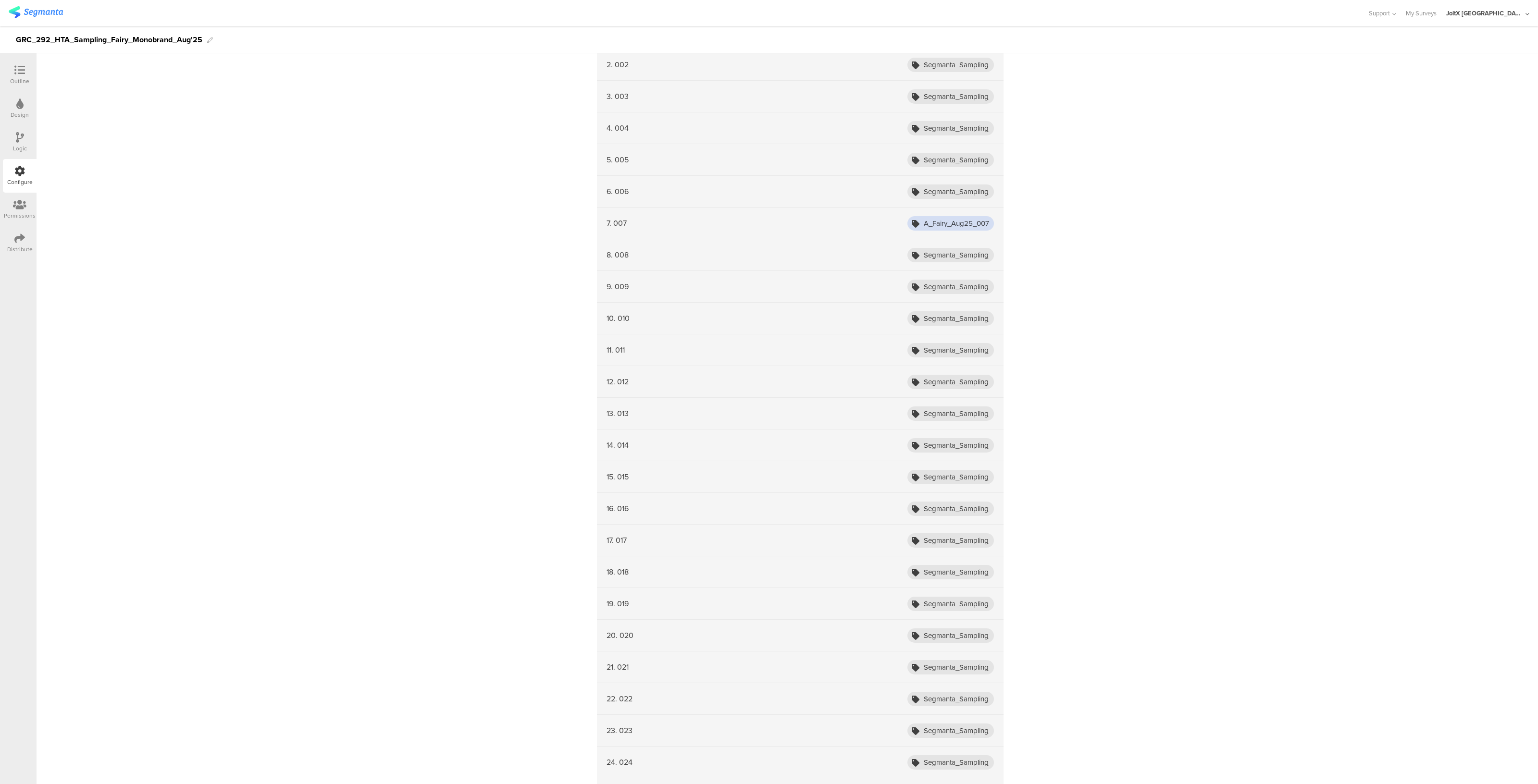
scroll to position [307, 0]
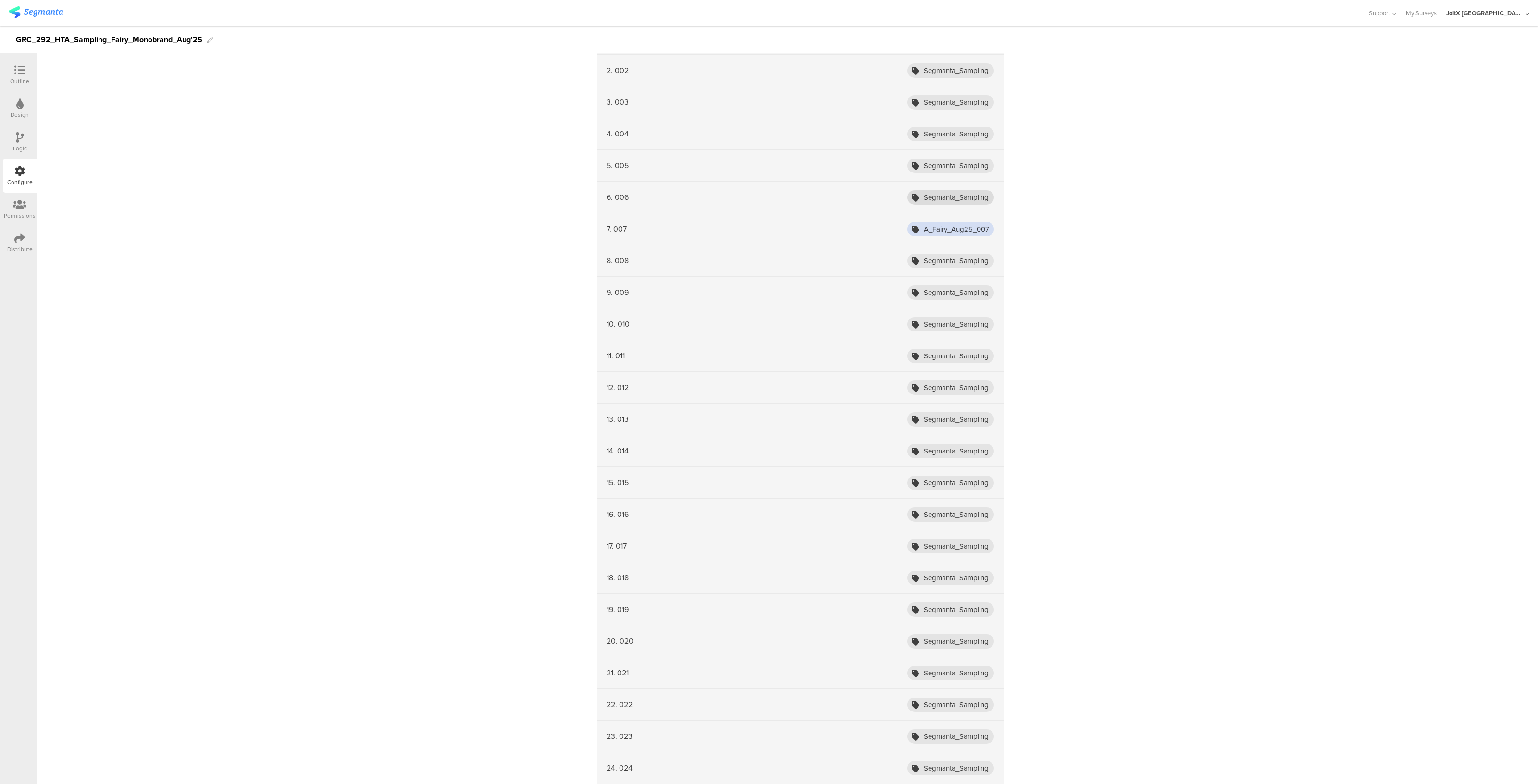
type input "Segmanta_Sampling_HTA_Fairy_Aug25_007"
click at [976, 198] on input "Segmanta_Sampling_HTA_Fairy_Aug25_001" at bounding box center [950, 197] width 86 height 15
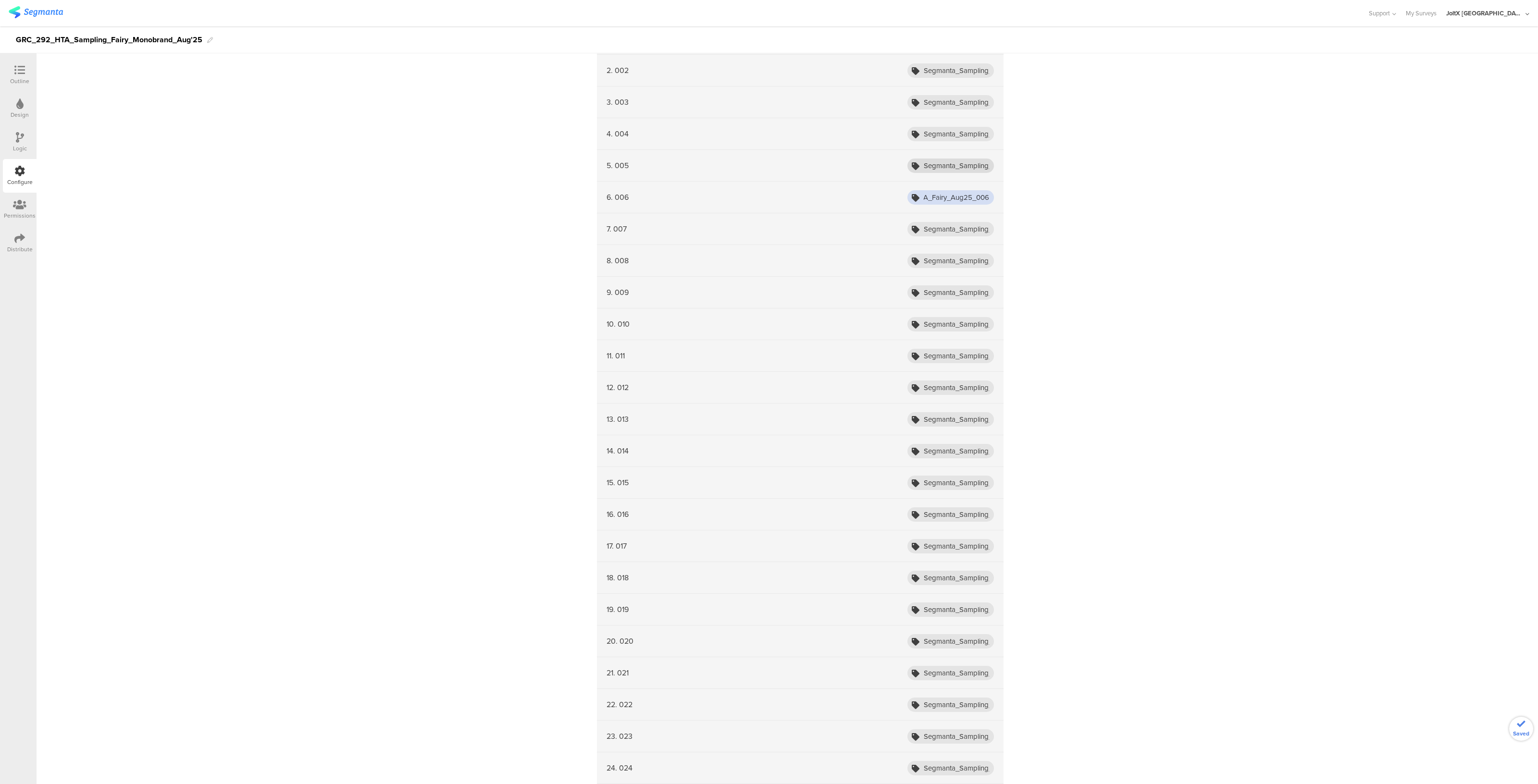
type input "Segmanta_Sampling_HTA_Fairy_Aug25_006"
click at [974, 165] on input "Segmanta_Sampling_HTA_Fairy_Aug25_001" at bounding box center [950, 166] width 86 height 15
type input "Segmanta_Sampling_HTA_Fairy_Aug25_005"
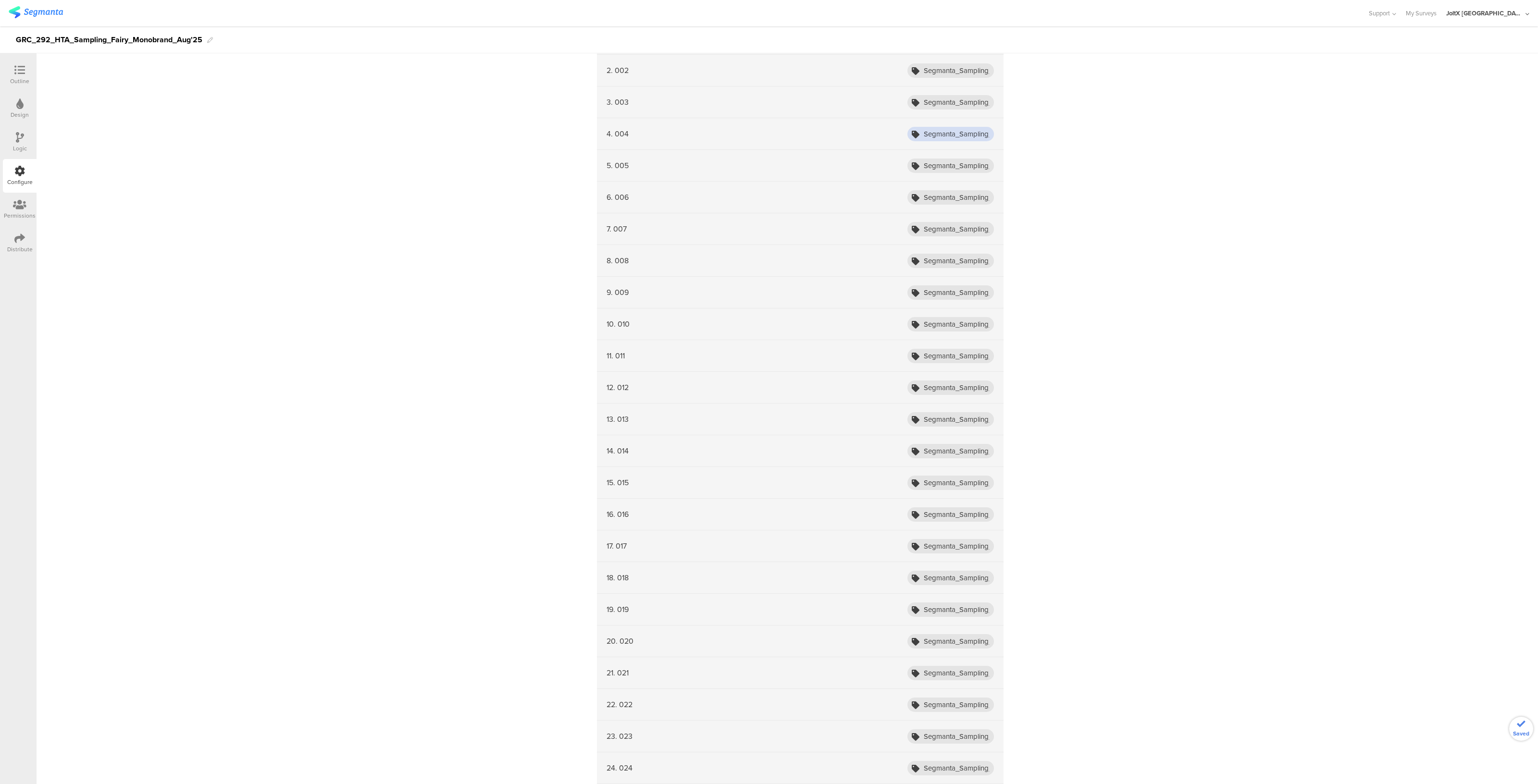
click at [976, 134] on input "Segmanta_Sampling_HTA_Fairy_Aug25_001" at bounding box center [950, 134] width 86 height 15
type input "Segmanta_Sampling_HTA_Fairy_Aug25_004"
click at [976, 99] on input "Segmanta_Sampling_HTA_Fairy_Aug25_001" at bounding box center [950, 102] width 86 height 15
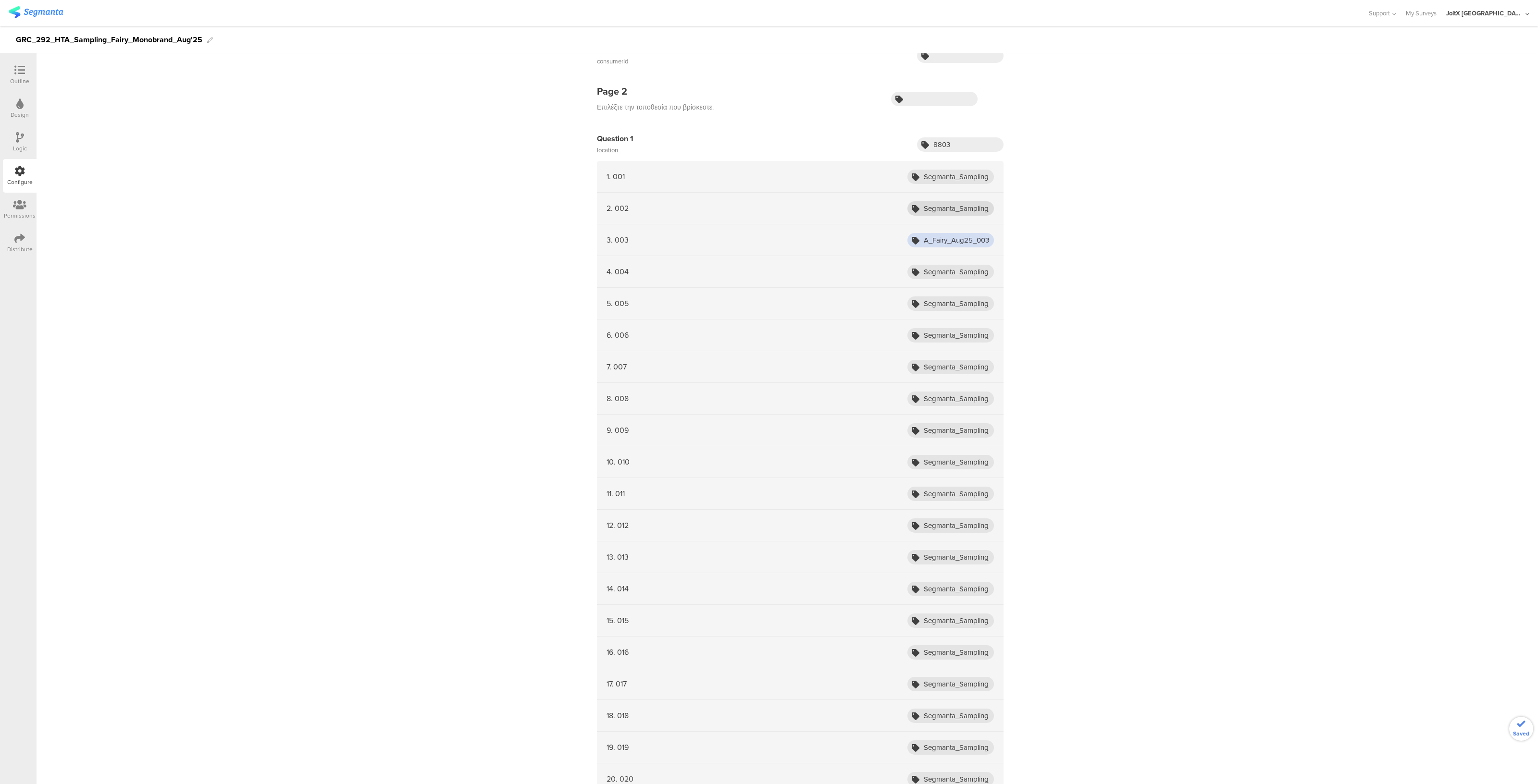
type input "Segmanta_Sampling_HTA_Fairy_Aug25_003"
click at [973, 203] on input "Segmanta_Sampling_HTA_Fairy_Aug25_001" at bounding box center [950, 209] width 86 height 15
type input "Segmanta_Sampling_HTA_Fairy_Aug25_002"
click at [979, 177] on input "Segmanta_Sampling_HTA_Fairy_Aug25_001" at bounding box center [950, 177] width 86 height 15
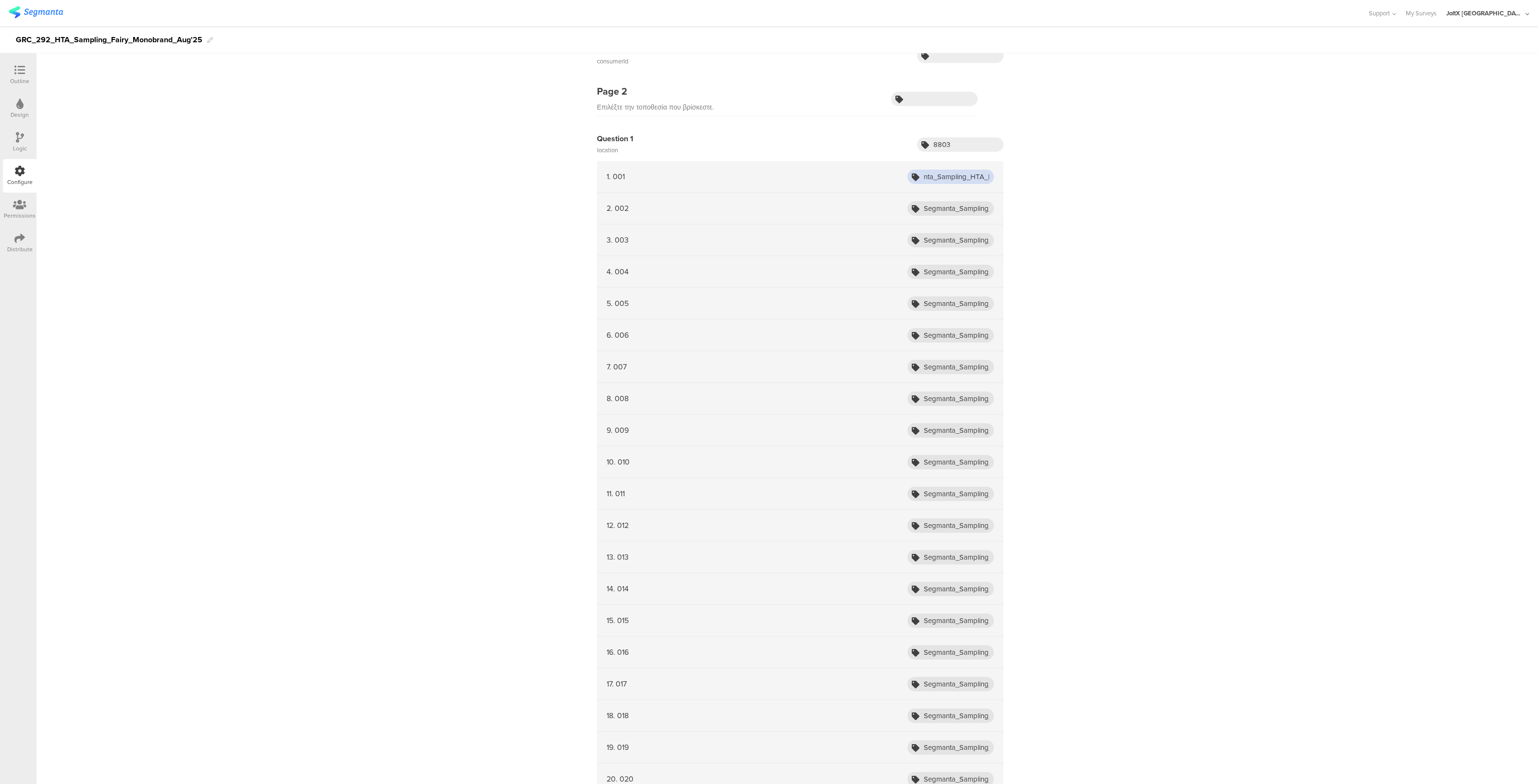
click at [979, 177] on input "Segmanta_Sampling_HTA_Fairy_Aug25_001" at bounding box center [950, 177] width 86 height 15
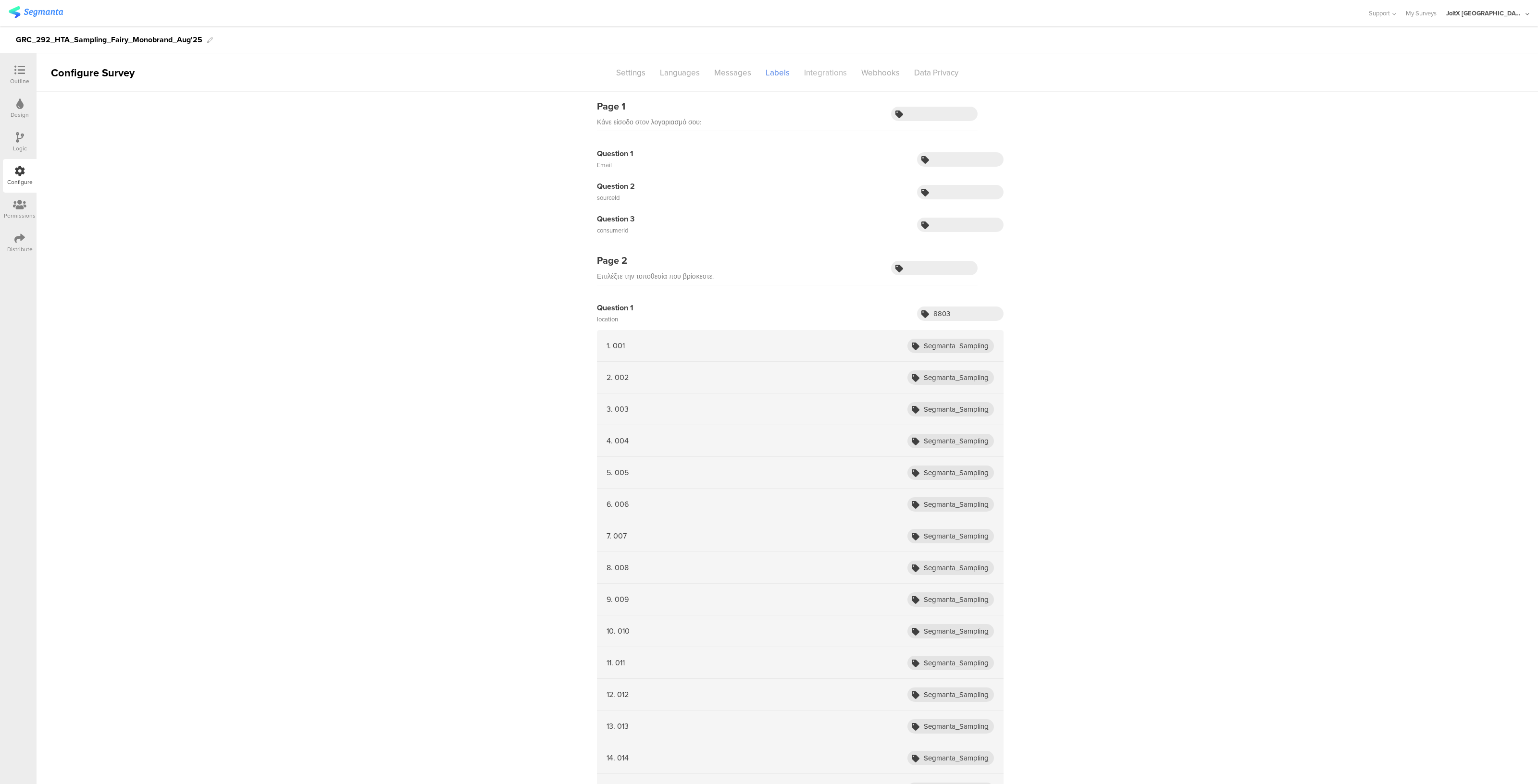
click at [814, 74] on div "Integrations" at bounding box center [825, 73] width 57 height 17
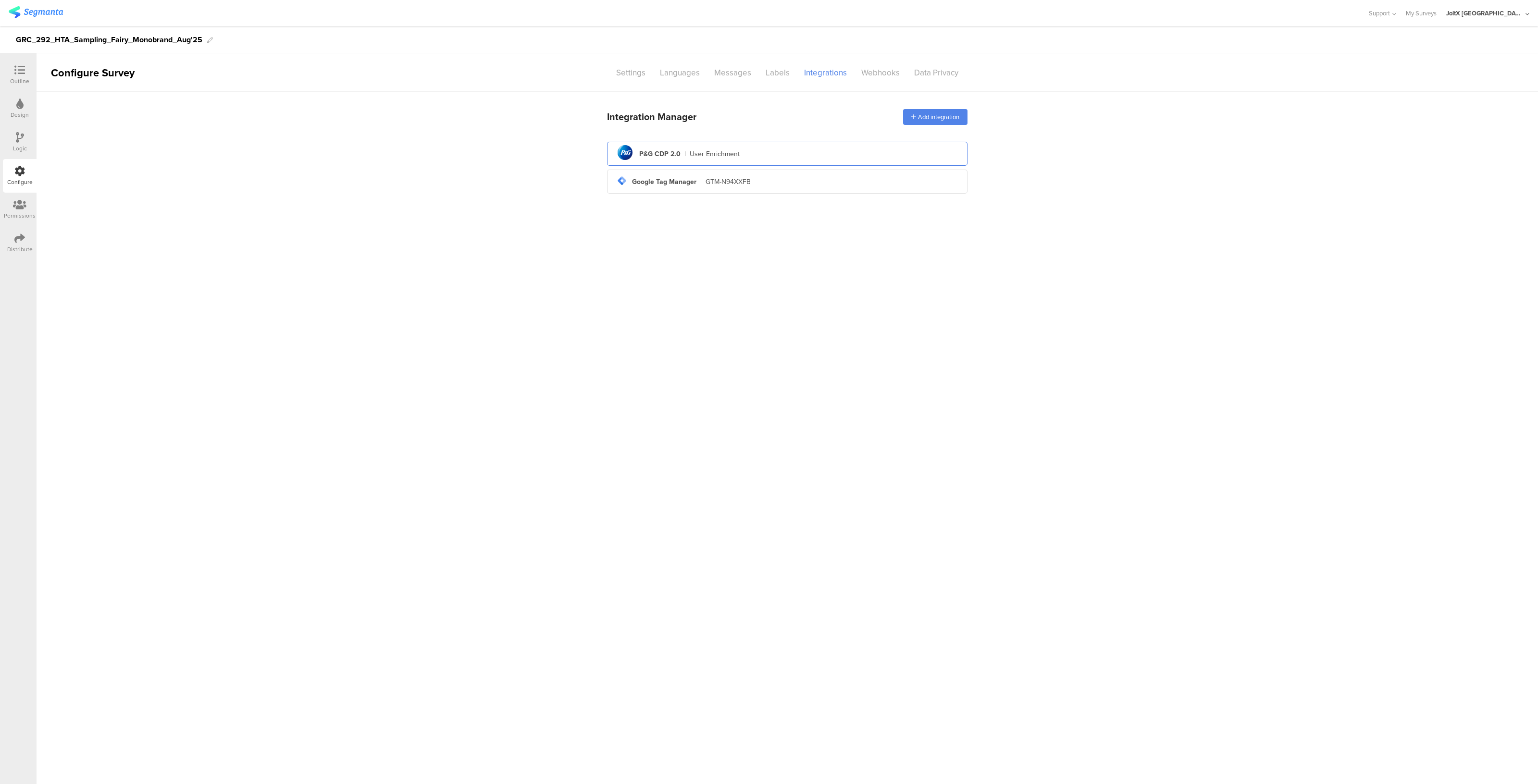
click at [732, 155] on div "User Enrichment" at bounding box center [715, 154] width 50 height 10
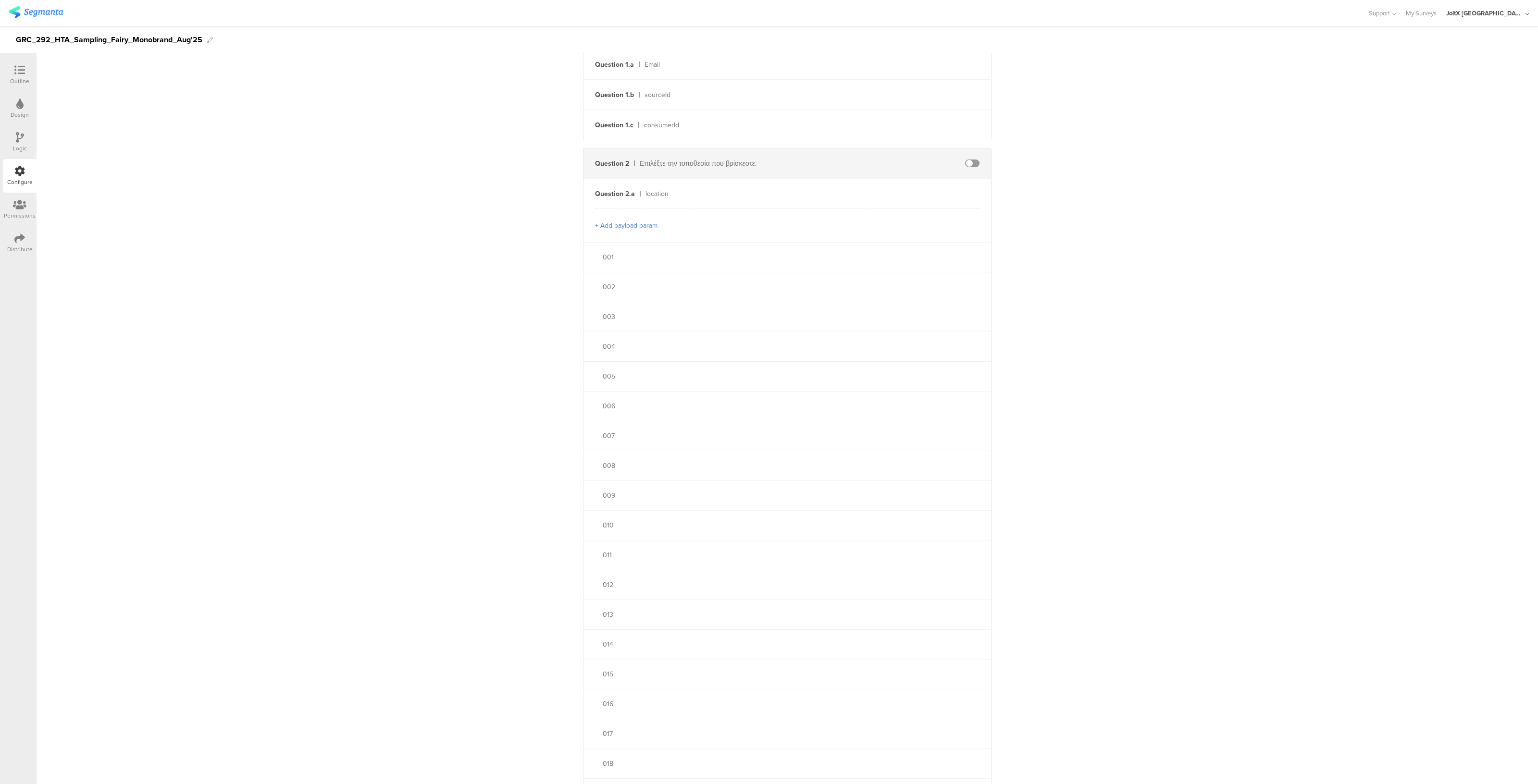
scroll to position [306, 0]
click at [970, 164] on span at bounding box center [972, 163] width 15 height 8
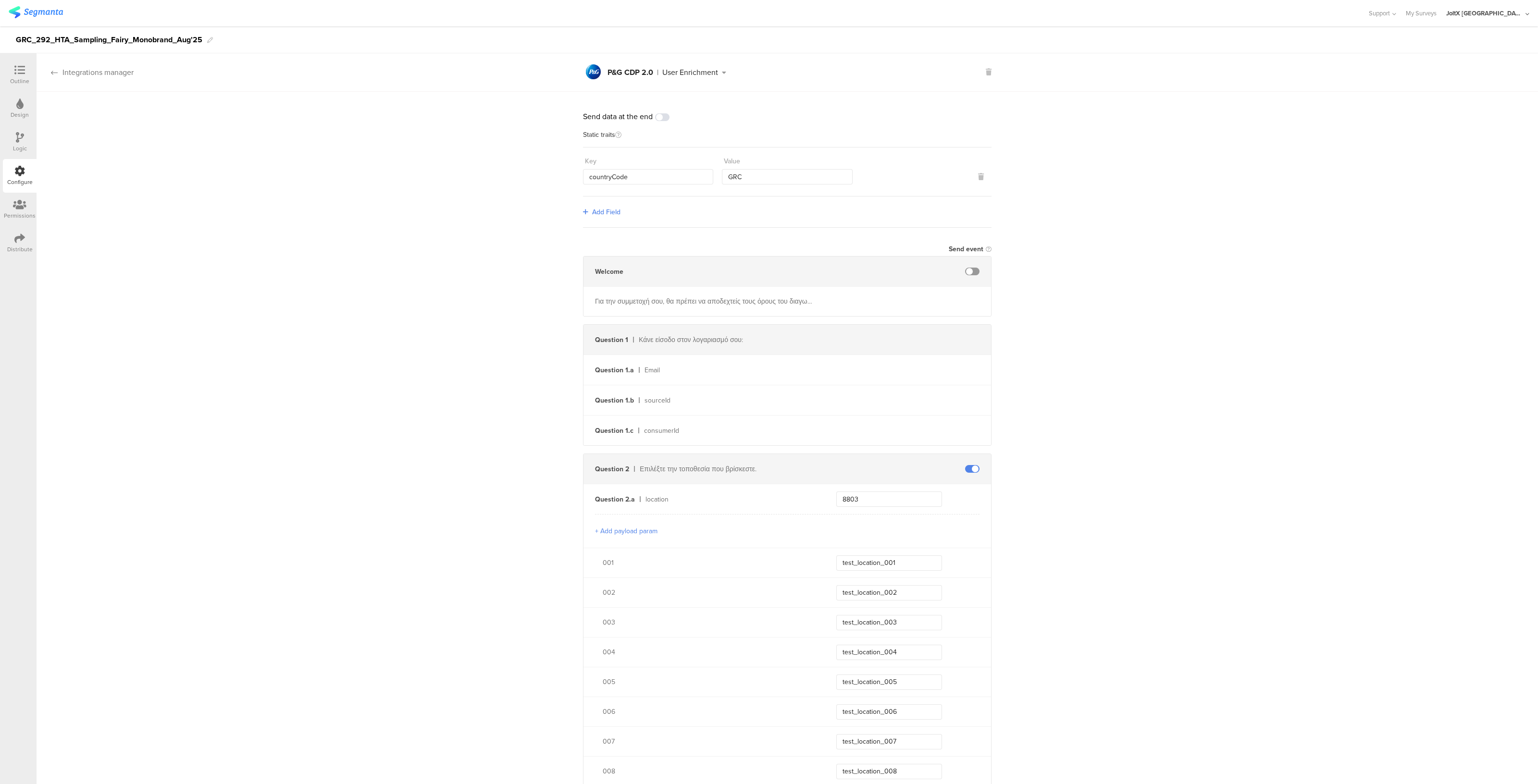
click at [108, 68] on div "Integrations manager" at bounding box center [85, 72] width 97 height 11
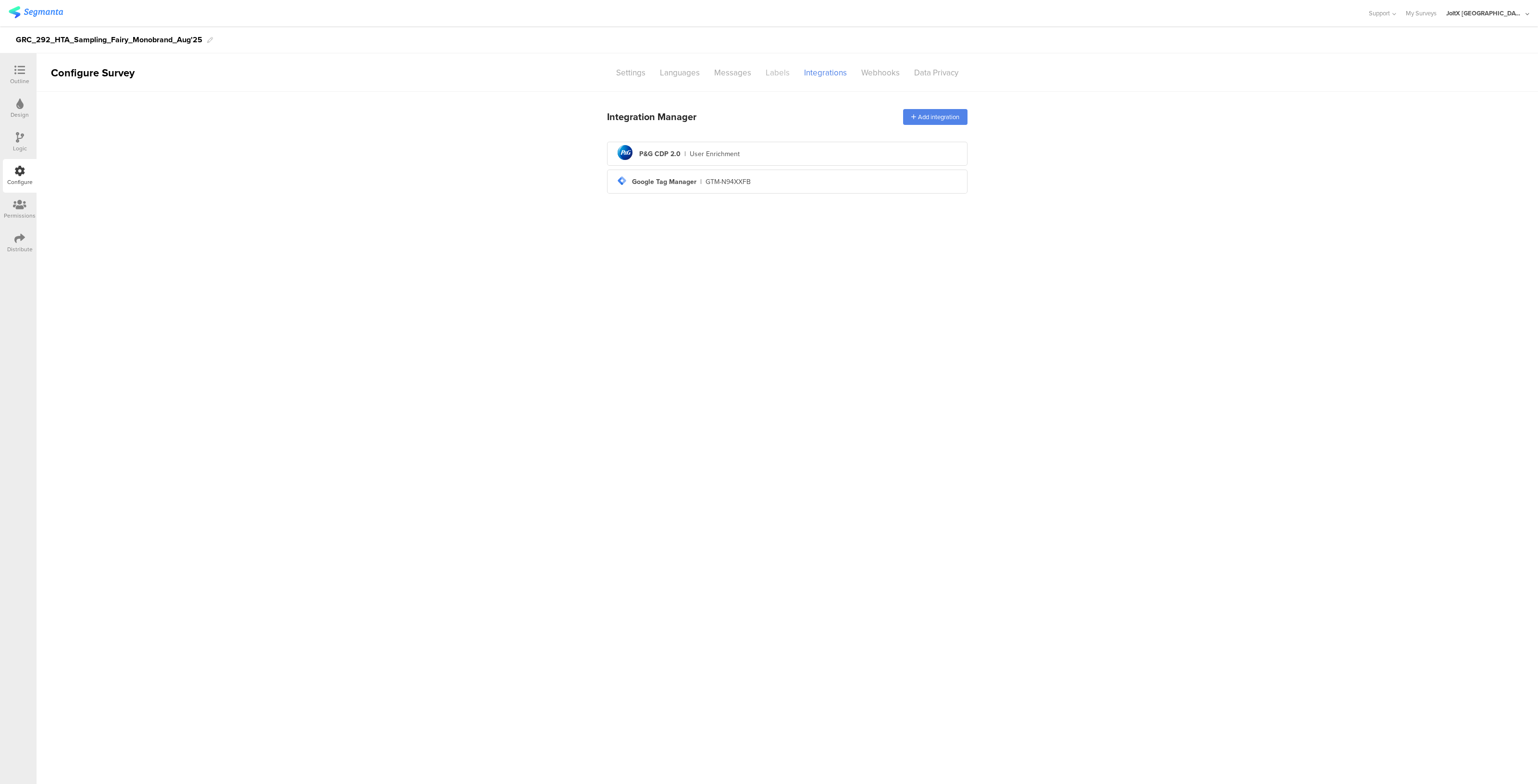
click at [782, 70] on div "Labels" at bounding box center [777, 73] width 38 height 17
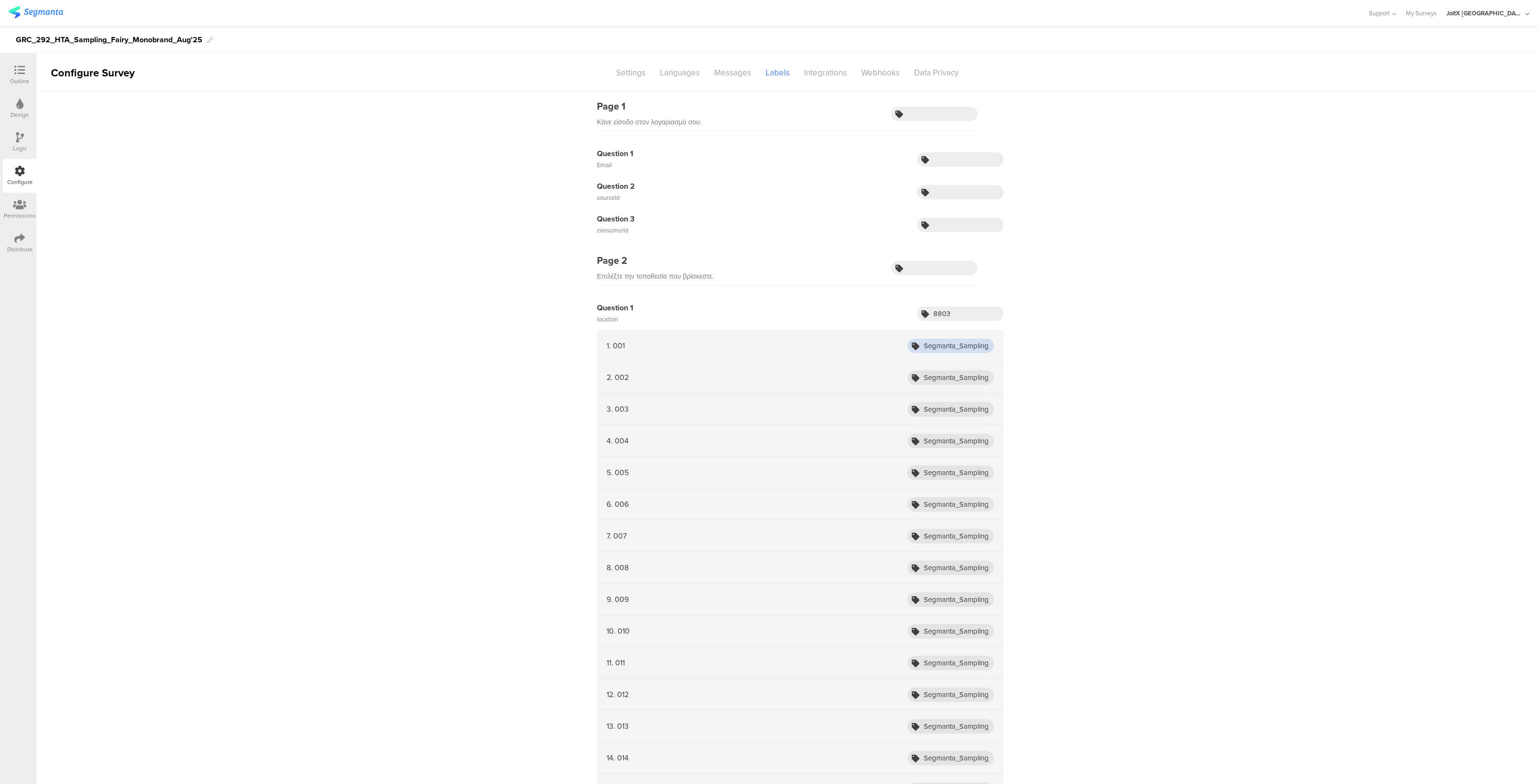
click at [960, 347] on input "Segmanta_Sampling_HTA_Fairy_Aug25_001" at bounding box center [950, 346] width 86 height 15
click at [830, 72] on div "Integrations" at bounding box center [825, 73] width 57 height 17
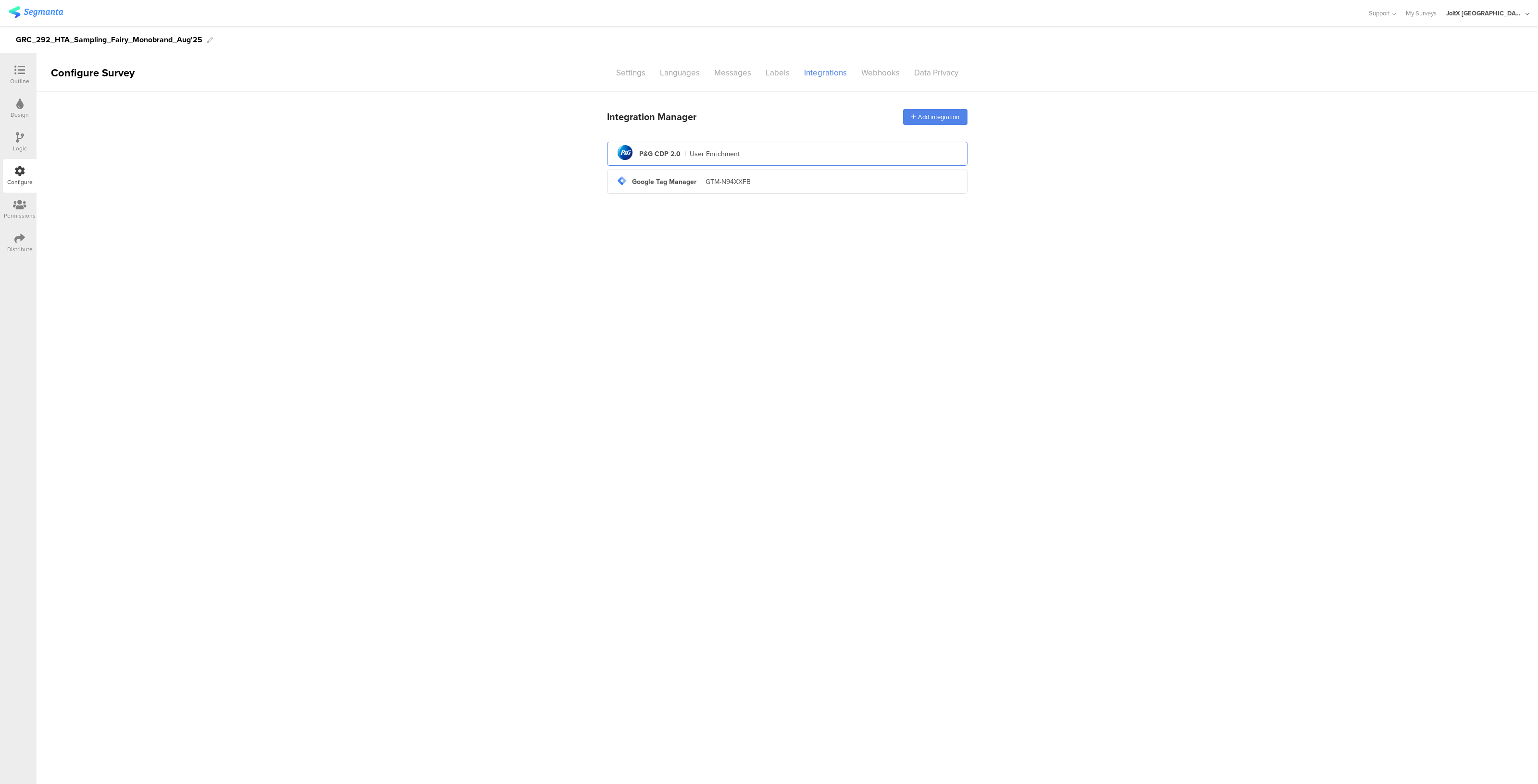
click at [704, 151] on div "User Enrichment" at bounding box center [715, 154] width 50 height 10
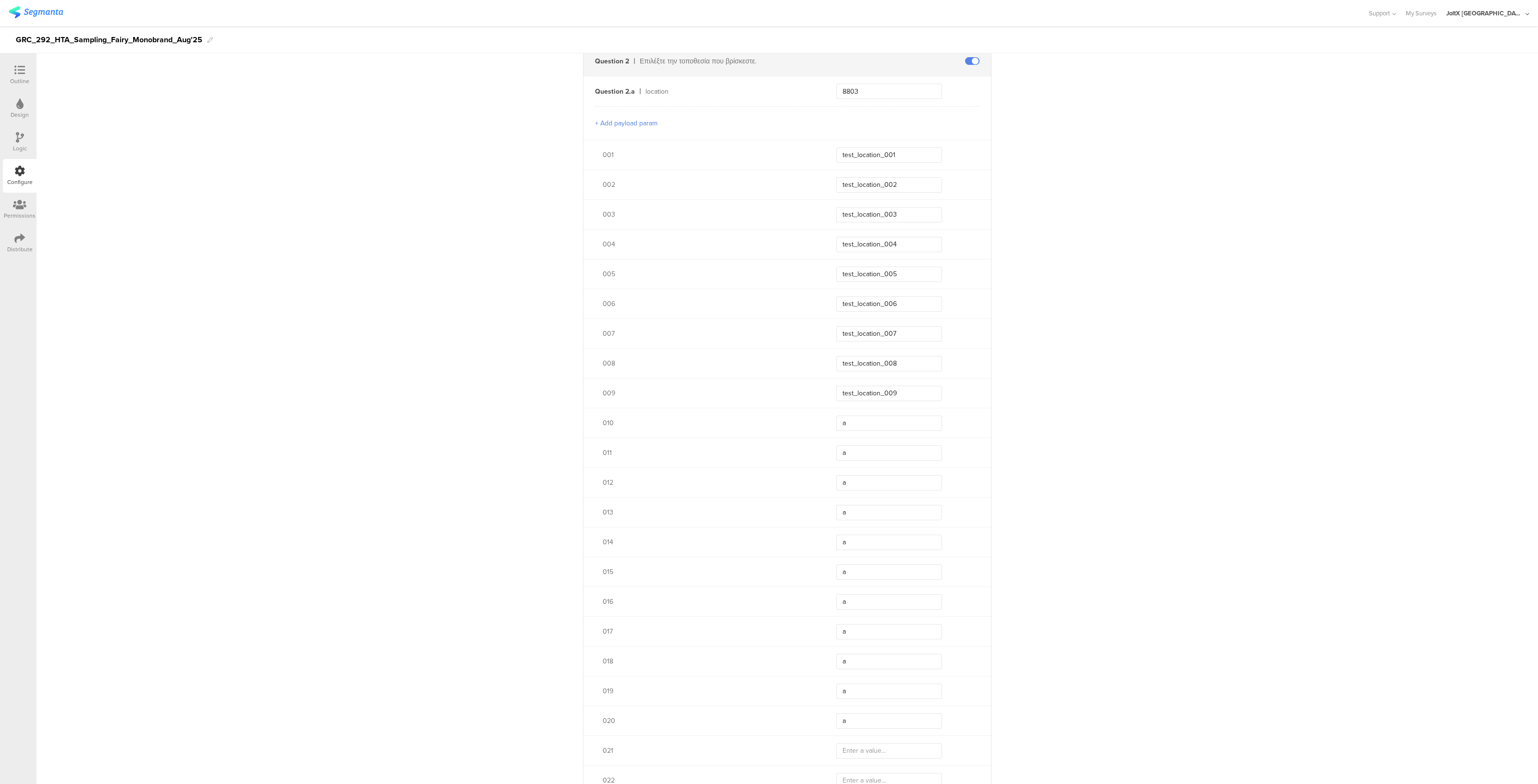
scroll to position [410, 0]
click at [903, 146] on input "test_location_001" at bounding box center [889, 154] width 106 height 15
paste input "Segmanta_Sampling_HTA_Fairy_Aug25"
type input "Segmanta_Sampling_HTA_Fairy_Aug25_001"
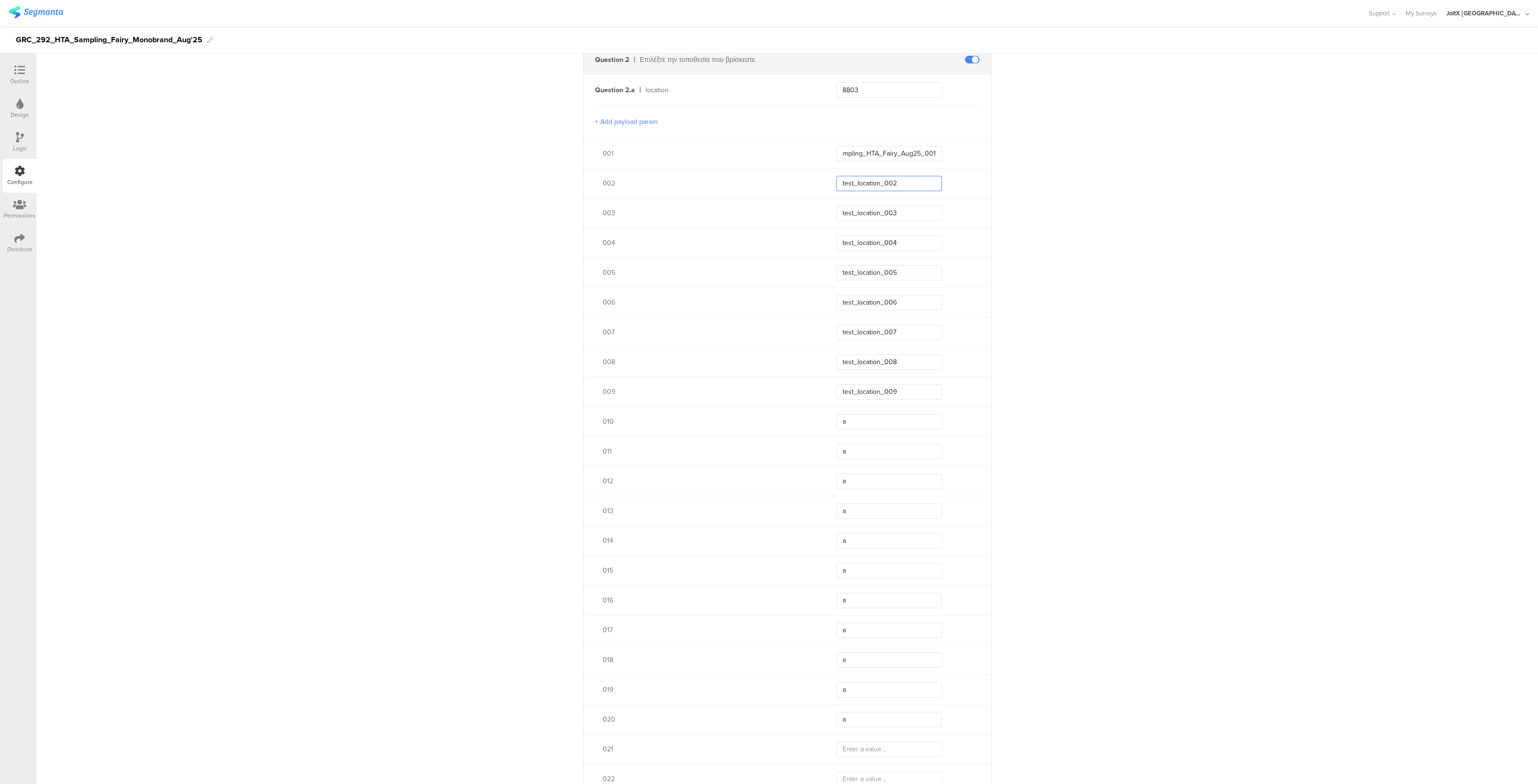
scroll to position [0, 0]
click at [901, 184] on input "test_location_002" at bounding box center [889, 184] width 106 height 15
paste input "Segmanta_Sampling_HTA_Fairy_Aug25_001"
type input "Segmanta_Sampling_HTA_Fairy_Aug25_002"
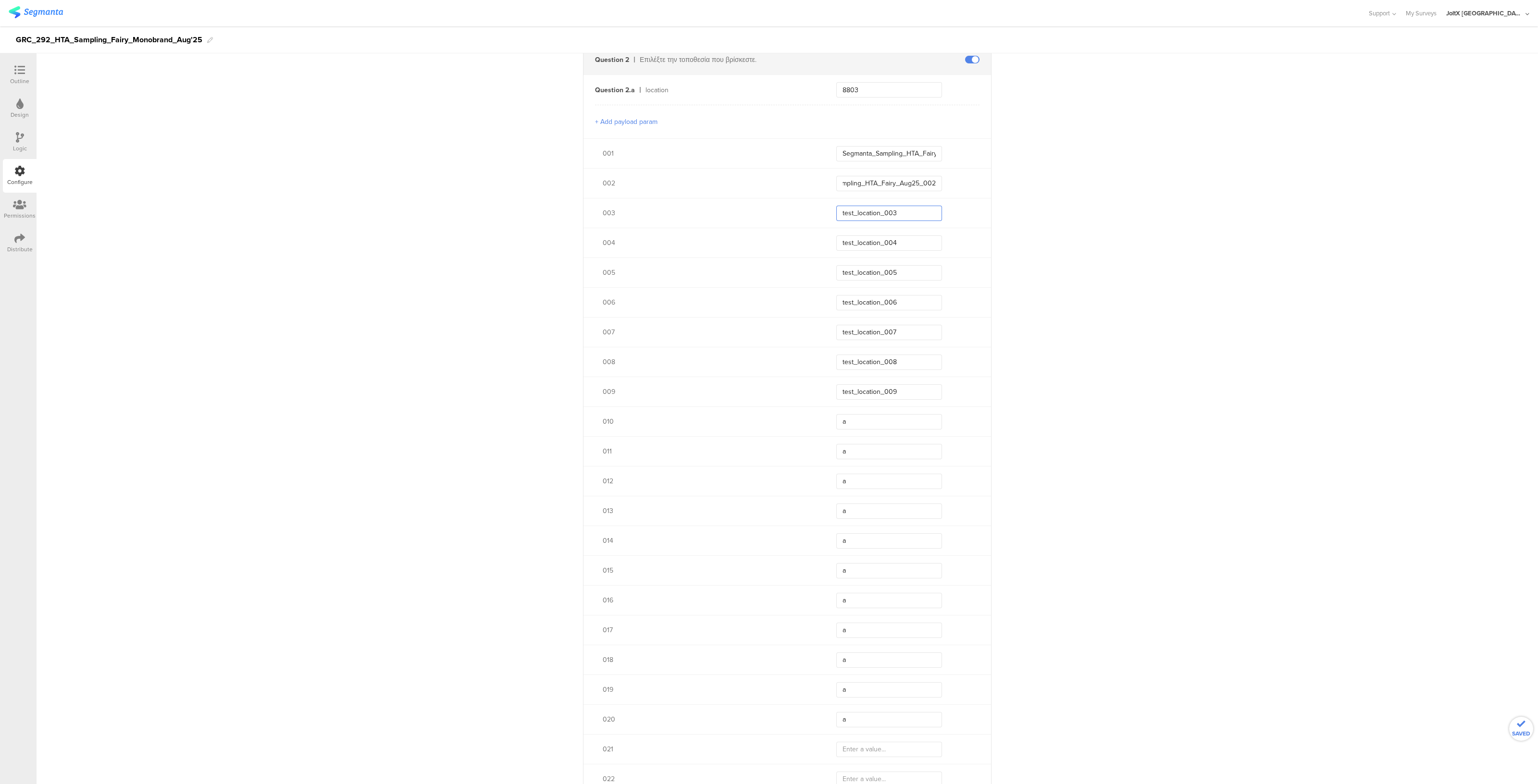
scroll to position [0, 0]
click at [905, 213] on input "test_location_003" at bounding box center [889, 213] width 106 height 15
paste input "Segmanta_Sampling_HTA_Fairy_Aug25_001"
type input "Segmanta_Sampling_HTA_Fairy_Aug25_003"
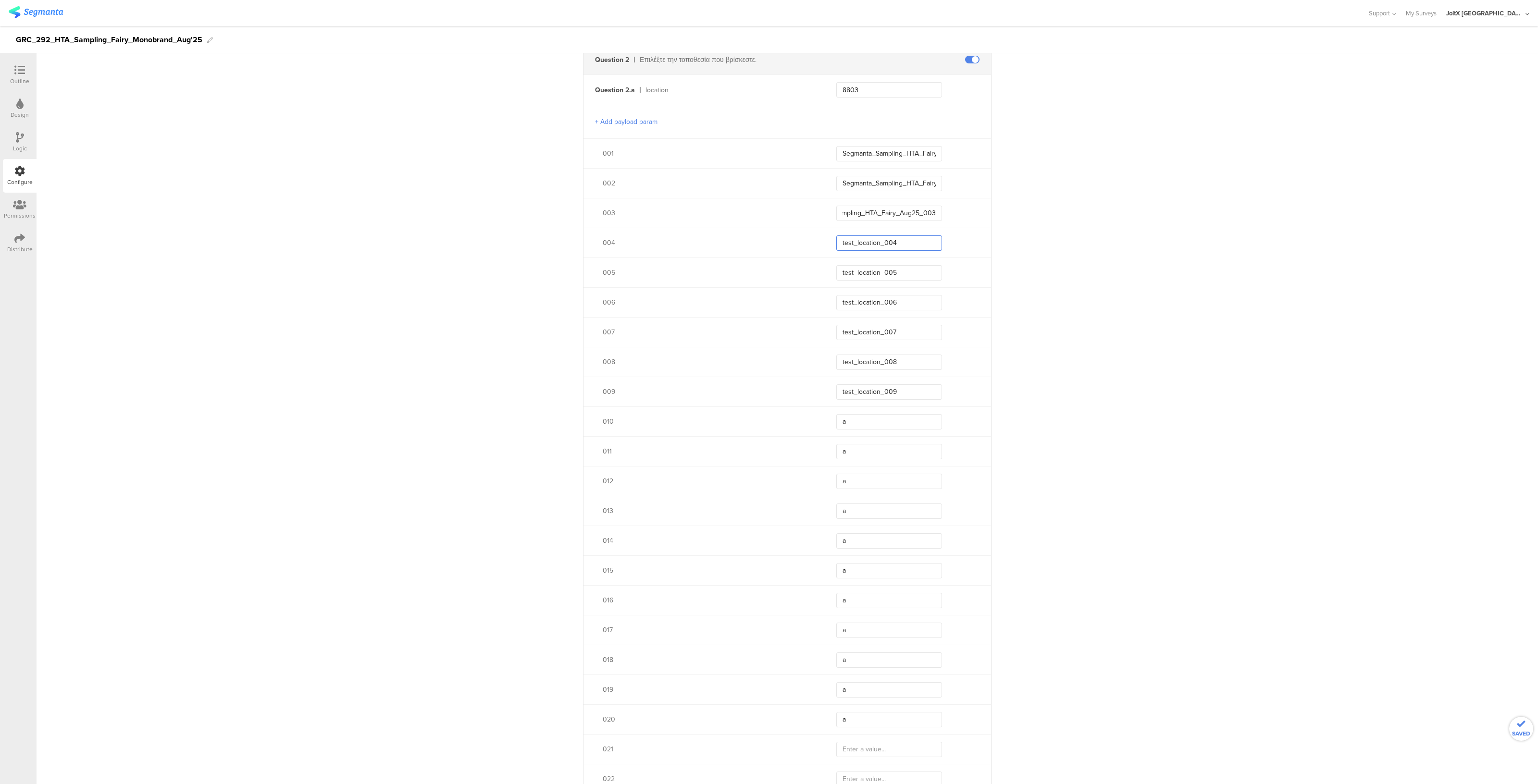
scroll to position [0, 0]
click at [907, 246] on input "test_location_004" at bounding box center [889, 243] width 106 height 15
paste input "Segmanta_Sampling_HTA_Fairy_Aug25_001"
type input "Segmanta_Sampling_HTA_Fairy_Aug25_004"
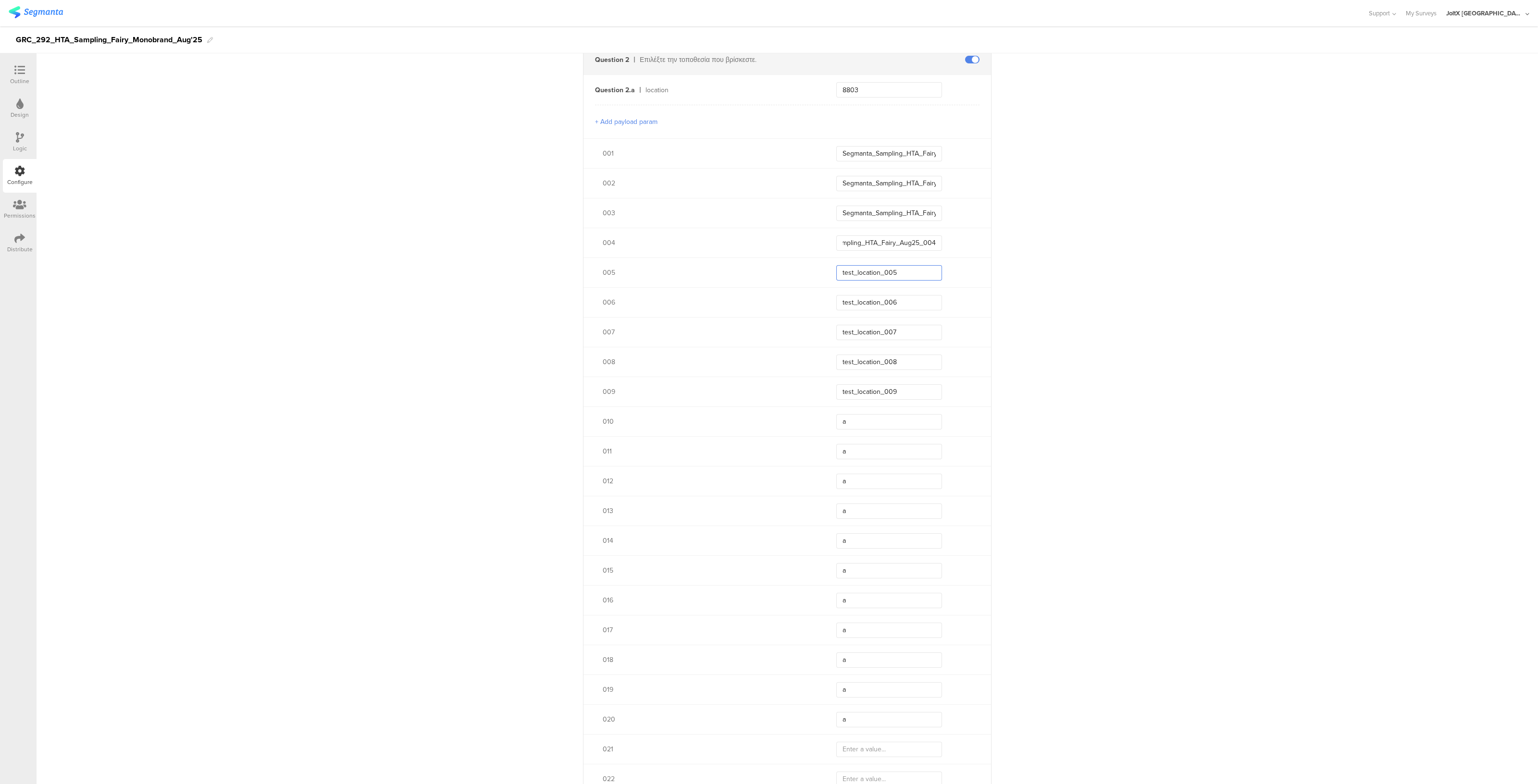
scroll to position [0, 0]
click at [906, 268] on input "test_location_005" at bounding box center [889, 273] width 106 height 15
paste input "Segmanta_Sampling_HTA_Fairy_Aug25_001"
type input "Segmanta_Sampling_HTA_Fairy_Aug25_005"
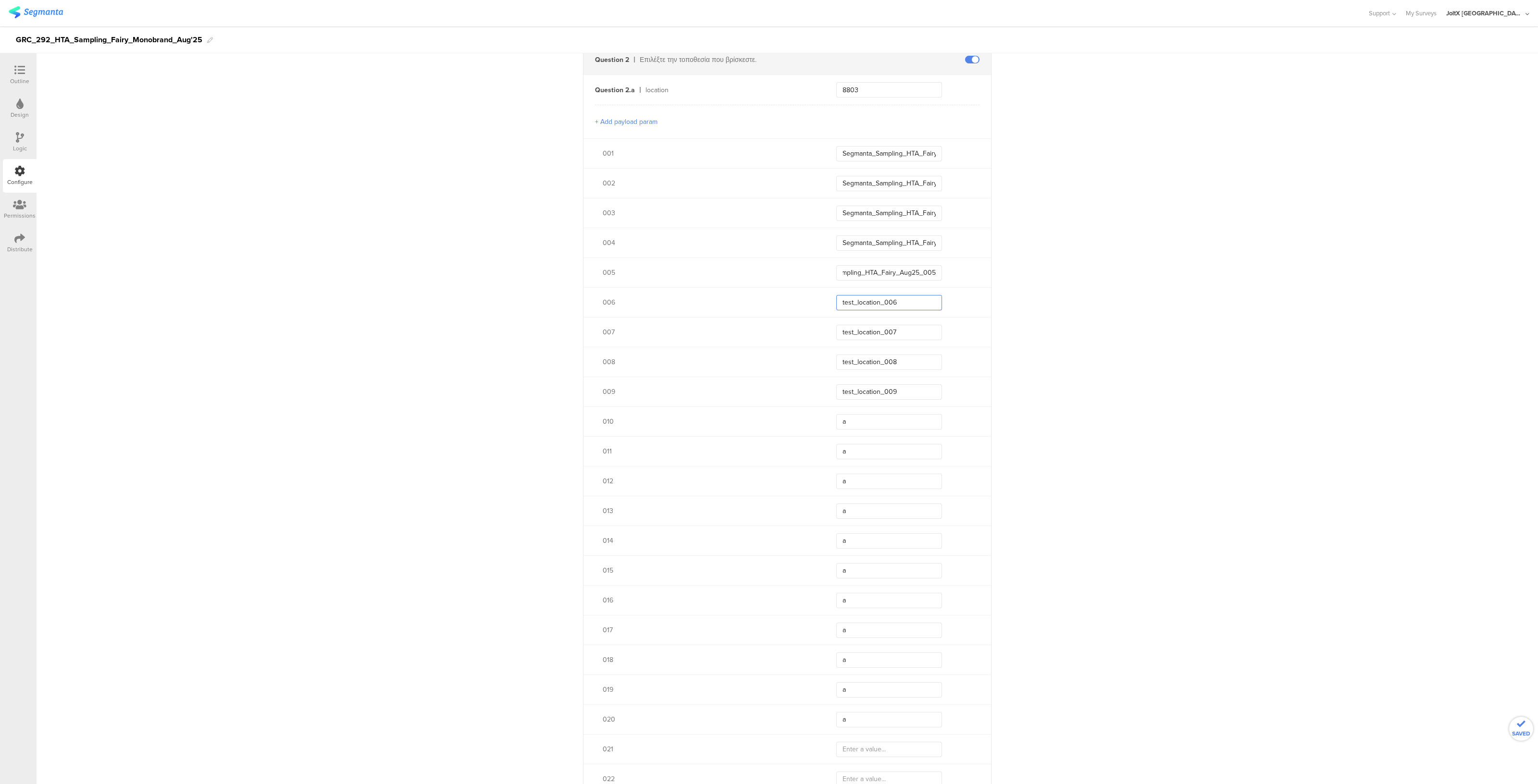
scroll to position [0, 0]
click at [899, 306] on input "test_location_006" at bounding box center [889, 303] width 106 height 15
paste input "Segmanta_Sampling_HTA_Fairy_Aug25_001"
type input "Segmanta_Sampling_HTA_Fairy_Aug25_006"
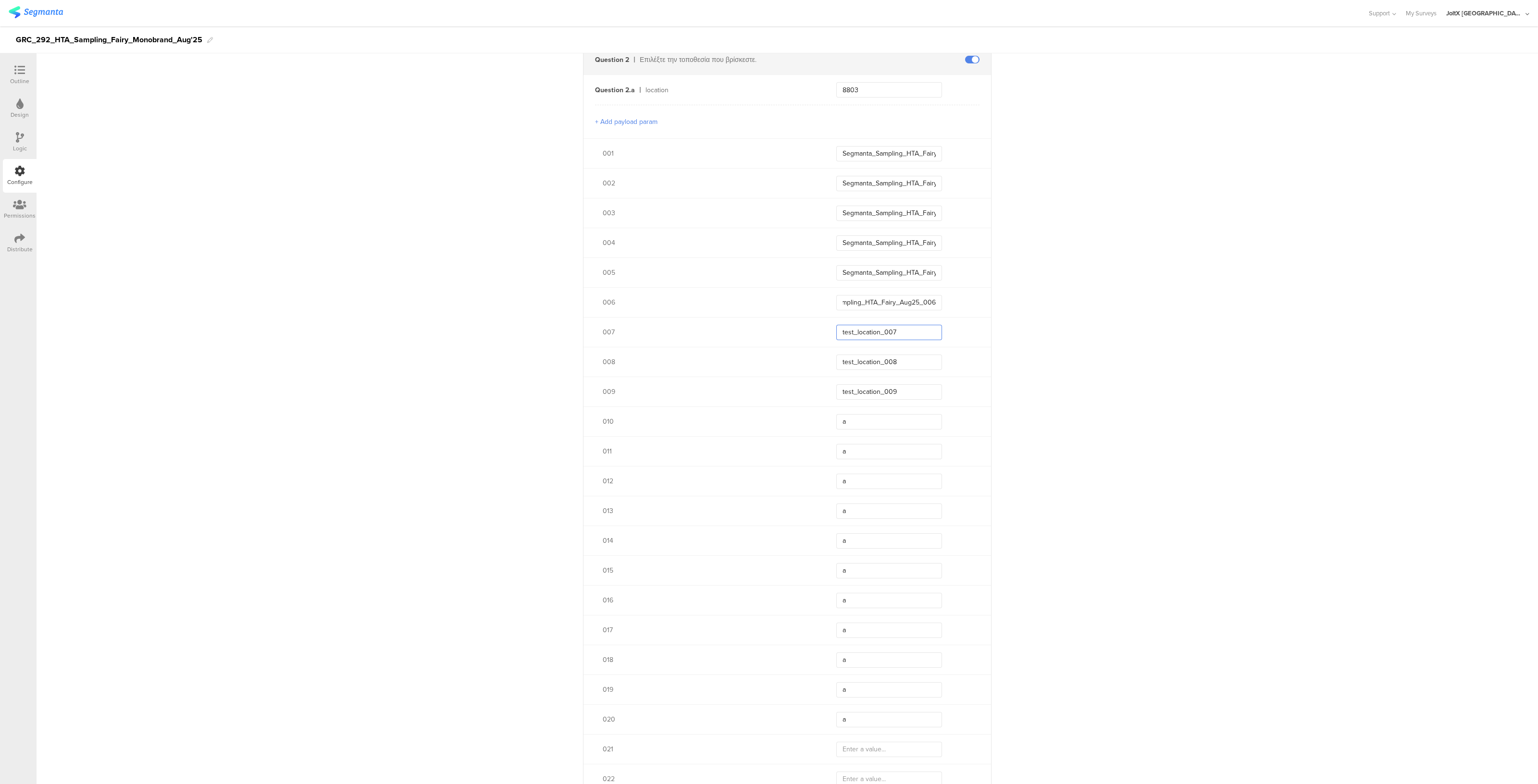
scroll to position [0, 0]
click at [907, 332] on input "test_location_007" at bounding box center [889, 332] width 106 height 15
paste input "Segmanta_Sampling_HTA_Fairy_Aug25_001"
type input "Segmanta_Sampling_HTA_Fairy_Aug25_007"
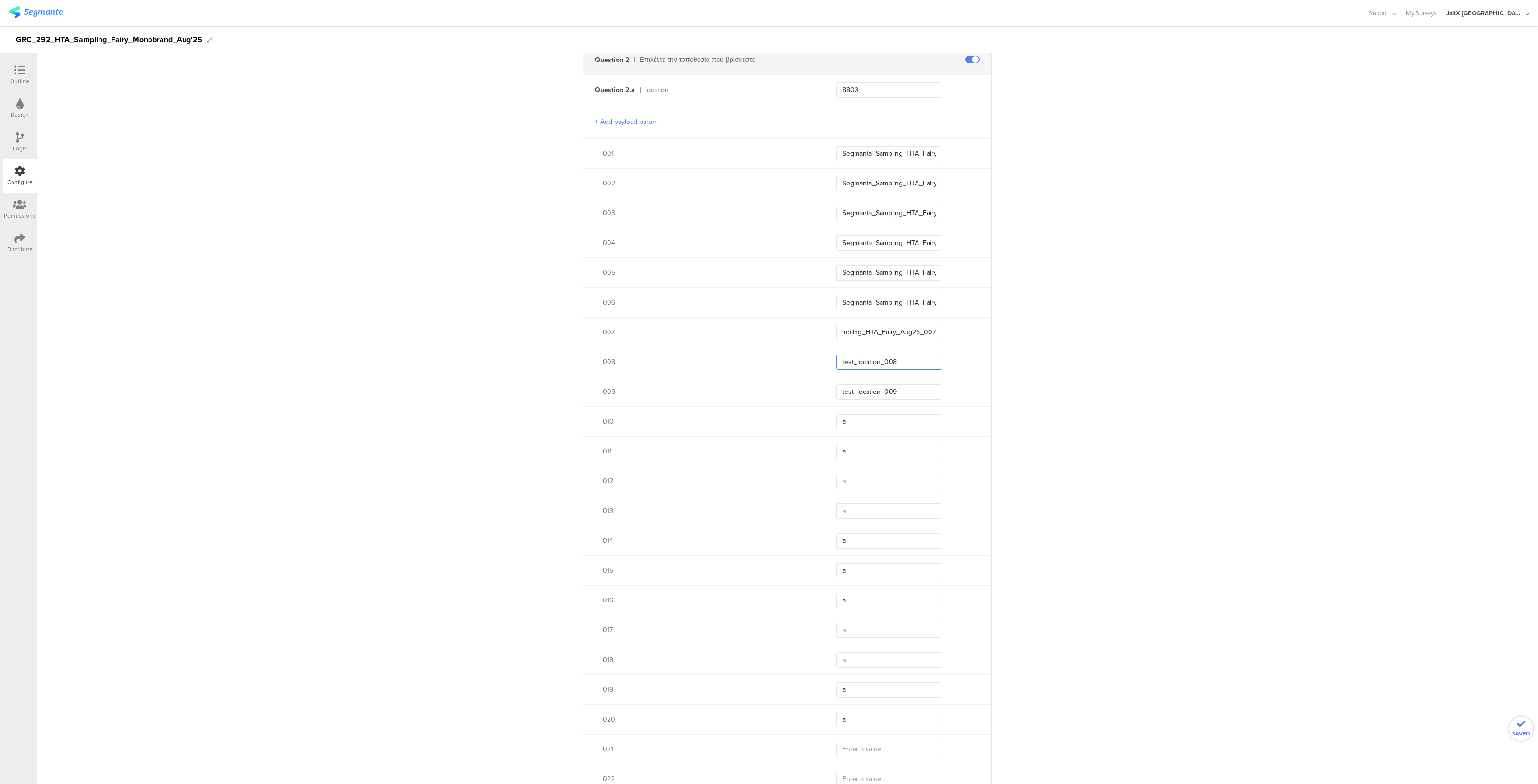
scroll to position [0, 0]
click at [905, 359] on input "test_location_008" at bounding box center [889, 362] width 106 height 15
paste input "Segmanta_Sampling_HTA_Fairy_Aug25_001"
type input "Segmanta_Sampling_HTA_Fairy_Aug25_008"
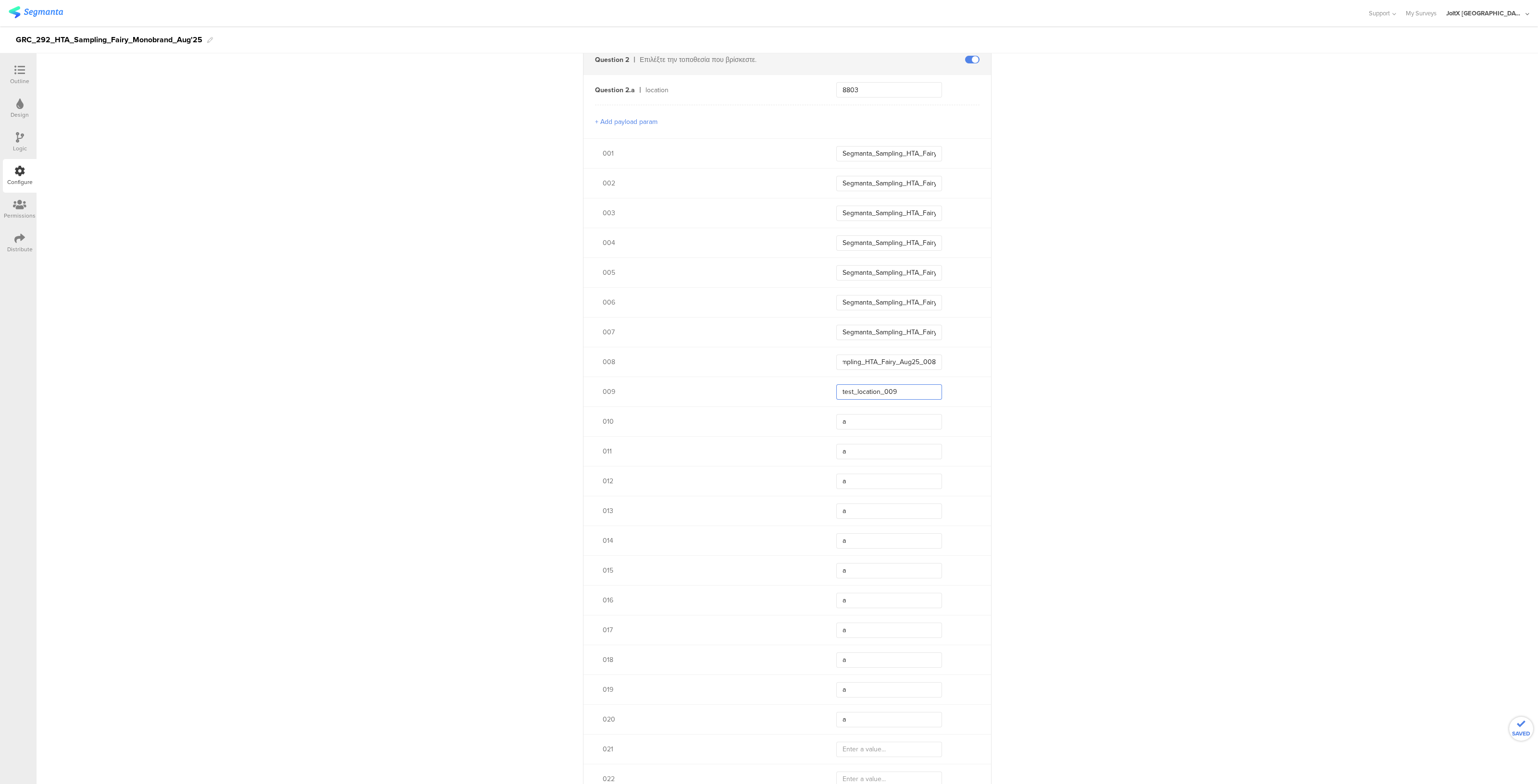
scroll to position [0, 0]
click at [913, 390] on input "test_location_009" at bounding box center [889, 392] width 106 height 15
paste input "Segmanta_Sampling_HTA_Fairy_Aug25_001"
type input "Segmanta_Sampling_HTA_Fairy_Aug25_009"
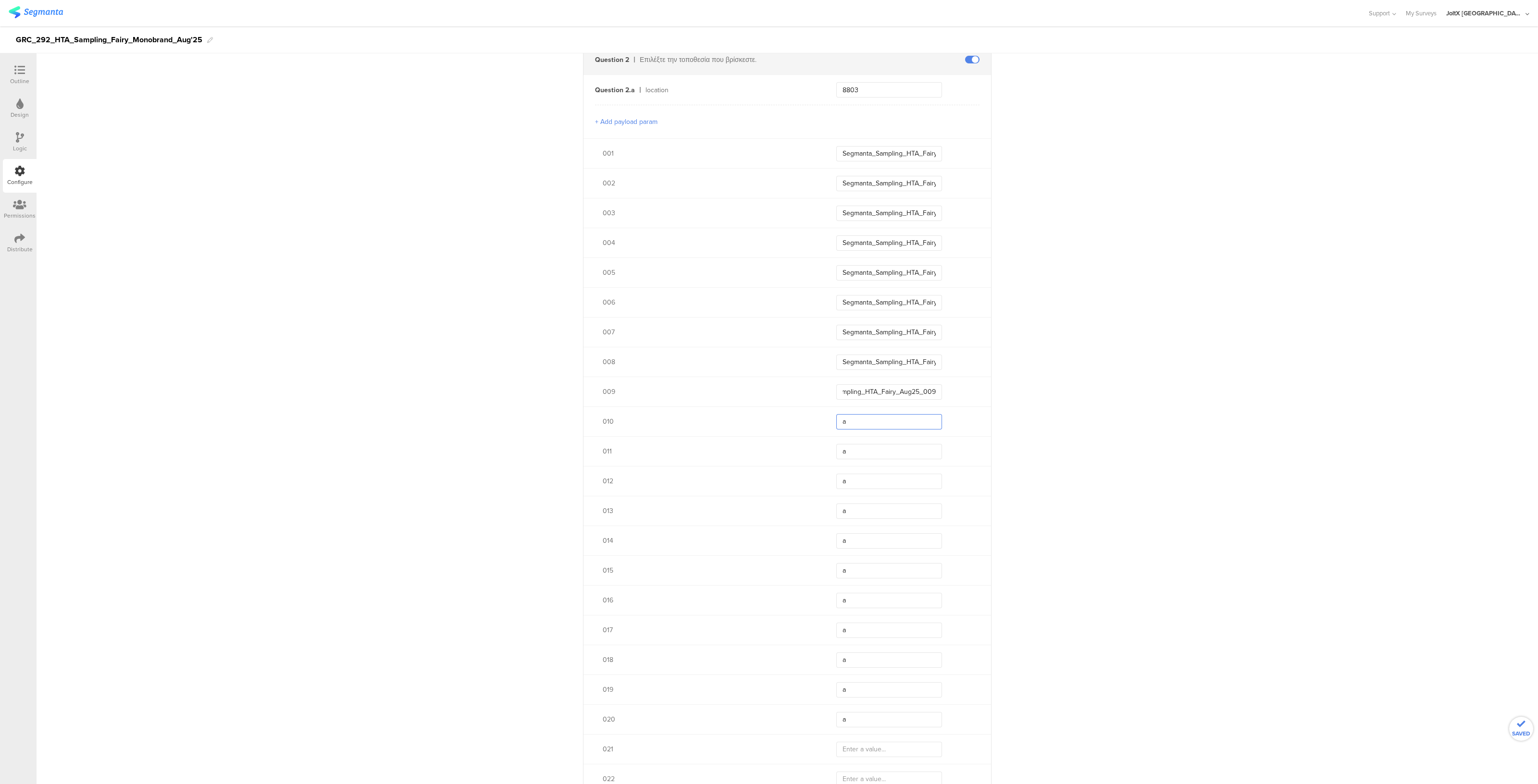
scroll to position [0, 0]
click at [874, 426] on input "a" at bounding box center [889, 422] width 106 height 15
click at [901, 390] on input "Segmanta_Sampling_HTA_Fairy_Aug25_009" at bounding box center [889, 392] width 106 height 15
click at [870, 421] on input "a" at bounding box center [889, 422] width 106 height 15
paste input "Segmanta_Sampling_HTA_Fairy_Aug25_001"
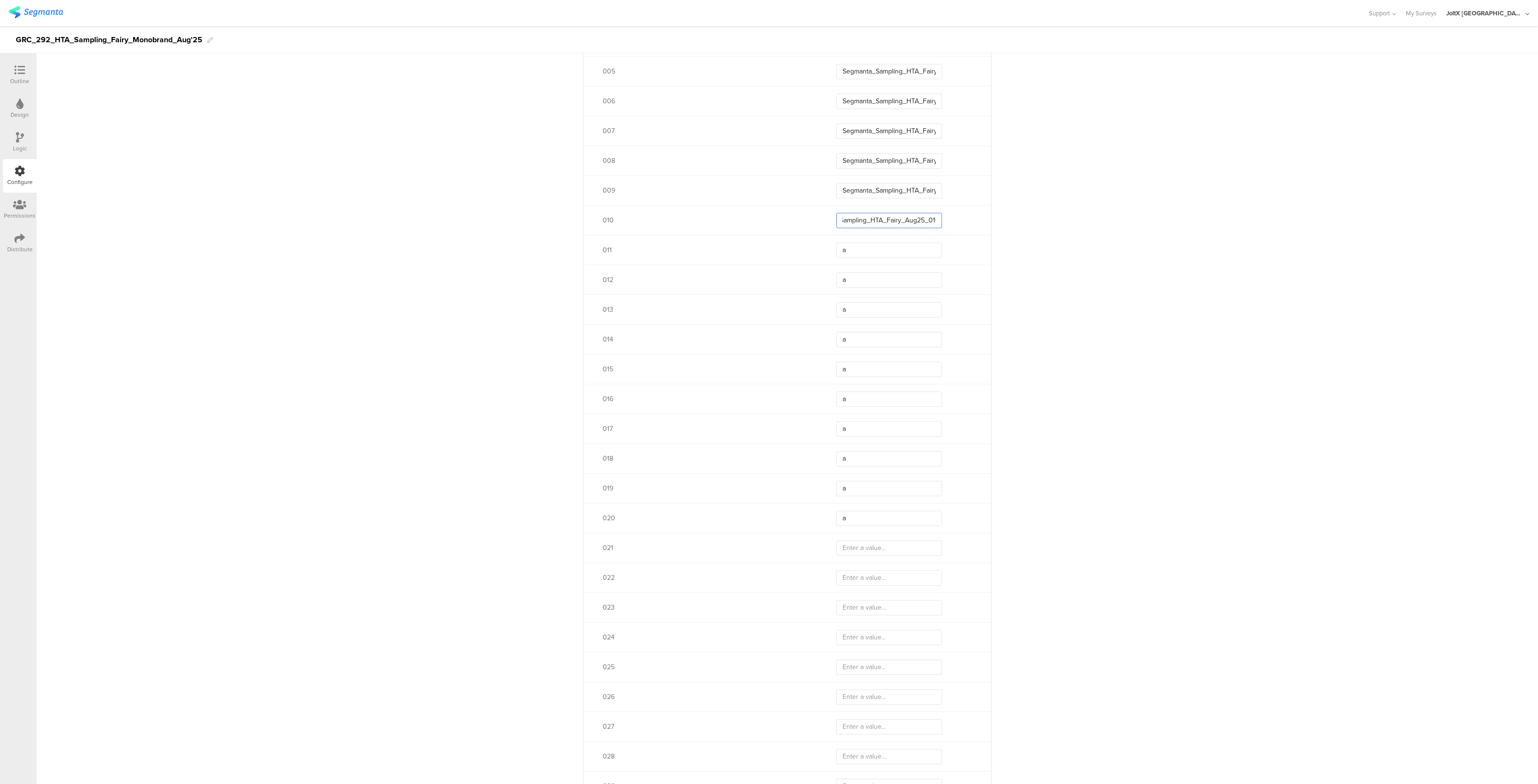
scroll to position [0, 40]
type input "Segmanta_Sampling_HTA_Fairy_Aug25_010"
click at [899, 247] on input "a" at bounding box center [889, 250] width 106 height 15
paste input "Segmanta_Sampling_HTA_Fairy_Aug25_01"
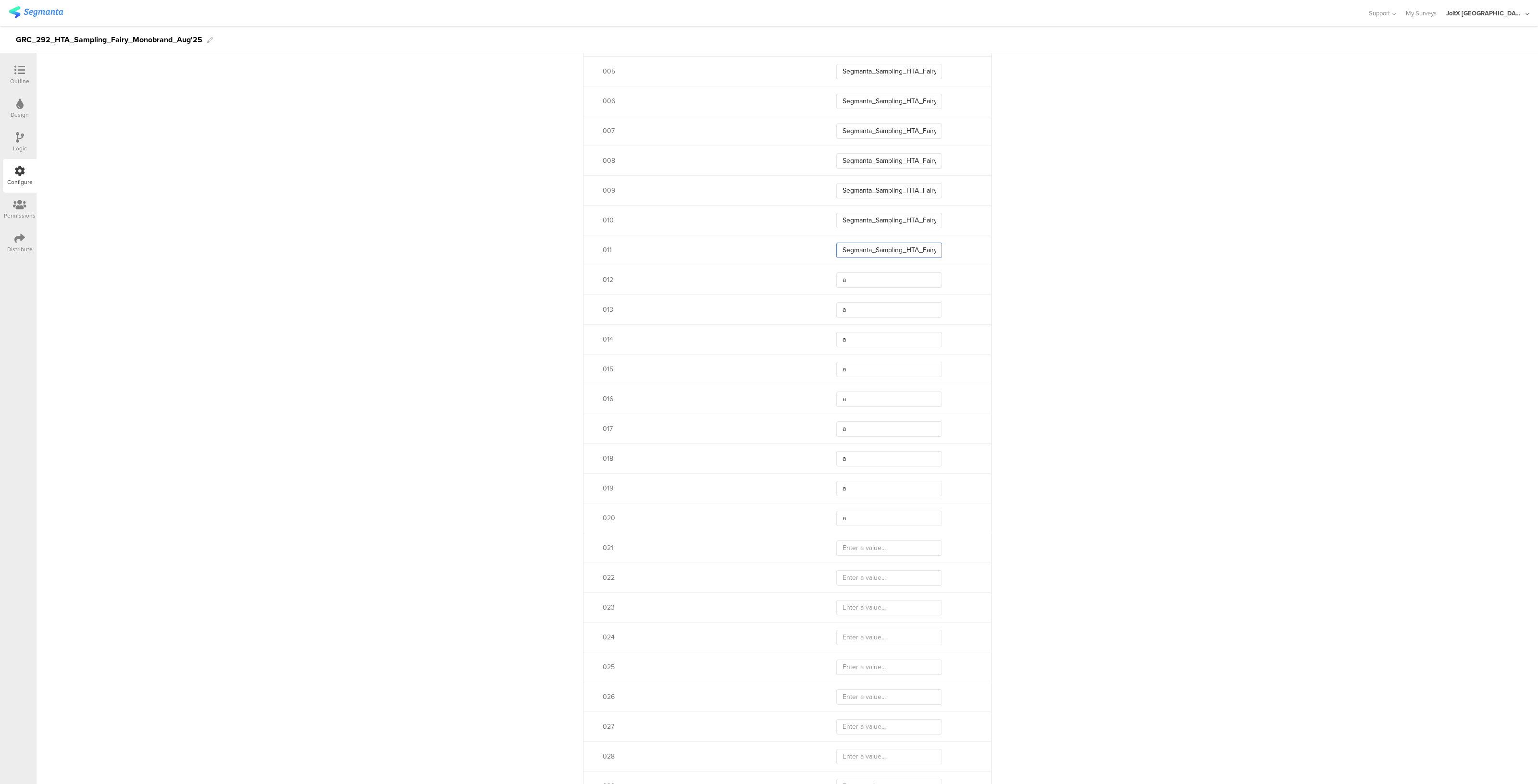
scroll to position [0, 36]
type input "Segmanta_Sampling_HTA_Fairy_Aug25_01"
click at [875, 284] on input "a" at bounding box center [889, 280] width 106 height 15
paste input "Segmanta_Sampling_HTA_Fairy_Aug25_01"
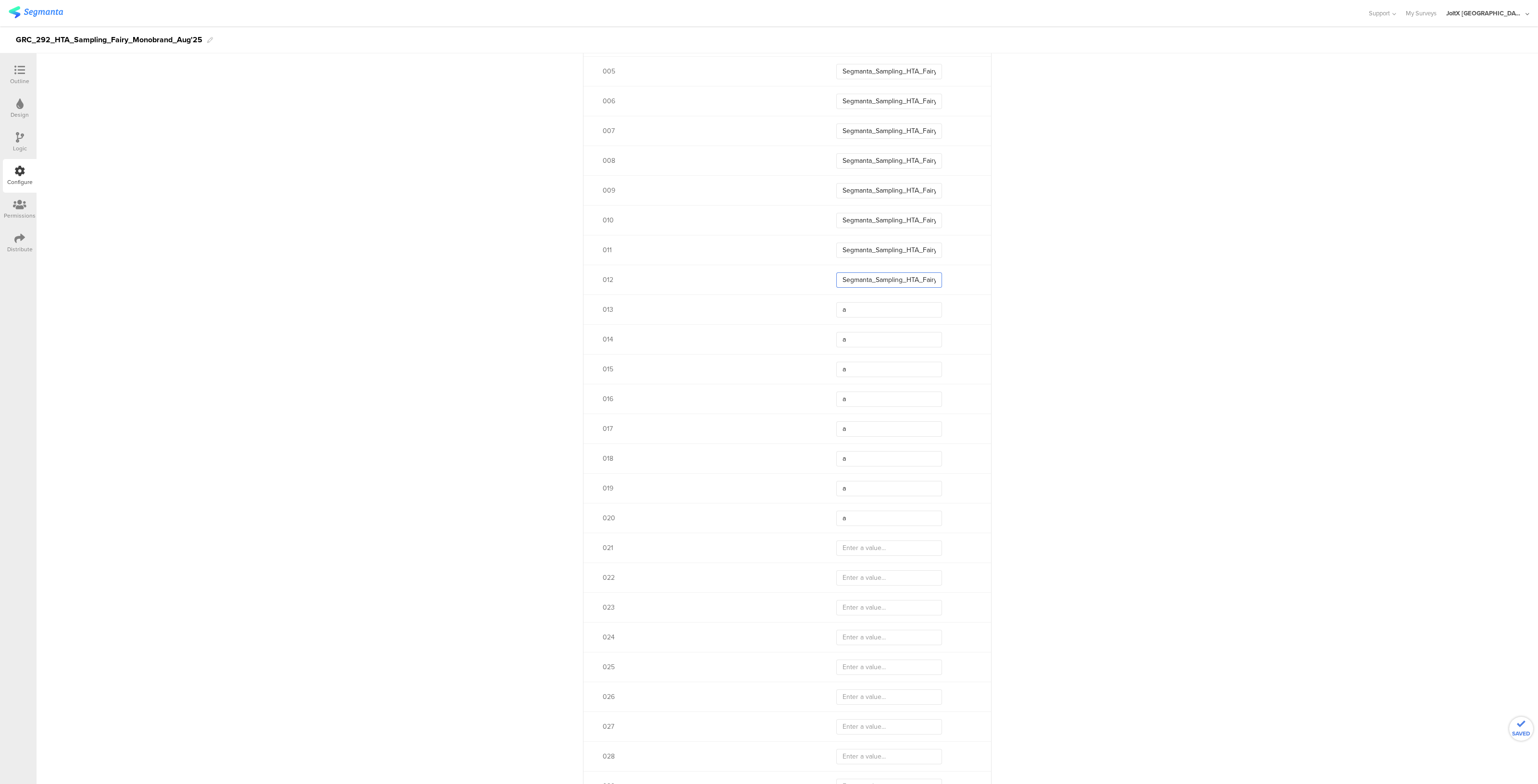
scroll to position [0, 36]
type input "Segmanta_Sampling_HTA_Fairy_Aug25_01"
click at [864, 316] on input "a" at bounding box center [889, 310] width 106 height 15
paste input "Segmanta_Sampling_HTA_Fairy_Aug25_01"
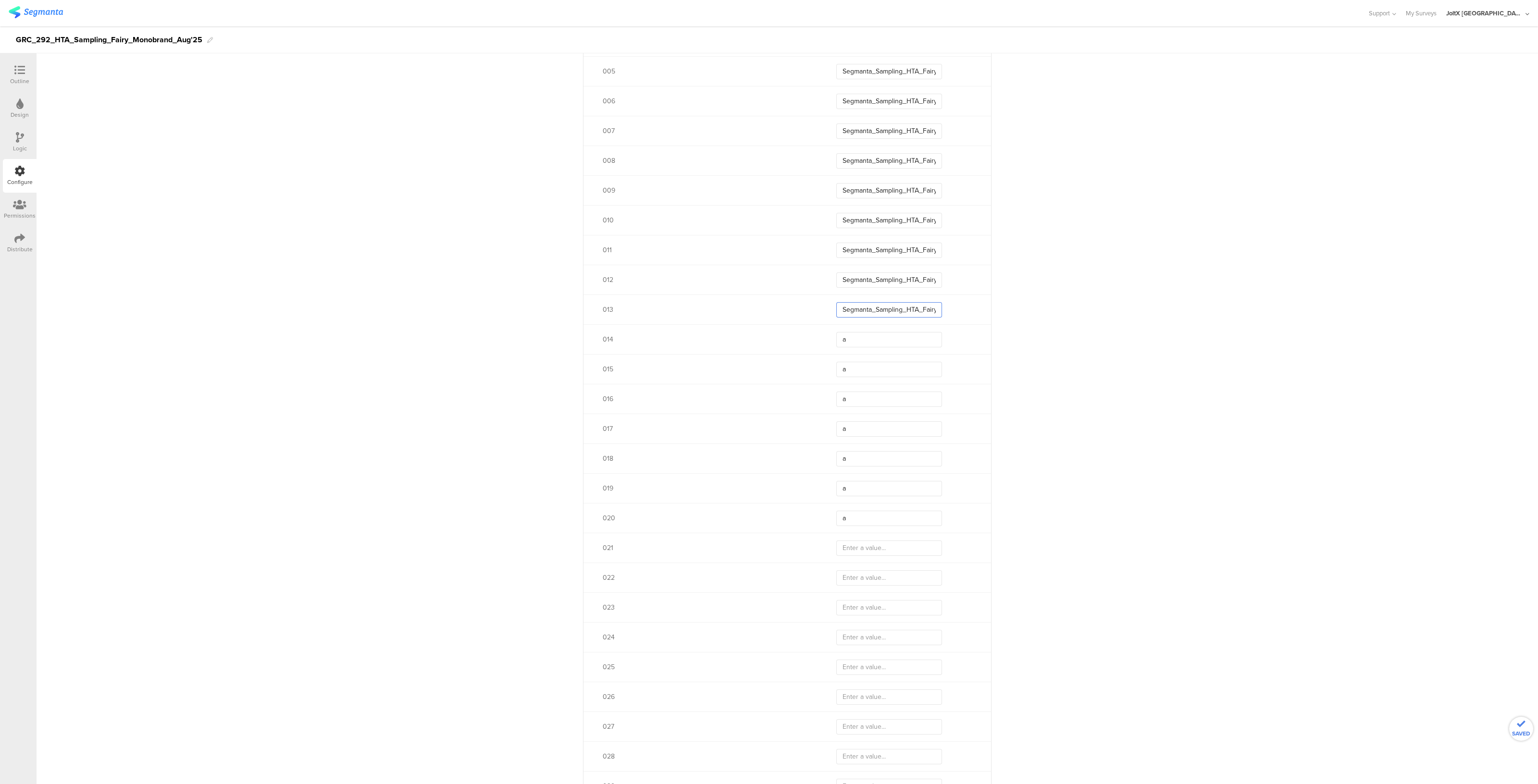
scroll to position [0, 36]
type input "Segmanta_Sampling_HTA_Fairy_Aug25_01"
click at [864, 340] on input "a" at bounding box center [889, 340] width 106 height 15
paste input "Segmanta_Sampling_HTA_Fairy_Aug25_01"
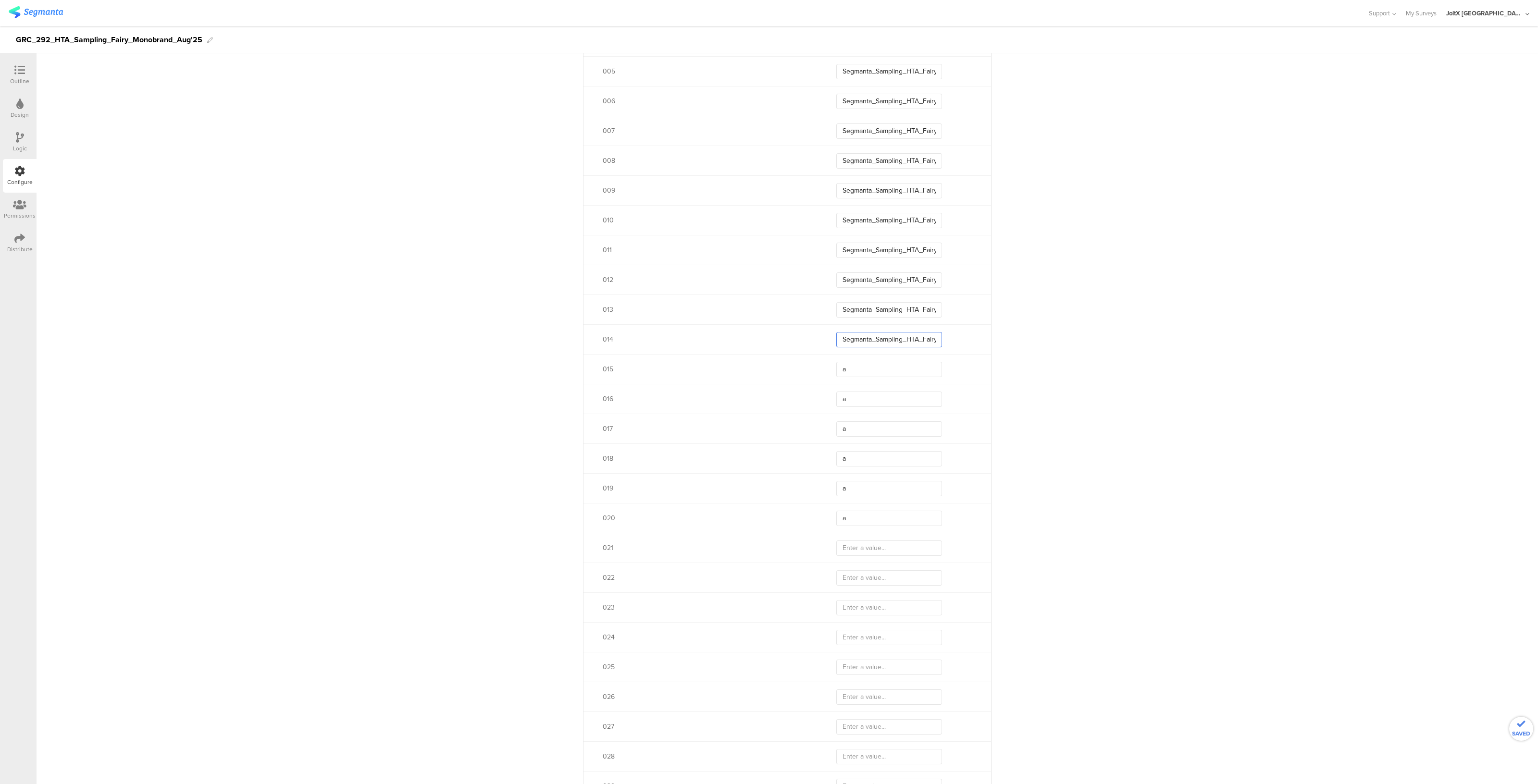
scroll to position [0, 36]
type input "Segmanta_Sampling_HTA_Fairy_Aug25_01"
click at [859, 367] on input "a" at bounding box center [889, 369] width 106 height 15
paste input "Segmanta_Sampling_HTA_Fairy_Aug25_01"
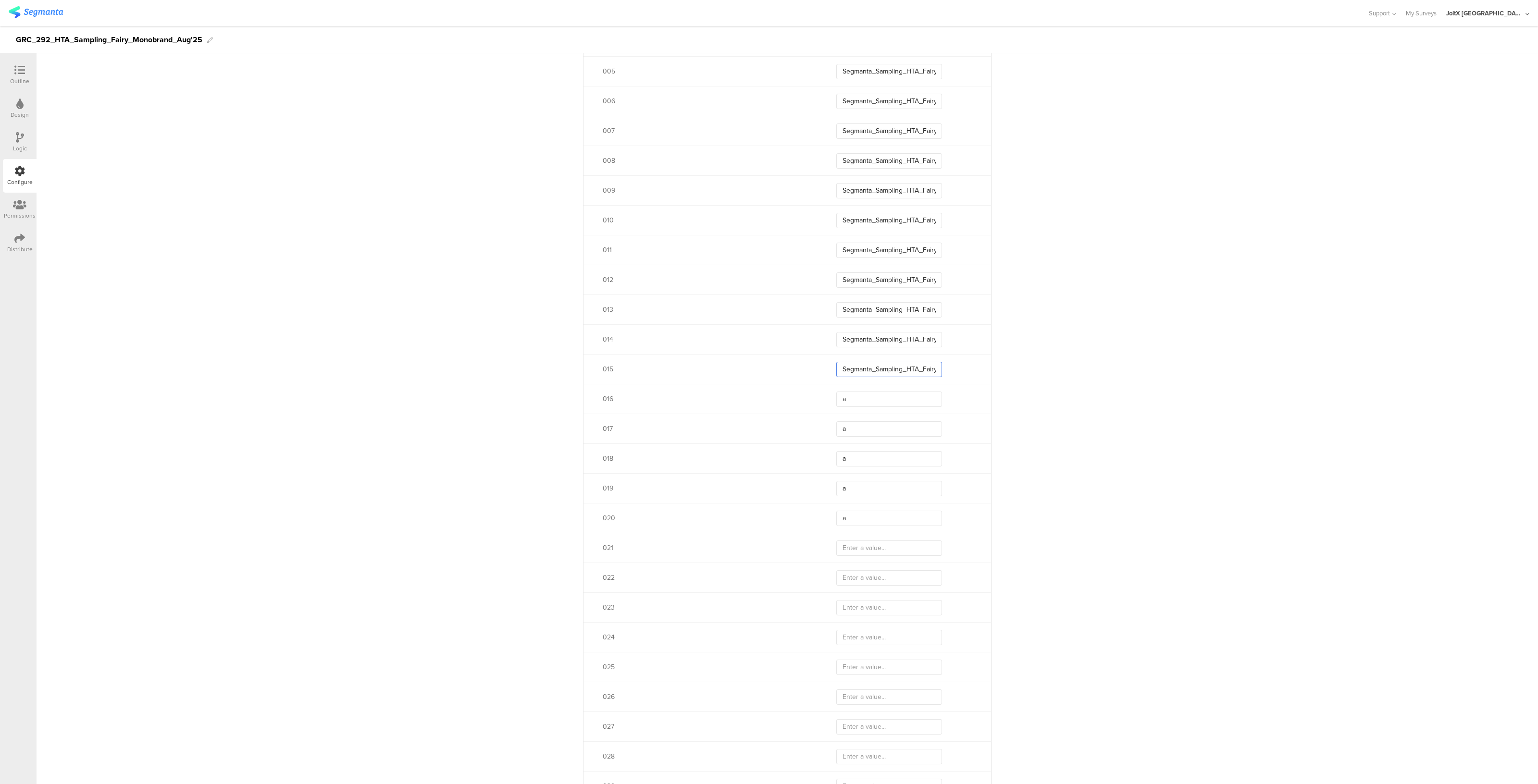
scroll to position [0, 36]
type input "Segmanta_Sampling_HTA_Fairy_Aug25_01"
click at [855, 402] on input "a" at bounding box center [889, 399] width 106 height 15
paste input "Segmanta_Sampling_HTA_Fairy_Aug25_01"
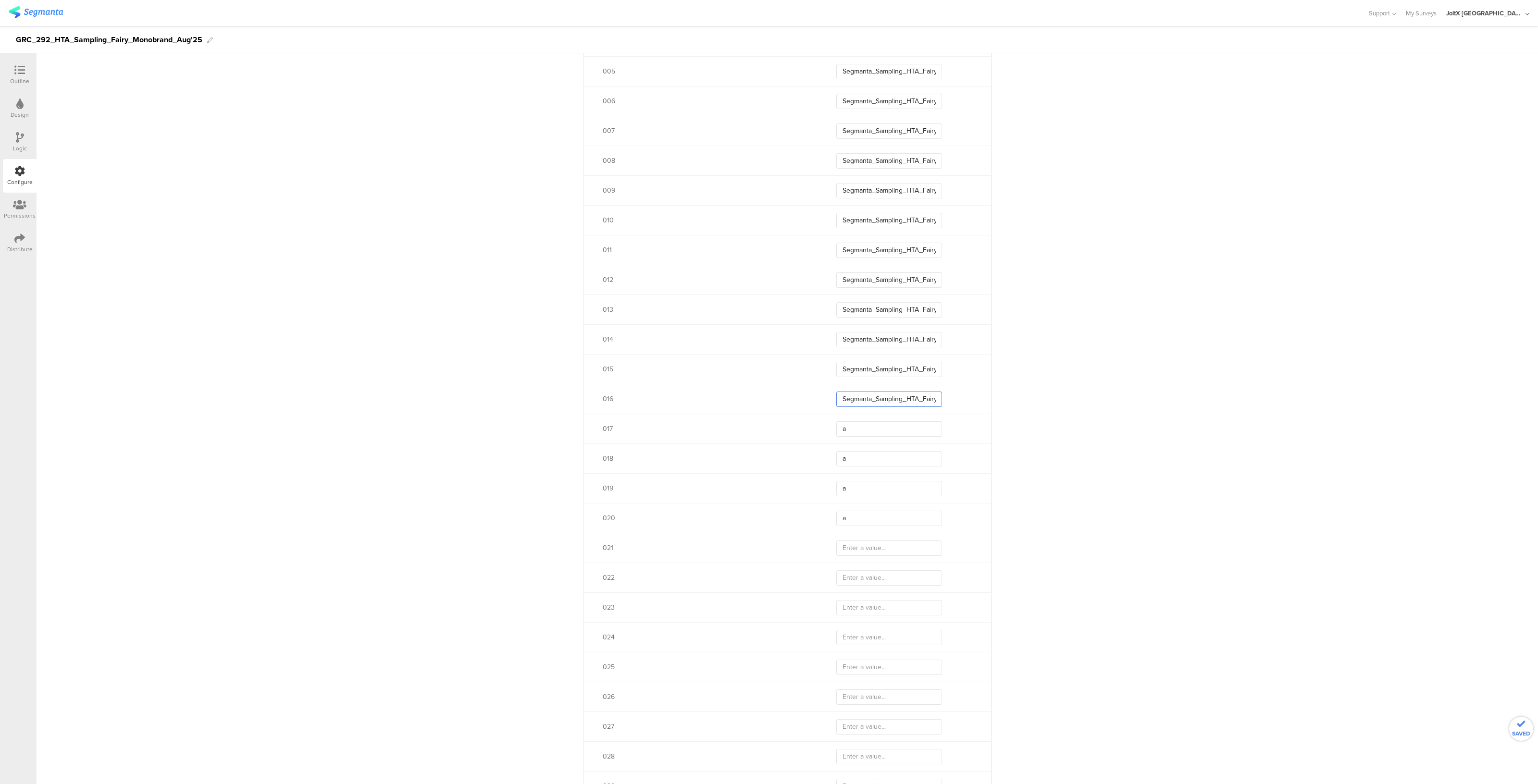
scroll to position [0, 36]
type input "Segmanta_Sampling_HTA_Fairy_Aug25_01"
click at [857, 428] on input "a" at bounding box center [889, 429] width 106 height 15
paste input "Segmanta_Sampling_HTA_Fairy_Aug25_01"
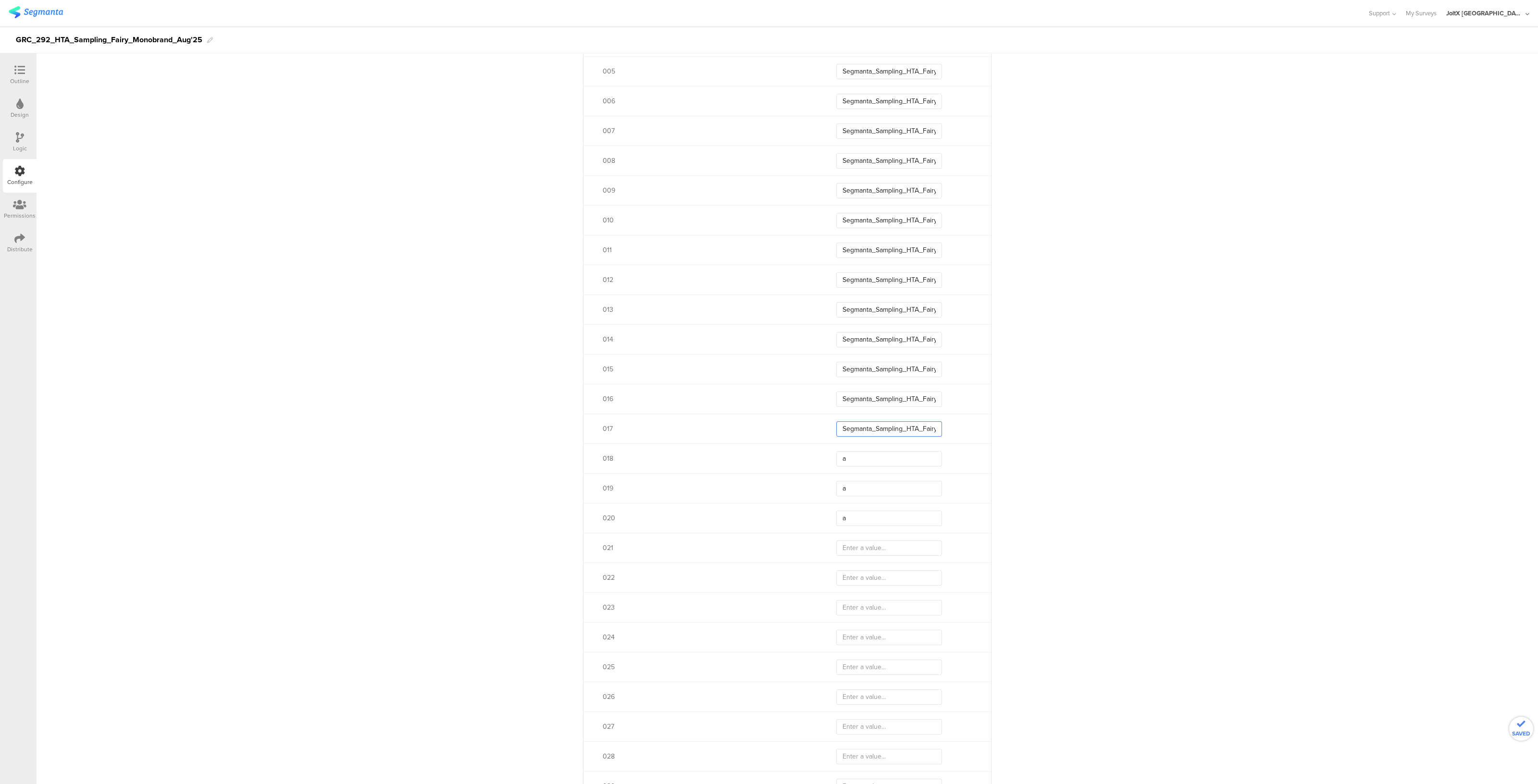
scroll to position [0, 36]
type input "Segmanta_Sampling_HTA_Fairy_Aug25_01"
click at [858, 447] on div "018 a" at bounding box center [787, 458] width 408 height 30
click at [858, 452] on input "a" at bounding box center [889, 459] width 106 height 15
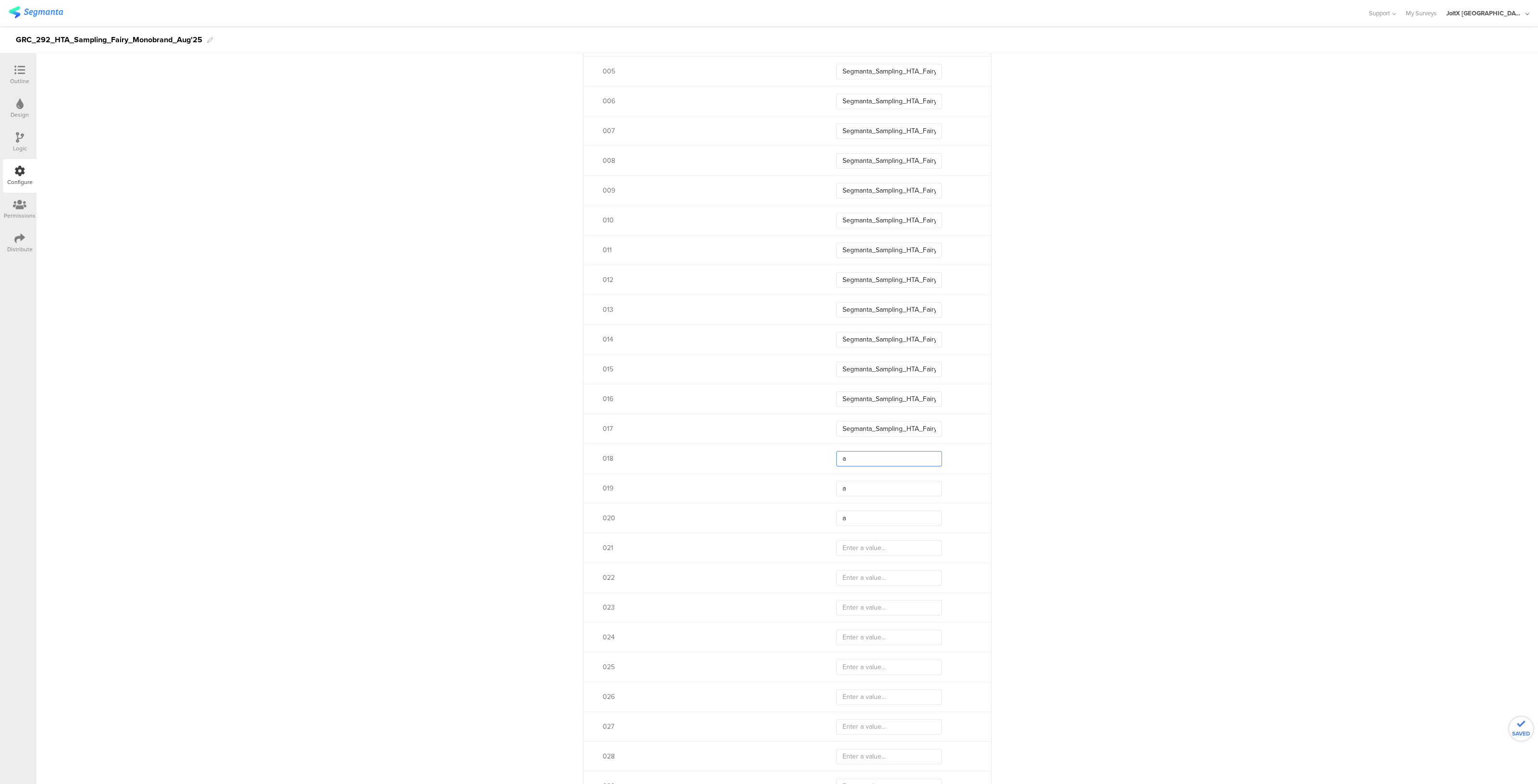
paste input "Segmanta_Sampling_HTA_Fairy_Aug25_01"
type input "Segmanta_Sampling_HTA_Fairy_Aug25_01"
click at [858, 488] on input "a" at bounding box center [889, 488] width 106 height 15
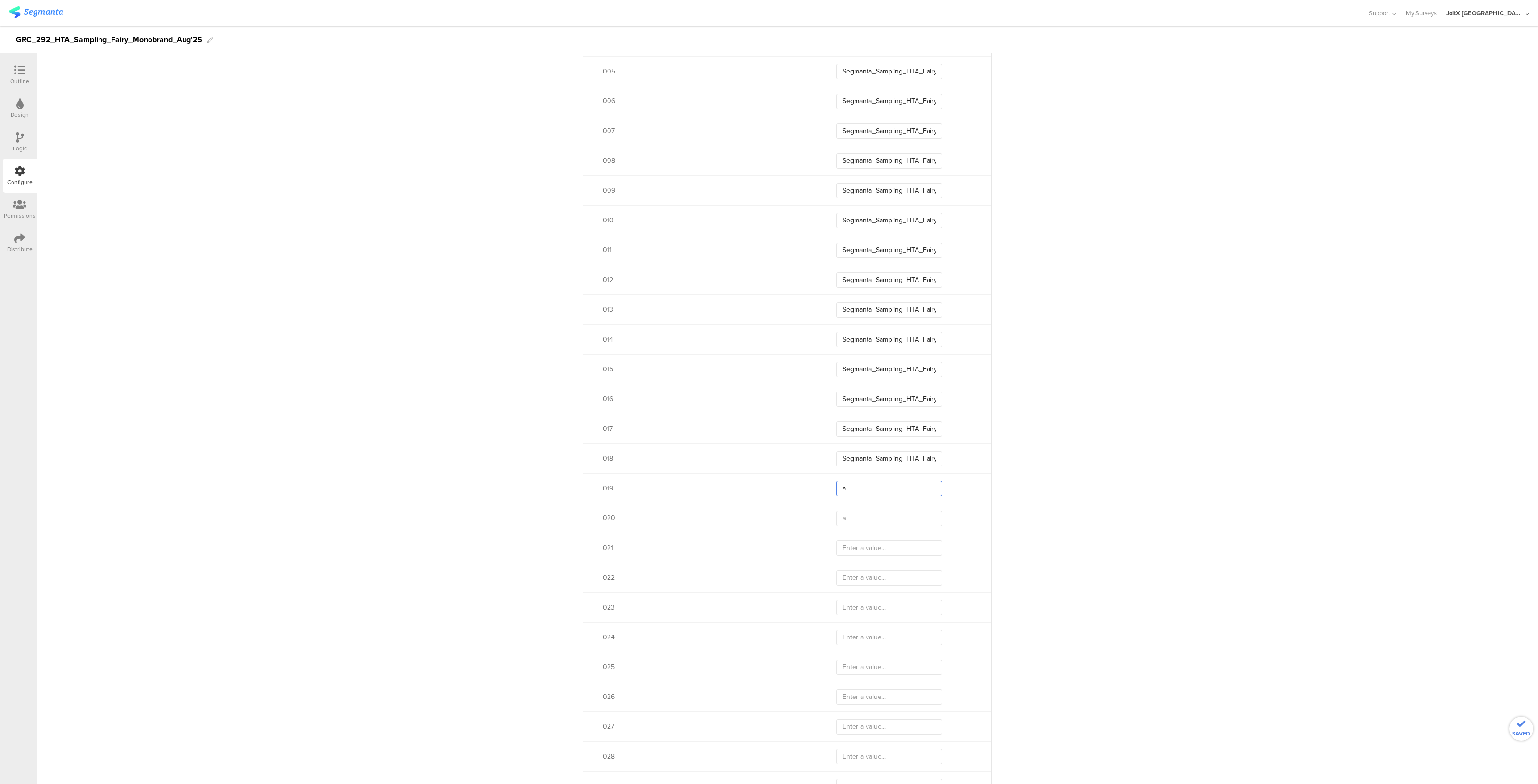
paste input "Segmanta_Sampling_HTA_Fairy_Aug25_01"
type input "Segmanta_Sampling_HTA_Fairy_Aug25_01"
click at [862, 527] on div "020 a" at bounding box center [787, 518] width 408 height 30
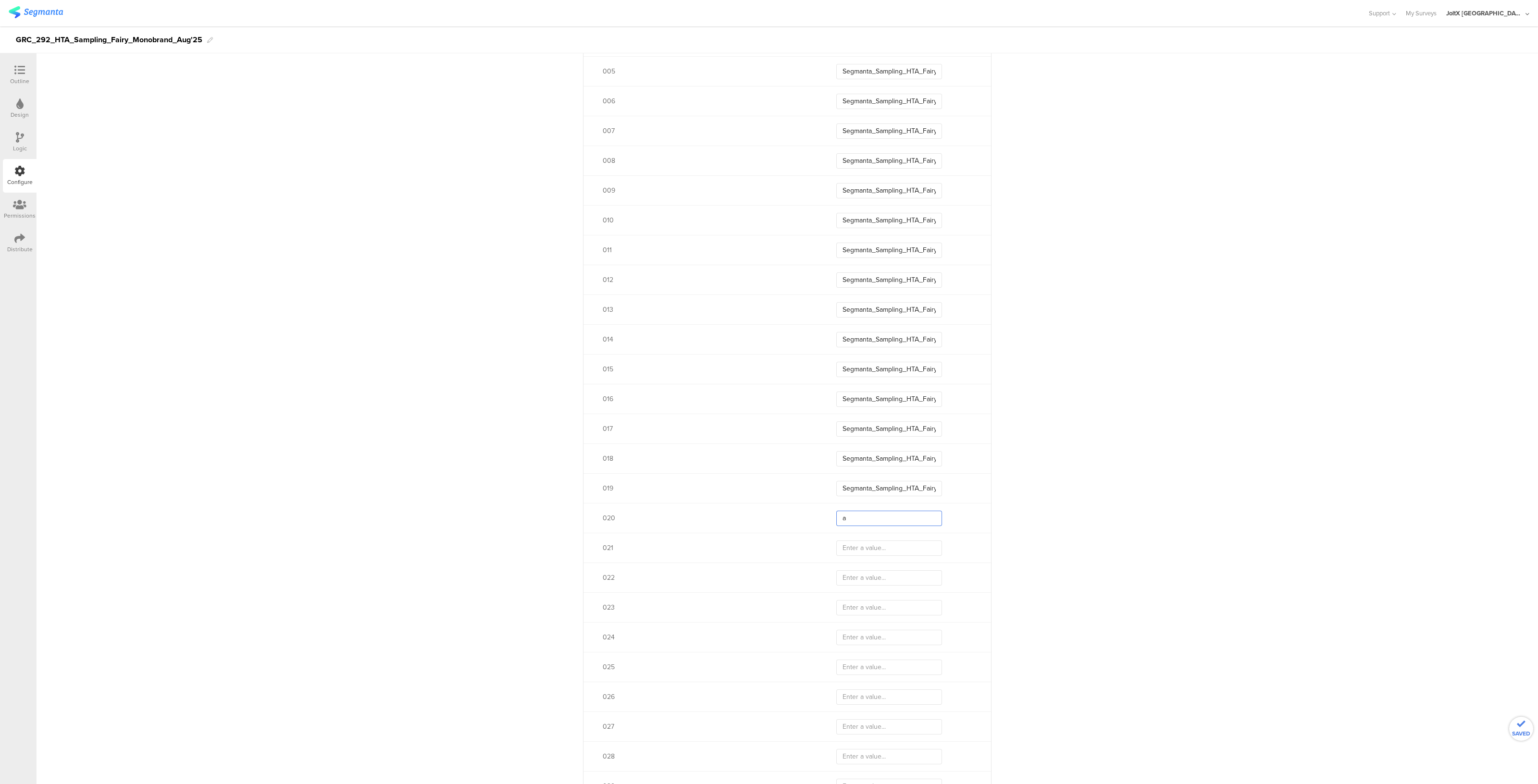
click at [862, 521] on input "a" at bounding box center [889, 518] width 106 height 15
paste input "Segmanta_Sampling_HTA_Fairy_Aug25_01"
type input "Segmanta_Sampling_HTA_Fairy_Aug25_02"
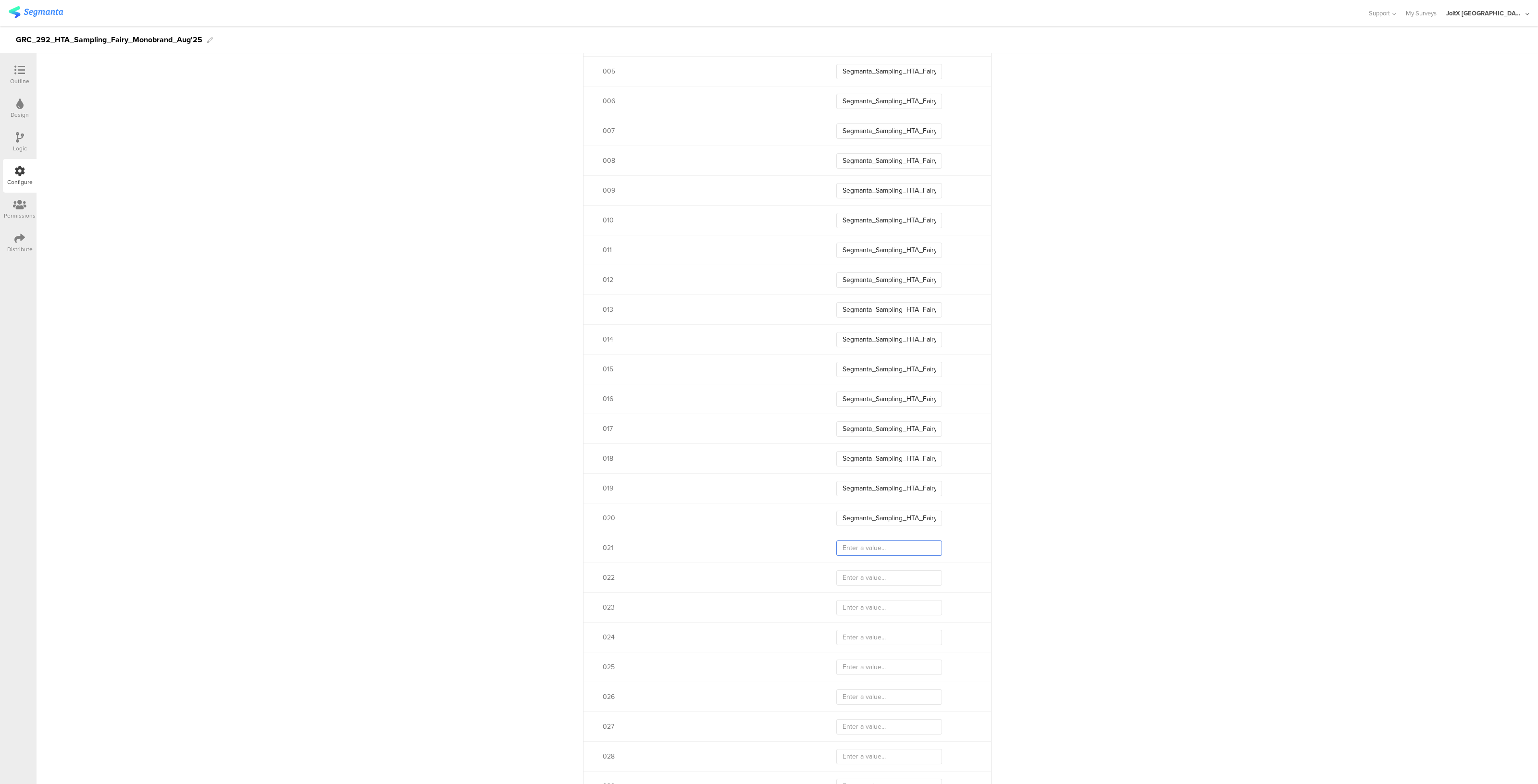
click at [868, 552] on input "text" at bounding box center [889, 548] width 106 height 15
paste input "Segmanta_Sampling_HTA_Fairy_Aug25_02"
type input "Segmanta_Sampling_HTA_Fairy_Aug25_02"
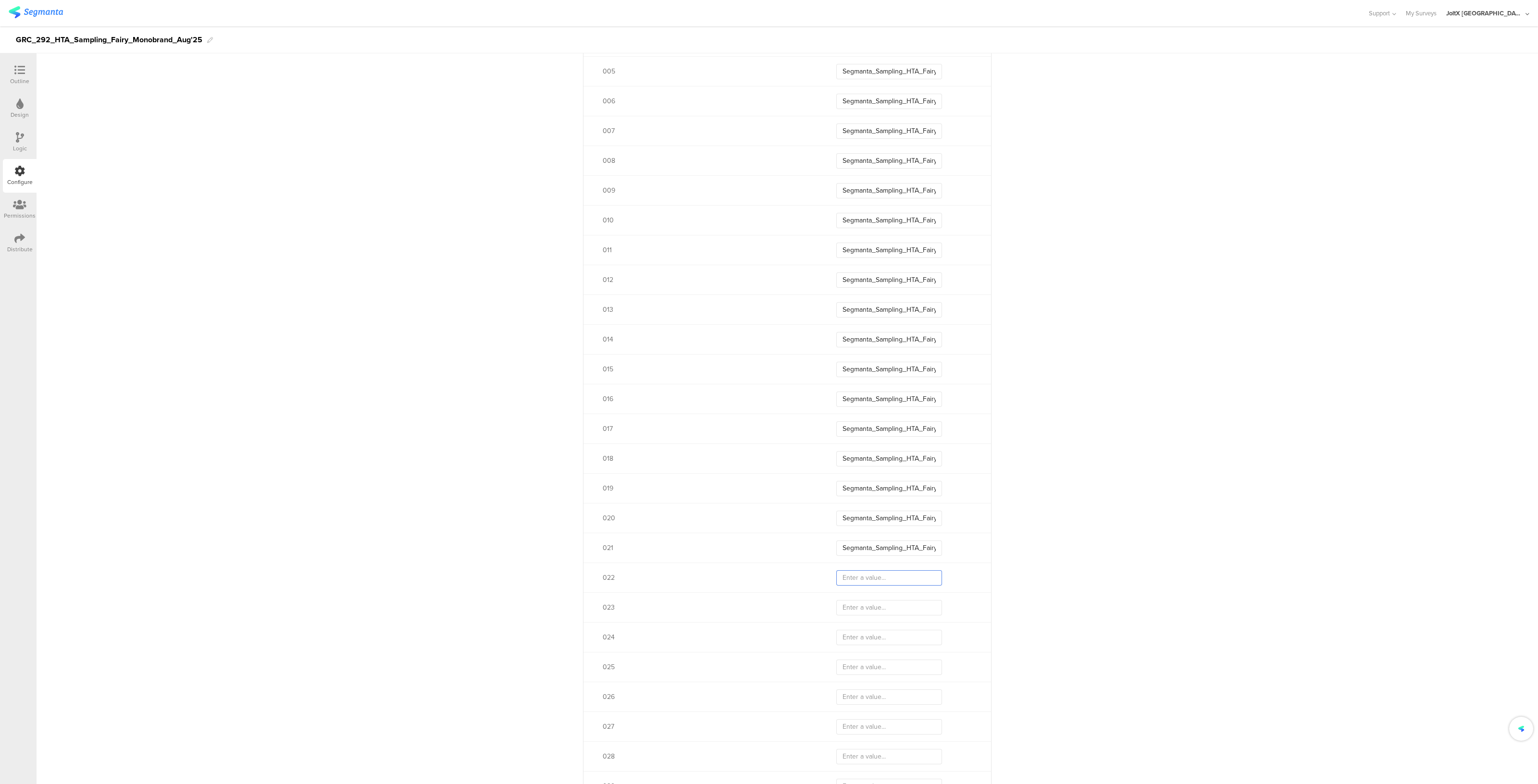
click at [862, 576] on input "text" at bounding box center [889, 578] width 106 height 15
paste input "Segmanta_Sampling_HTA_Fairy_Aug25_02"
type input "Segmanta_Sampling_HTA_Fairy_Aug25_02"
click at [861, 614] on input "text" at bounding box center [889, 608] width 106 height 15
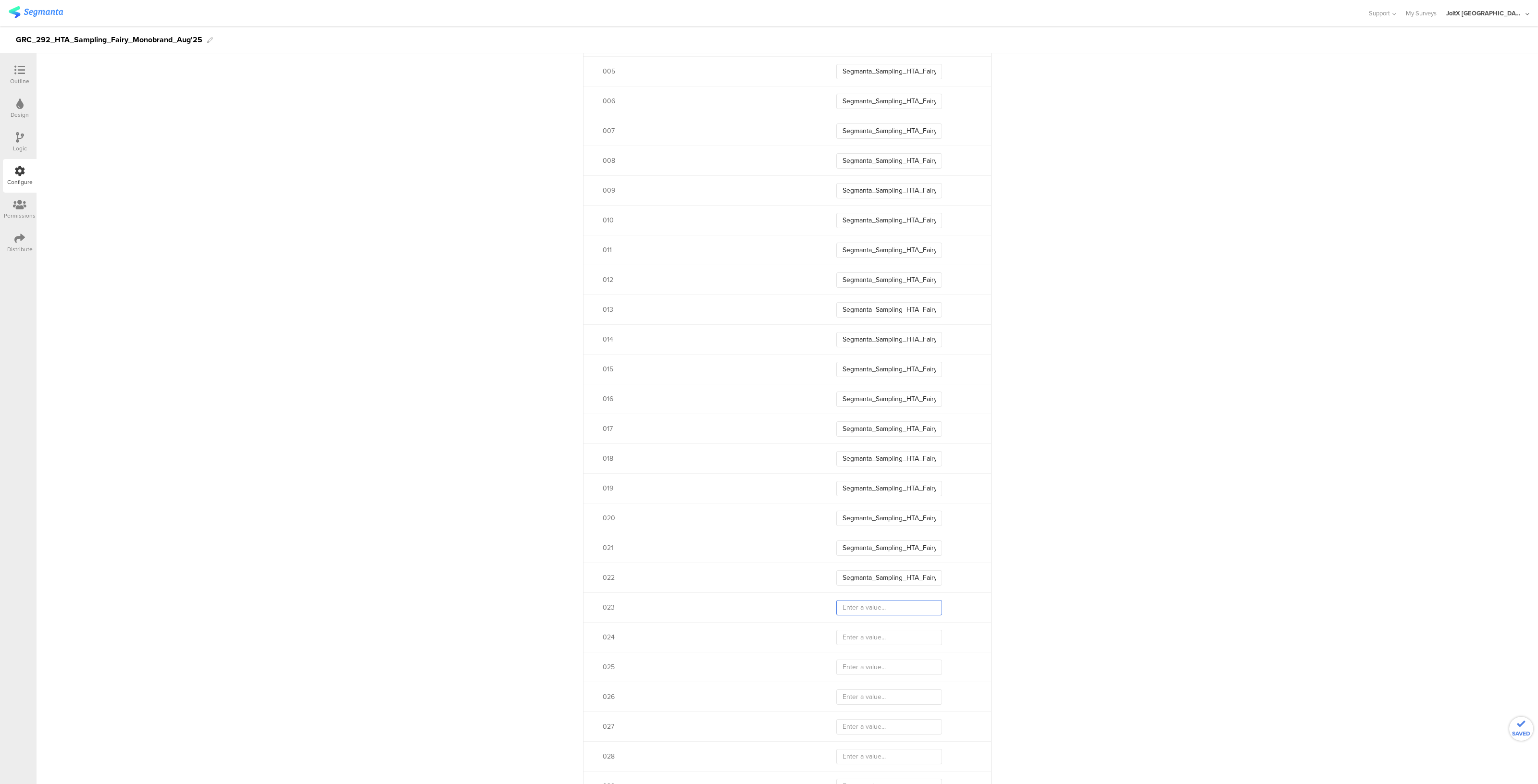
paste input "Segmanta_Sampling_HTA_Fairy_Aug25_02"
type input "Segmanta_Sampling_HTA_Fairy_Aug25_02"
click at [862, 348] on input "text" at bounding box center [889, 350] width 106 height 15
paste input "Segmanta_Sampling_HTA_Fairy_Aug25_02"
type input "Segmanta_Sampling_HTA_Fairy_Aug25_02"
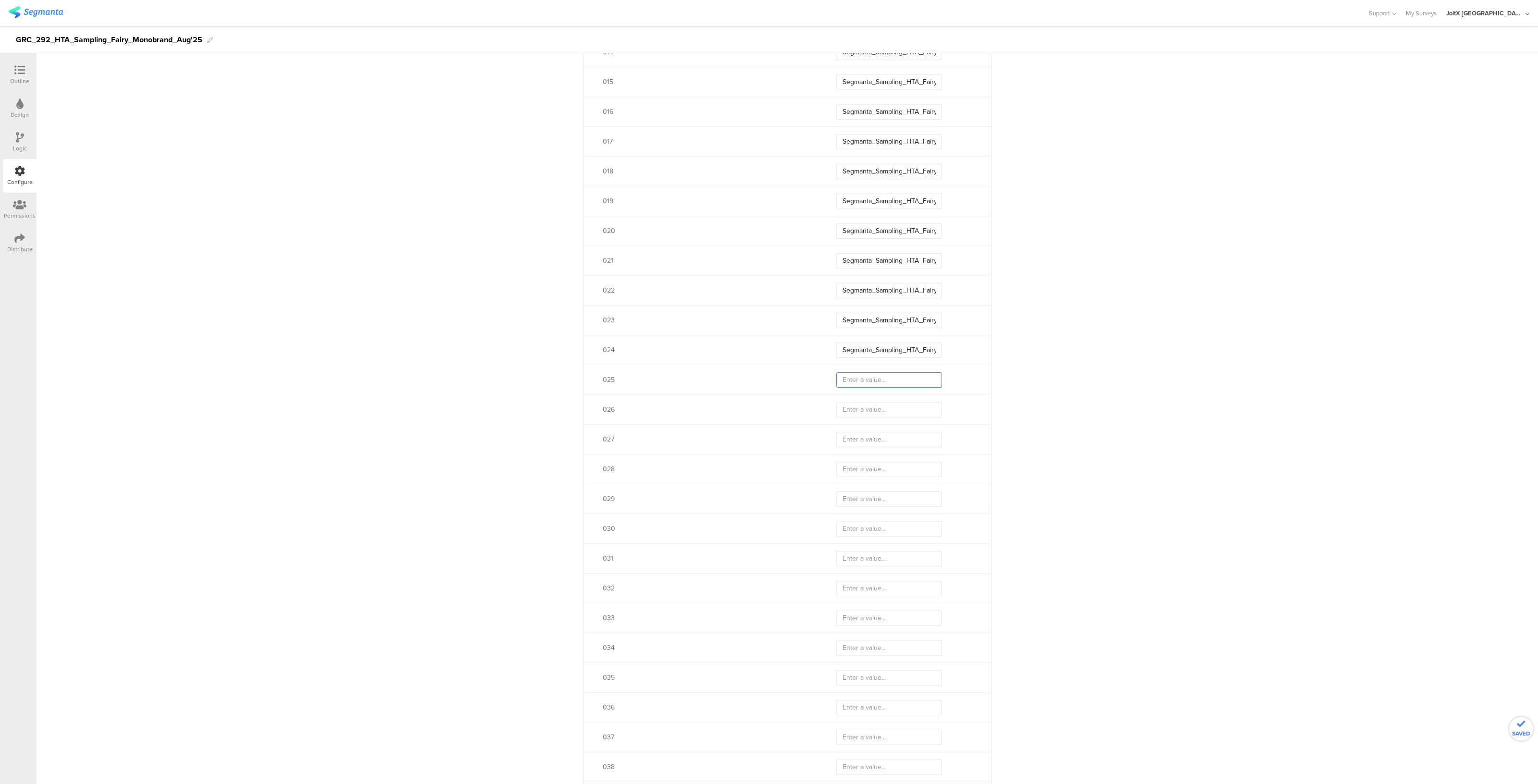
click at [862, 384] on input "text" at bounding box center [889, 380] width 106 height 15
paste input "Segmanta_Sampling_HTA_Fairy_Aug25_02"
type input "Segmanta_Sampling_HTA_Fairy_Aug25_02"
click at [862, 404] on input "text" at bounding box center [889, 410] width 106 height 15
paste input "Segmanta_Sampling_HTA_Fairy_Aug25_02"
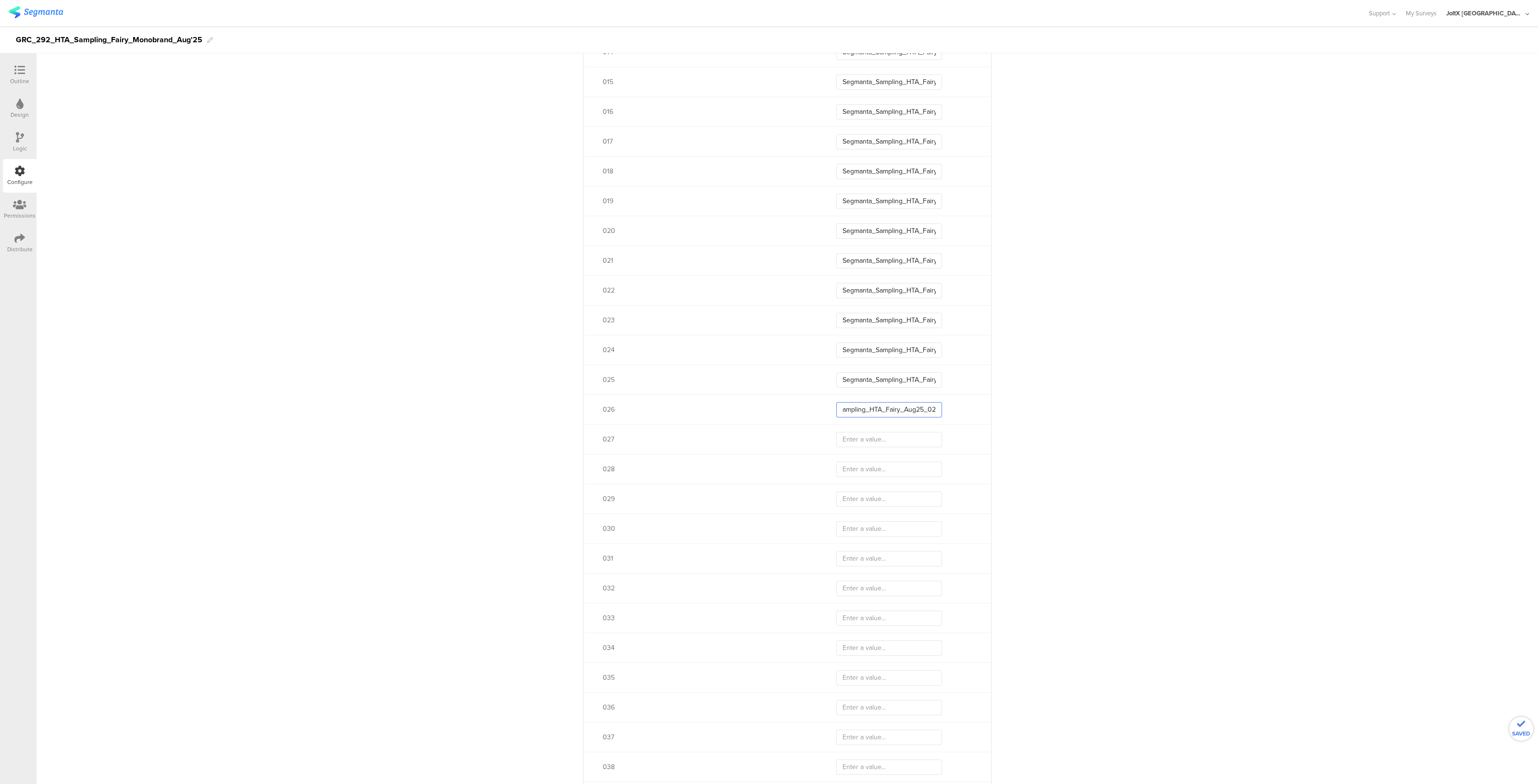
type input "Segmanta_Sampling_HTA_Fairy_Aug25_02"
click at [866, 436] on input "text" at bounding box center [889, 440] width 106 height 15
paste input "Segmanta_Sampling_HTA_Fairy_Aug25_02"
type input "Segmanta_Sampling_HTA_Fairy_Aug25_02"
click at [867, 475] on input "text" at bounding box center [889, 469] width 106 height 15
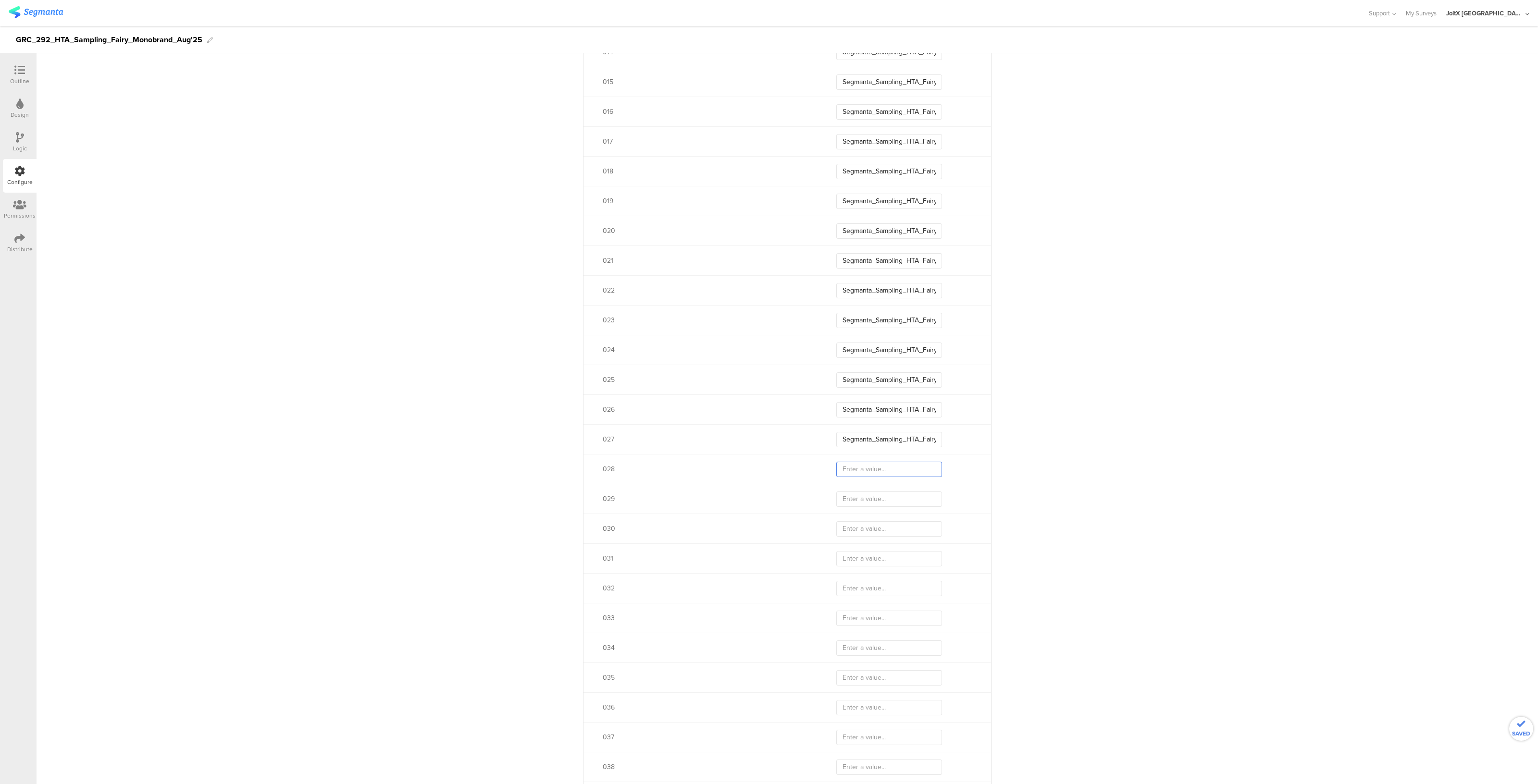
paste input "Segmanta_Sampling_HTA_Fairy_Aug25_02"
type input "Segmanta_Sampling_HTA_Fairy_Aug25_02"
click at [869, 497] on input "text" at bounding box center [889, 499] width 106 height 15
paste input "Segmanta_Sampling_HTA_Fairy_Aug25_02"
type input "Segmanta_Sampling_HTA_Fairy_Aug25_02"
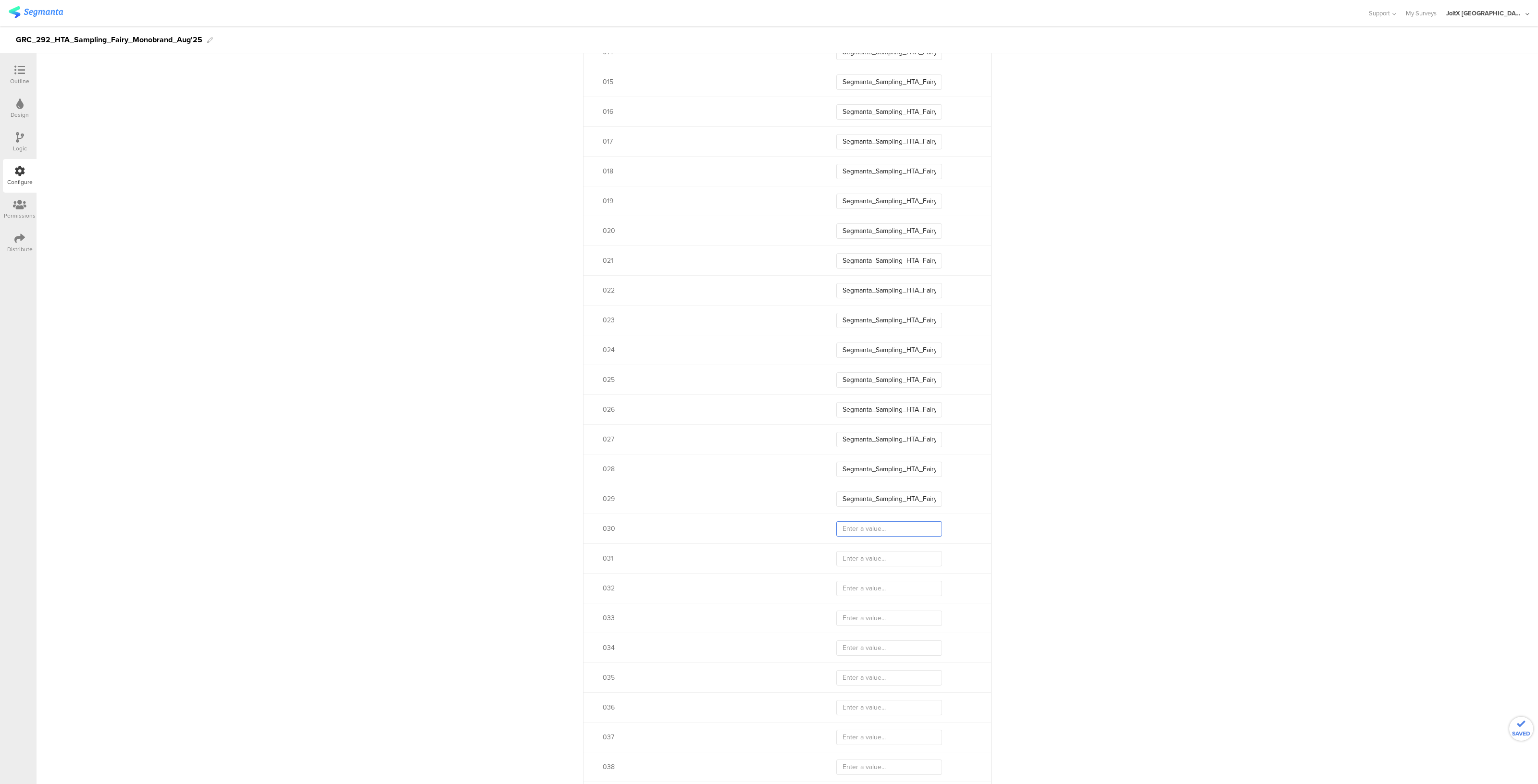
click at [868, 523] on input "text" at bounding box center [889, 529] width 106 height 15
paste input "Segmanta_Sampling_HTA_Fairy_Aug25_02"
type input "Segmanta_Sampling_HTA_Fairy_Aug25_02"
click at [871, 557] on input "text" at bounding box center [889, 559] width 106 height 15
paste input "Segmanta_Sampling_HTA_Fairy_Aug25_02"
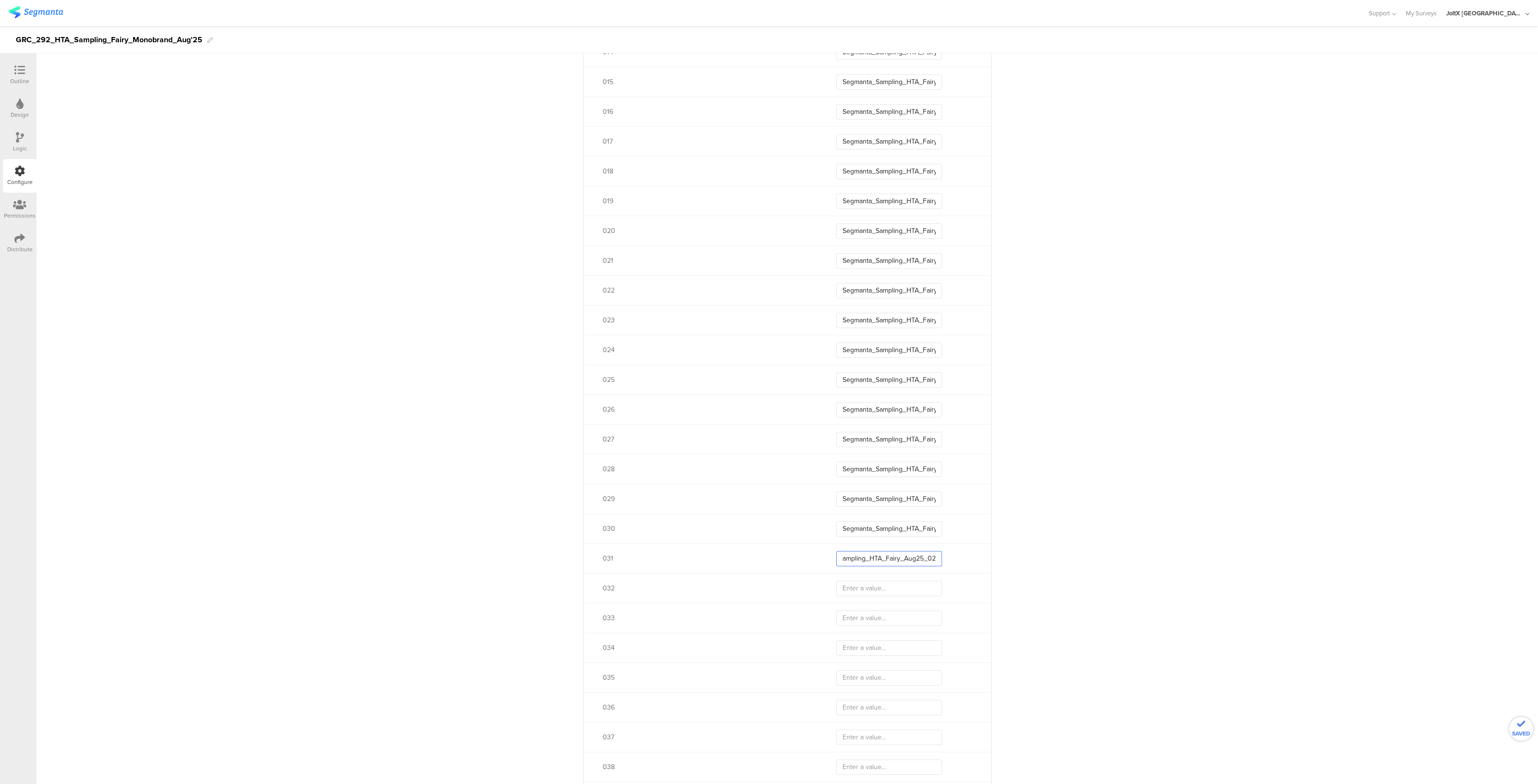
type input "Segmanta_Sampling_HTA_Fairy_Aug25_02"
click at [875, 588] on input "text" at bounding box center [889, 588] width 106 height 15
click at [911, 496] on input "Segmanta_Sampling_HTA_Fairy_Aug25_02" at bounding box center [889, 495] width 106 height 15
type input "Segmanta_Sampling_HTA_Fairy_Aug25_03"
click at [918, 519] on input "Segmanta_Sampling_HTA_Fairy_Aug25_02" at bounding box center [889, 525] width 106 height 15
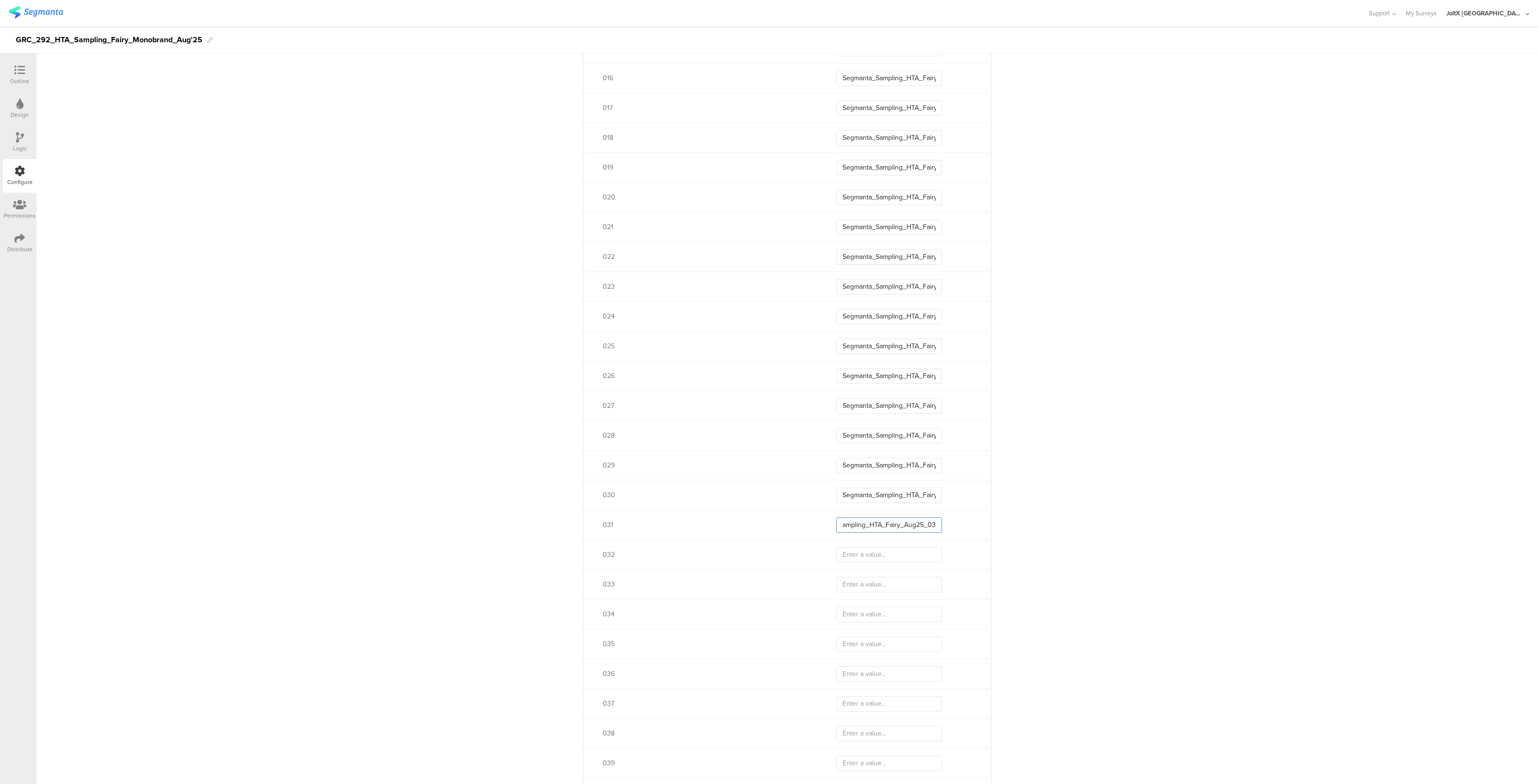
type input "Segmanta_Sampling_HTA_Fairy_Aug25_03"
click at [874, 561] on div "032" at bounding box center [787, 554] width 408 height 30
click at [877, 554] on input "text" at bounding box center [889, 555] width 106 height 15
paste input "Segmanta_Sampling_HTA_Fairy_Aug25_03"
type input "Segmanta_Sampling_HTA_Fairy_Aug25_03"
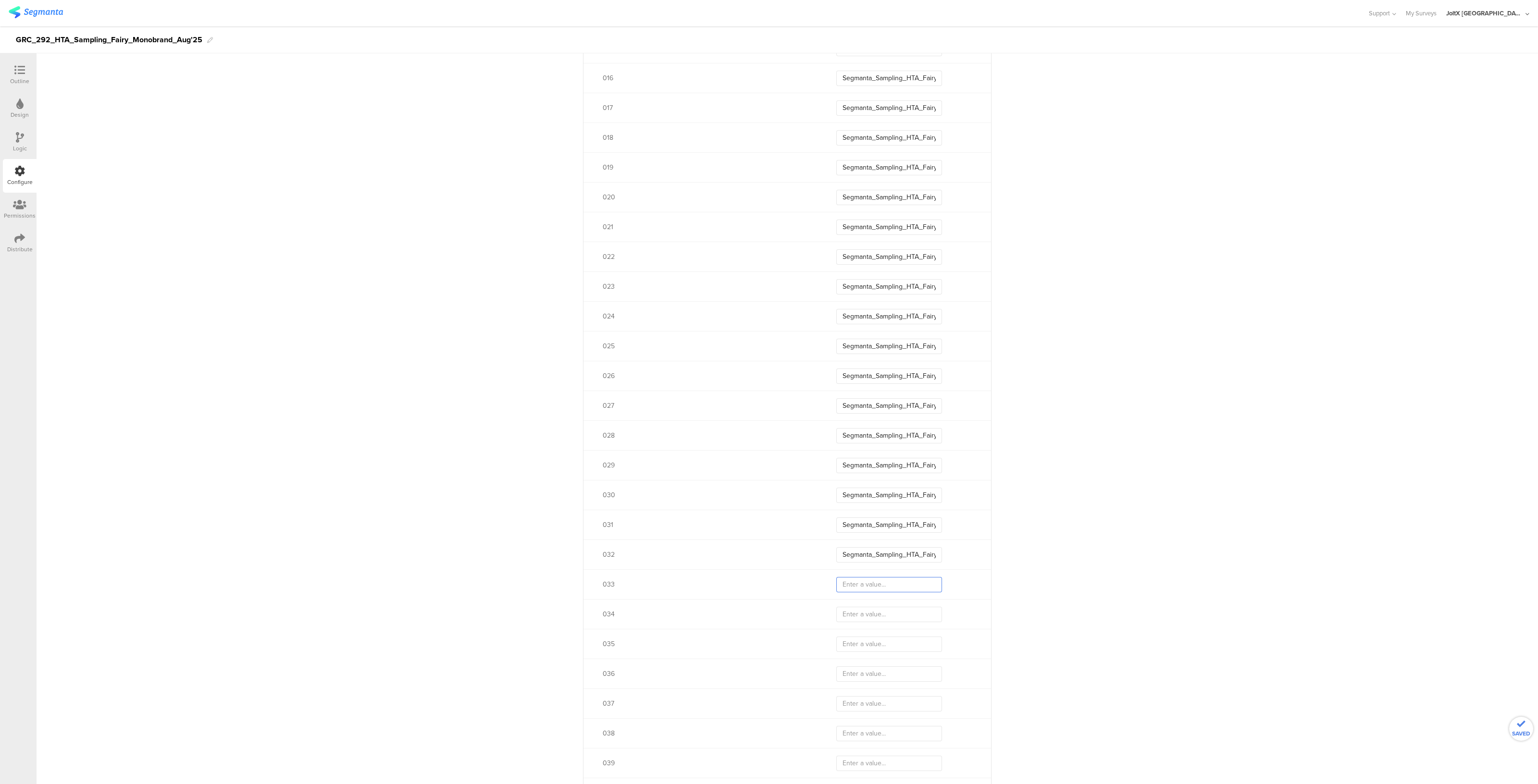
click at [872, 586] on input "text" at bounding box center [889, 584] width 106 height 15
paste input "Segmanta_Sampling_HTA_Fairy_Aug25_03"
type input "Segmanta_Sampling_HTA_Fairy_Aug25_03"
click at [872, 612] on input "text" at bounding box center [889, 614] width 106 height 15
paste input "Segmanta_Sampling_HTA_Fairy_Aug25_03"
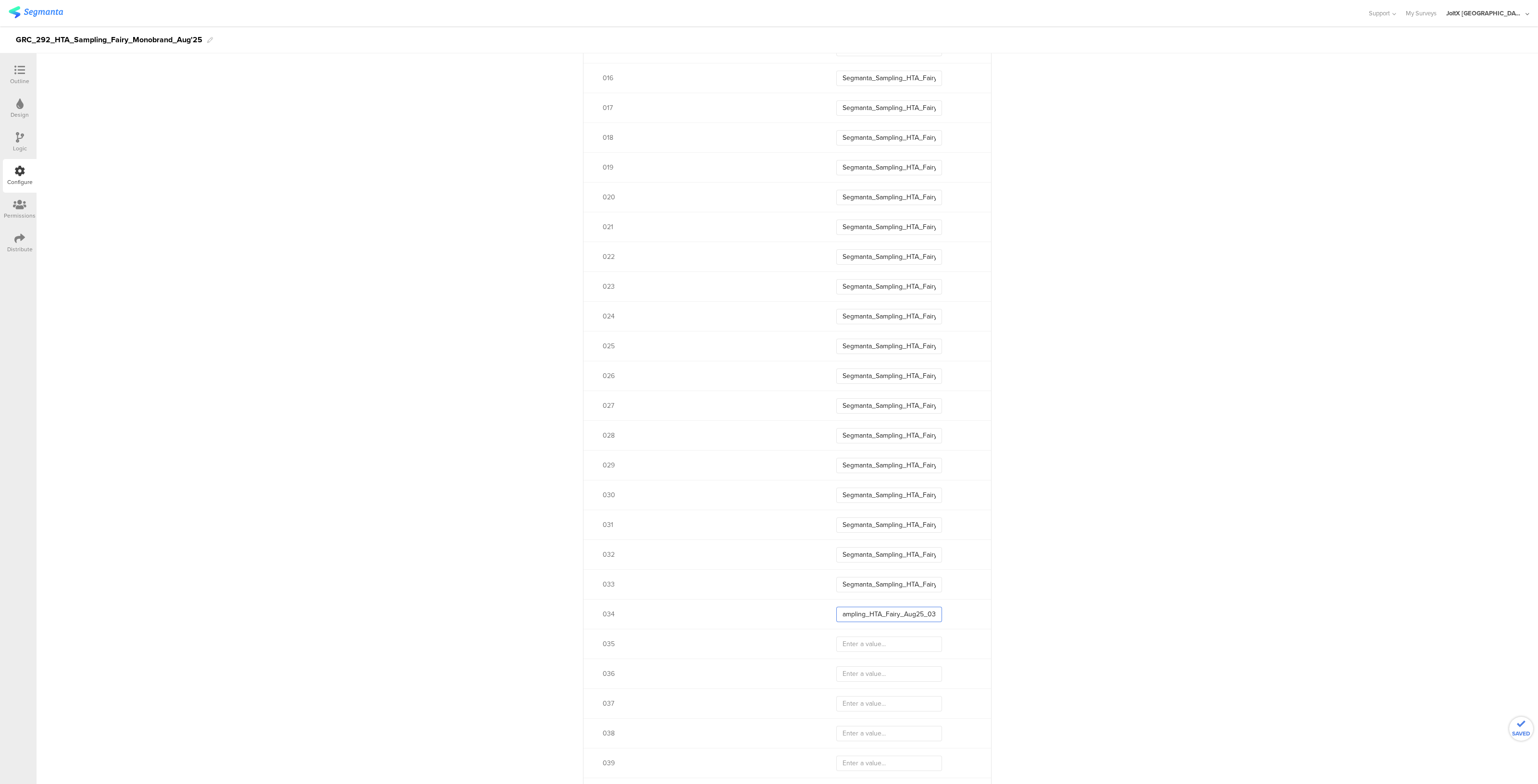
type input "Segmanta_Sampling_HTA_Fairy_Aug25_03"
click at [872, 638] on input "text" at bounding box center [889, 644] width 106 height 15
paste input "Segmanta_Sampling_HTA_Fairy_Aug25_03"
type input "Segmanta_Sampling_HTA_Fairy_Aug25_03"
click at [870, 673] on input "text" at bounding box center [889, 674] width 106 height 15
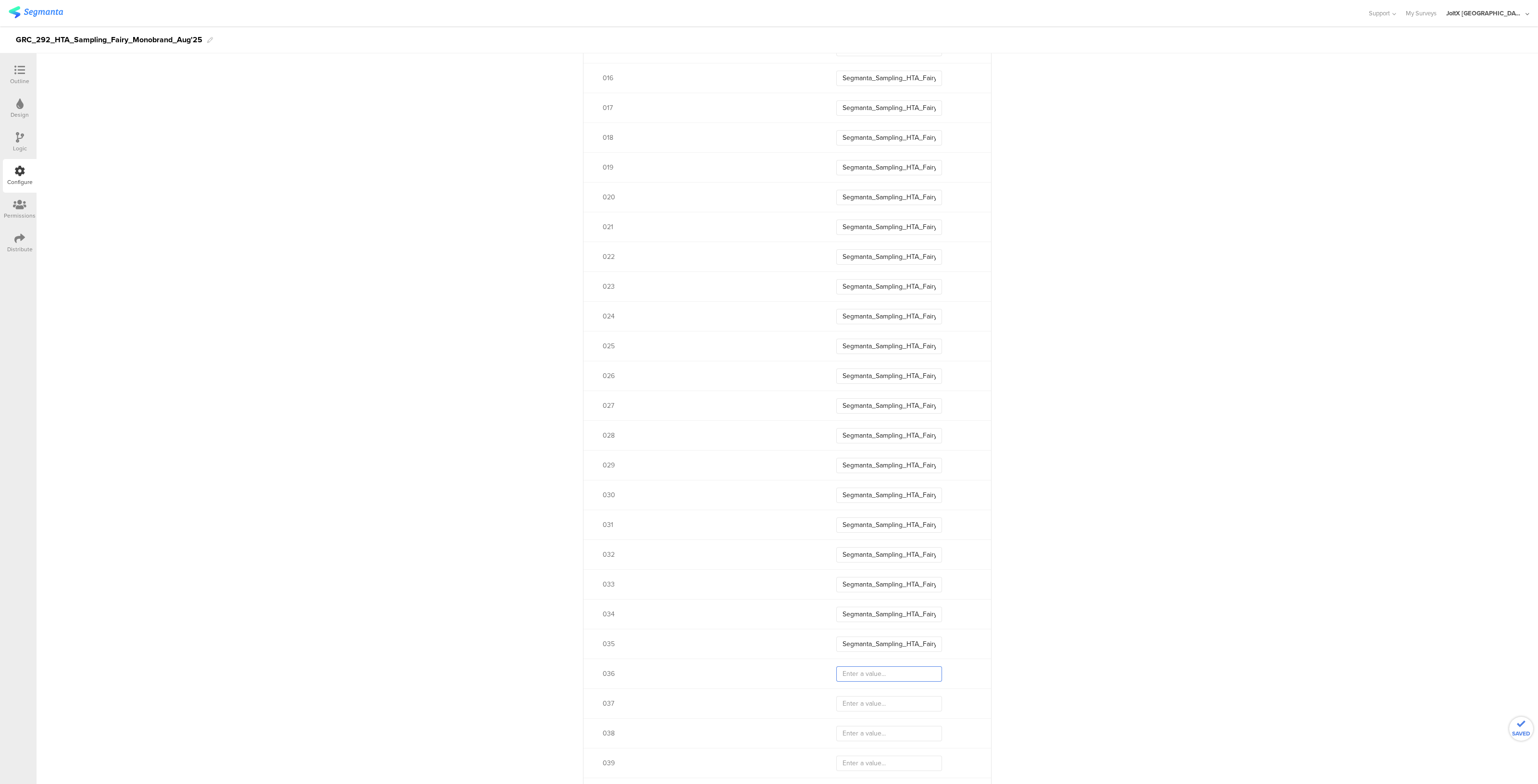
paste input "Segmanta_Sampling_HTA_Fairy_Aug25_03"
type input "Segmanta_Sampling_HTA_Fairy_Aug25_03"
click at [877, 383] on input "text" at bounding box center [889, 382] width 106 height 15
paste input "Segmanta_Sampling_HTA_Fairy_Aug25_03"
type input "Segmanta_Sampling_HTA_Fairy_Aug25_03"
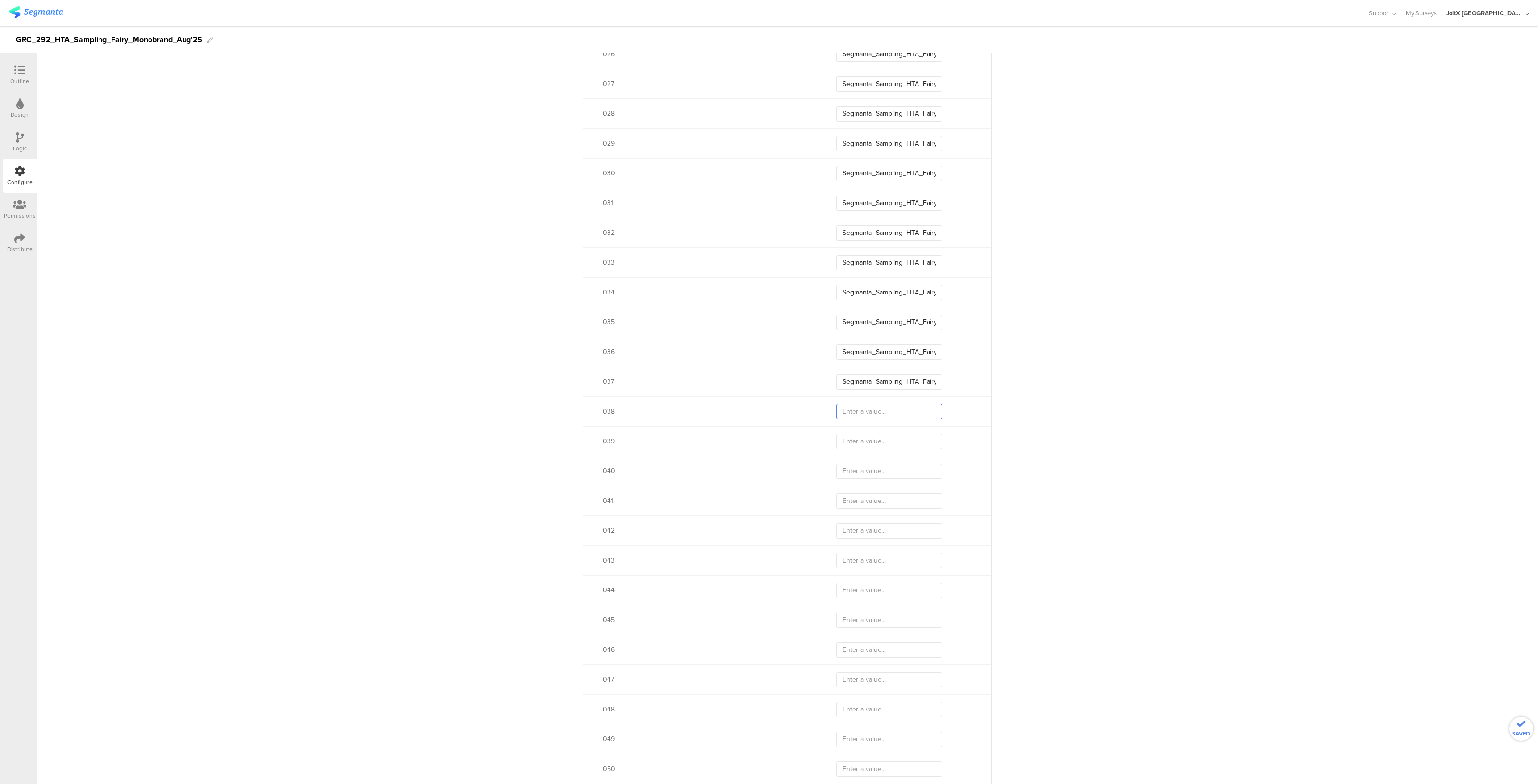
click at [868, 410] on input "text" at bounding box center [889, 412] width 106 height 15
paste input "Segmanta_Sampling_HTA_Fairy_Aug25_03"
type input "Segmanta_Sampling_HTA_Fairy_Aug25_03"
click at [859, 445] on input "text" at bounding box center [889, 442] width 106 height 15
paste input "Segmanta_Sampling_HTA_Fairy_Aug25_03"
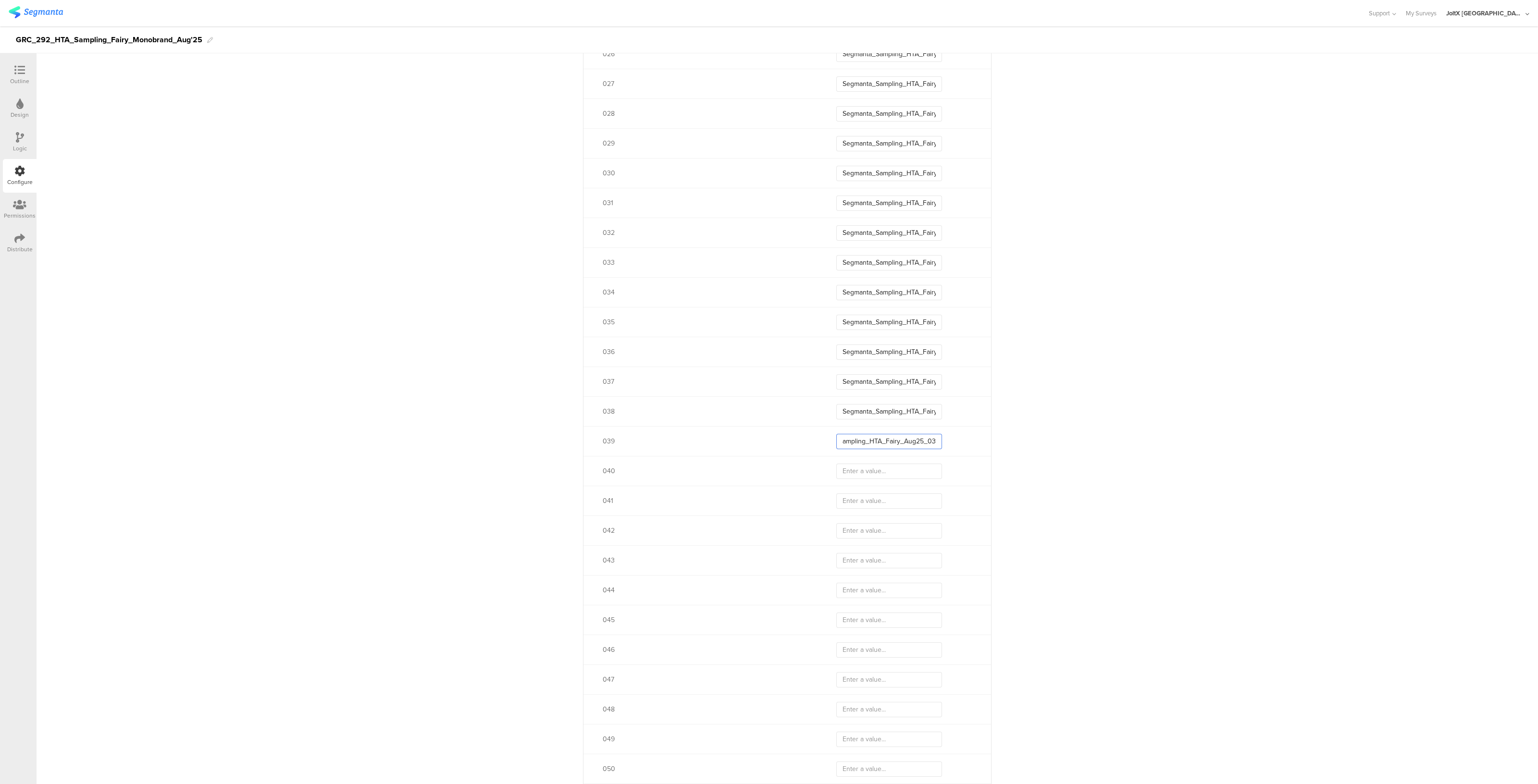
type input "Segmanta_Sampling_HTA_Fairy_Aug25_03"
click at [863, 465] on input "text" at bounding box center [889, 471] width 106 height 15
type input "Segmanta_Sampling_HTA_Fairy_Aug25_04"
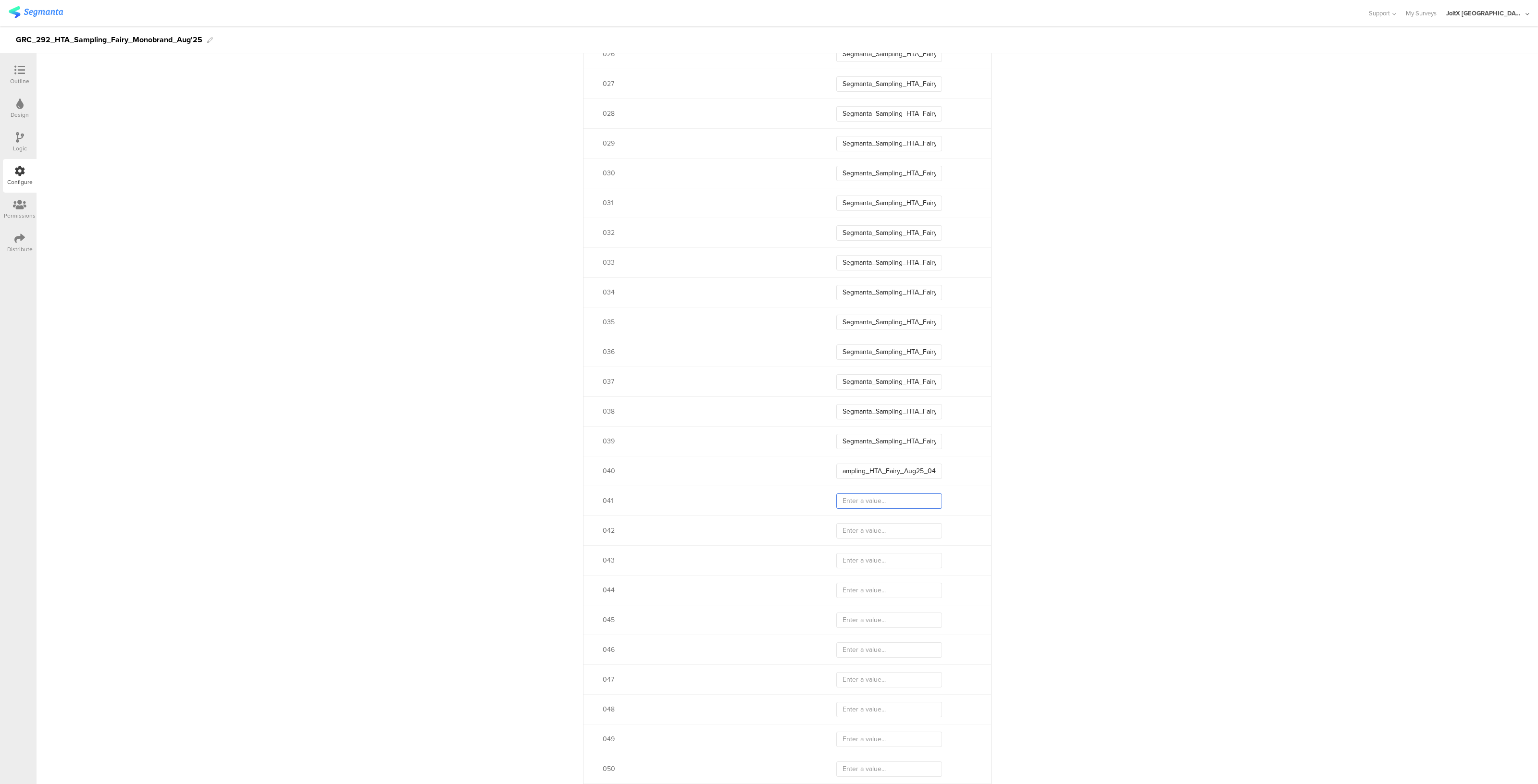
scroll to position [0, 0]
click at [866, 503] on input "text" at bounding box center [889, 501] width 106 height 15
type input "Segmanta_Sampling_HTA_Fairy_Aug25_04"
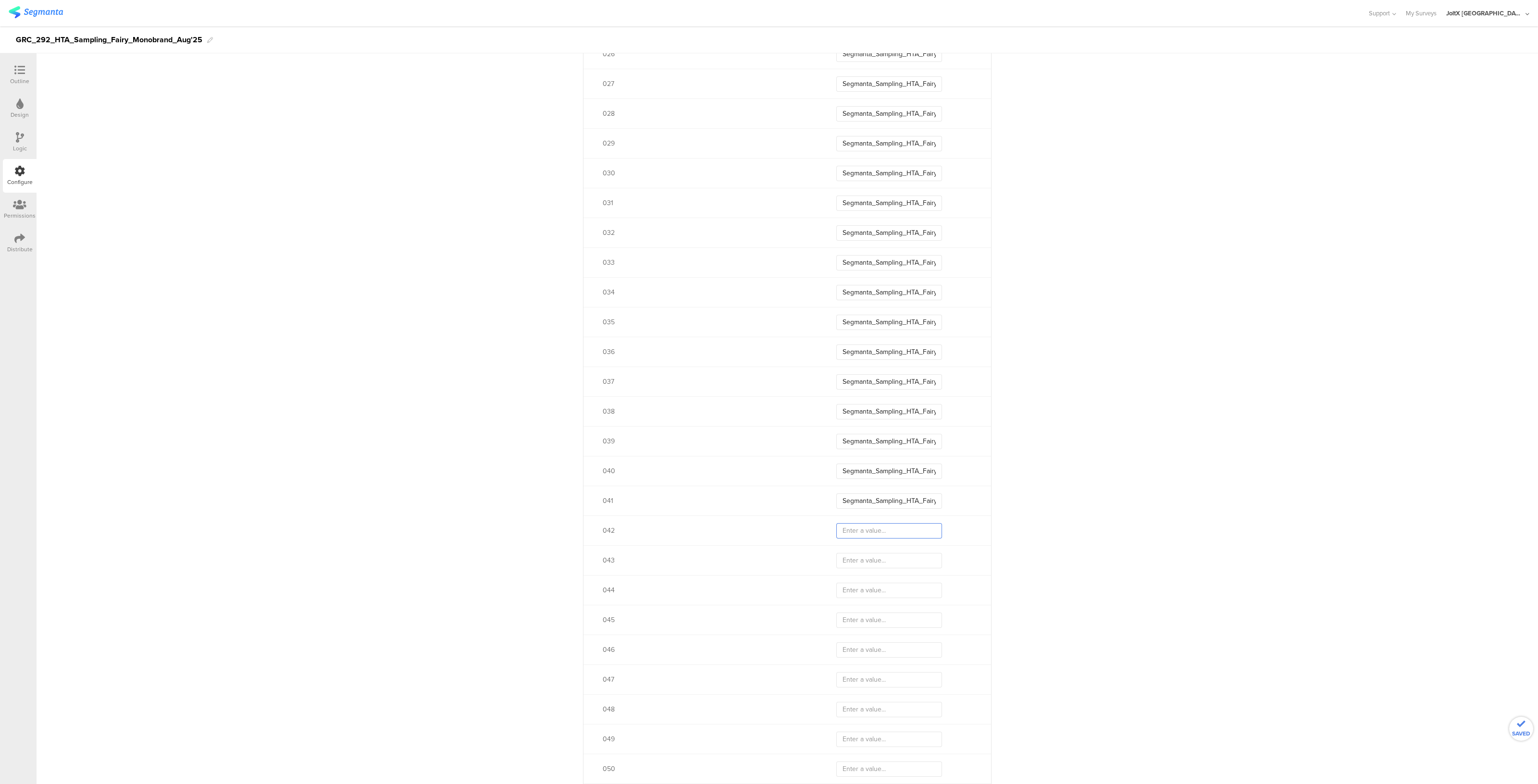
click at [862, 527] on input "text" at bounding box center [889, 531] width 106 height 15
type input "Segmanta_Sampling_HTA_Fairy_Aug25_04"
click at [874, 559] on input "text" at bounding box center [889, 561] width 106 height 15
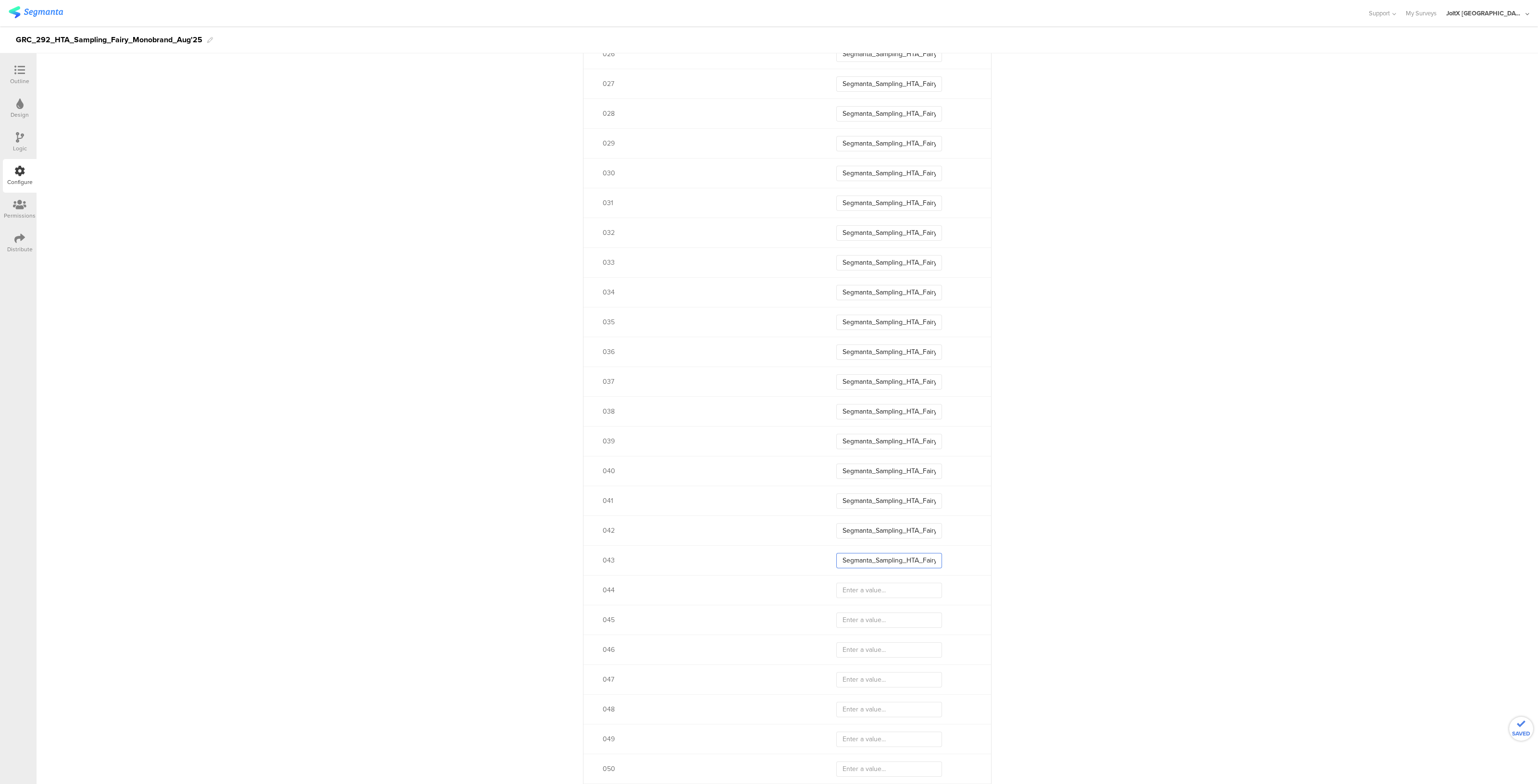
scroll to position [0, 38]
type input "Segmanta_Sampling_HTA_Fairy_Aug25_04"
click at [887, 594] on input "text" at bounding box center [889, 590] width 106 height 15
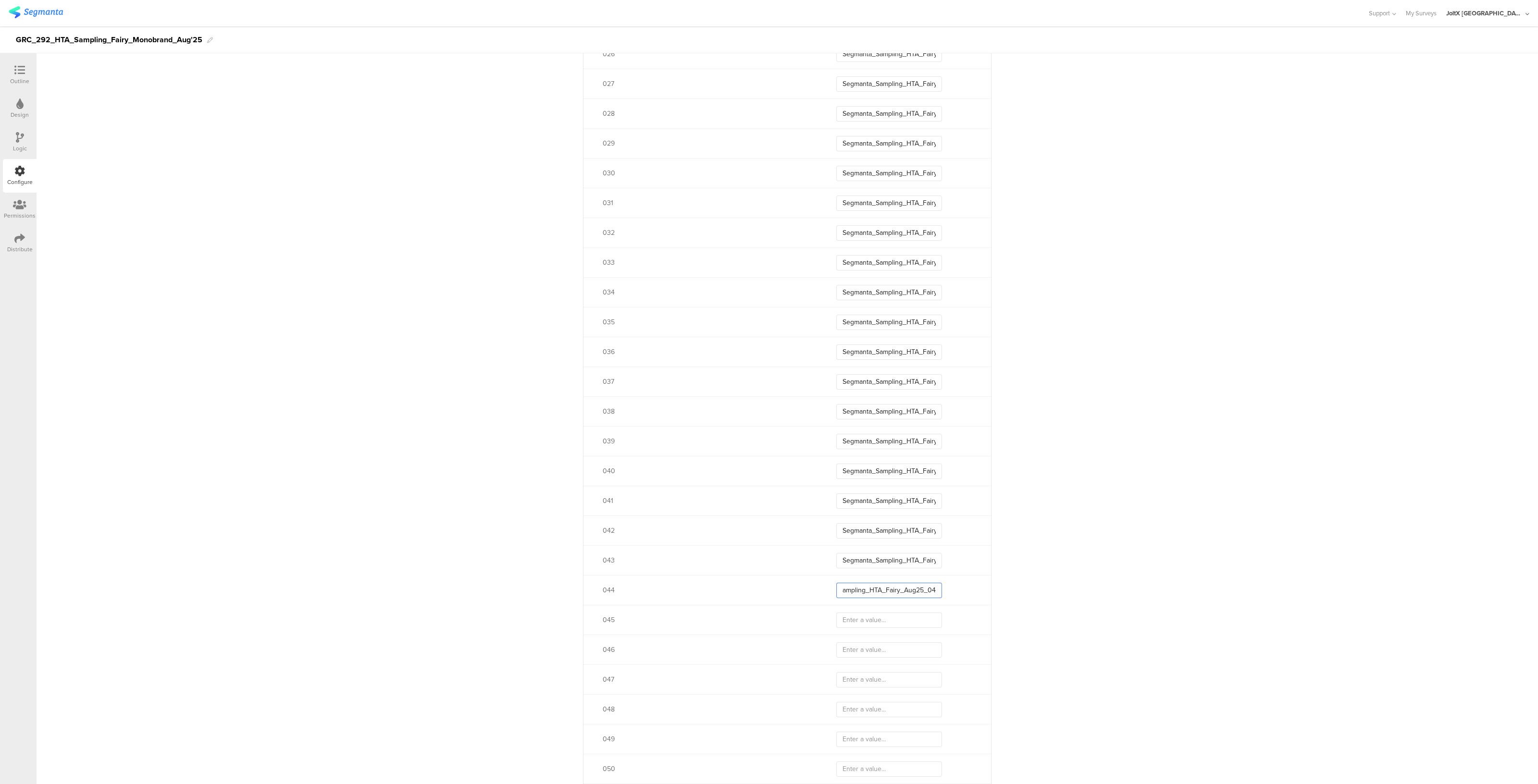
type input "Segmanta_Sampling_HTA_Fairy_Aug25_04"
click at [881, 621] on input "text" at bounding box center [889, 620] width 106 height 15
type input "Segmanta_Sampling_HTA_Fairy_Aug25_04"
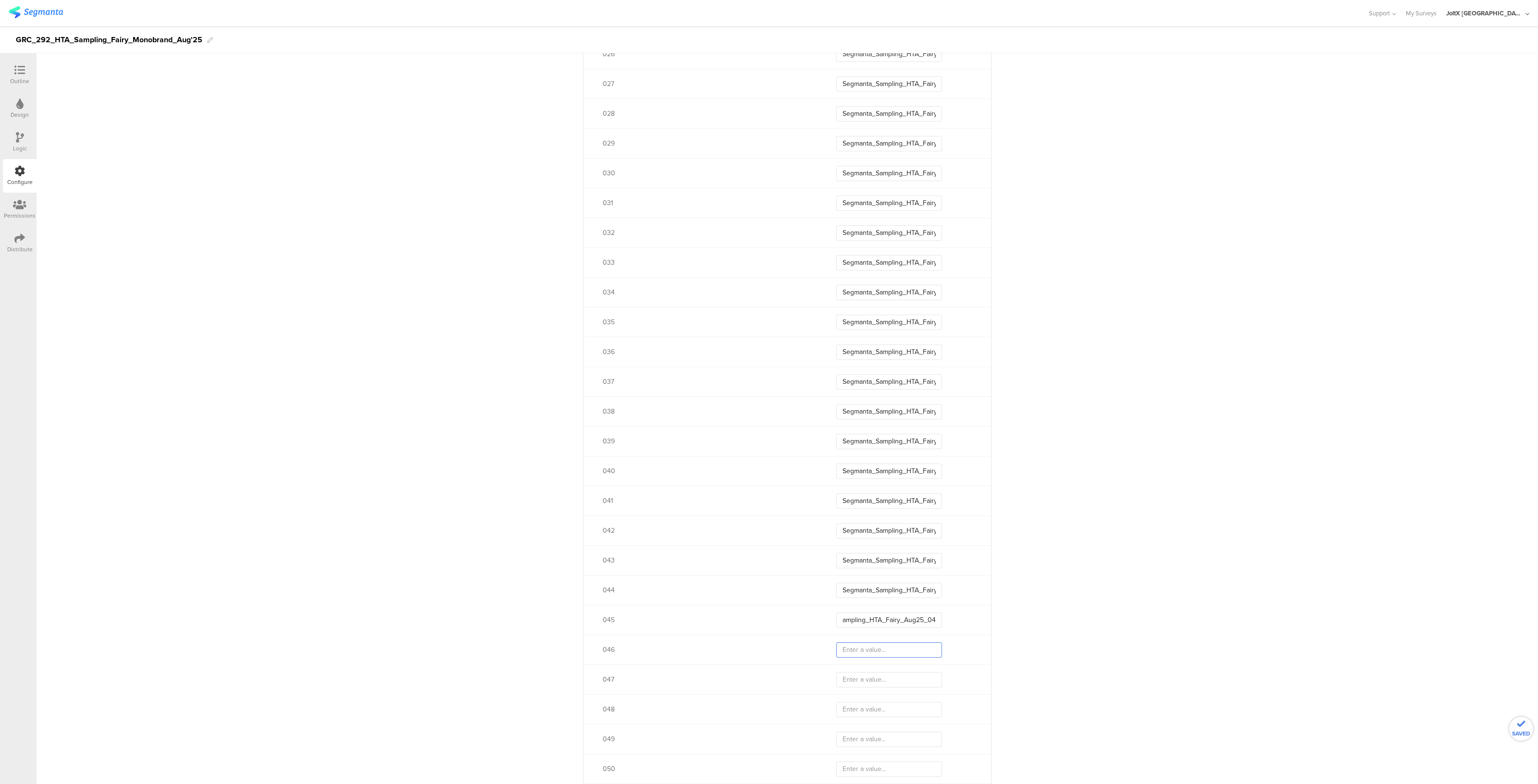
scroll to position [0, 0]
click at [880, 654] on input "text" at bounding box center [889, 650] width 106 height 15
type input "Segmanta_Sampling_HTA_Fairy_Aug25_04"
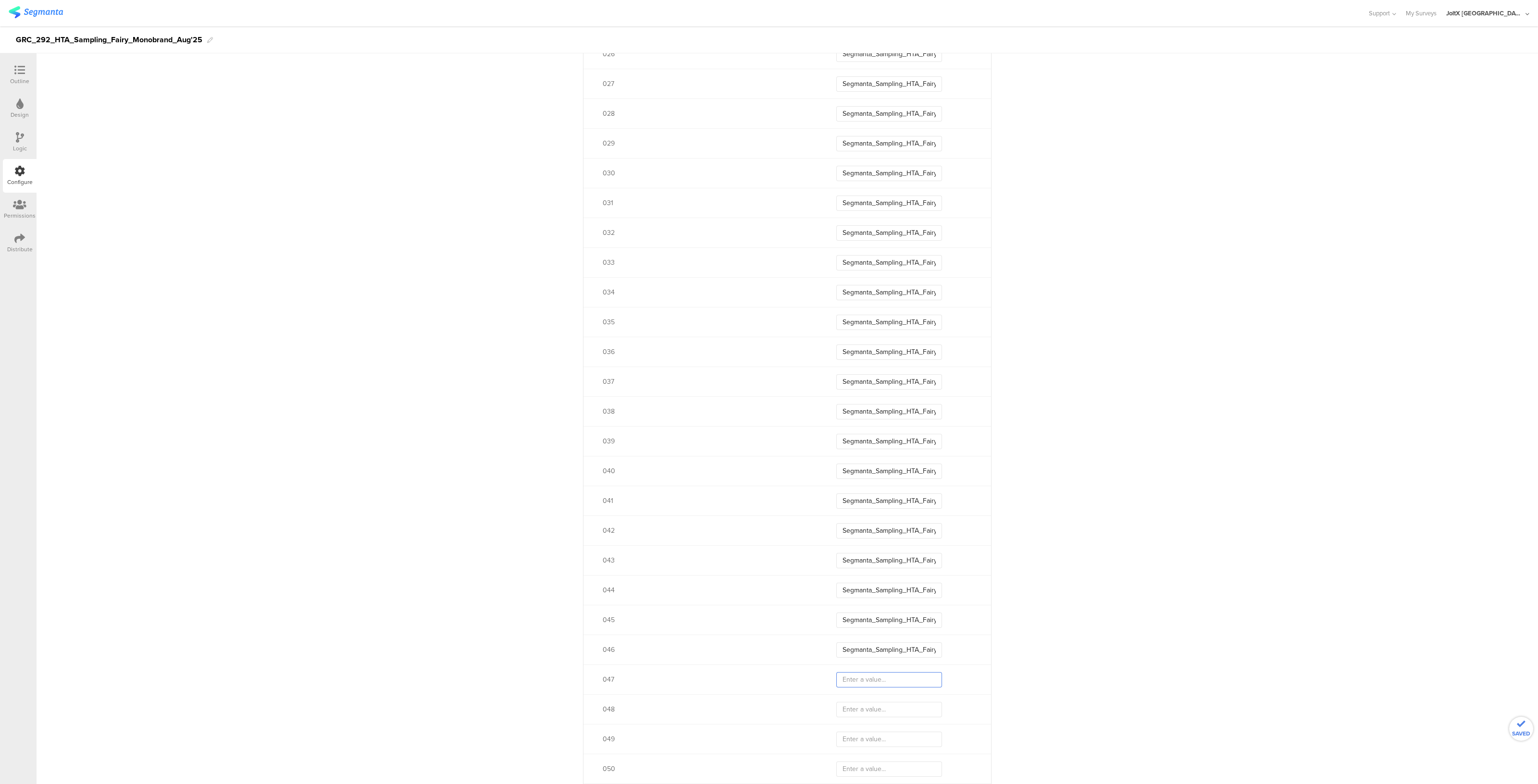
click at [878, 673] on input "text" at bounding box center [889, 680] width 106 height 15
type input "Segmanta_Sampling_HTA_Fairy_Aug25_04"
click at [872, 714] on input "text" at bounding box center [889, 710] width 106 height 15
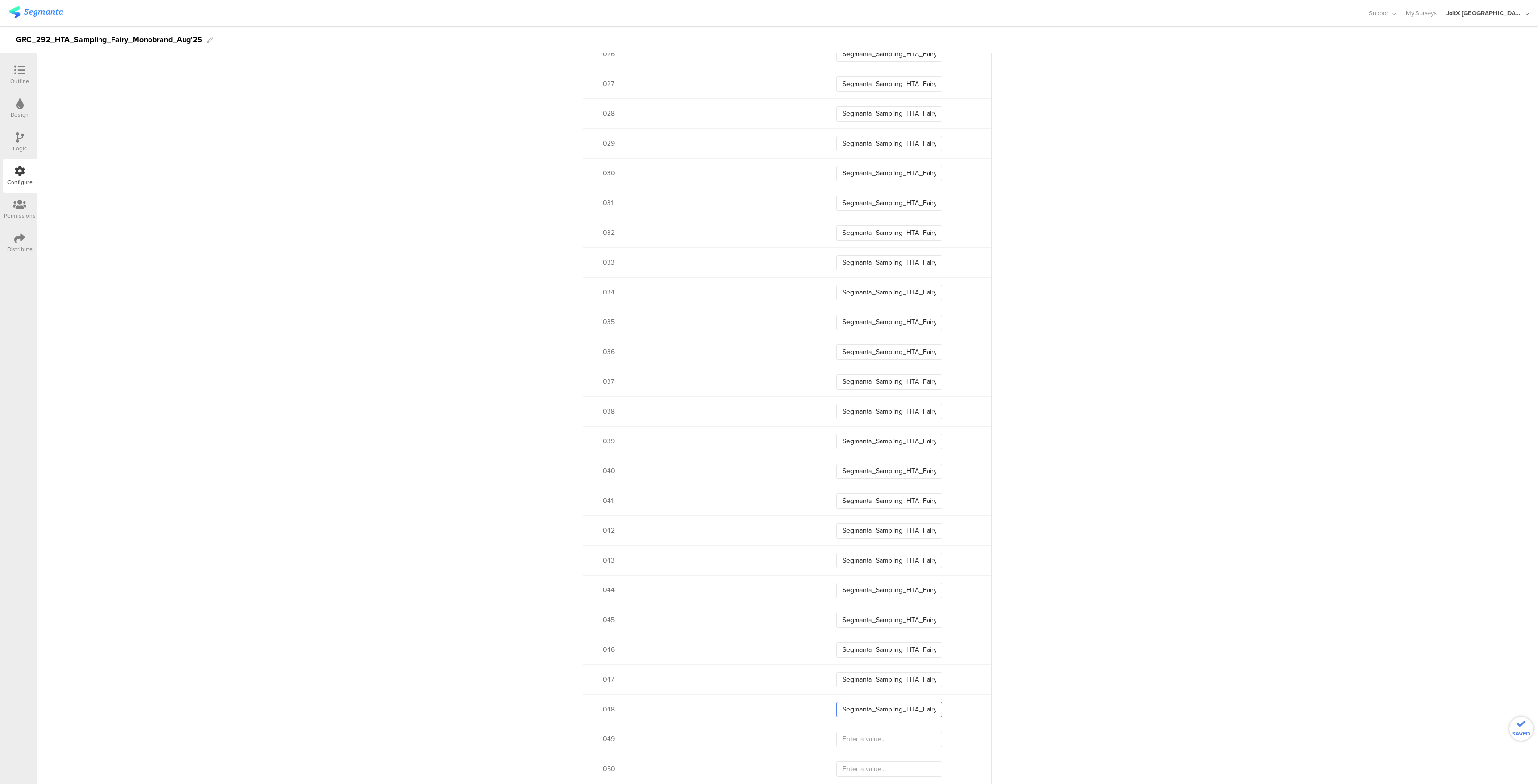
scroll to position [0, 38]
type input "Segmanta_Sampling_HTA_Fairy_Aug25_04"
click at [868, 733] on input "text" at bounding box center [889, 739] width 106 height 15
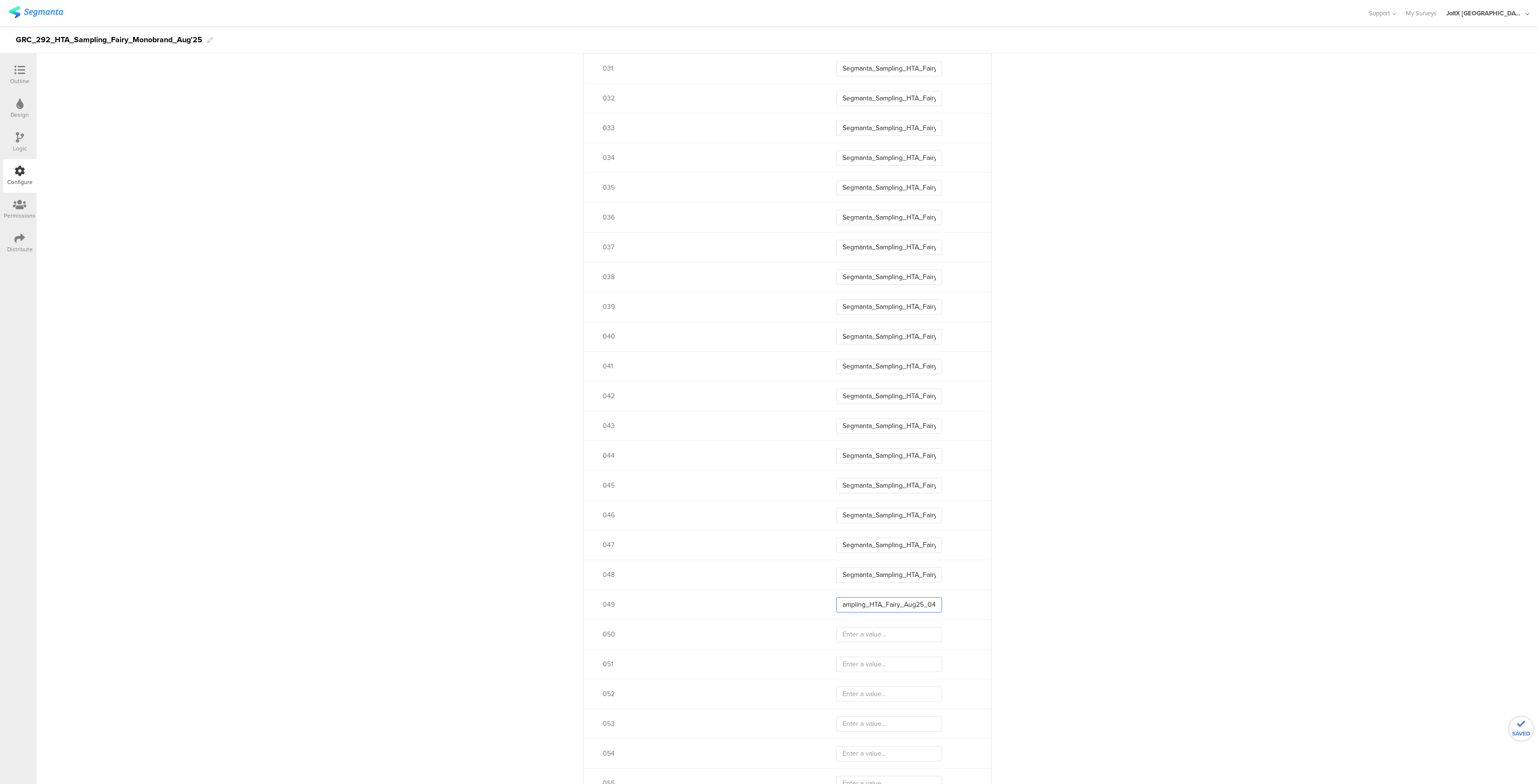
scroll to position [1388, 0]
type input "Segmanta_Sampling_HTA_Fairy_Aug25_04"
click at [860, 638] on input "text" at bounding box center [889, 634] width 106 height 15
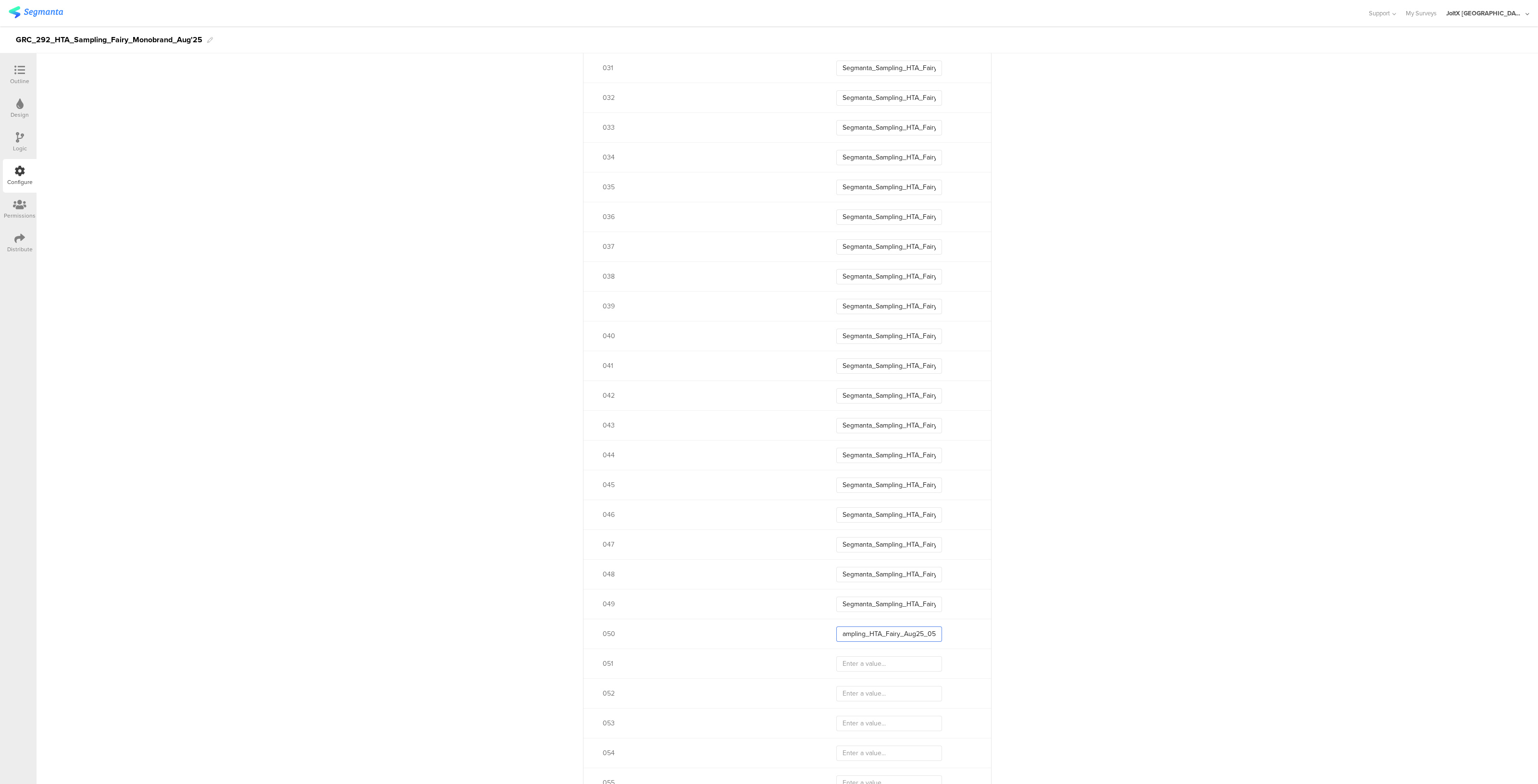
type input "Segmanta_Sampling_HTA_Fairy_Aug25_05"
click at [859, 661] on input "text" at bounding box center [889, 664] width 106 height 15
type input "Segmanta_Sampling_HTA_Fairy_Aug25_05"
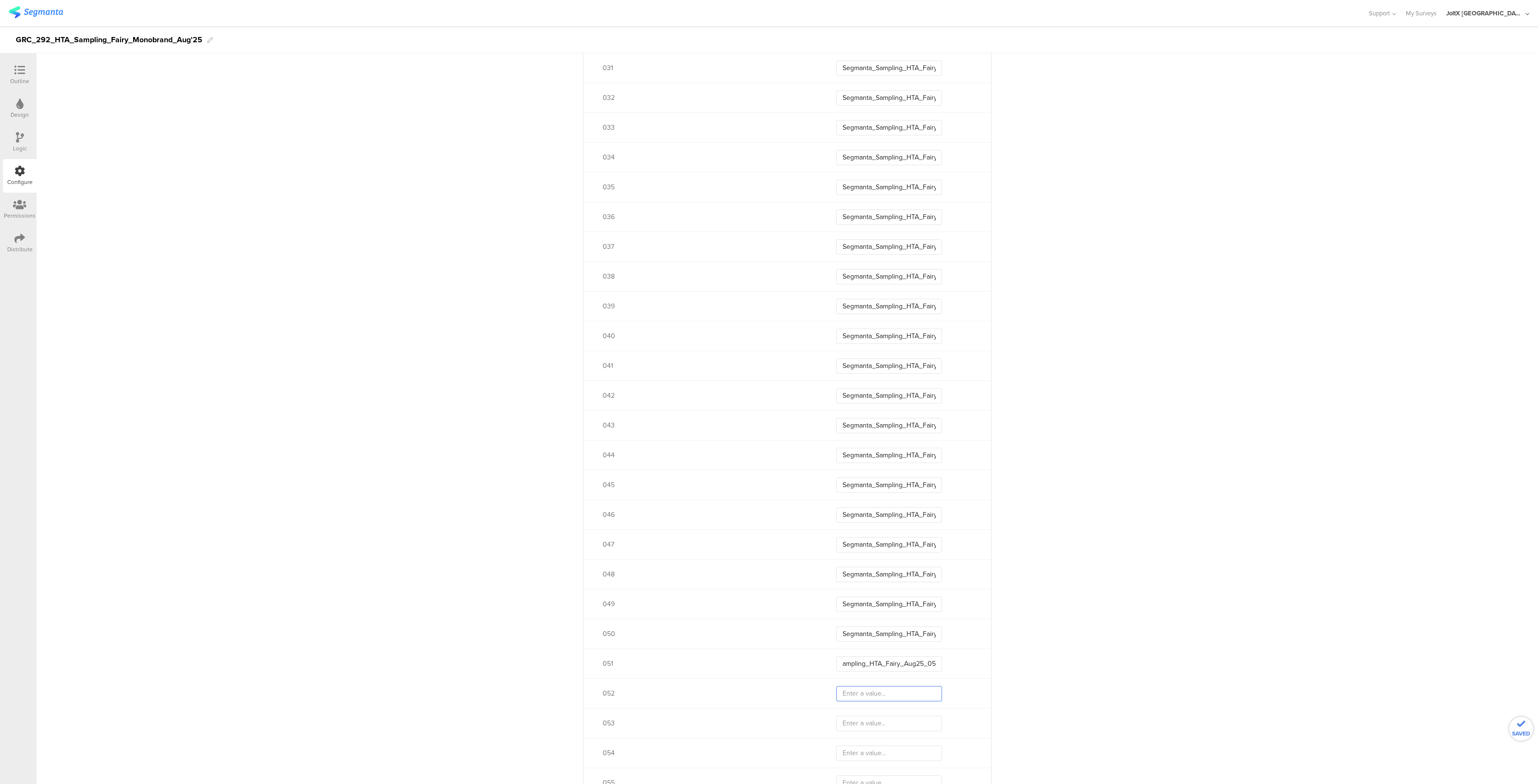
scroll to position [0, 0]
click at [863, 691] on input "text" at bounding box center [889, 694] width 106 height 15
type input "Segmanta_Sampling_HTA_Fairy_Aug25_05"
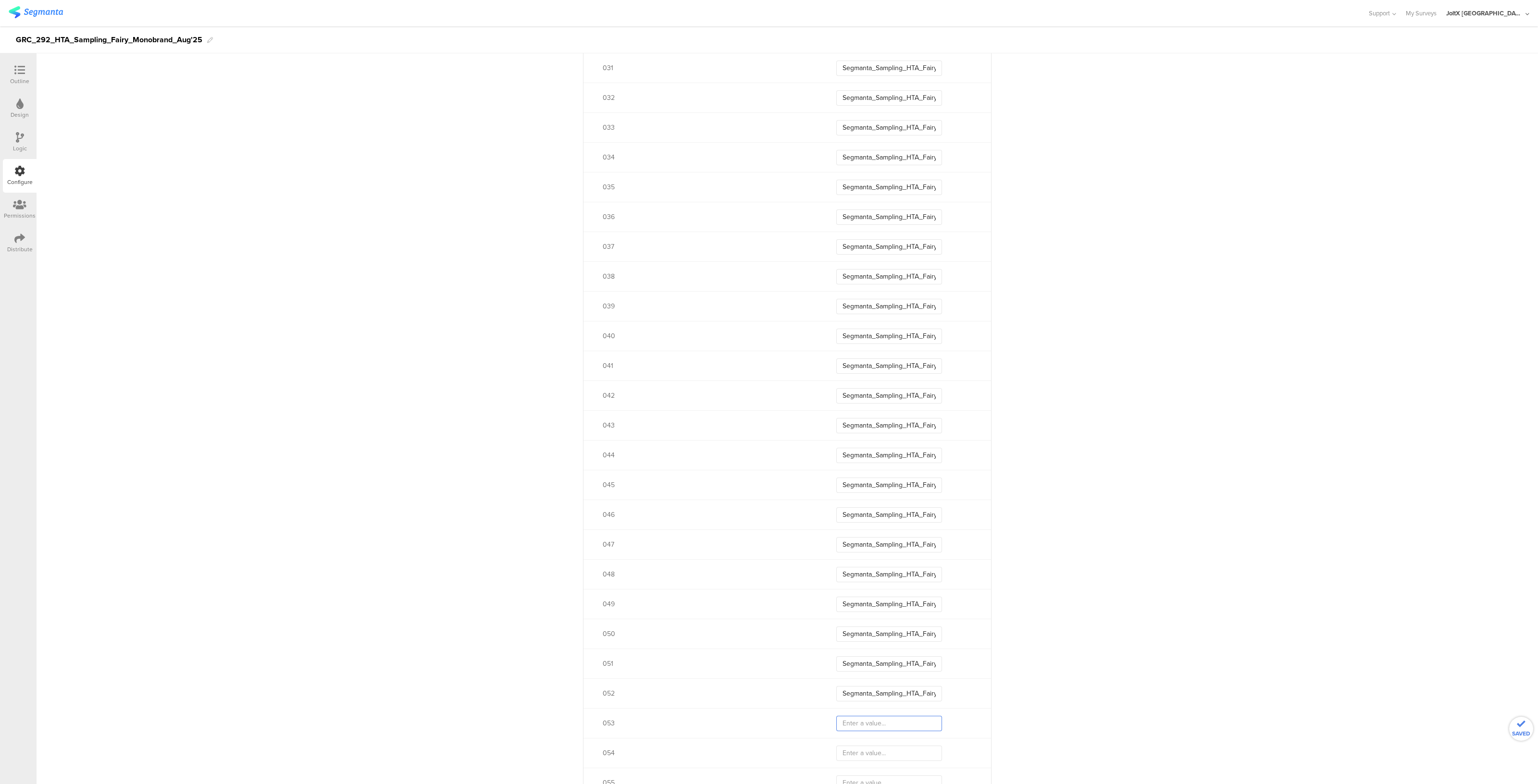
click at [862, 719] on input "text" at bounding box center [889, 723] width 106 height 15
type input "Segmanta_Sampling_HTA_Fairy_Aug25_05"
click at [894, 509] on input "text" at bounding box center [889, 509] width 106 height 15
type input "Segmanta_Sampling_HTA_Fairy_Aug25_05"
click at [870, 540] on input "text" at bounding box center [889, 538] width 106 height 15
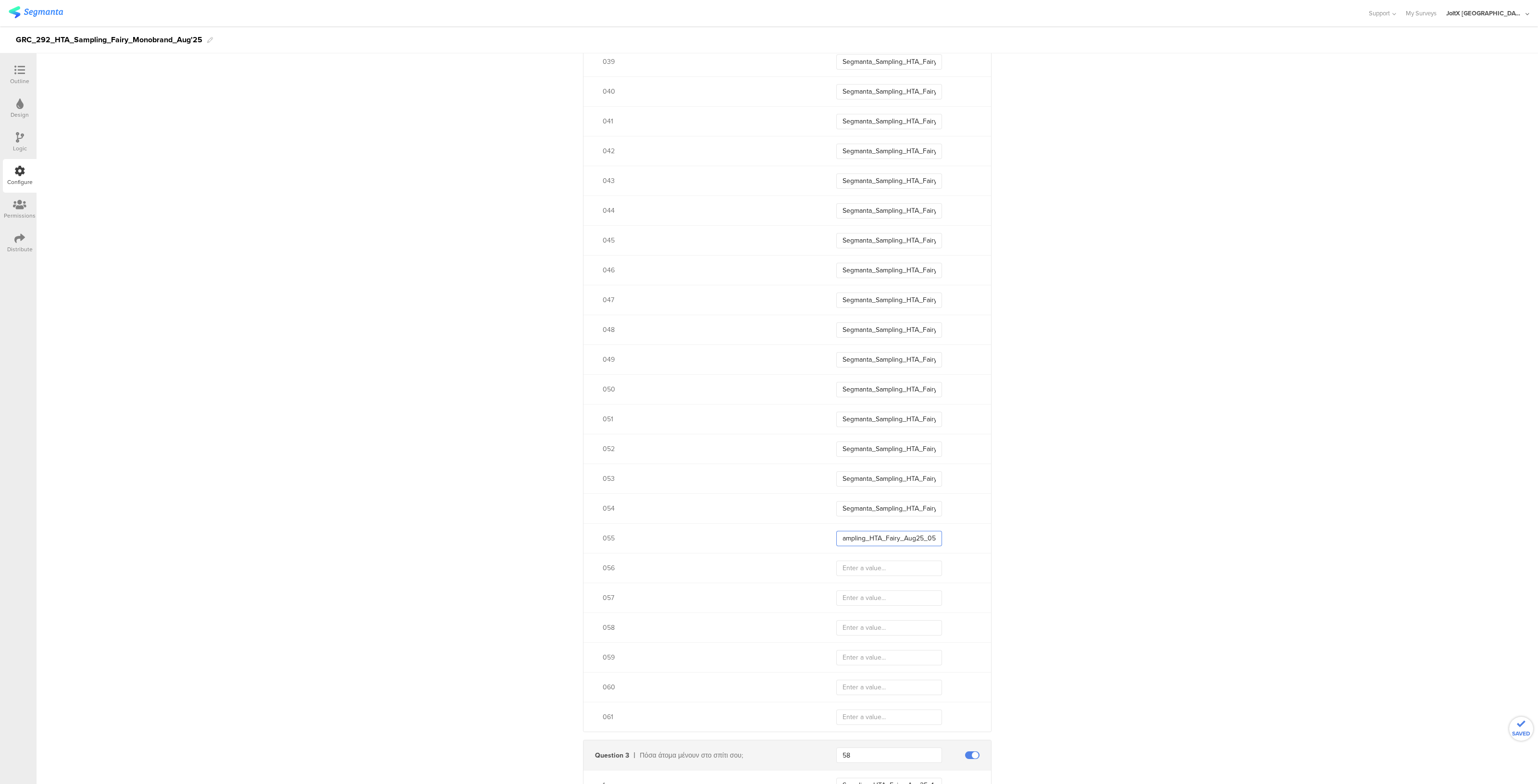
type input "Segmanta_Sampling_HTA_Fairy_Aug25_05"
click at [860, 567] on input "text" at bounding box center [889, 568] width 106 height 15
type input "Segmanta_Sampling_HTA_Fairy_Aug25_05"
click at [866, 600] on input "text" at bounding box center [889, 598] width 106 height 15
type input "Segmanta_Sampling_HTA_Fairy_Aug25_05"
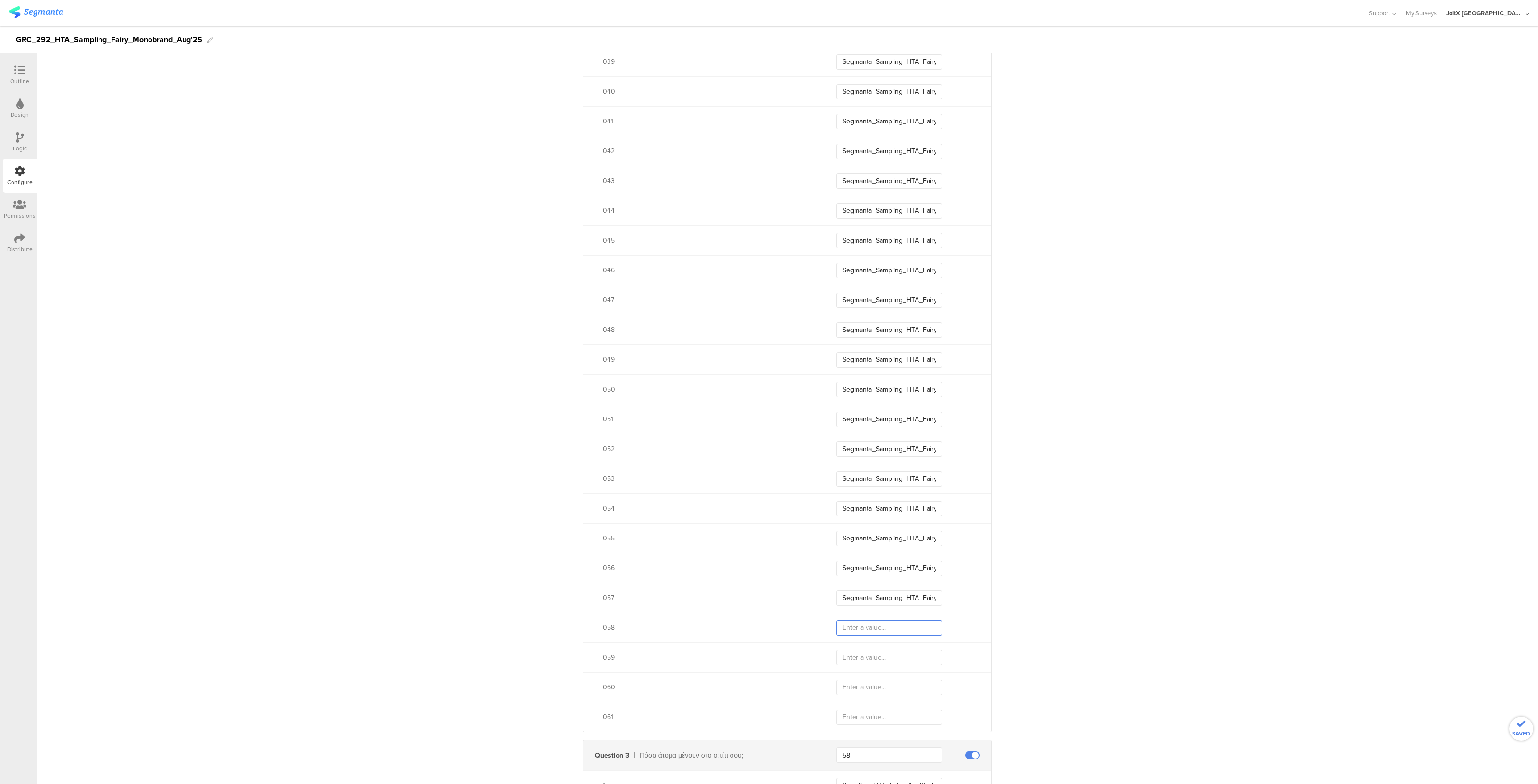
click at [872, 623] on input "text" at bounding box center [889, 628] width 106 height 15
type input "Segmanta_Sampling_HTA_Fairy_Aug25_05"
click at [862, 653] on input "text" at bounding box center [889, 658] width 106 height 15
type input "Segmanta_Sampling_HTA_Fairy_Aug25_05"
click at [862, 682] on input "text" at bounding box center [889, 687] width 106 height 15
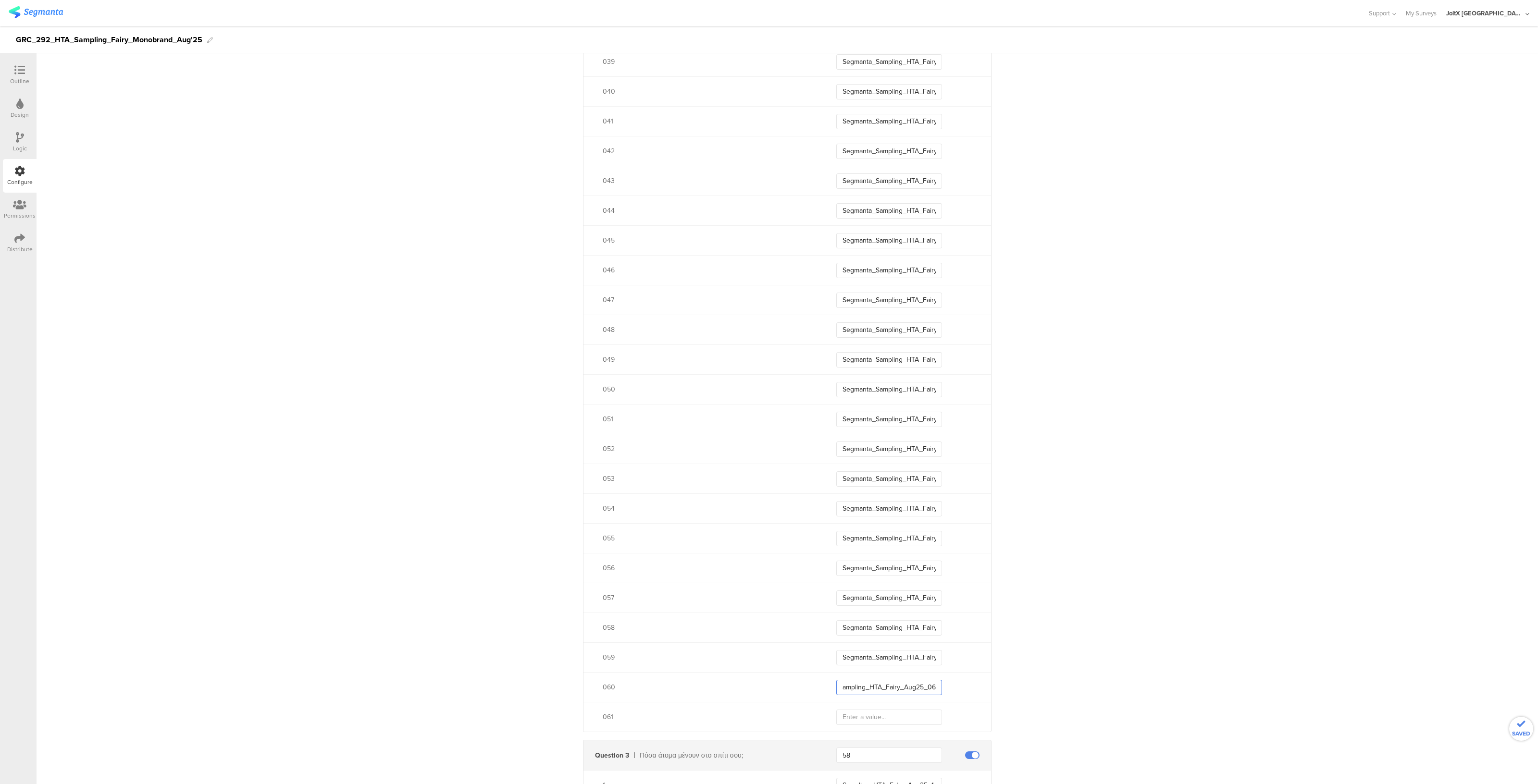
type input "Segmanta_Sampling_HTA_Fairy_Aug25_06"
click at [859, 714] on input "text" at bounding box center [889, 717] width 106 height 15
type input "Segmanta_Sampling_HTA_Fairy_Aug25_061"
click at [907, 683] on input "Segmanta_Sampling_HTA_Fairy_Aug25_06" at bounding box center [889, 687] width 106 height 15
type input "Segmanta_Sampling_HTA_Fairy_Aug25_060"
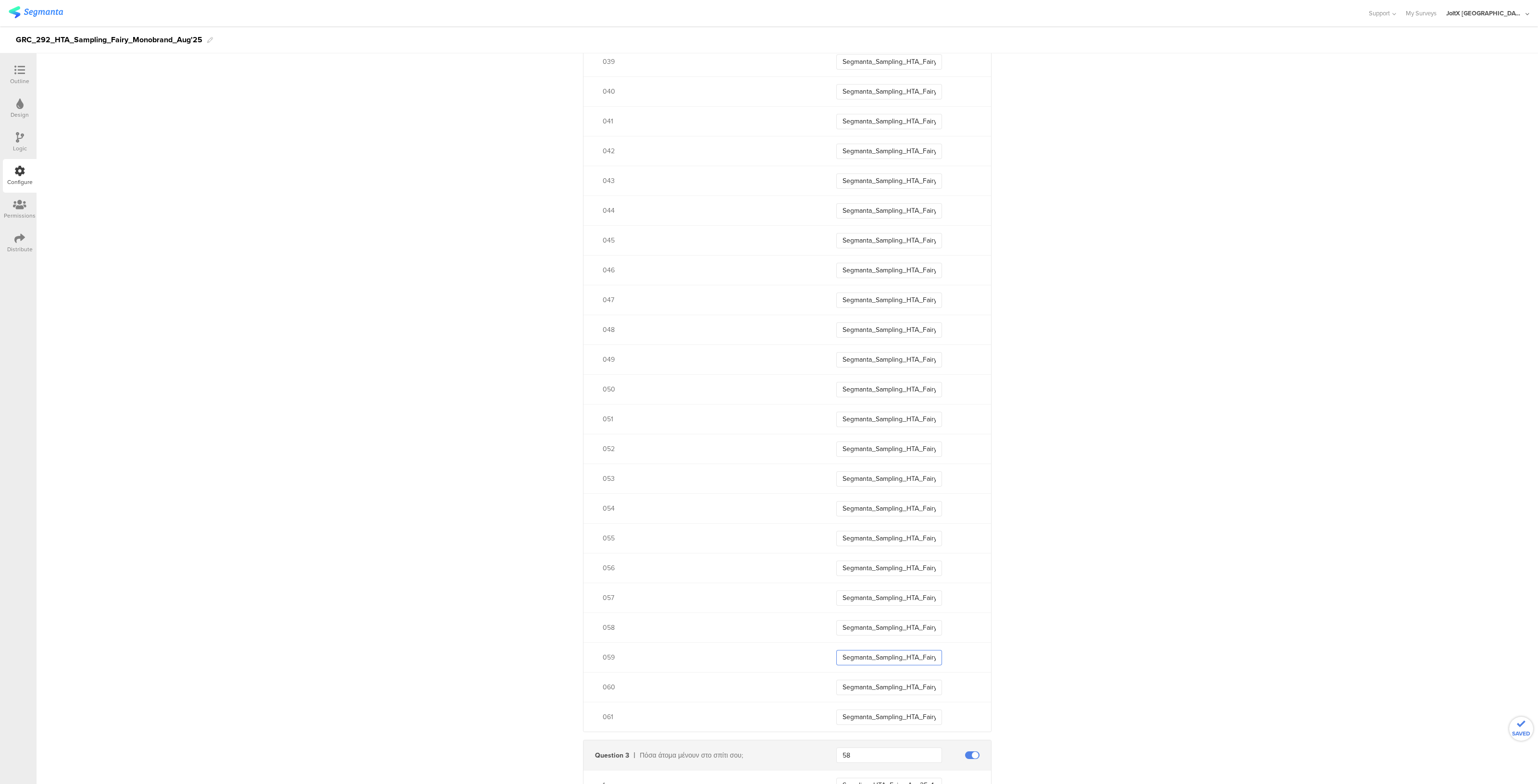
click at [922, 662] on input "Segmanta_Sampling_HTA_Fairy_Aug25_05" at bounding box center [889, 658] width 106 height 15
type input "Segmanta_Sampling_HTA_Fairy_Aug25_059"
click at [927, 628] on input "Segmanta_Sampling_HTA_Fairy_Aug25_05" at bounding box center [889, 628] width 106 height 15
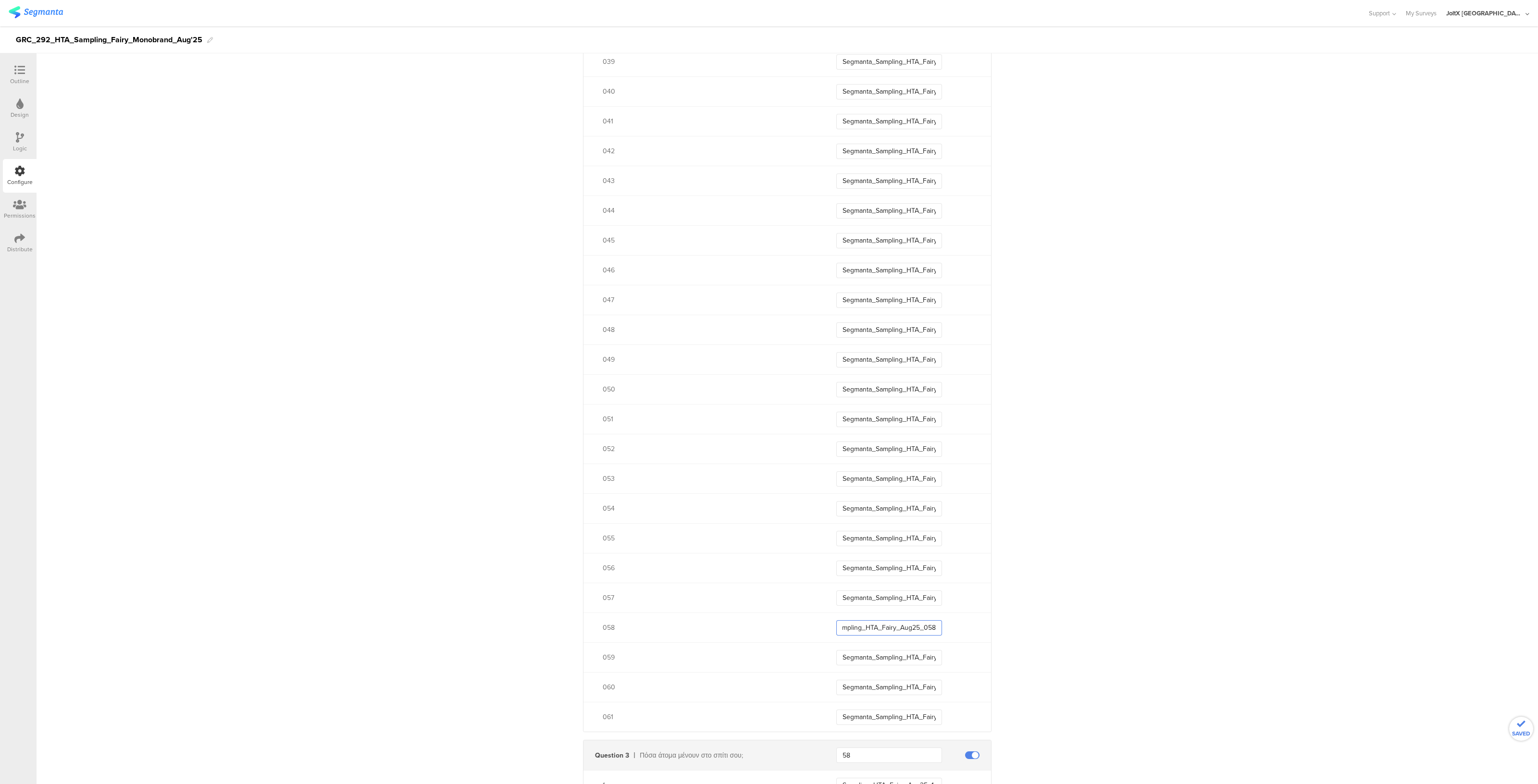
type input "Segmanta_Sampling_HTA_Fairy_Aug25_058"
click at [913, 602] on input "Segmanta_Sampling_HTA_Fairy_Aug25_05" at bounding box center [889, 598] width 106 height 15
type input "Segmanta_Sampling_HTA_Fairy_Aug25_057"
click at [915, 566] on input "Segmanta_Sampling_HTA_Fairy_Aug25_05" at bounding box center [889, 568] width 106 height 15
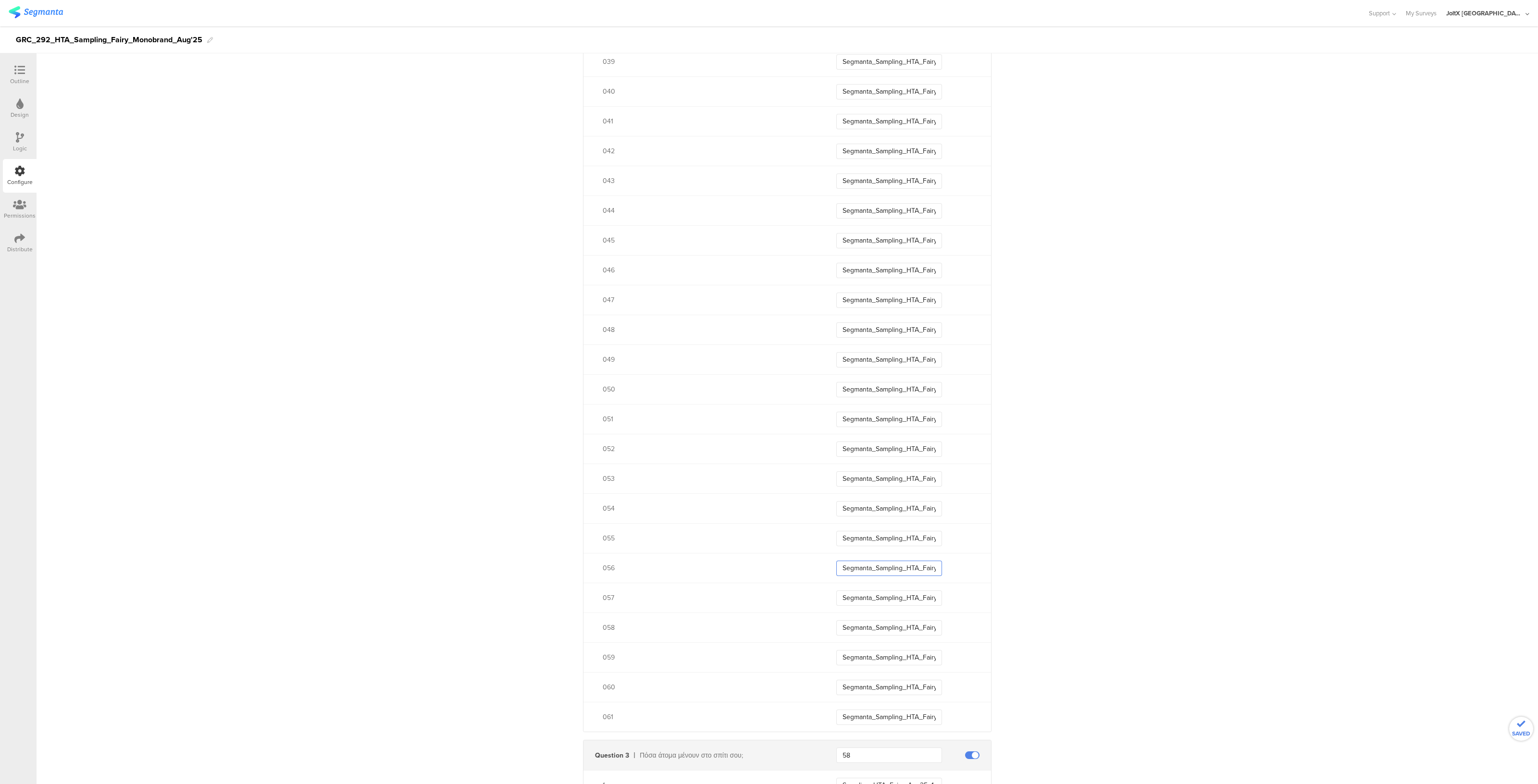
click at [915, 566] on input "Segmanta_Sampling_HTA_Fairy_Aug25_05" at bounding box center [889, 568] width 106 height 15
type input "Segmanta_Sampling_HTA_Fairy_Aug25_056"
click at [913, 538] on input "Segmanta_Sampling_HTA_Fairy_Aug25_05" at bounding box center [889, 538] width 106 height 15
type input "Segmanta_Sampling_HTA_Fairy_Aug25_055"
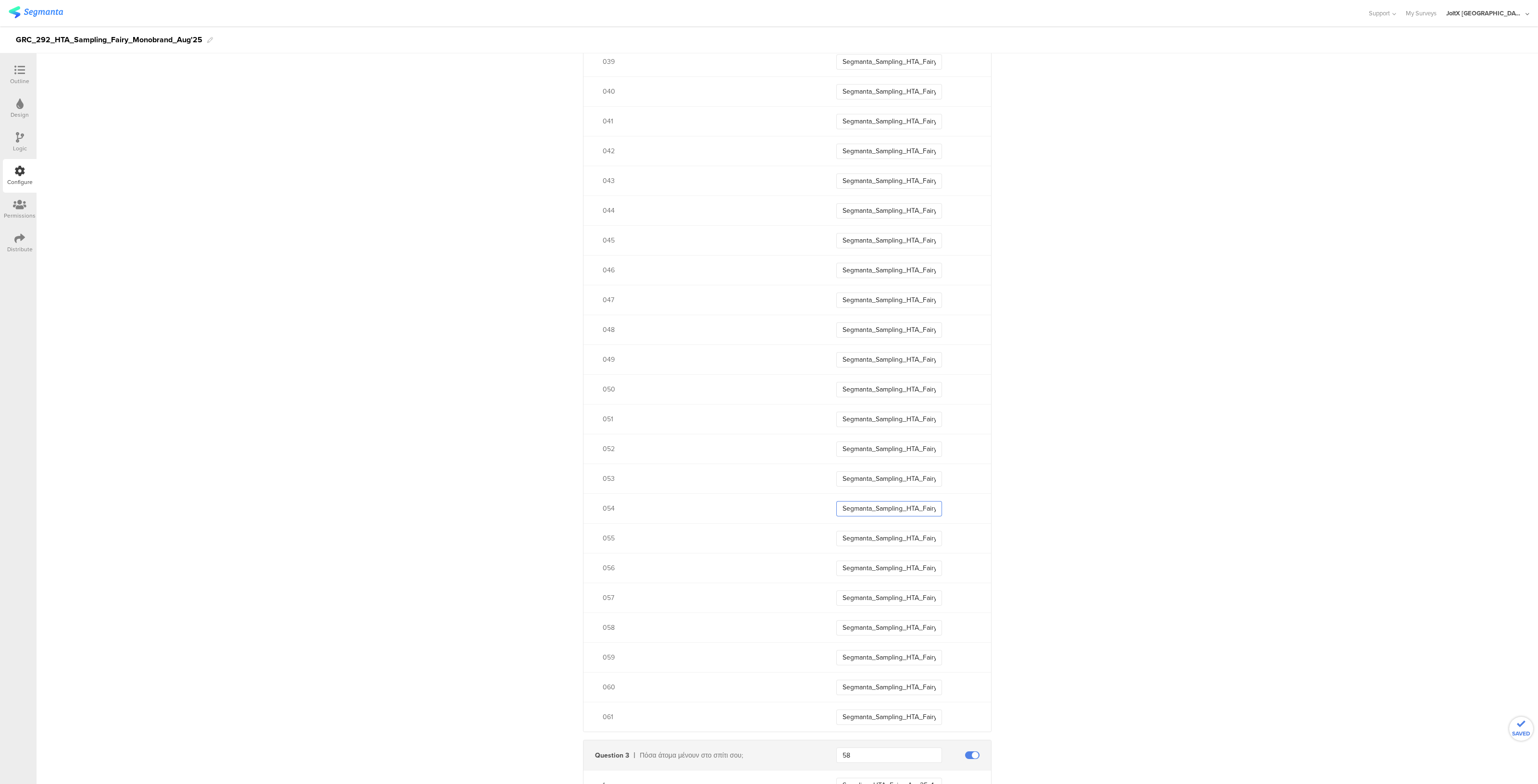
click at [921, 506] on input "Segmanta_Sampling_HTA_Fairy_Aug25_05" at bounding box center [889, 509] width 106 height 15
type input "Segmanta_Sampling_HTA_Fairy_Aug25_054"
click at [920, 475] on input "Segmanta_Sampling_HTA_Fairy_Aug25_05" at bounding box center [889, 479] width 106 height 15
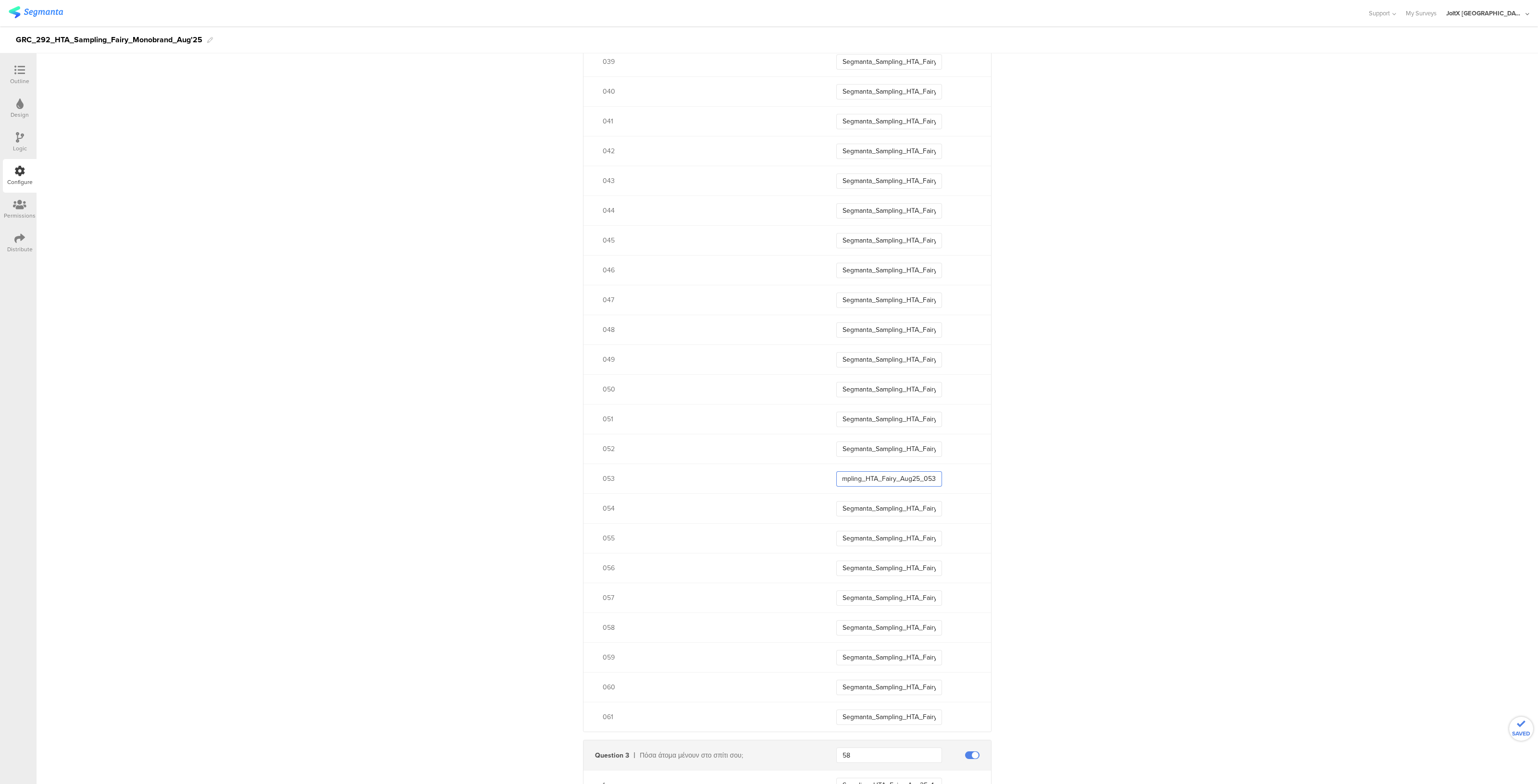
type input "Segmanta_Sampling_HTA_Fairy_Aug25_053"
click at [924, 446] on input "Segmanta_Sampling_HTA_Fairy_Aug25_05" at bounding box center [889, 449] width 106 height 15
type input "Segmanta_Sampling_HTA_Fairy_Aug25_052"
click at [918, 416] on input "Segmanta_Sampling_HTA_Fairy_Aug25_05" at bounding box center [889, 419] width 106 height 15
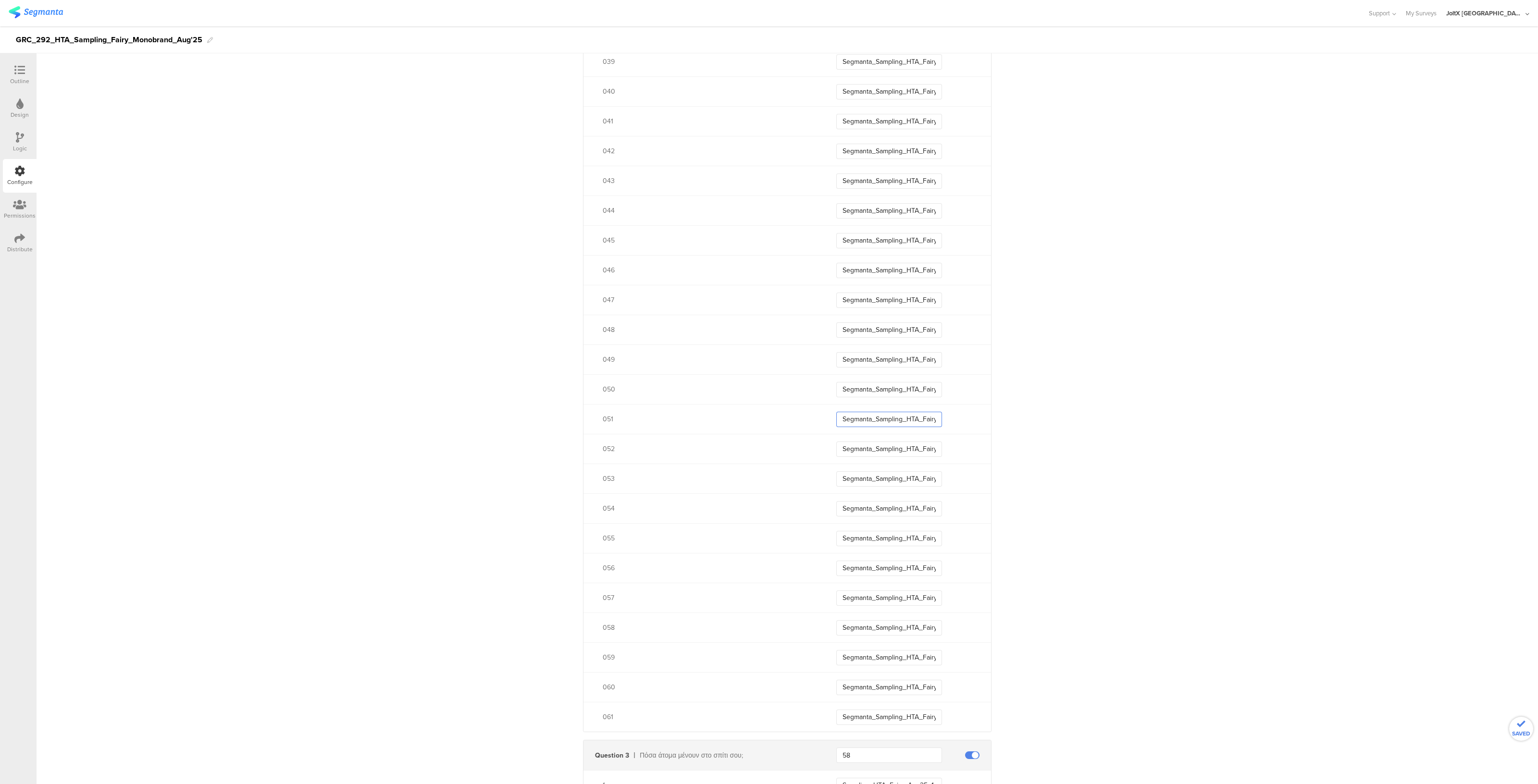
click at [918, 416] on input "Segmanta_Sampling_HTA_Fairy_Aug25_05" at bounding box center [889, 419] width 106 height 15
type input "Segmanta_Sampling_HTA_Fairy_Aug25_051"
click at [916, 390] on input "Segmanta_Sampling_HTA_Fairy_Aug25_05" at bounding box center [889, 390] width 106 height 15
type input "Segmanta_Sampling_HTA_Fairy_Aug25_050"
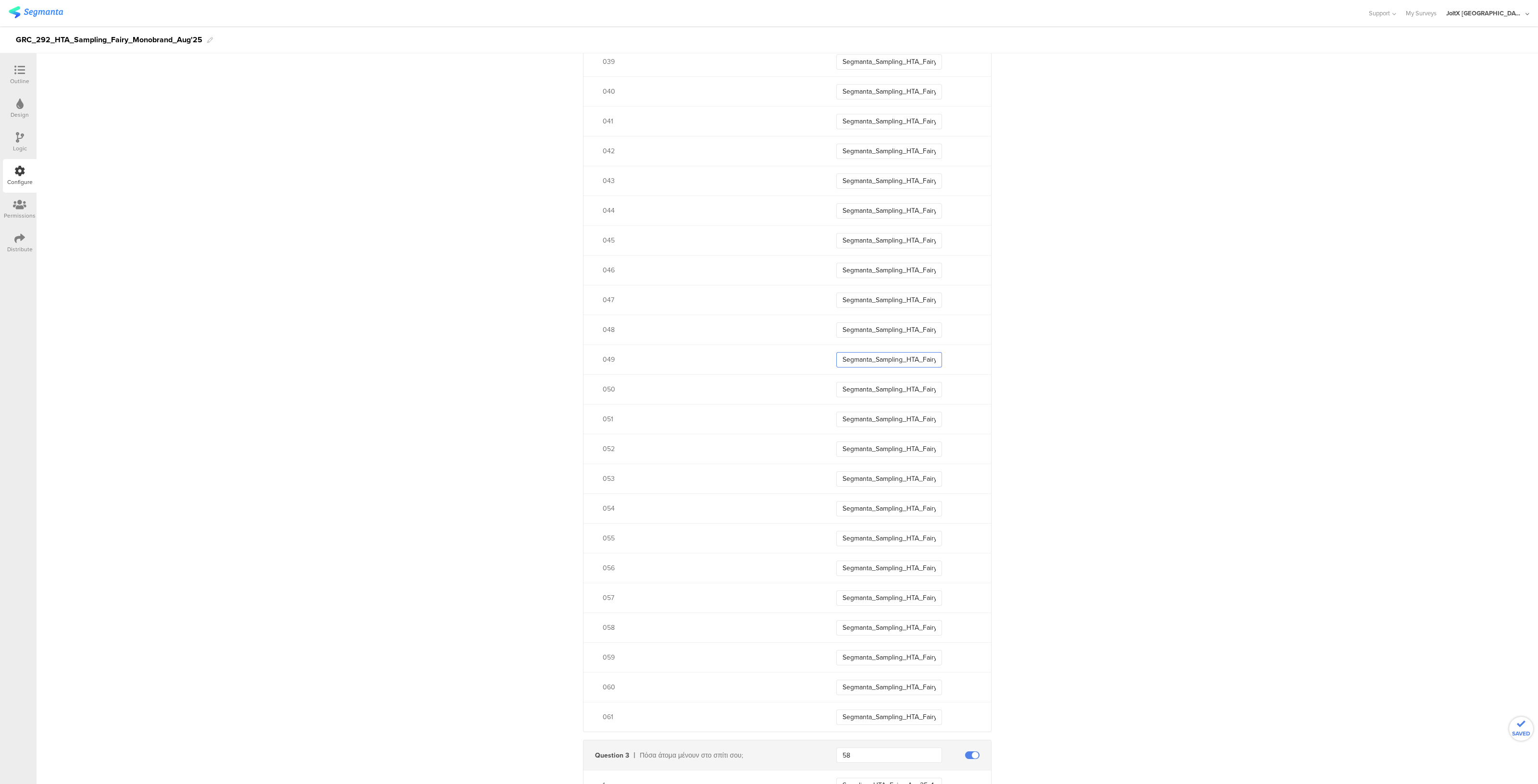
click at [916, 359] on input "Segmanta_Sampling_HTA_Fairy_Aug25_04" at bounding box center [889, 360] width 106 height 15
type input "Segmanta_Sampling_HTA_Fairy_Aug25_049"
click at [922, 332] on input "Segmanta_Sampling_HTA_Fairy_Aug25_04" at bounding box center [889, 330] width 106 height 15
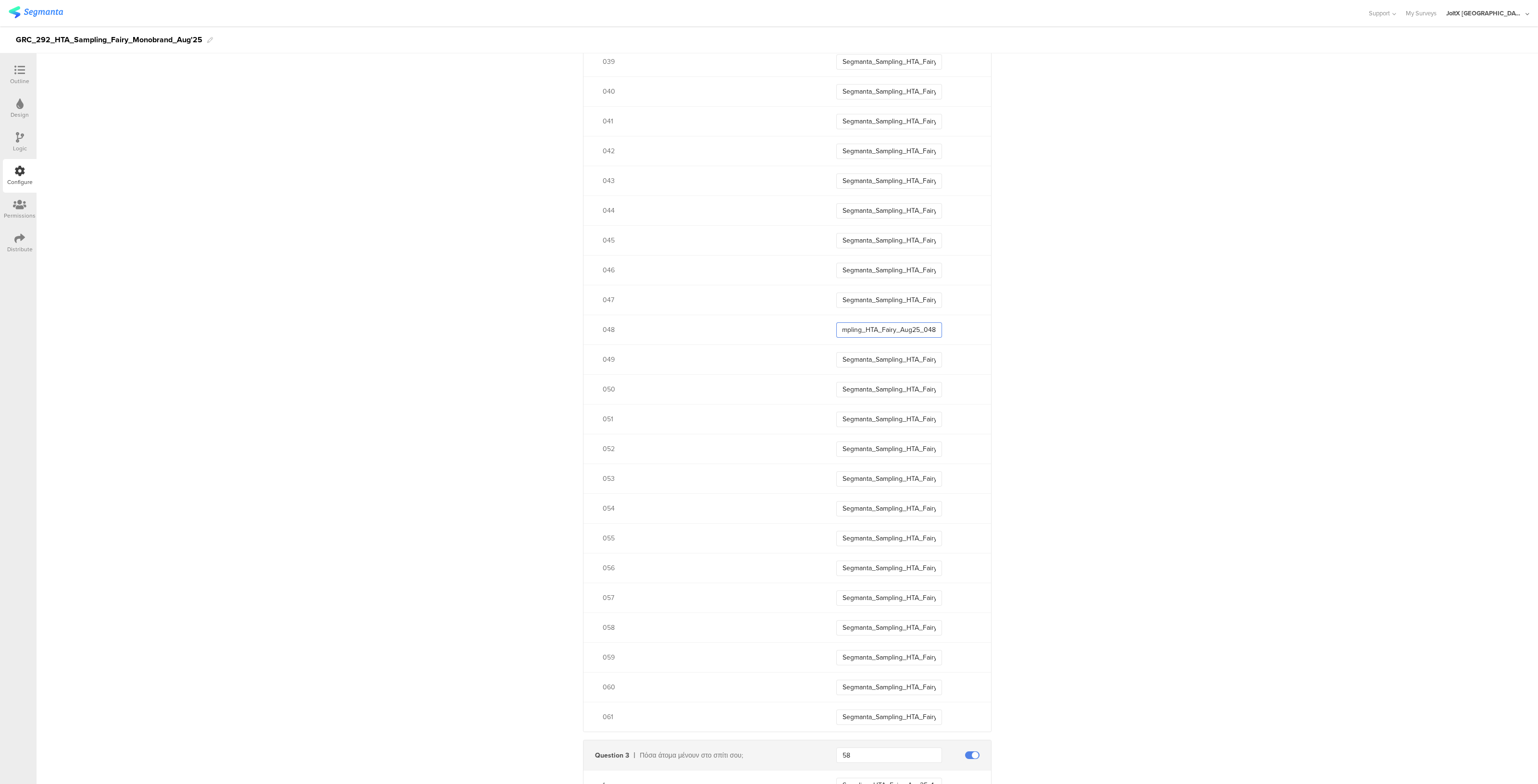
type input "Segmanta_Sampling_HTA_Fairy_Aug25_048"
click at [917, 298] on input "Segmanta_Sampling_HTA_Fairy_Aug25_04" at bounding box center [889, 300] width 106 height 15
type input "Segmanta_Sampling_HTA_Fairy_Aug25_047"
click at [926, 268] on input "Segmanta_Sampling_HTA_Fairy_Aug25_04" at bounding box center [889, 271] width 106 height 15
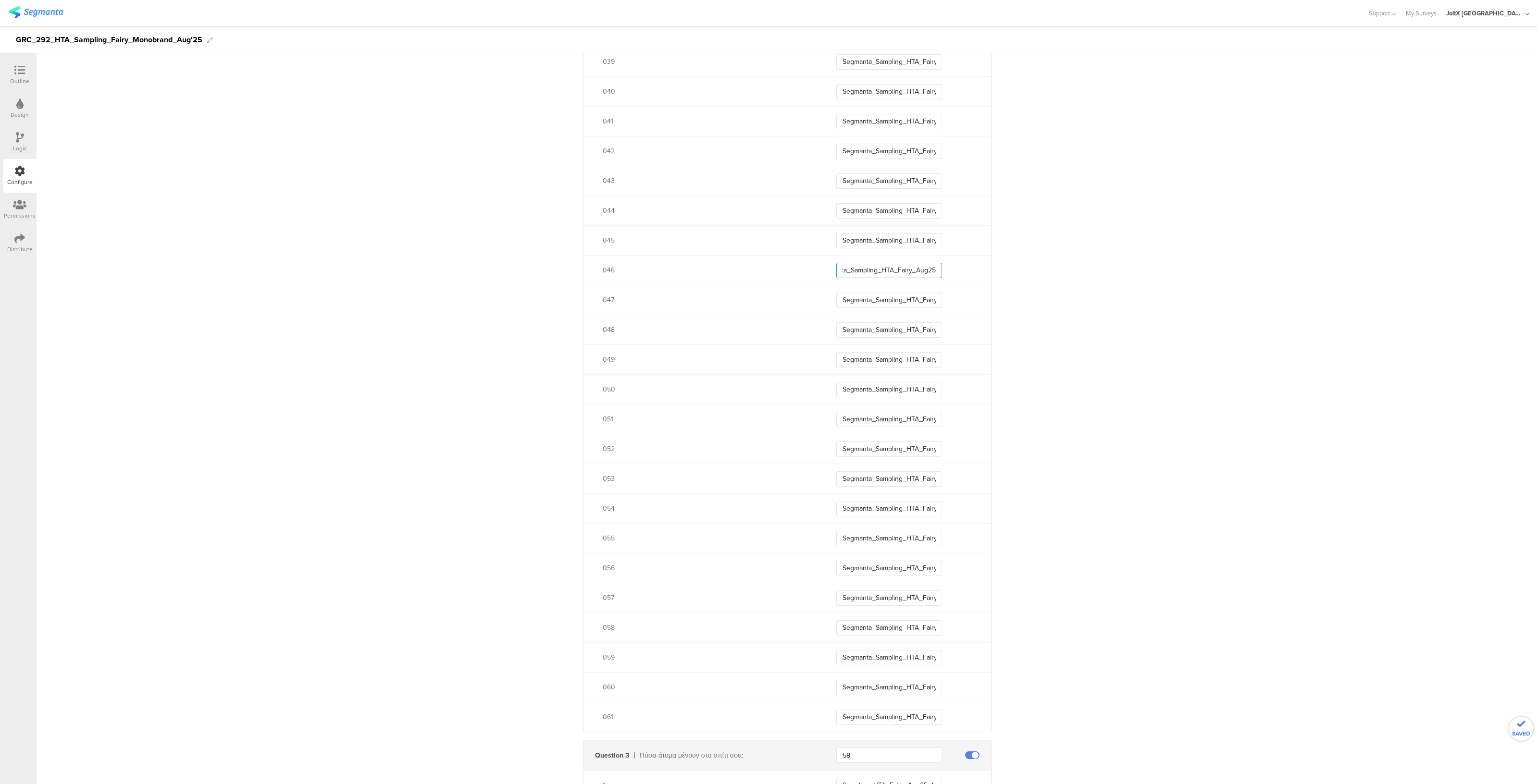
click at [926, 268] on input "Segmanta_Sampling_HTA_Fairy_Aug25_04" at bounding box center [889, 271] width 106 height 15
type input "Segmanta_Sampling_HTA_Fairy_Aug25_046"
click at [911, 237] on input "Segmanta_Sampling_HTA_Fairy_Aug25_04" at bounding box center [889, 241] width 106 height 15
type input "Segmanta_Sampling_HTA_Fairy_Aug25_045"
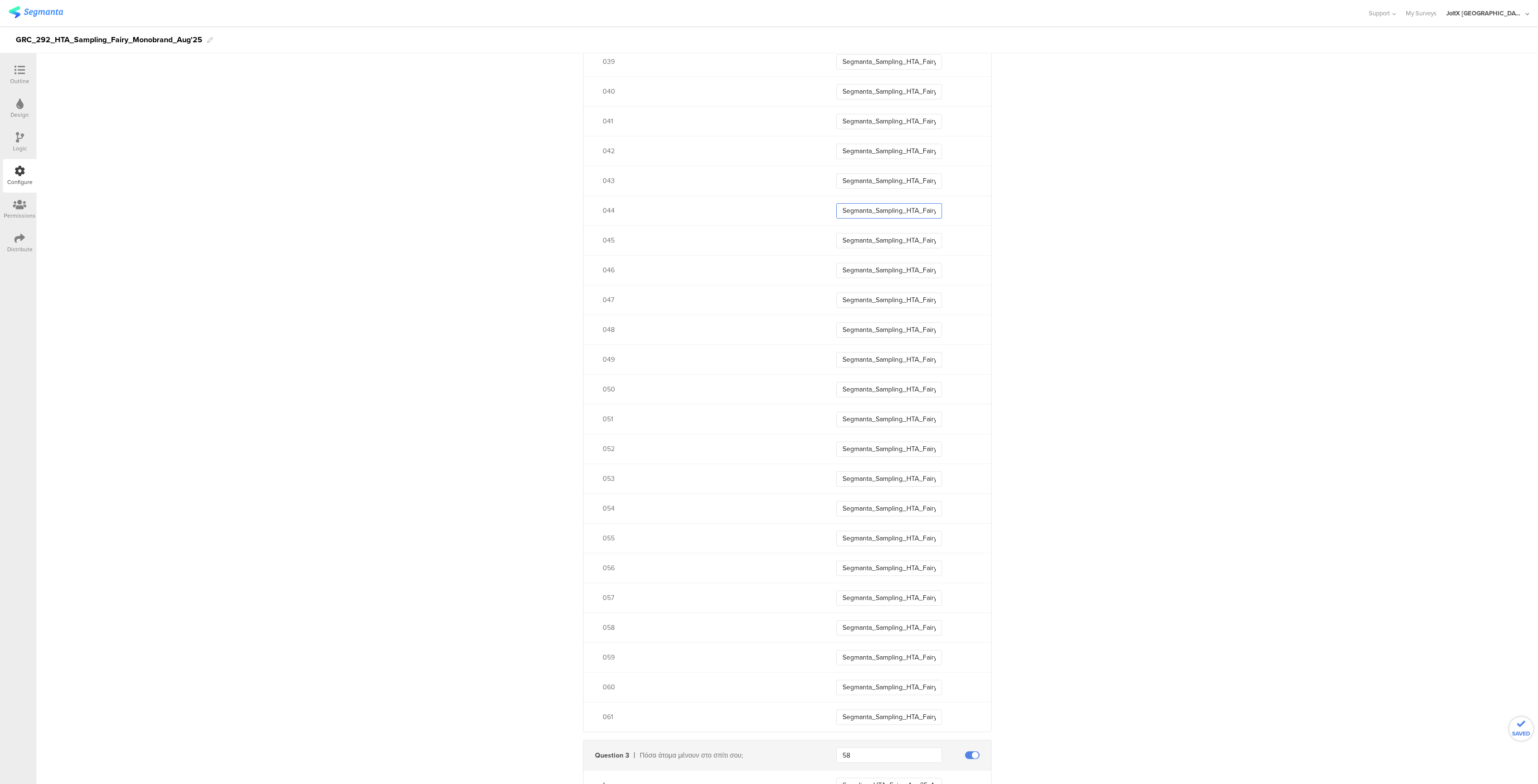
click at [916, 209] on input "Segmanta_Sampling_HTA_Fairy_Aug25_04" at bounding box center [889, 211] width 106 height 15
type input "Segmanta_Sampling_HTA_Fairy_Aug25_044"
click at [913, 178] on input "Segmanta_Sampling_HTA_Fairy_Aug25_04" at bounding box center [889, 181] width 106 height 15
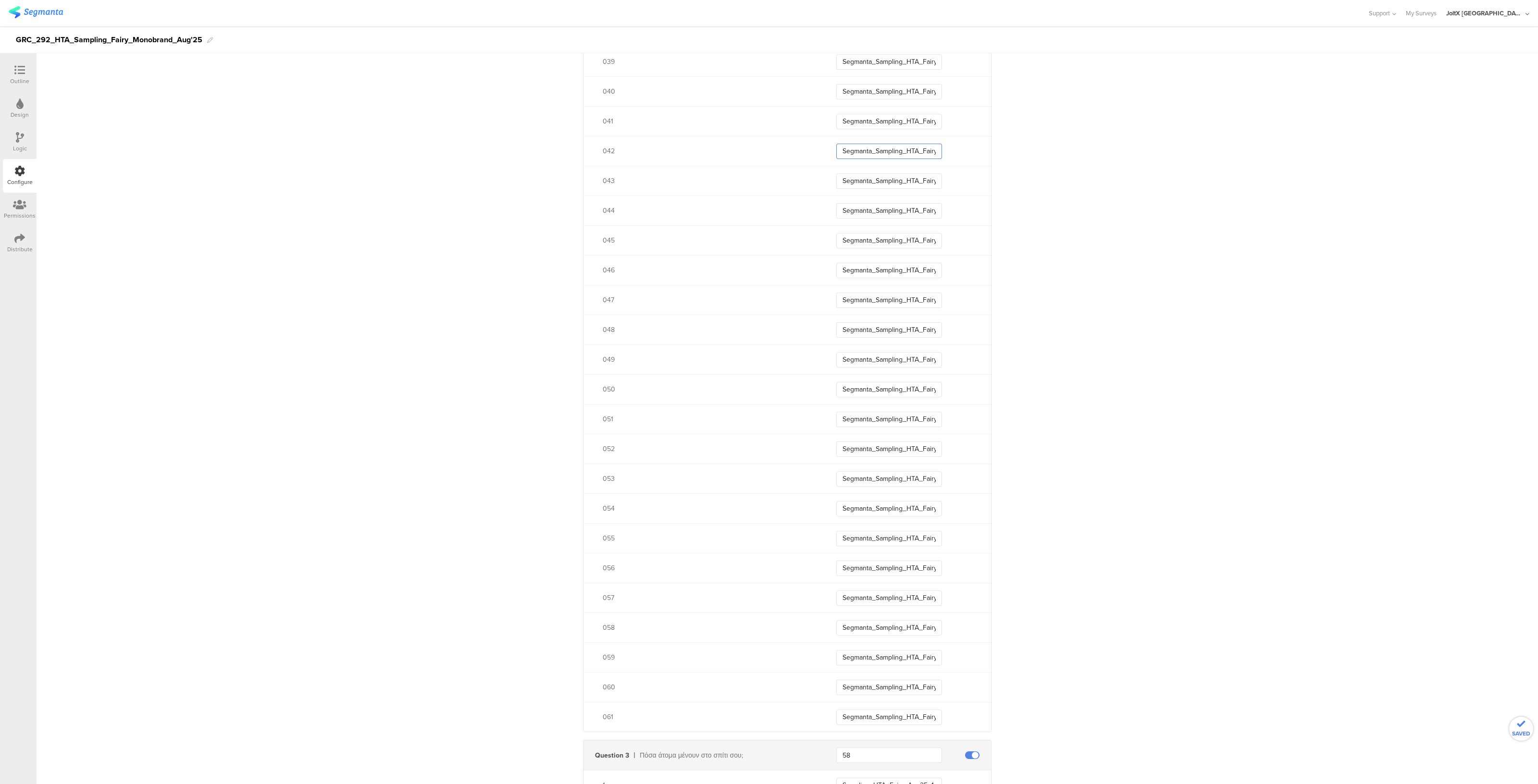
click at [914, 145] on input "Segmanta_Sampling_HTA_Fairy_Aug25_04" at bounding box center [889, 151] width 106 height 15
click at [911, 114] on input "Segmanta_Sampling_HTA_Fairy_Aug25_04" at bounding box center [889, 122] width 106 height 15
click at [923, 88] on input "Segmanta_Sampling_HTA_Fairy_Aug25_04" at bounding box center [889, 92] width 106 height 15
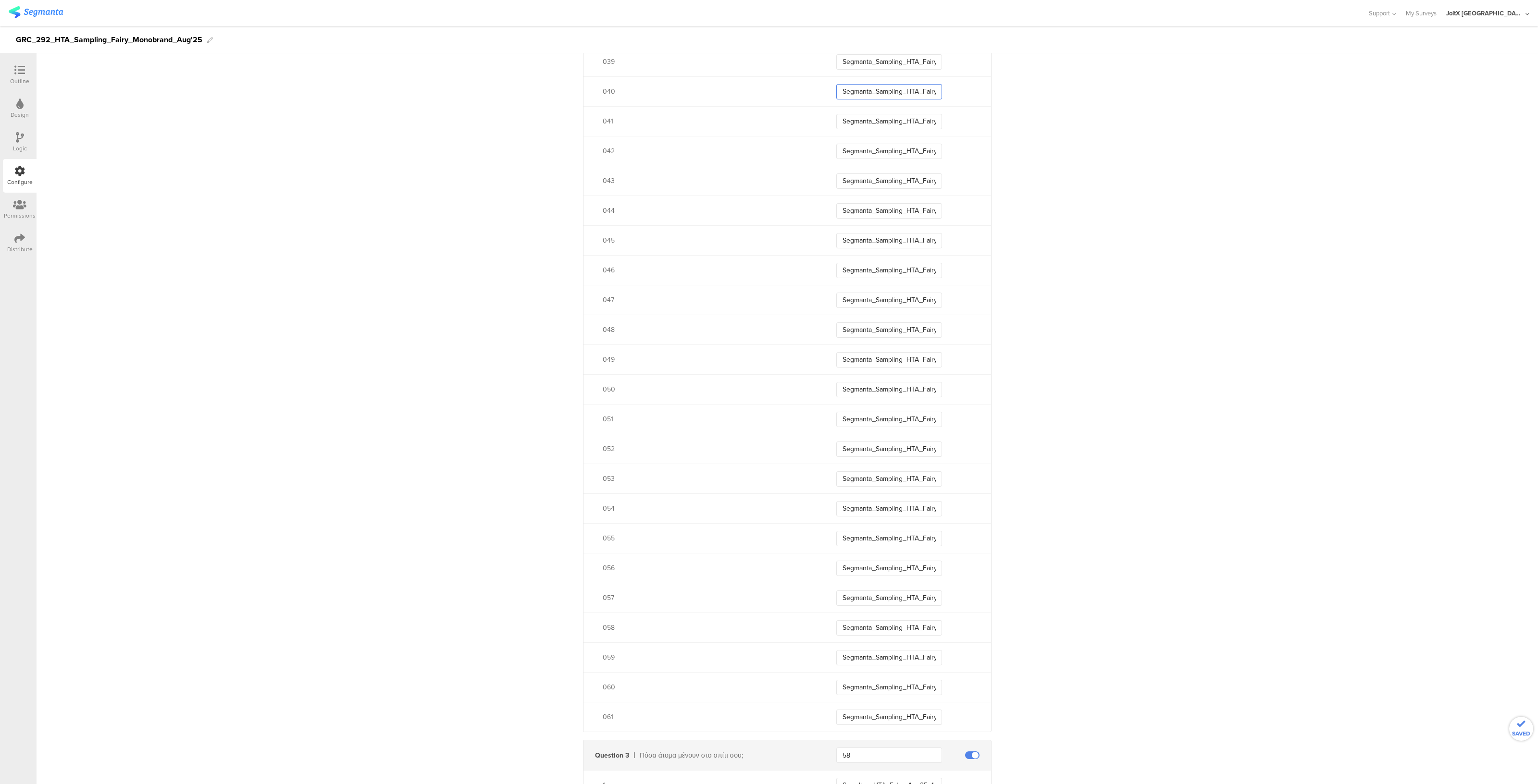
click at [923, 88] on input "Segmanta_Sampling_HTA_Fairy_Aug25_04" at bounding box center [889, 92] width 106 height 15
click at [919, 355] on input "Segmanta_Sampling_HTA_Fairy_Aug25_03" at bounding box center [889, 355] width 106 height 15
click at [916, 325] on input "Segmanta_Sampling_HTA_Fairy_Aug25_03" at bounding box center [889, 324] width 106 height 15
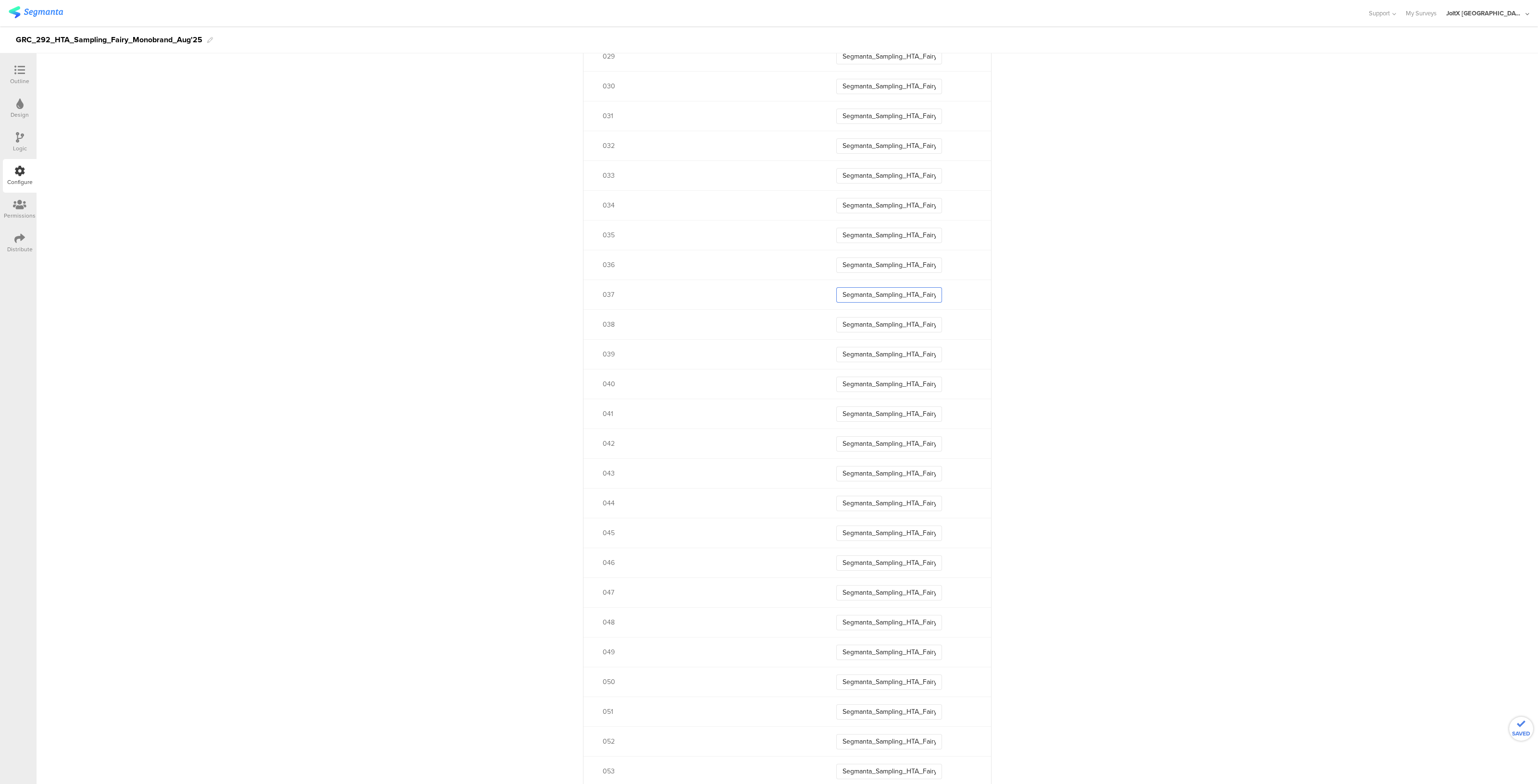
click at [920, 289] on input "Segmanta_Sampling_HTA_Fairy_Aug25_03" at bounding box center [889, 295] width 106 height 15
click at [917, 260] on input "Segmanta_Sampling_HTA_Fairy_Aug25_03" at bounding box center [889, 265] width 106 height 15
click at [925, 232] on input "Segmanta_Sampling_HTA_Fairy_Aug25_03" at bounding box center [889, 236] width 106 height 15
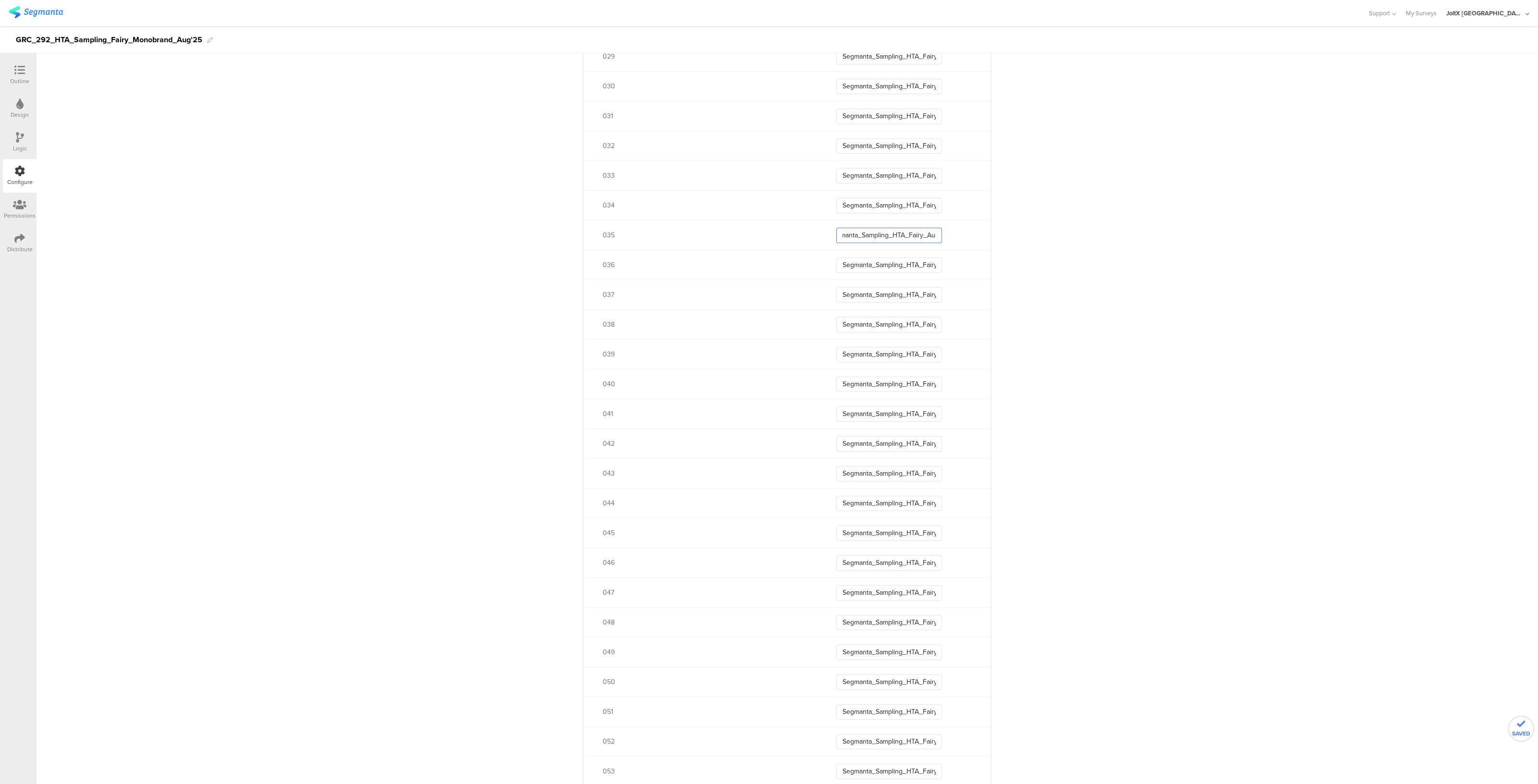
click at [925, 232] on input "Segmanta_Sampling_HTA_Fairy_Aug25_03" at bounding box center [889, 236] width 106 height 15
click at [922, 207] on input "Segmanta_Sampling_HTA_Fairy_Aug25_03" at bounding box center [889, 205] width 106 height 15
click at [919, 173] on input "Segmanta_Sampling_HTA_Fairy_Aug25_03" at bounding box center [889, 176] width 106 height 15
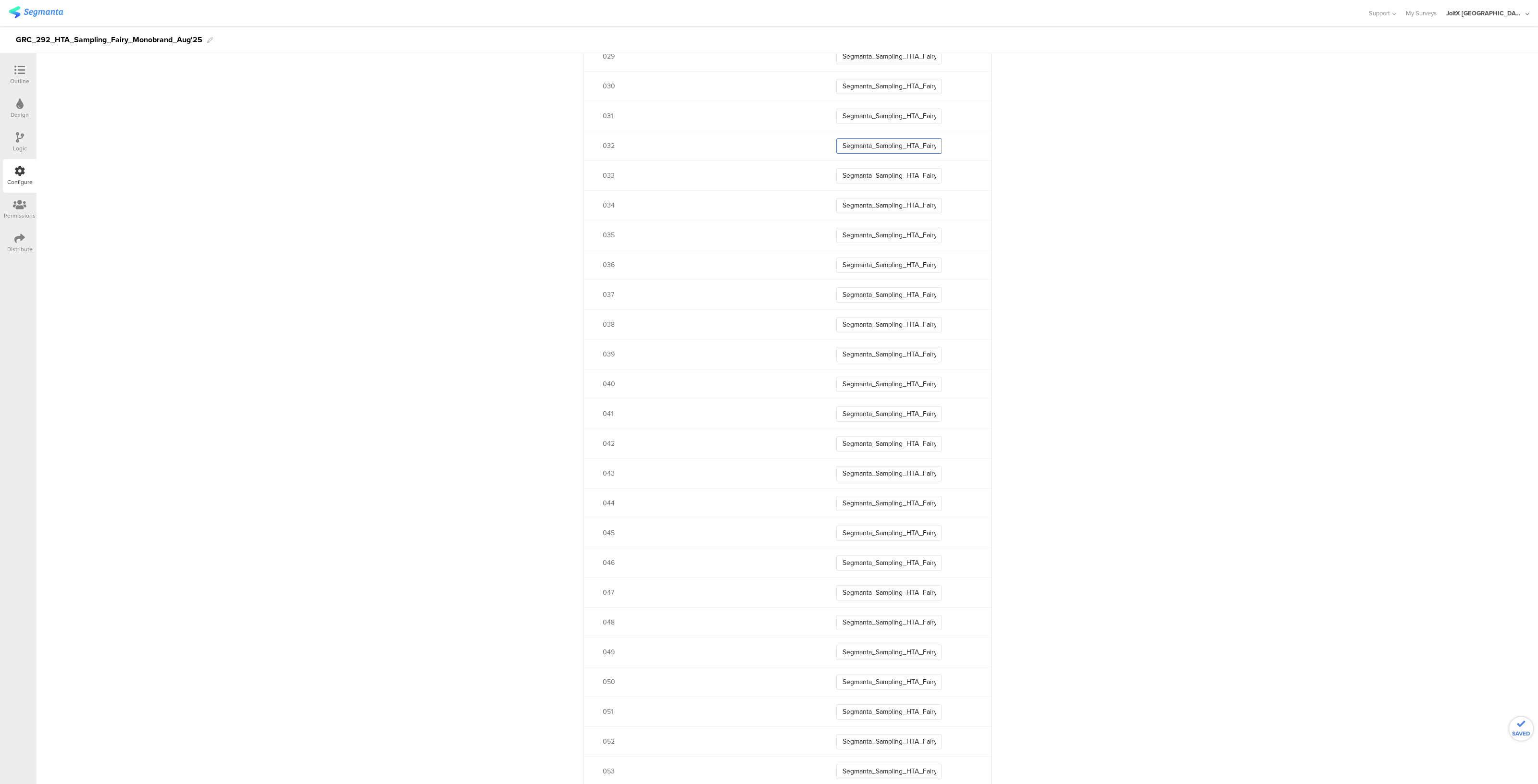
click at [921, 147] on input "Segmanta_Sampling_HTA_Fairy_Aug25_03" at bounding box center [889, 146] width 106 height 15
click at [923, 112] on input "Segmanta_Sampling_HTA_Fairy_Aug25_03" at bounding box center [889, 116] width 106 height 15
click at [898, 257] on input "Segmanta_Sampling_HTA_Fairy_Aug25_03" at bounding box center [889, 263] width 106 height 15
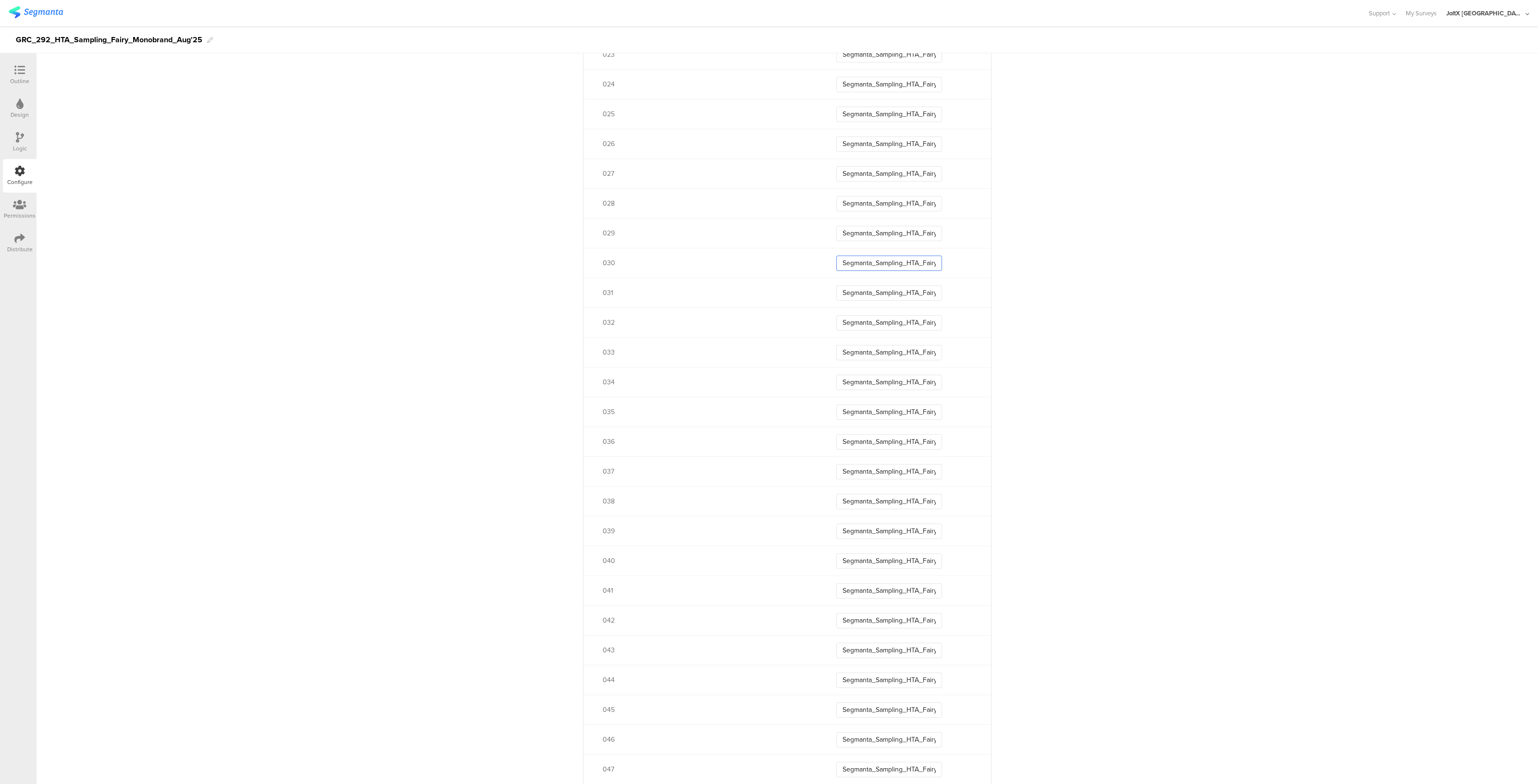
click at [898, 257] on input "Segmanta_Sampling_HTA_Fairy_Aug25_03" at bounding box center [889, 263] width 106 height 15
click at [905, 234] on input "Segmanta_Sampling_HTA_Fairy_Aug25_02" at bounding box center [889, 234] width 106 height 15
click at [918, 200] on input "Segmanta_Sampling_HTA_Fairy_Aug25_02" at bounding box center [889, 204] width 106 height 15
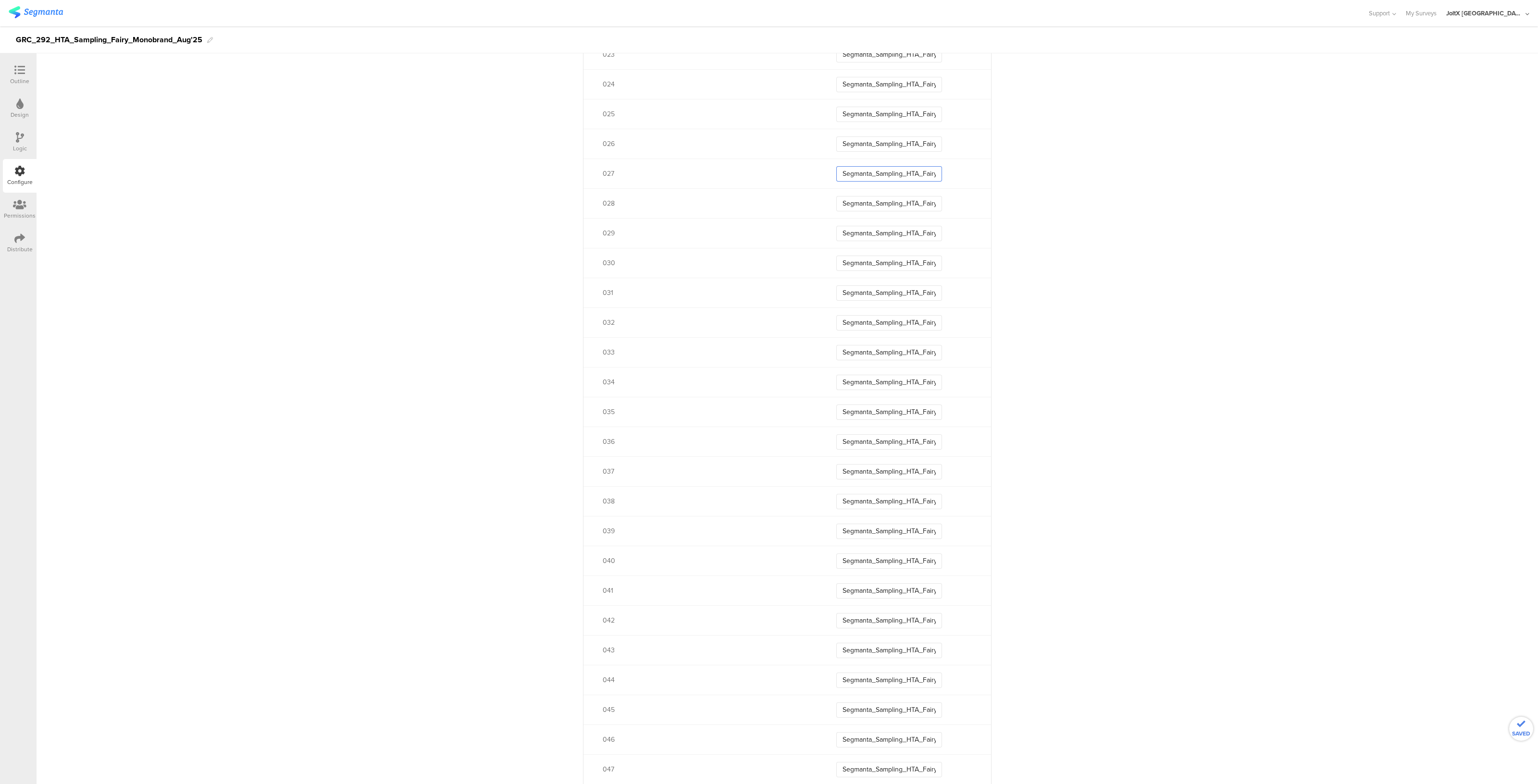
click at [926, 174] on input "Segmanta_Sampling_HTA_Fairy_Aug25_02" at bounding box center [889, 174] width 106 height 15
click at [918, 143] on input "Segmanta_Sampling_HTA_Fairy_Aug25_02" at bounding box center [889, 144] width 106 height 15
click at [921, 114] on input "Segmanta_Sampling_HTA_Fairy_Aug25_02" at bounding box center [889, 115] width 106 height 15
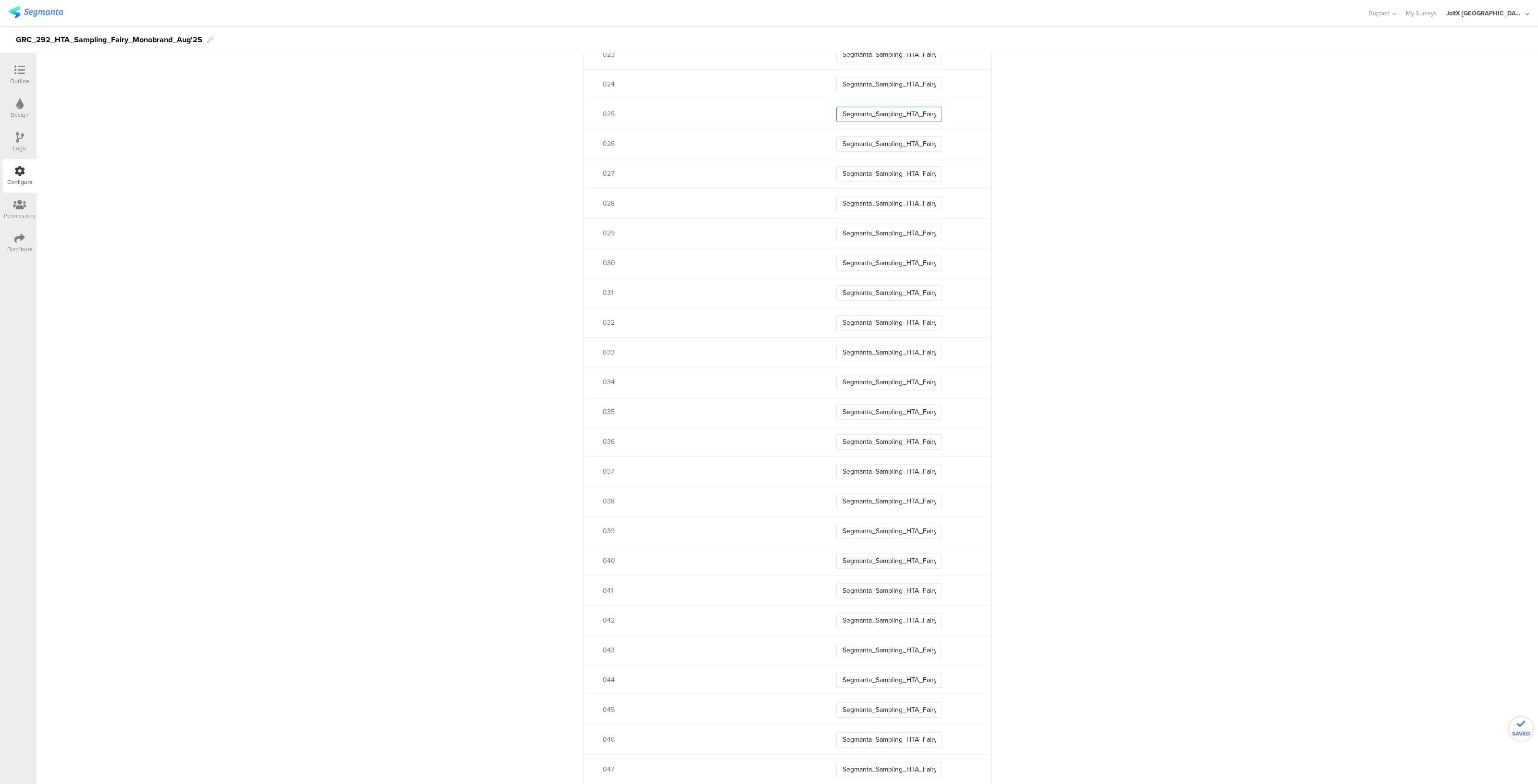
click at [921, 114] on input "Segmanta_Sampling_HTA_Fairy_Aug25_02" at bounding box center [889, 115] width 106 height 15
click at [919, 85] on input "Segmanta_Sampling_HTA_Fairy_Aug25_02" at bounding box center [889, 84] width 106 height 15
click at [914, 259] on input "Segmanta_Sampling_HTA_Fairy_Aug25_02" at bounding box center [889, 261] width 106 height 15
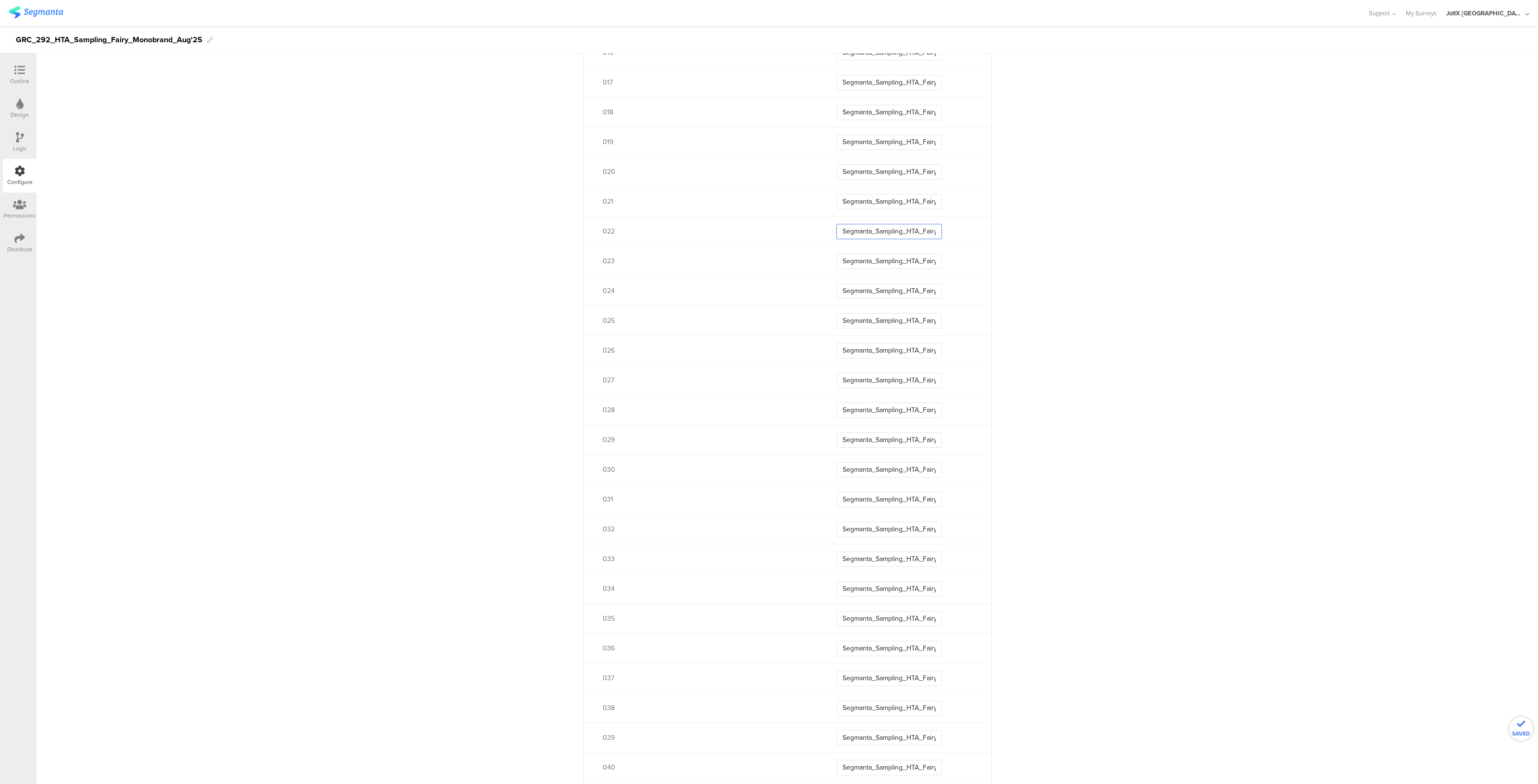
click at [921, 230] on input "Segmanta_Sampling_HTA_Fairy_Aug25_02" at bounding box center [889, 232] width 106 height 15
click at [923, 199] on input "Segmanta_Sampling_HTA_Fairy_Aug25_02" at bounding box center [889, 202] width 106 height 15
click at [928, 170] on input "Segmanta_Sampling_HTA_Fairy_Aug25_02" at bounding box center [889, 172] width 106 height 15
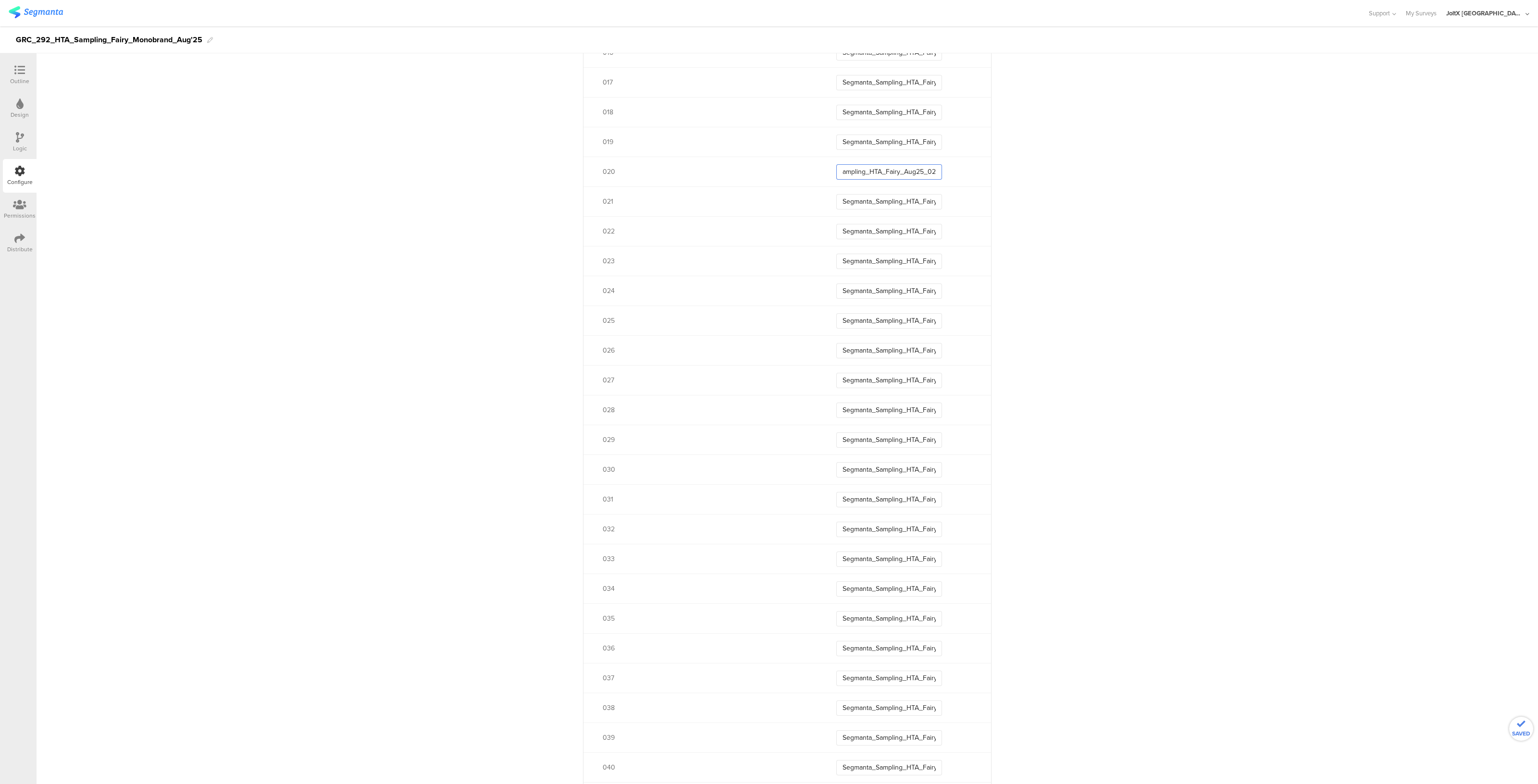
click at [928, 170] on input "Segmanta_Sampling_HTA_Fairy_Aug25_02" at bounding box center [889, 172] width 106 height 15
click at [918, 259] on input "Segmanta_Sampling_HTA_Fairy_Aug25_01" at bounding box center [889, 265] width 106 height 15
click at [923, 234] on input "Segmanta_Sampling_HTA_Fairy_Aug25_01" at bounding box center [889, 236] width 106 height 15
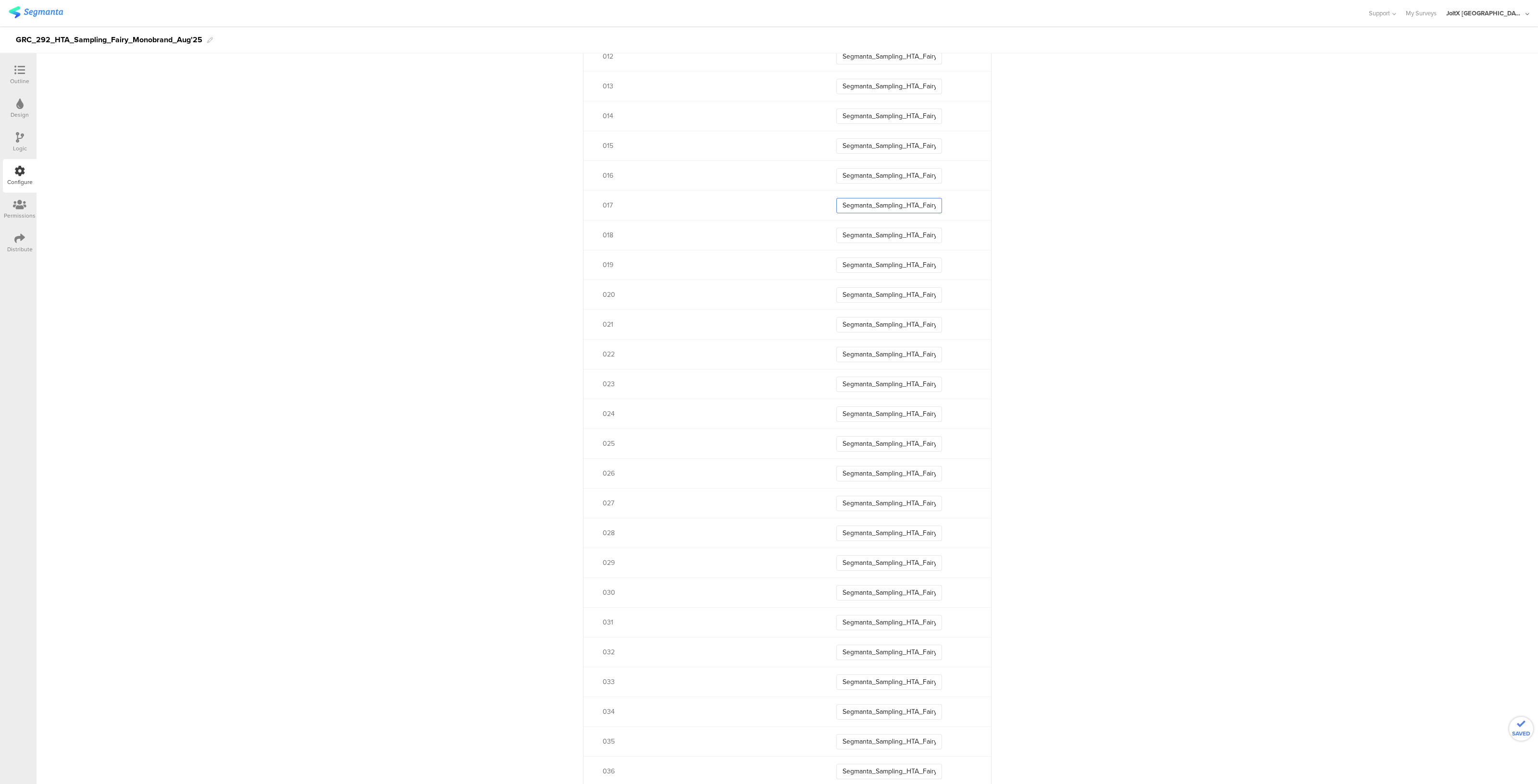
click at [930, 199] on input "Segmanta_Sampling_HTA_Fairy_Aug25_01" at bounding box center [889, 205] width 106 height 15
click at [918, 172] on input "Segmanta_Sampling_HTA_Fairy_Aug25_01" at bounding box center [889, 176] width 106 height 15
click at [932, 147] on input "Segmanta_Sampling_HTA_Fairy_Aug25_01" at bounding box center [889, 146] width 106 height 15
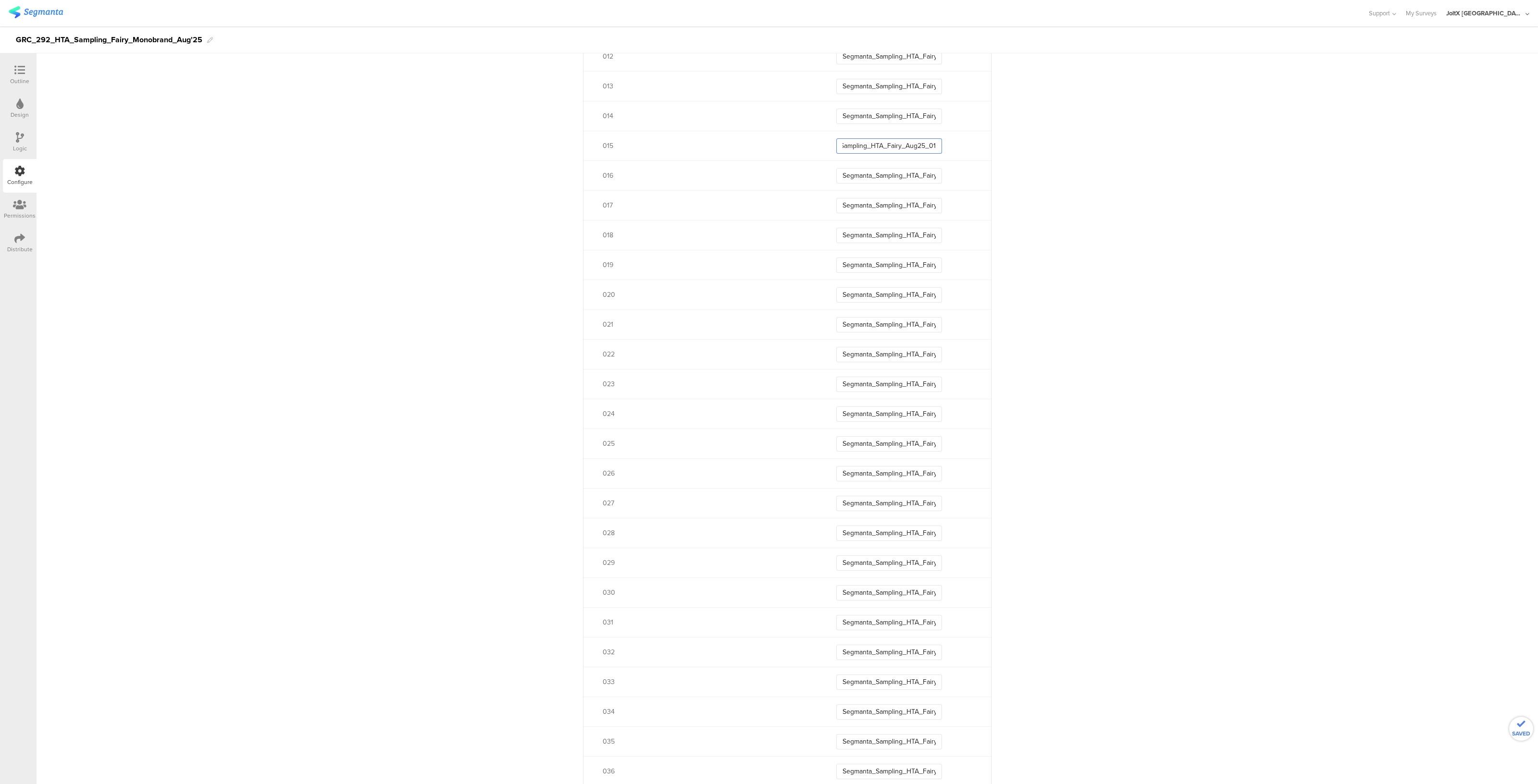
click at [932, 147] on input "Segmanta_Sampling_HTA_Fairy_Aug25_01" at bounding box center [889, 146] width 106 height 15
click at [922, 113] on input "Segmanta_Sampling_HTA_Fairy_Aug25_01" at bounding box center [889, 116] width 106 height 15
click at [922, 82] on input "Segmanta_Sampling_HTA_Fairy_Aug25_01" at bounding box center [889, 86] width 106 height 15
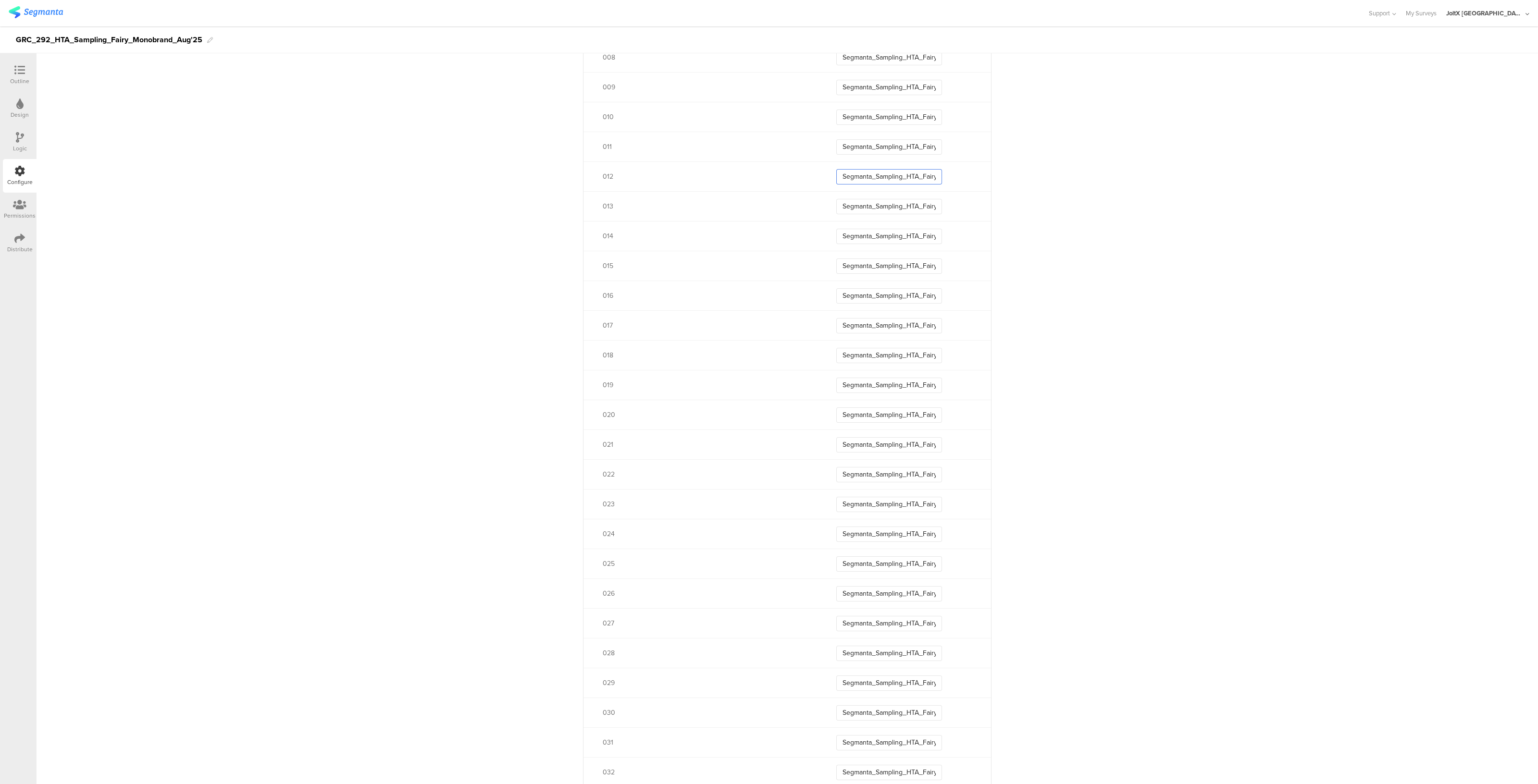
click at [922, 170] on input "Segmanta_Sampling_HTA_Fairy_Aug25_01" at bounding box center [889, 177] width 106 height 15
click at [932, 141] on input "Segmanta_Sampling_HTA_Fairy_Aug25_01" at bounding box center [889, 147] width 106 height 15
click at [918, 111] on input "Segmanta_Sampling_HTA_Fairy_Aug25_010" at bounding box center [889, 117] width 106 height 15
click at [916, 80] on input "Segmanta_Sampling_HTA_Fairy_Aug25_009" at bounding box center [889, 88] width 106 height 15
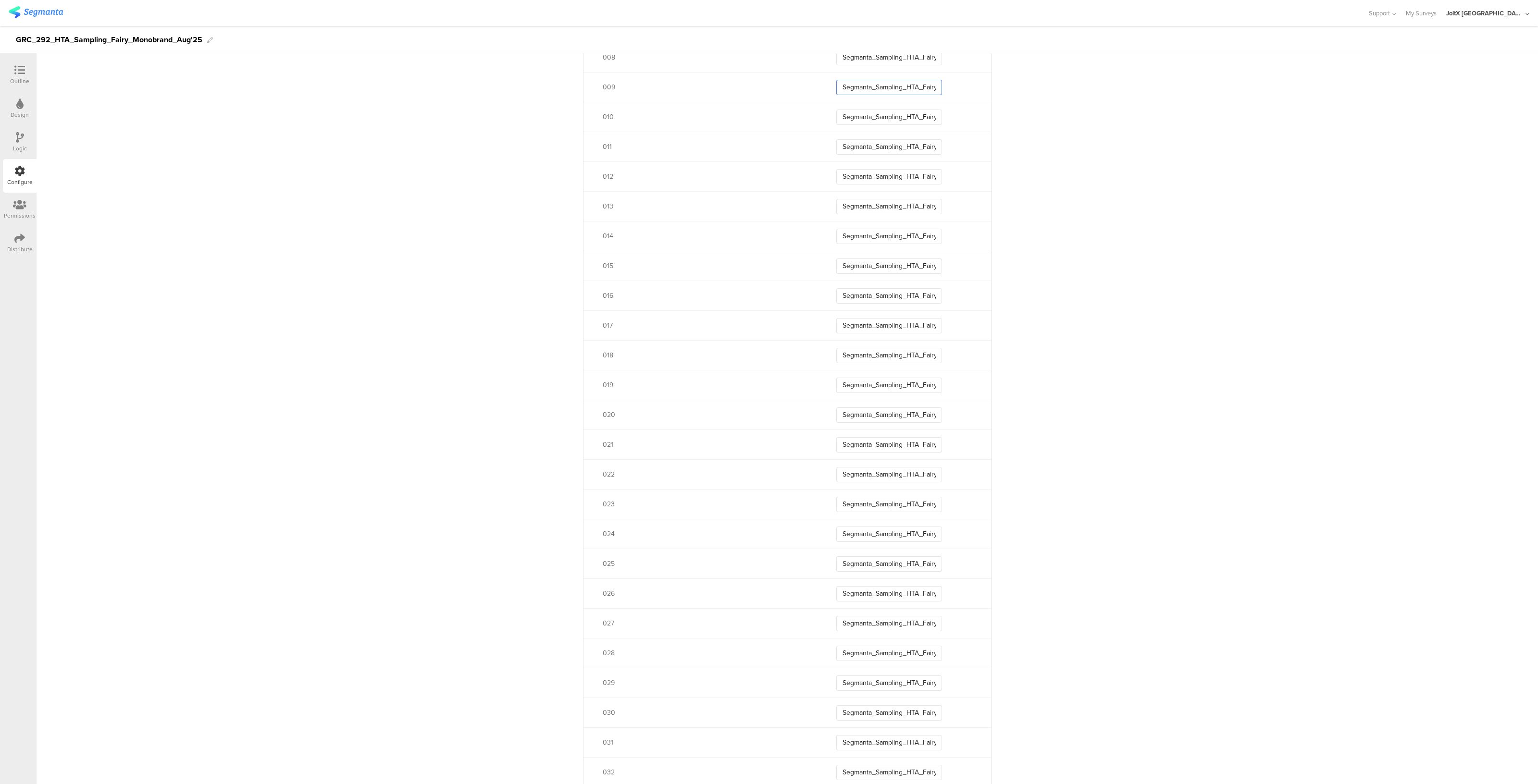
click at [916, 80] on input "Segmanta_Sampling_HTA_Fairy_Aug25_009" at bounding box center [889, 88] width 106 height 15
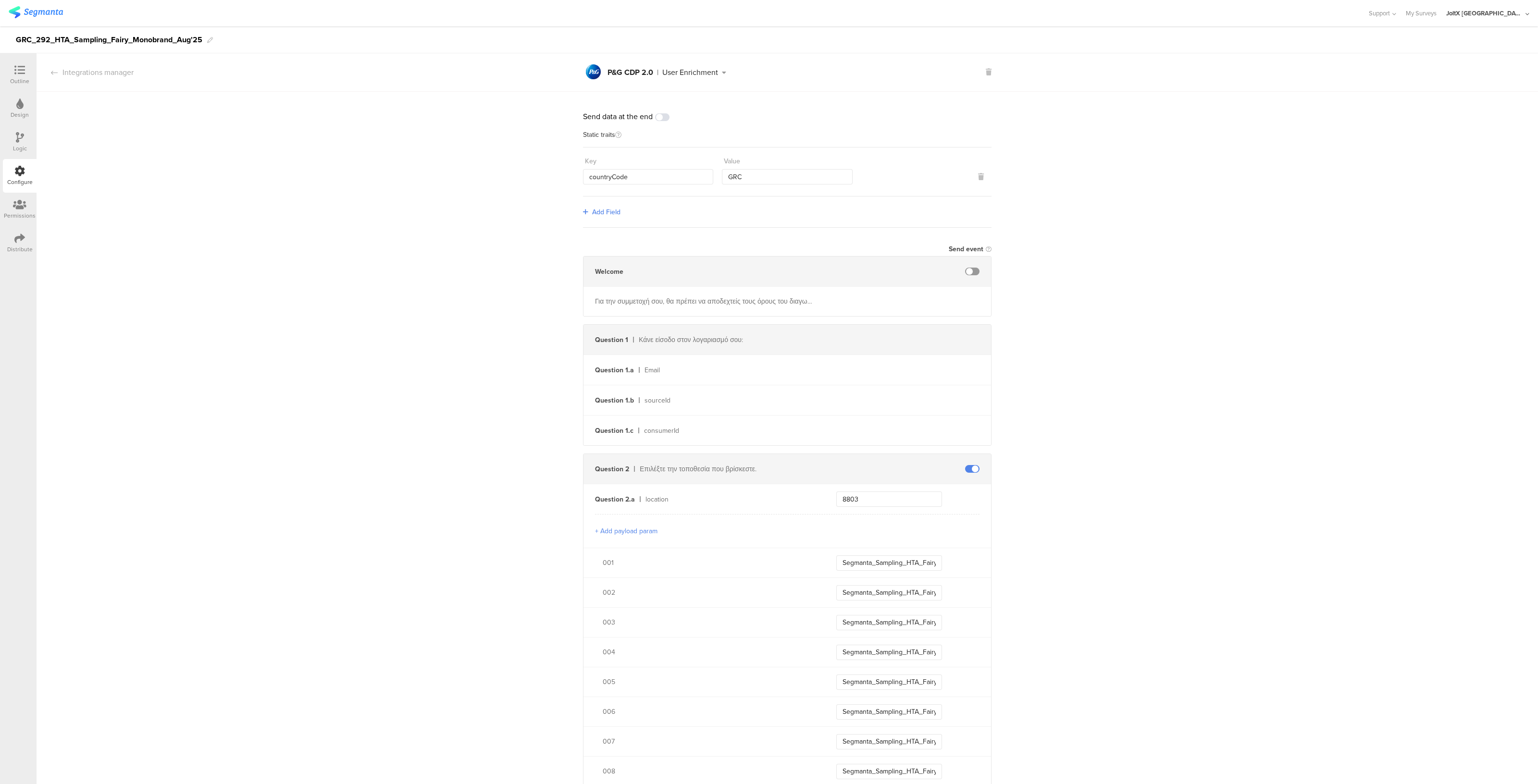
click at [10, 68] on div at bounding box center [20, 70] width 19 height 12
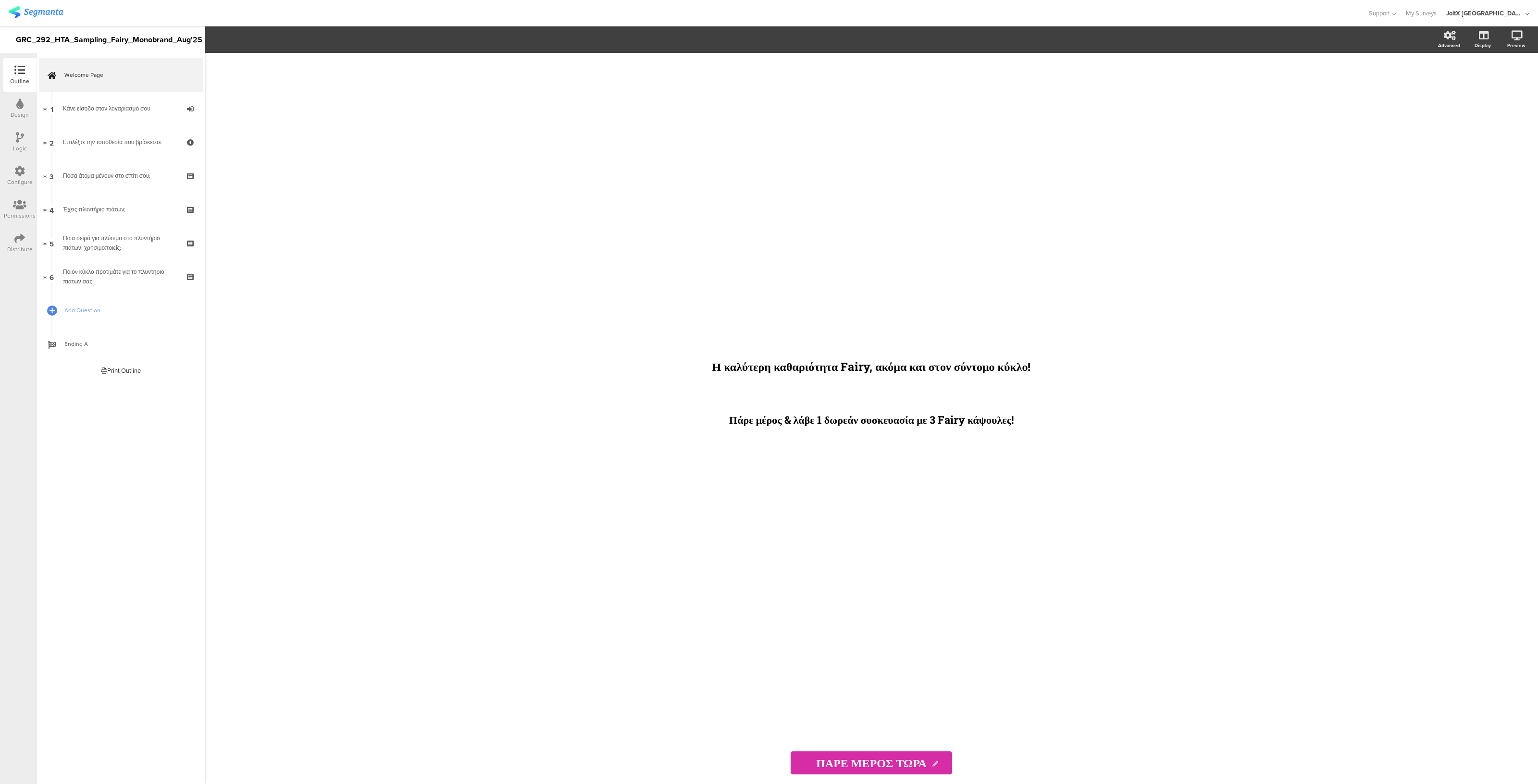
click at [22, 248] on div "Distribute" at bounding box center [20, 250] width 26 height 9
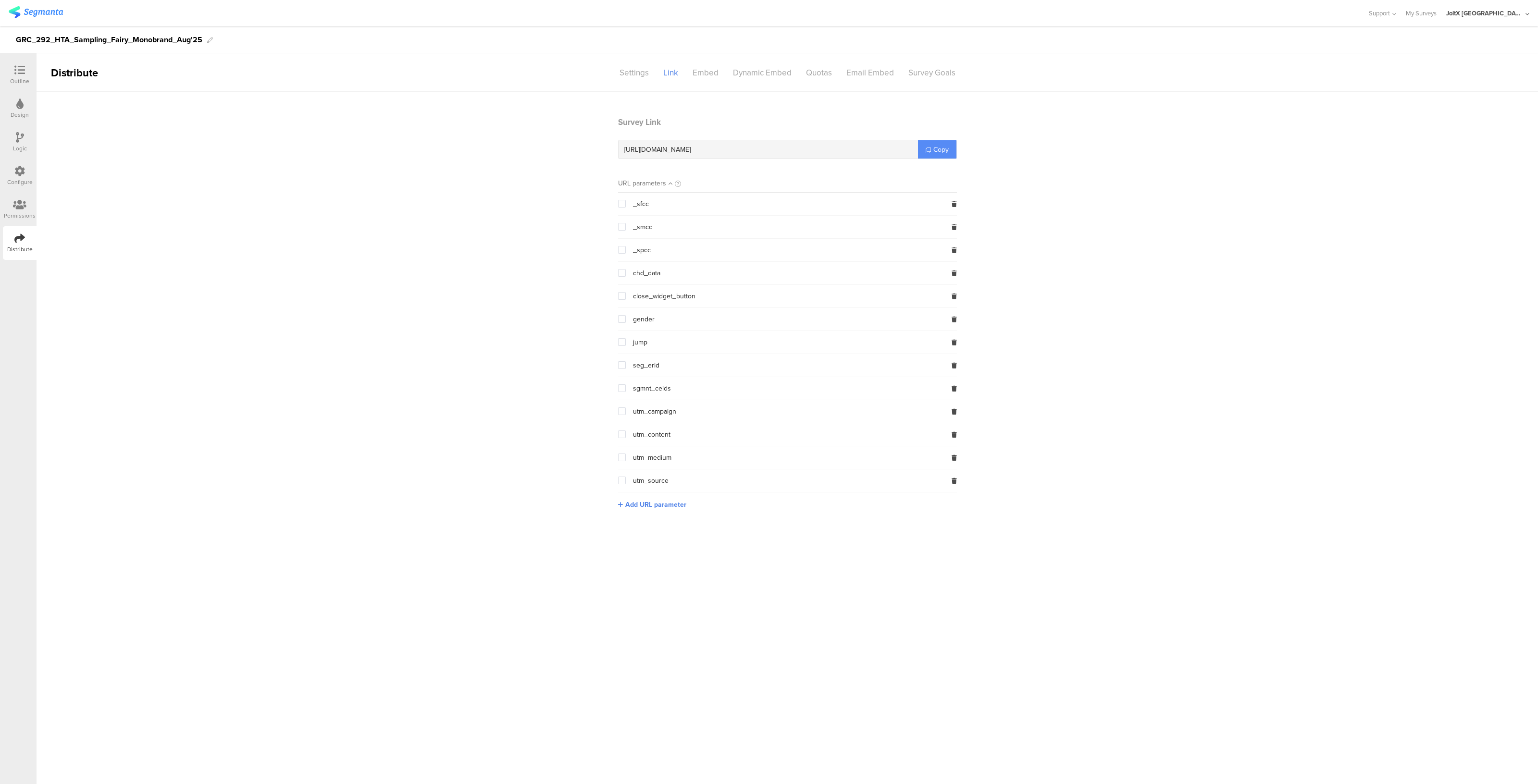
click at [930, 152] on icon at bounding box center [928, 150] width 5 height 5
